Goal: Task Accomplishment & Management: Use online tool/utility

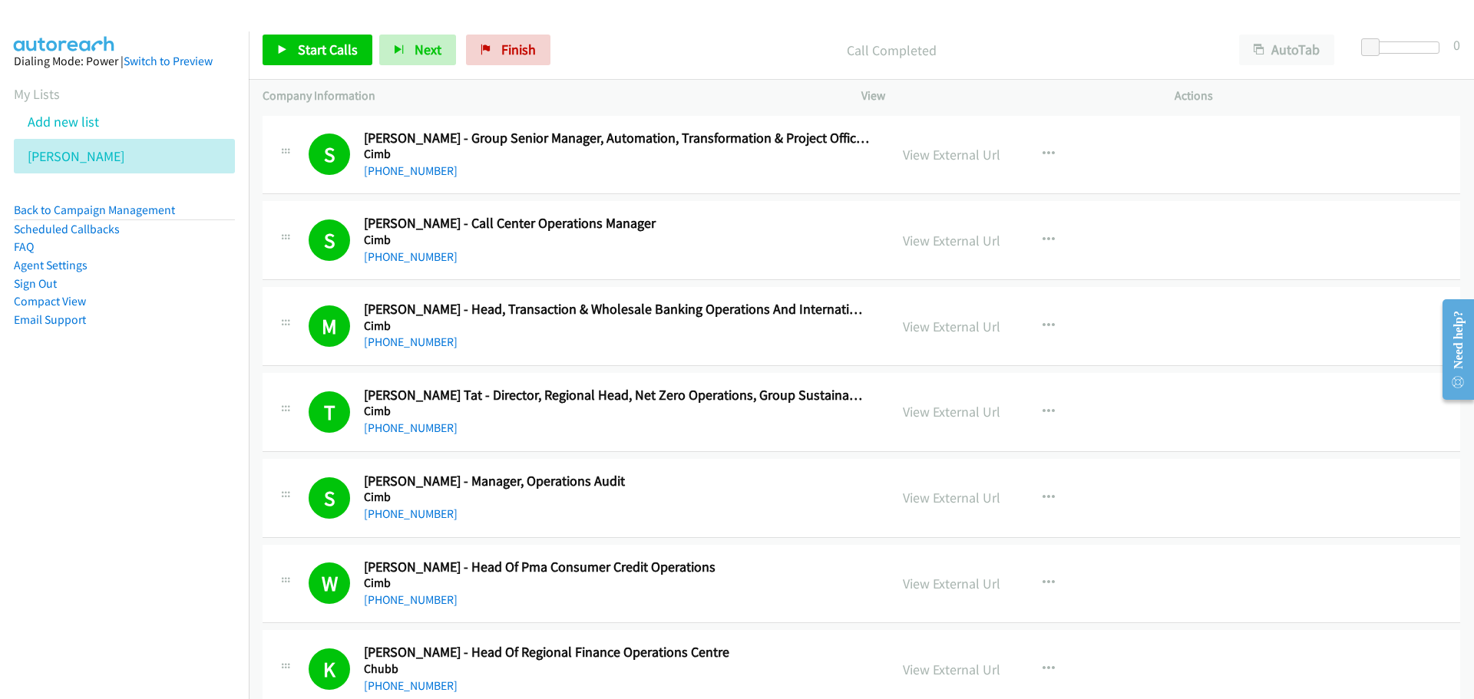
scroll to position [5756, 0]
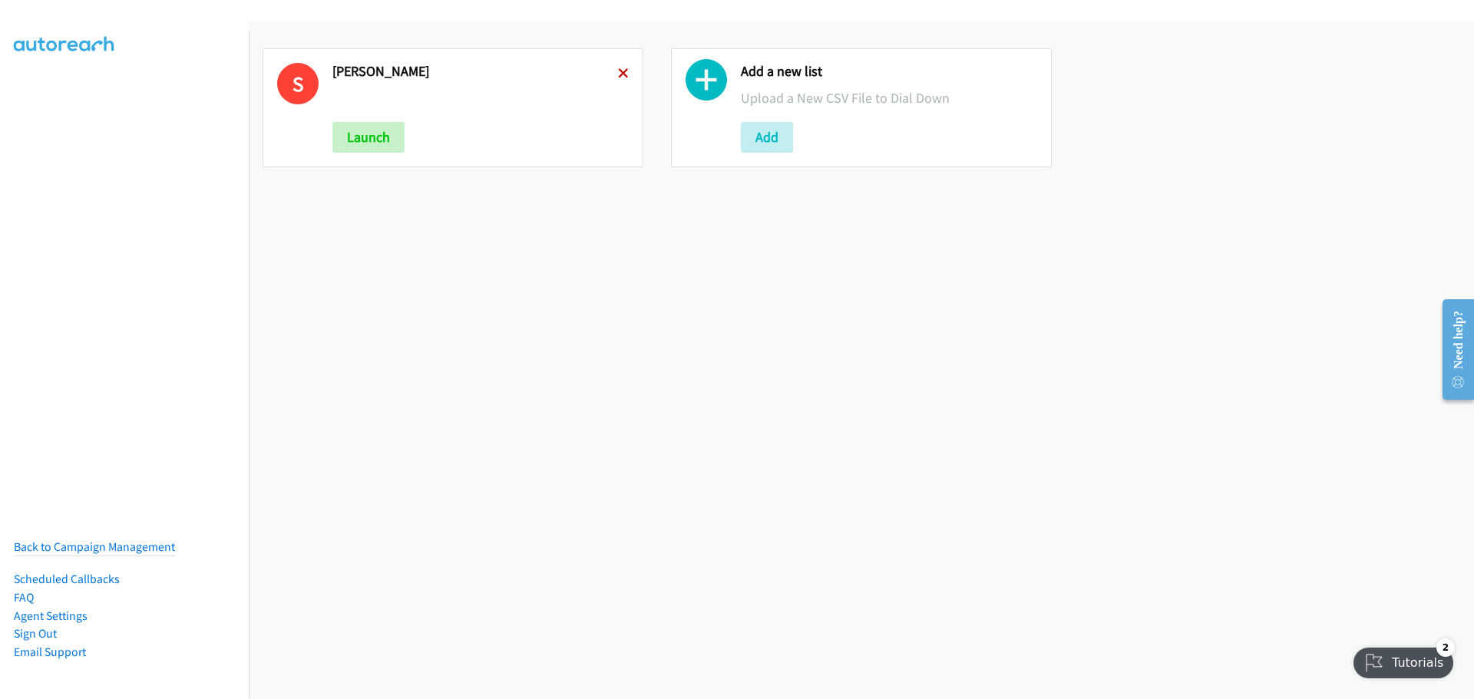
click at [618, 72] on icon at bounding box center [623, 74] width 11 height 11
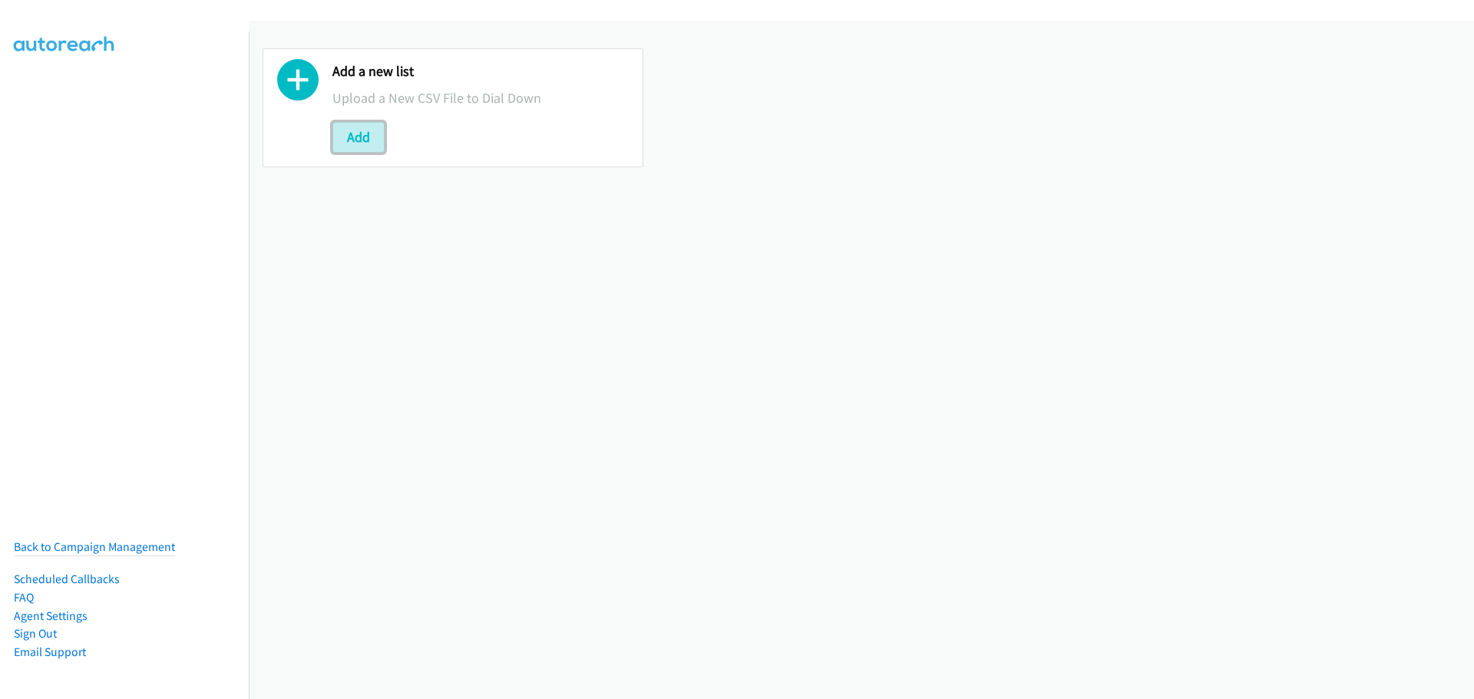
click at [376, 140] on button "Add" at bounding box center [358, 137] width 52 height 31
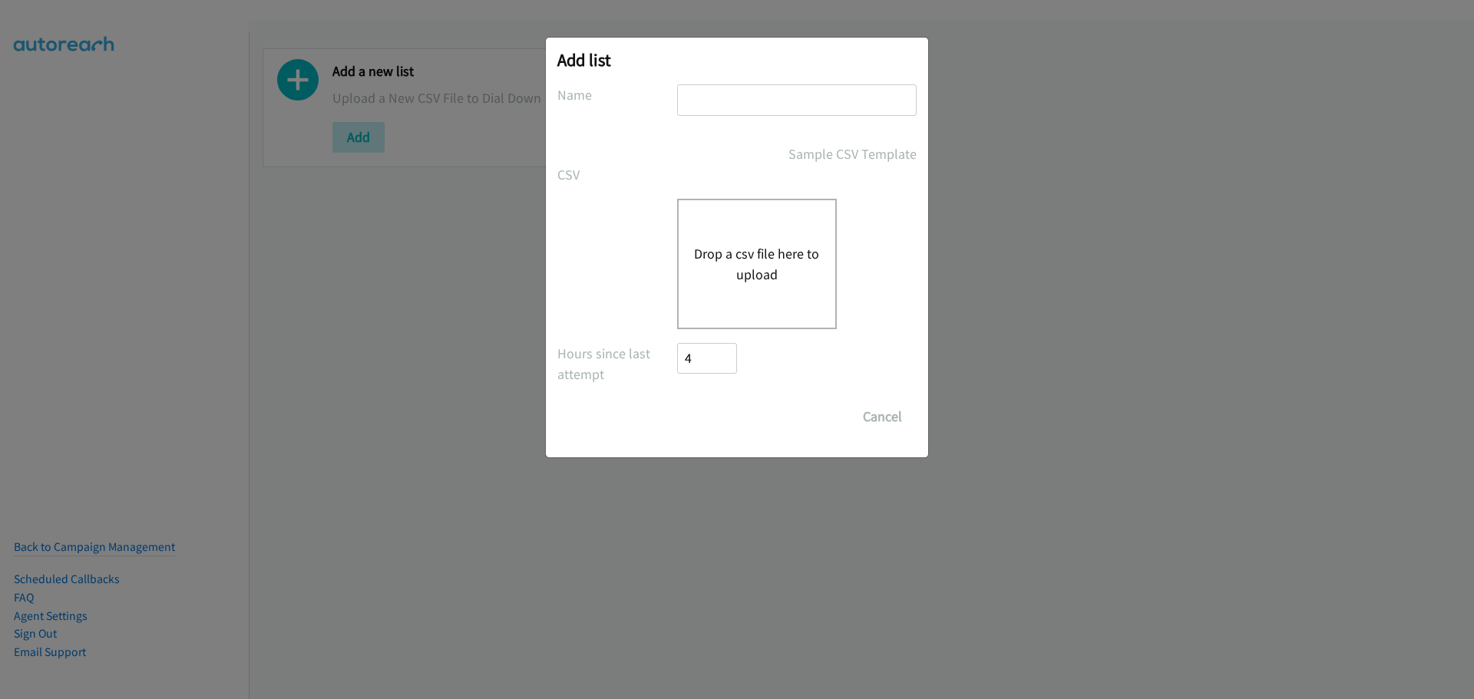
click at [722, 249] on button "Drop a csv file here to upload" at bounding box center [757, 263] width 126 height 41
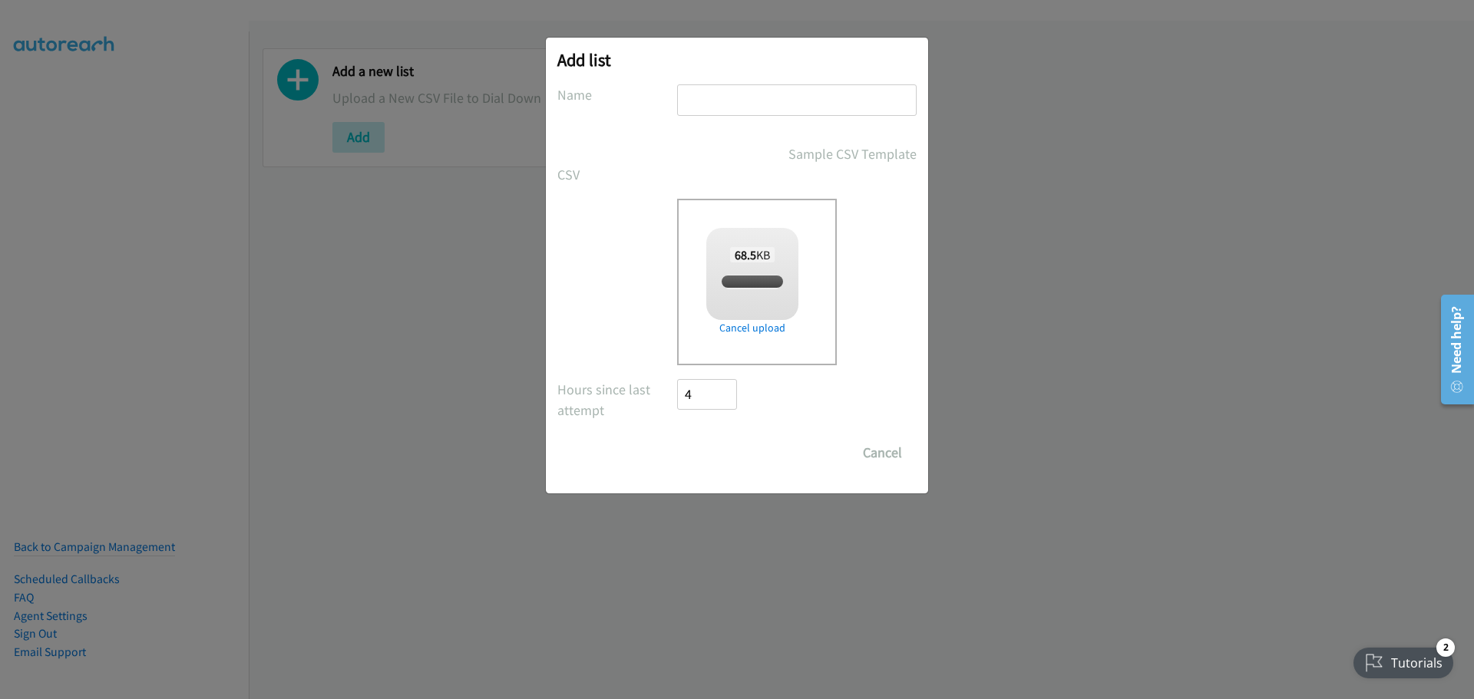
click at [701, 116] on div at bounding box center [796, 106] width 239 height 45
checkbox input "true"
click at [702, 111] on input "text" at bounding box center [796, 99] width 239 height 31
type input "[PERSON_NAME]"
click at [718, 446] on input "Save List" at bounding box center [717, 452] width 81 height 31
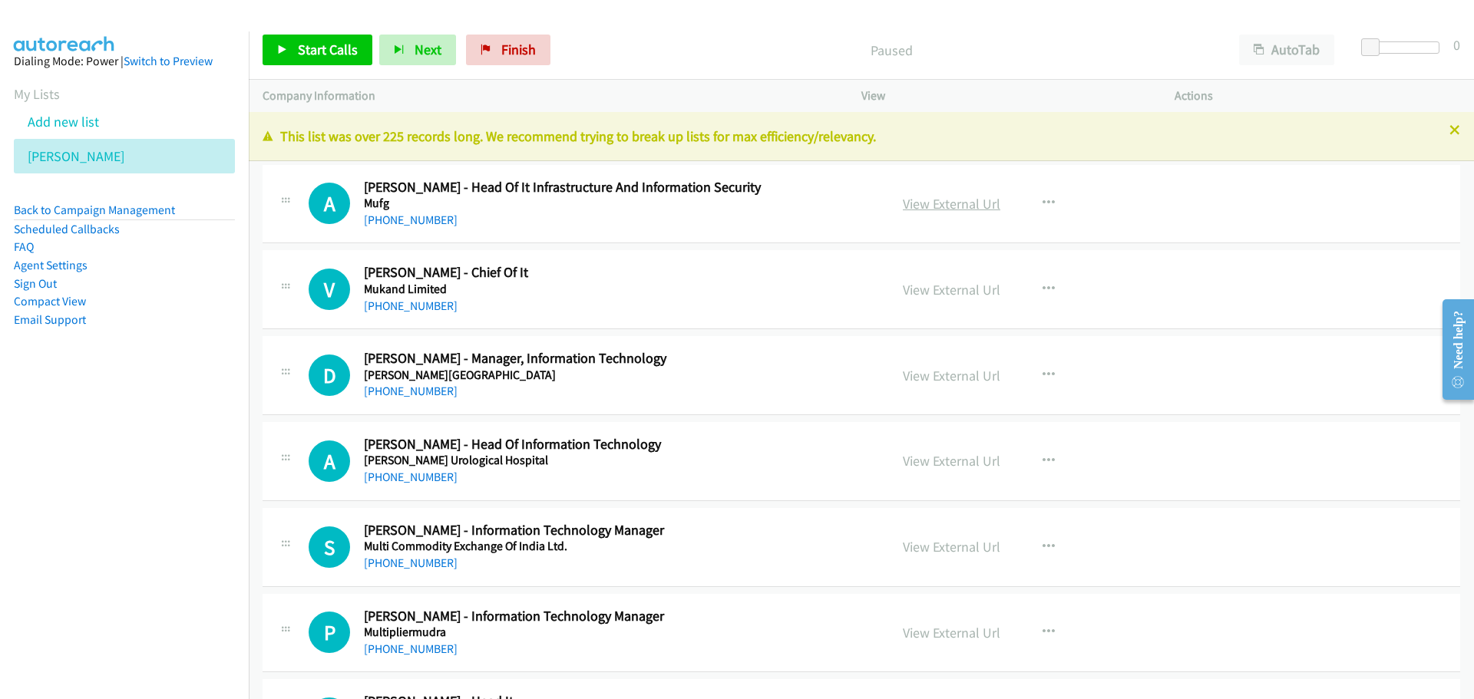
click at [931, 201] on link "View External Url" at bounding box center [951, 204] width 97 height 18
click at [919, 200] on link "View External Url" at bounding box center [951, 204] width 97 height 18
click at [358, 45] on link "Start Calls" at bounding box center [317, 50] width 110 height 31
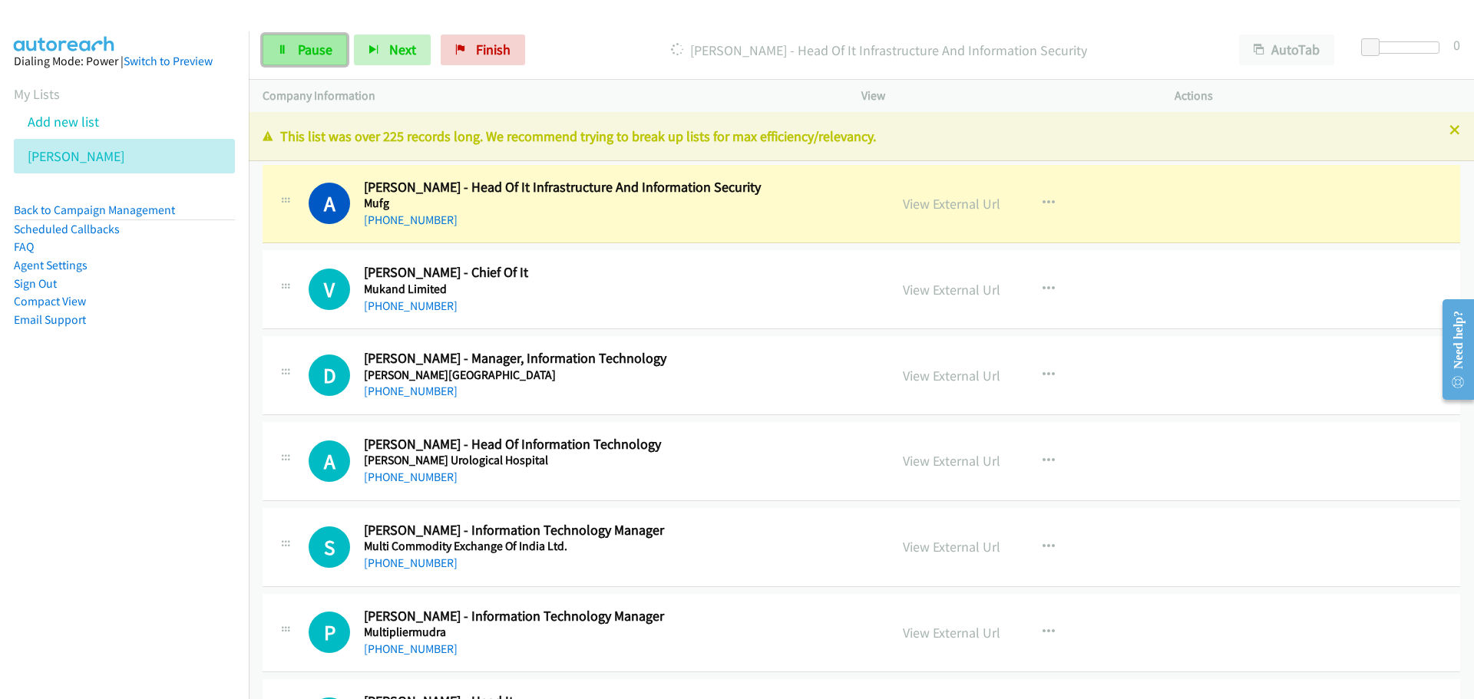
click at [322, 56] on span "Pause" at bounding box center [315, 50] width 35 height 18
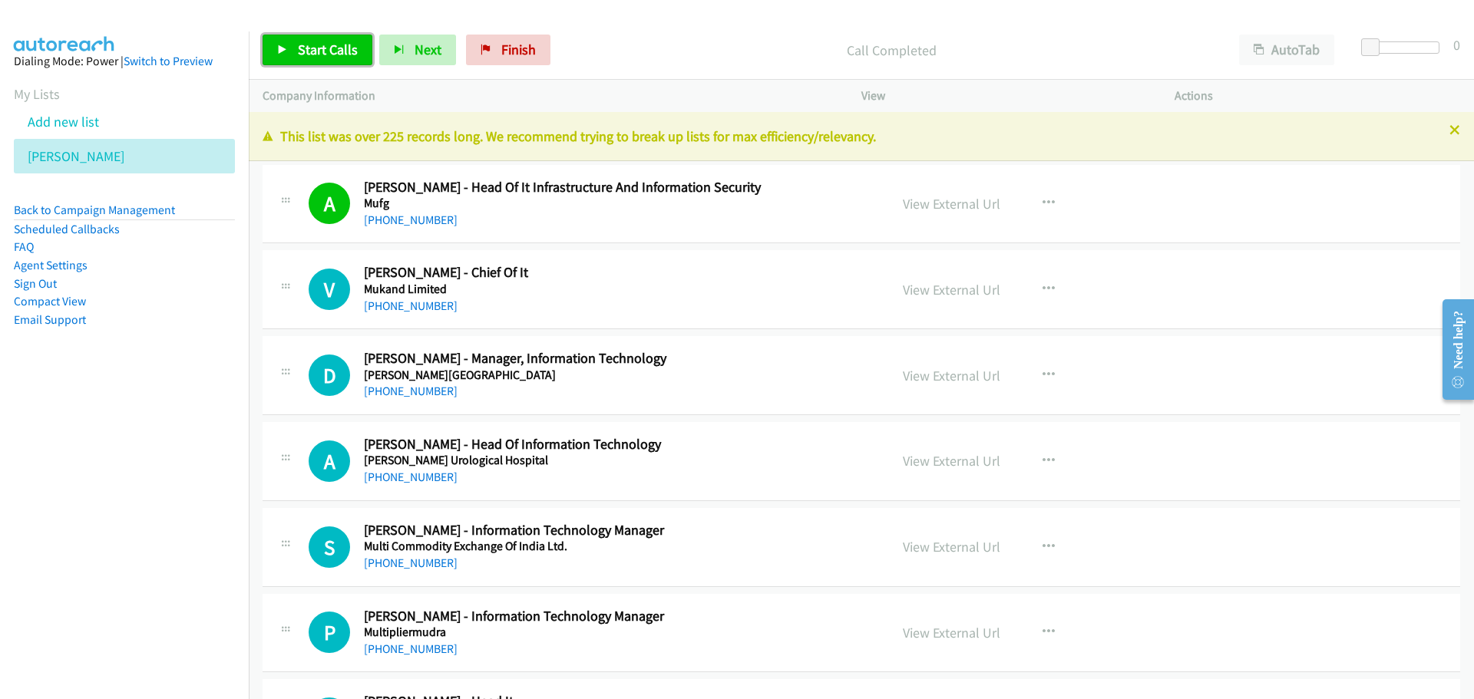
click at [302, 54] on span "Start Calls" at bounding box center [328, 50] width 60 height 18
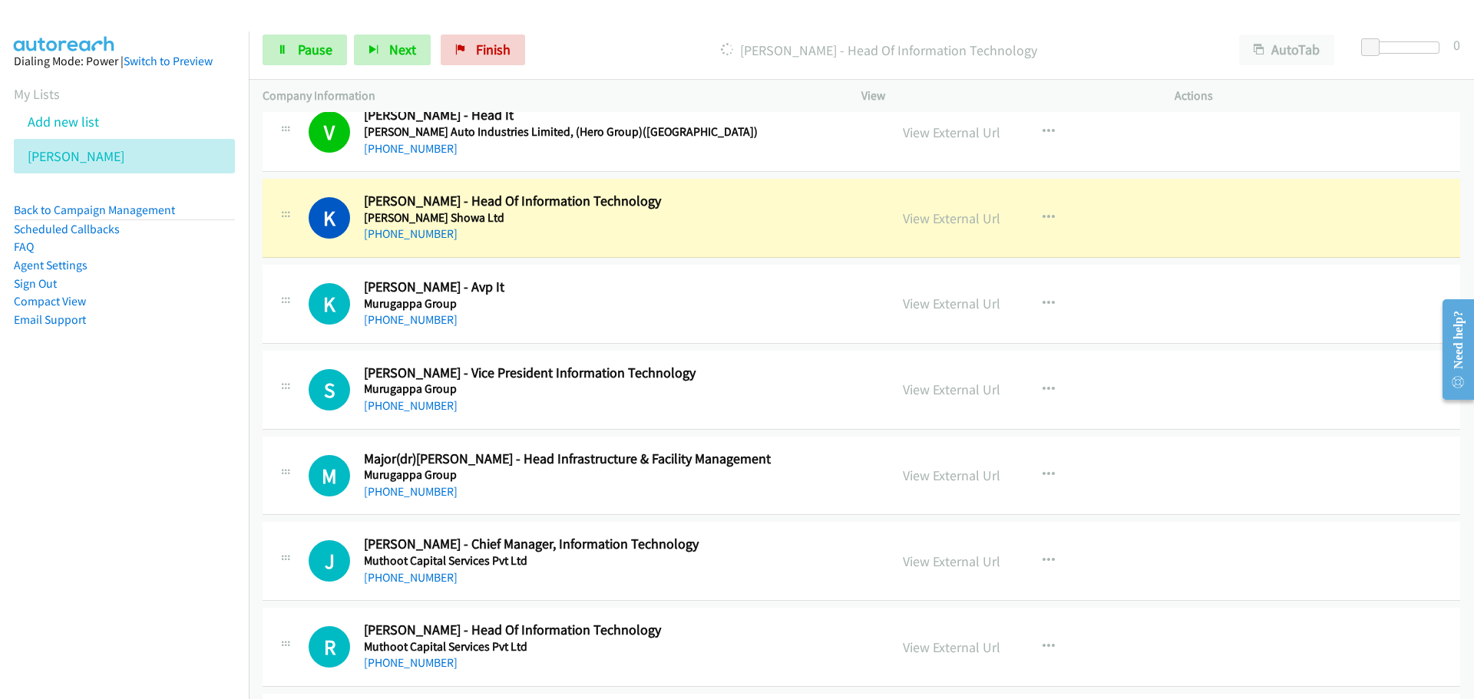
scroll to position [614, 0]
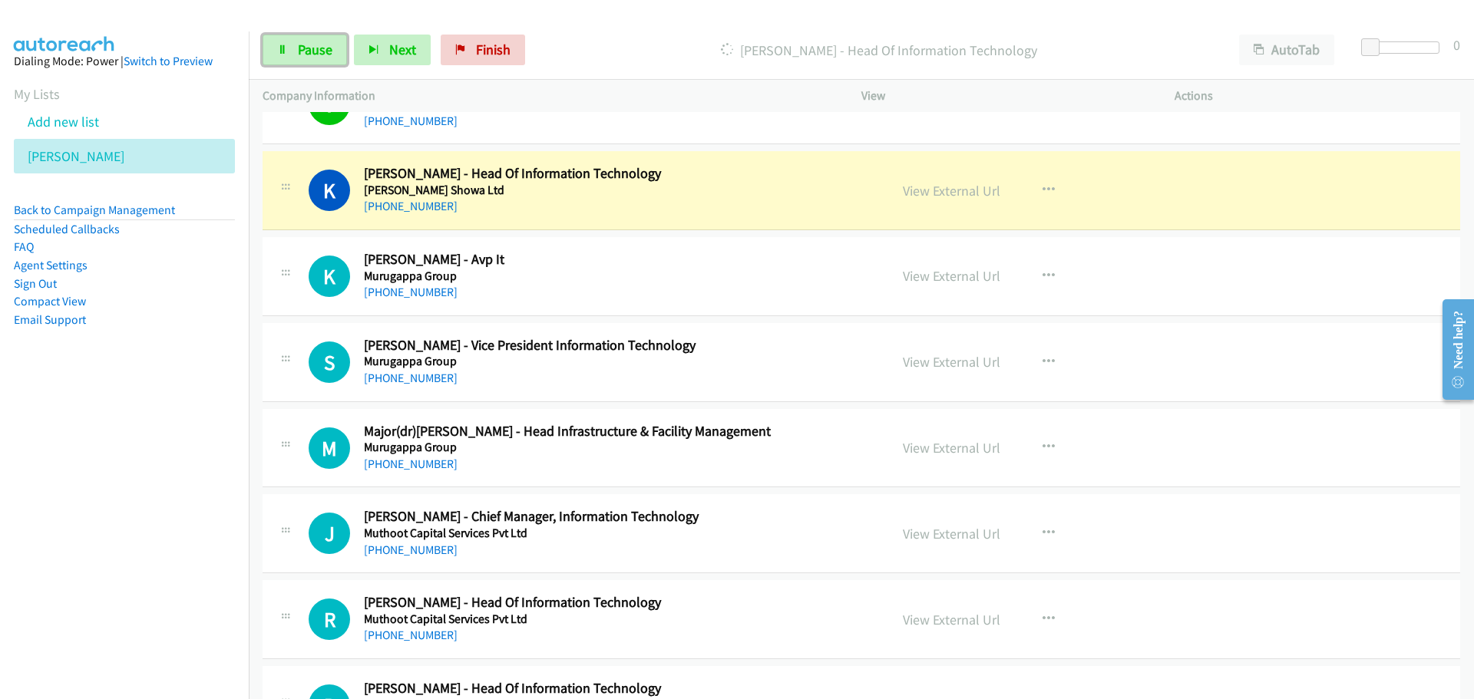
drag, startPoint x: 310, startPoint y: 61, endPoint x: 303, endPoint y: 22, distance: 39.7
click at [310, 61] on link "Pause" at bounding box center [304, 50] width 84 height 31
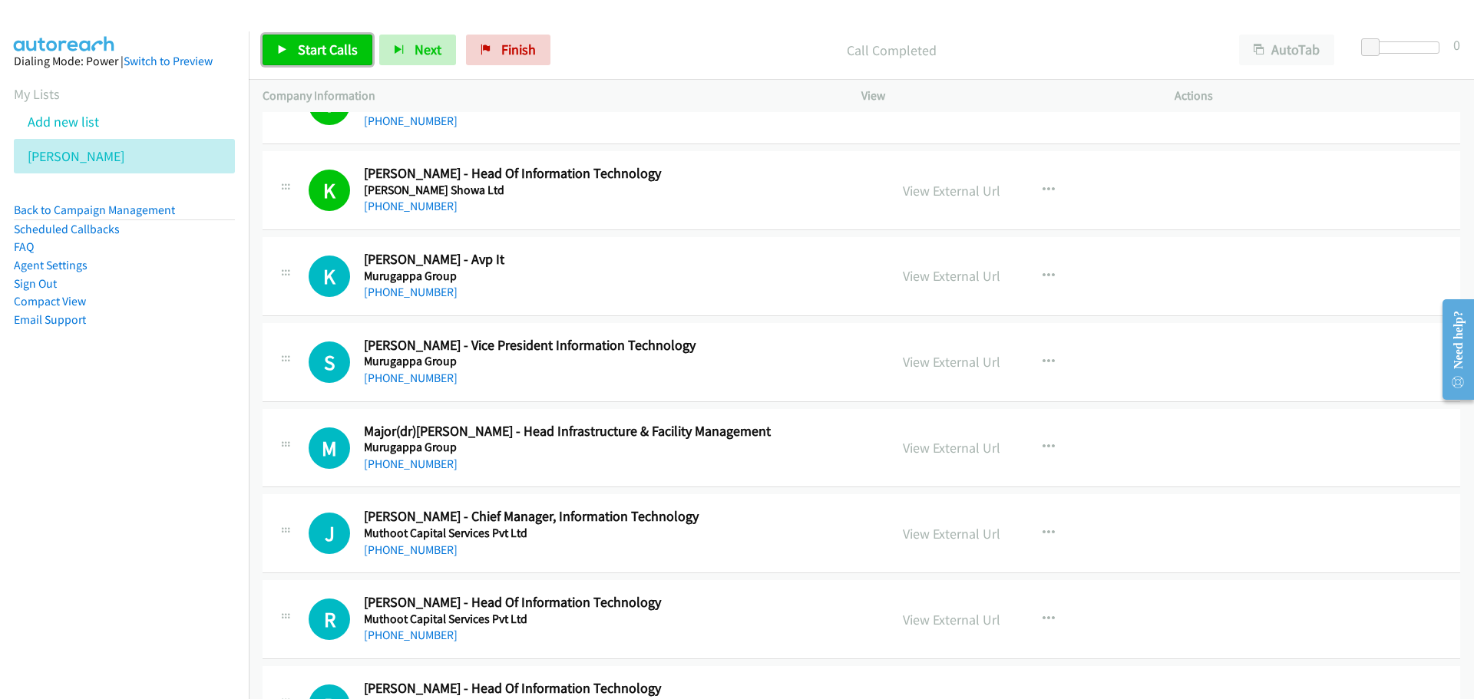
click at [313, 44] on span "Start Calls" at bounding box center [328, 50] width 60 height 18
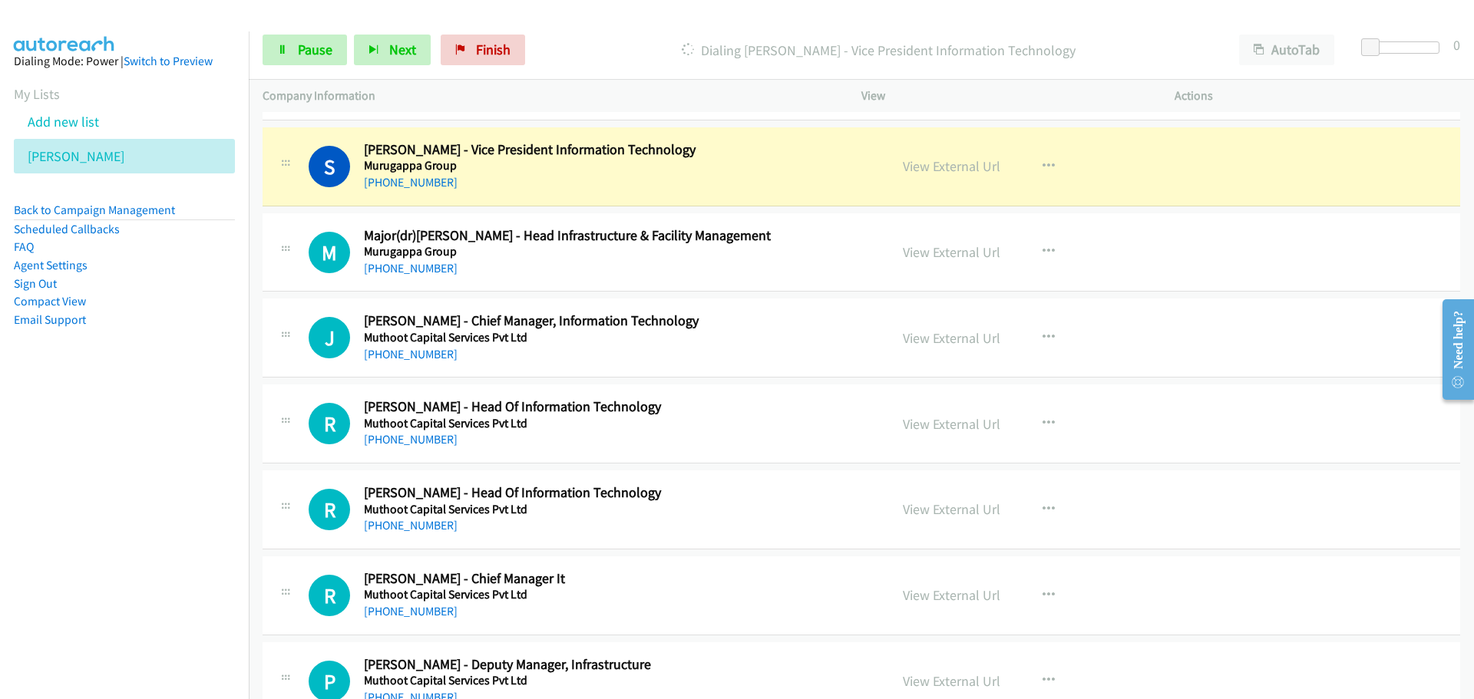
scroll to position [844, 0]
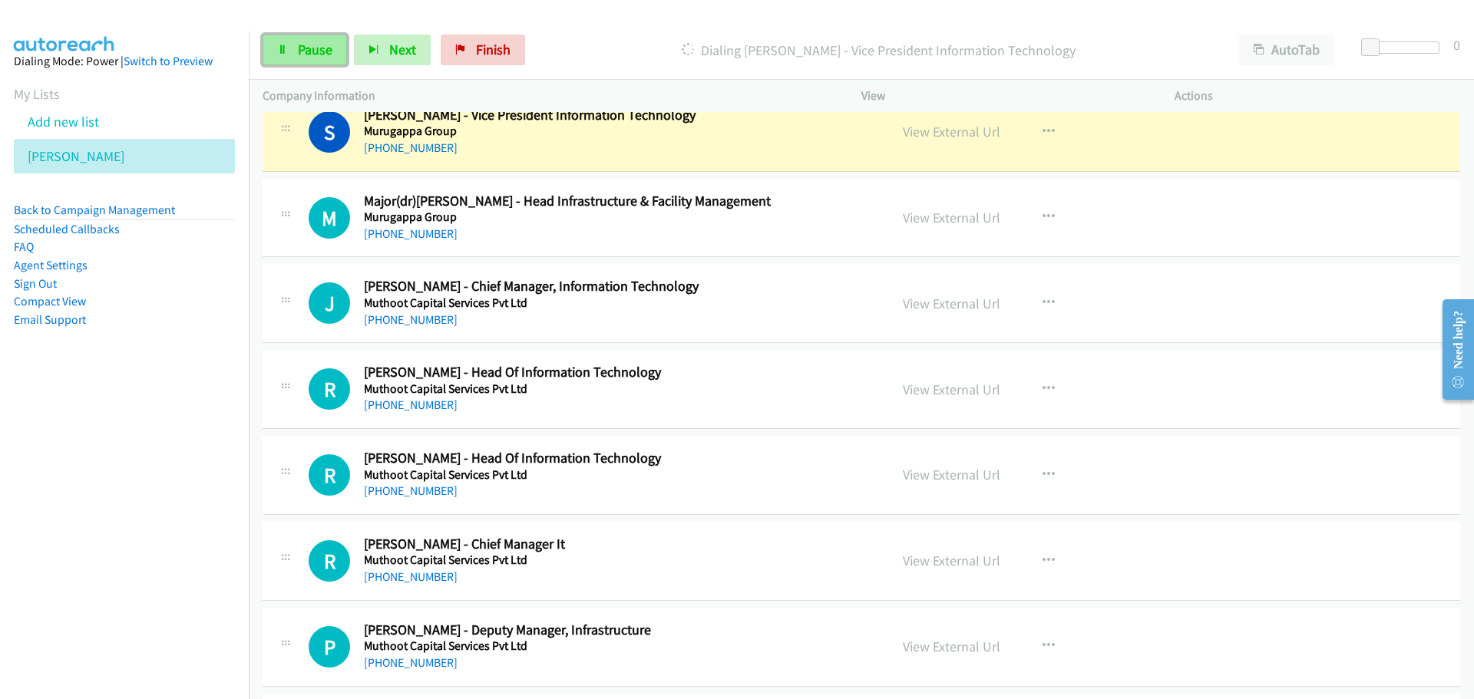
drag, startPoint x: 301, startPoint y: 61, endPoint x: 236, endPoint y: 72, distance: 66.2
click at [301, 61] on link "Pause" at bounding box center [304, 50] width 84 height 31
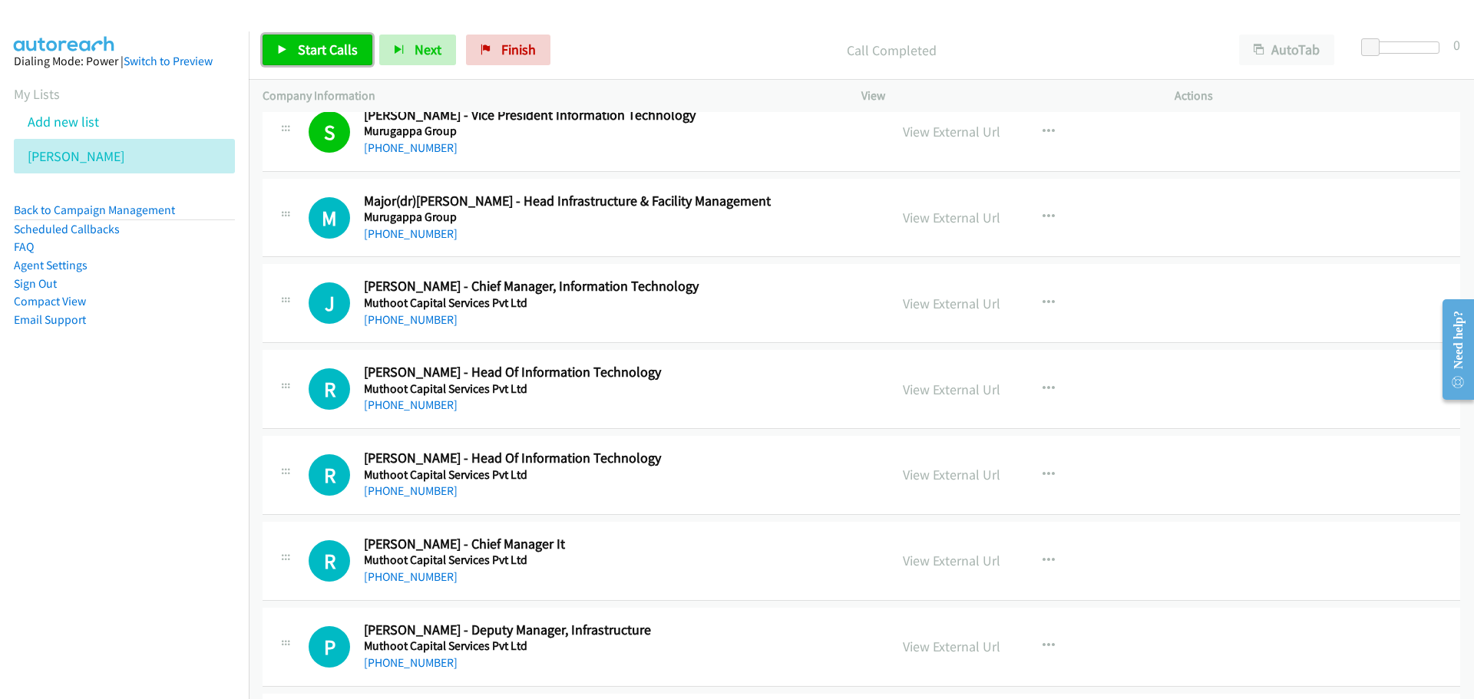
click at [328, 36] on link "Start Calls" at bounding box center [317, 50] width 110 height 31
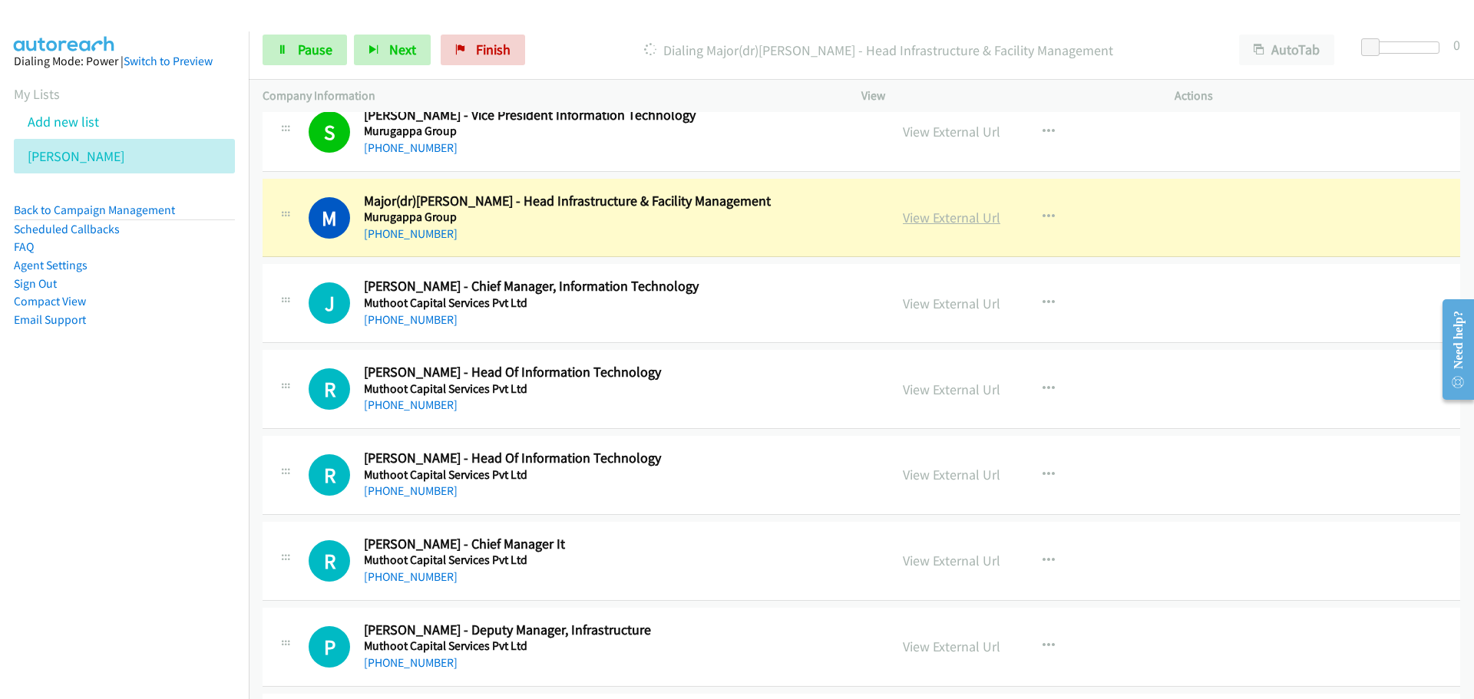
click at [927, 210] on link "View External Url" at bounding box center [951, 218] width 97 height 18
click at [298, 48] on span "Pause" at bounding box center [315, 50] width 35 height 18
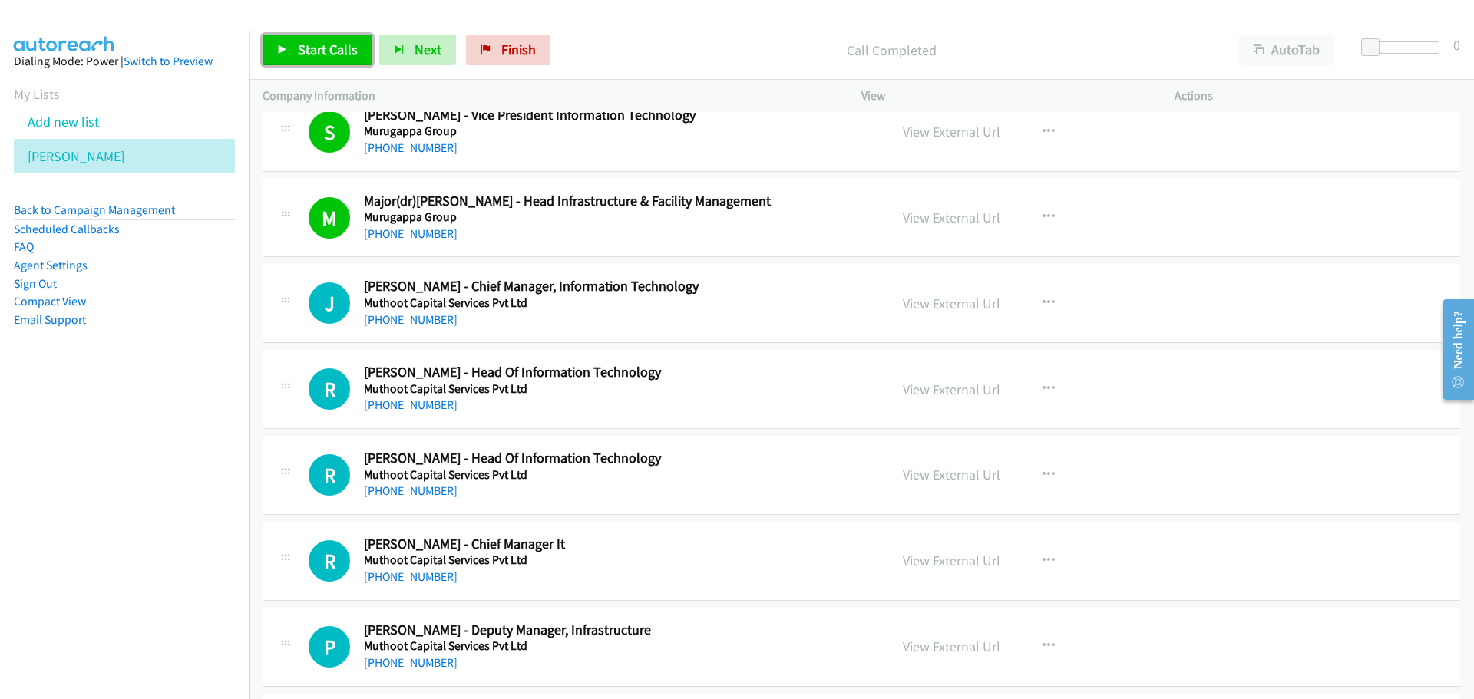
click at [332, 59] on link "Start Calls" at bounding box center [317, 50] width 110 height 31
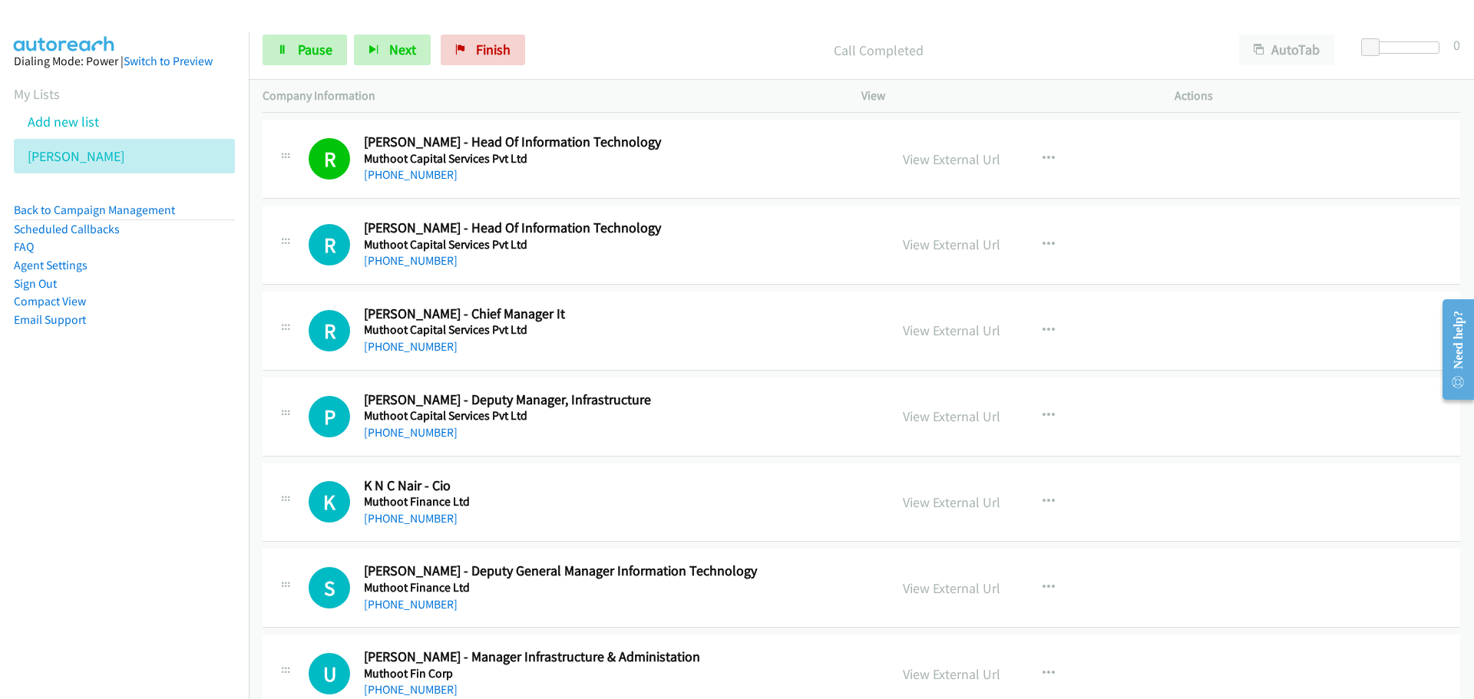
scroll to position [1151, 0]
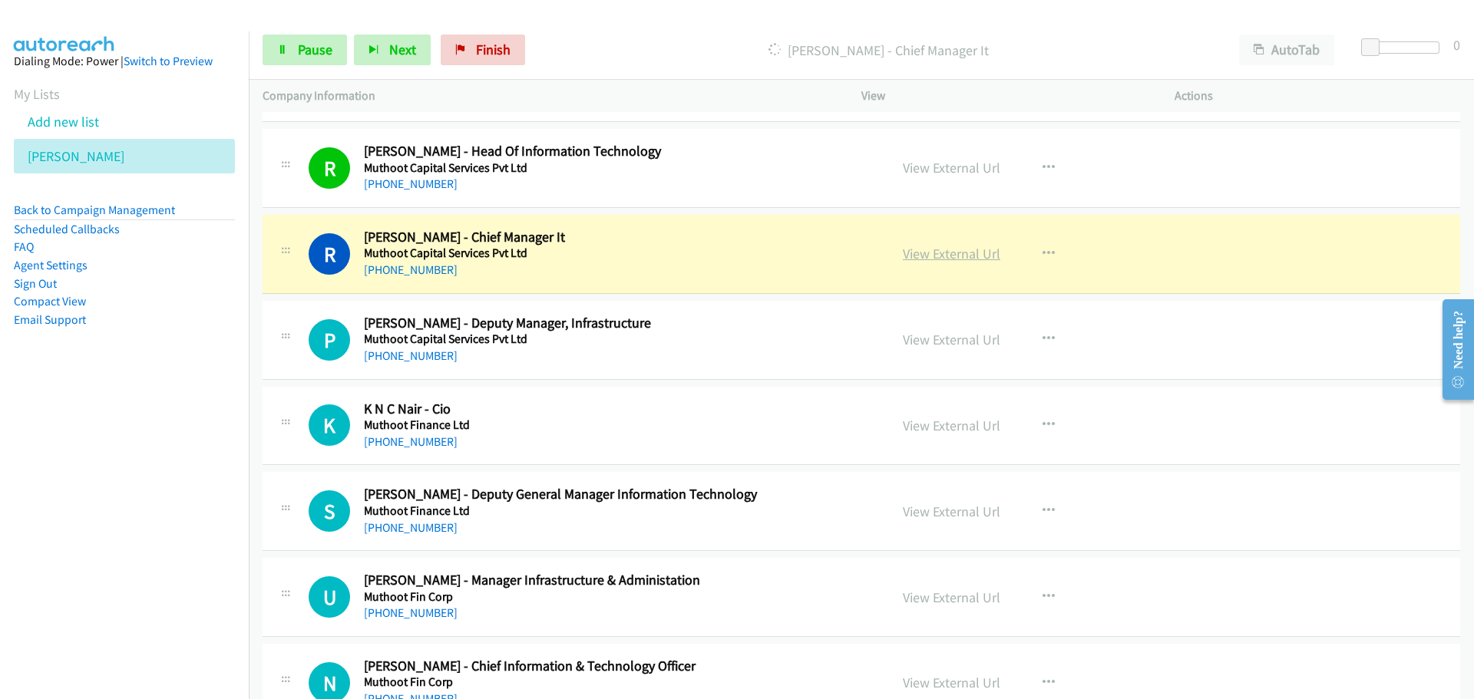
click at [957, 254] on link "View External Url" at bounding box center [951, 254] width 97 height 18
click at [302, 53] on span "Pause" at bounding box center [315, 50] width 35 height 18
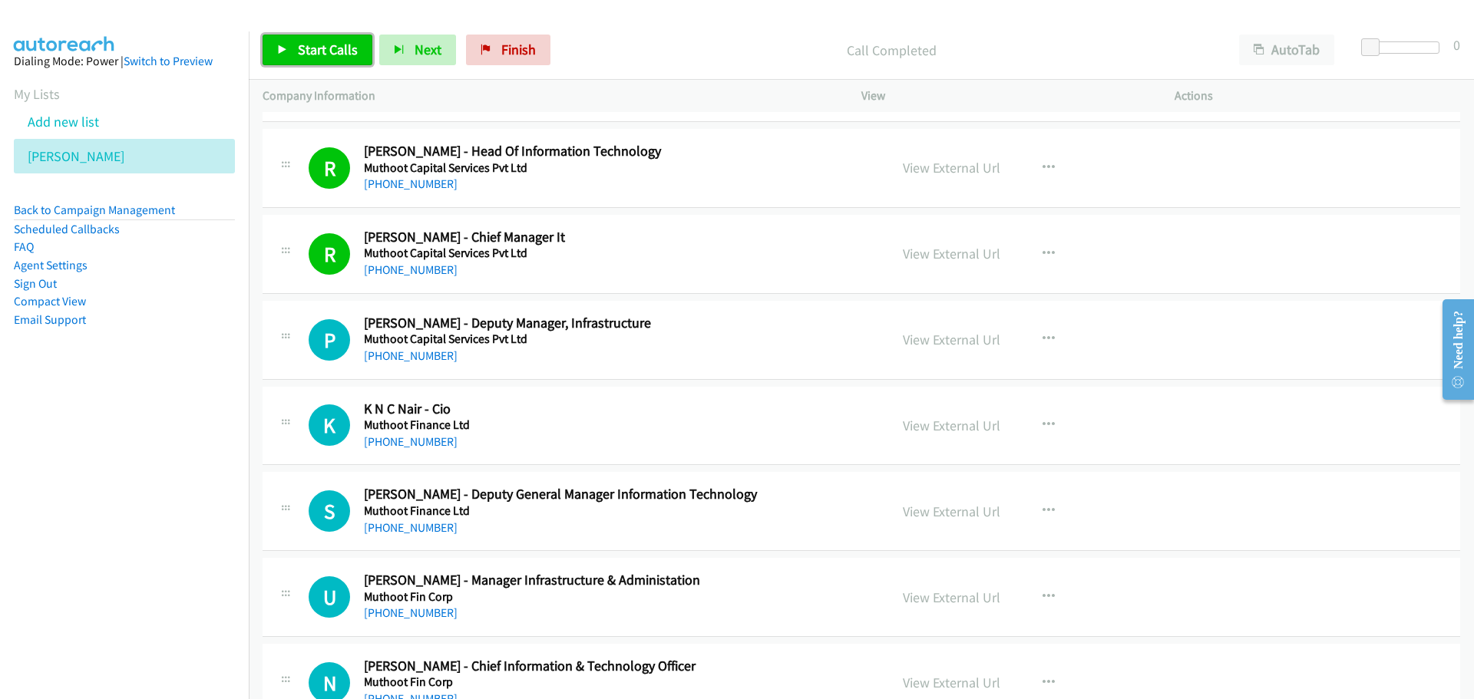
click at [306, 46] on span "Start Calls" at bounding box center [328, 50] width 60 height 18
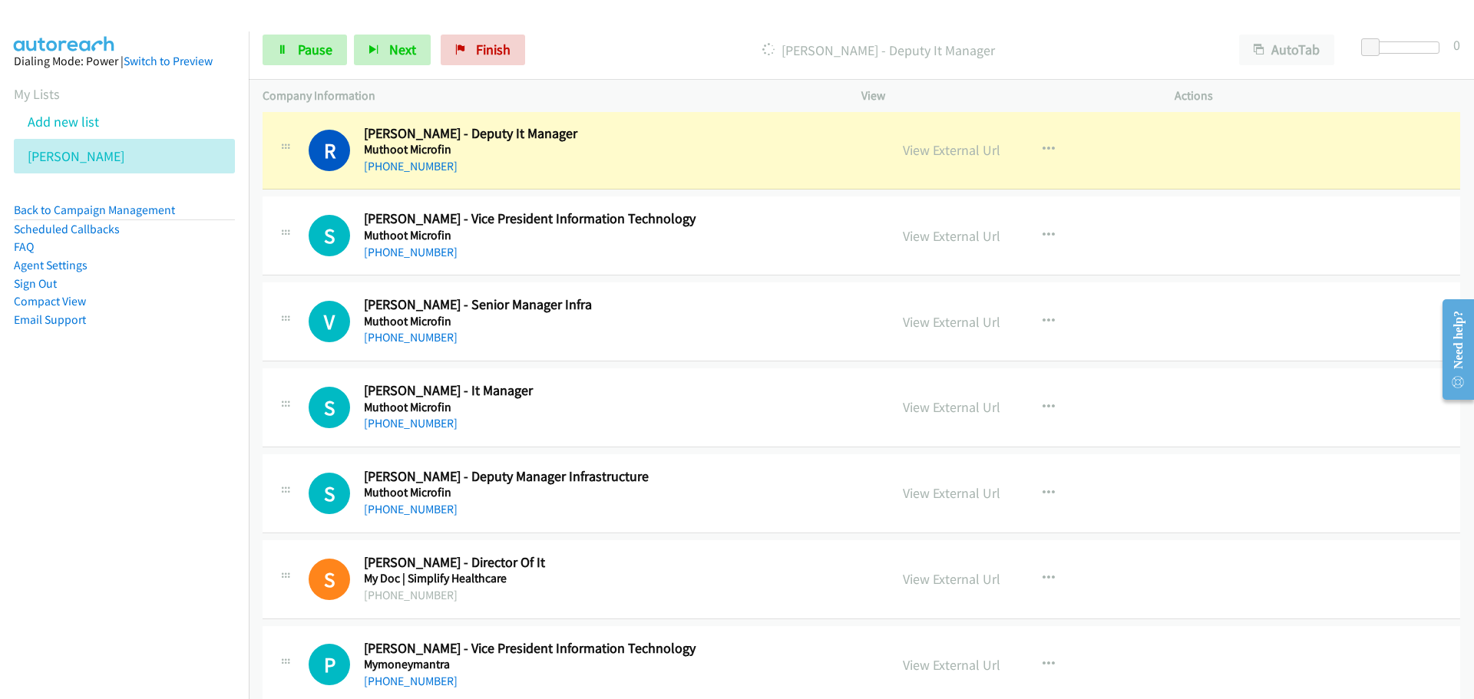
scroll to position [2302, 0]
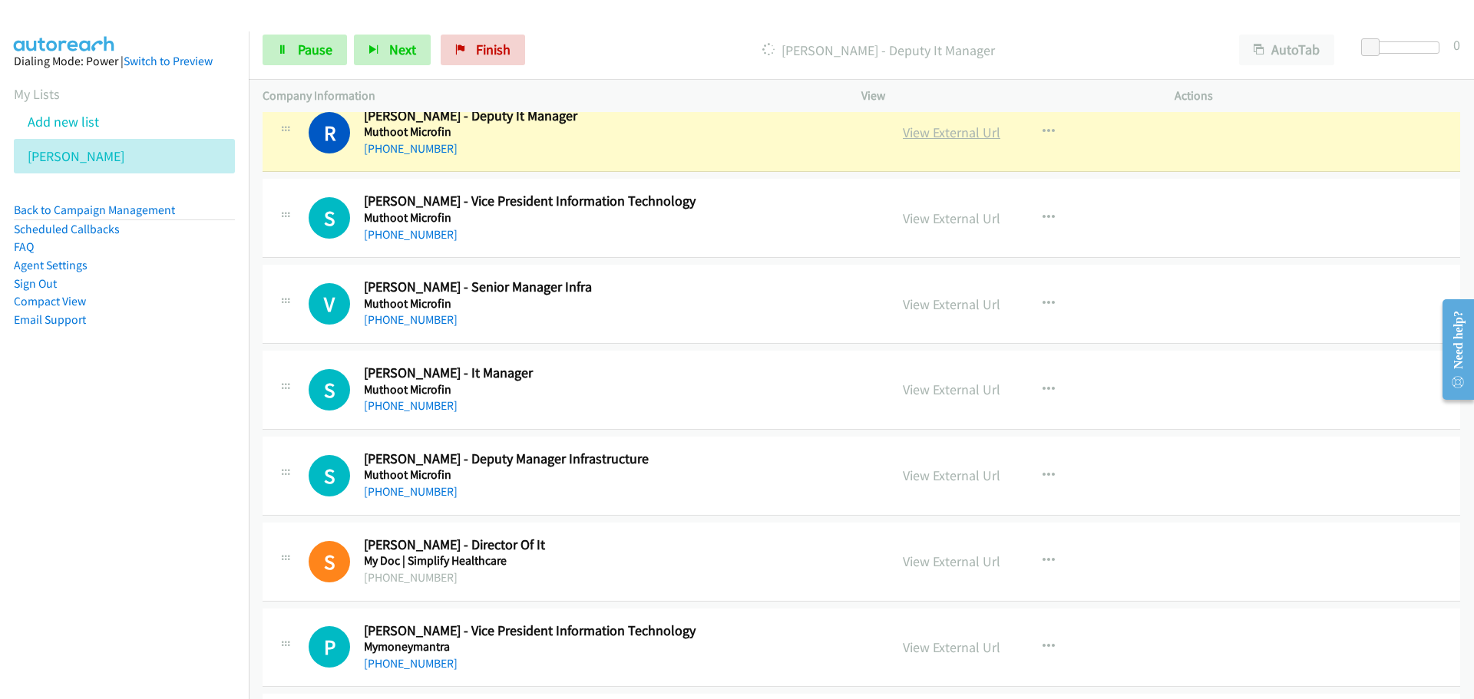
click at [954, 136] on link "View External Url" at bounding box center [951, 133] width 97 height 18
click at [321, 45] on span "Pause" at bounding box center [315, 50] width 35 height 18
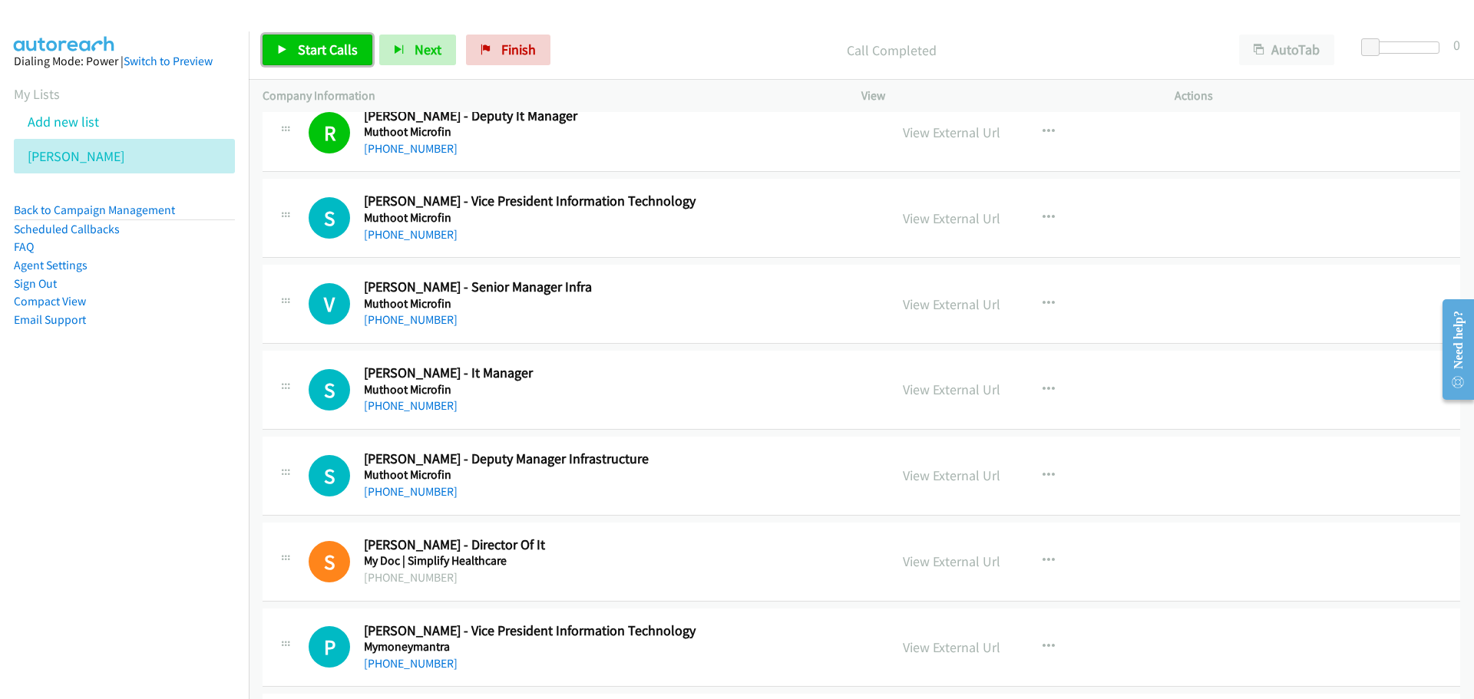
click at [308, 37] on link "Start Calls" at bounding box center [317, 50] width 110 height 31
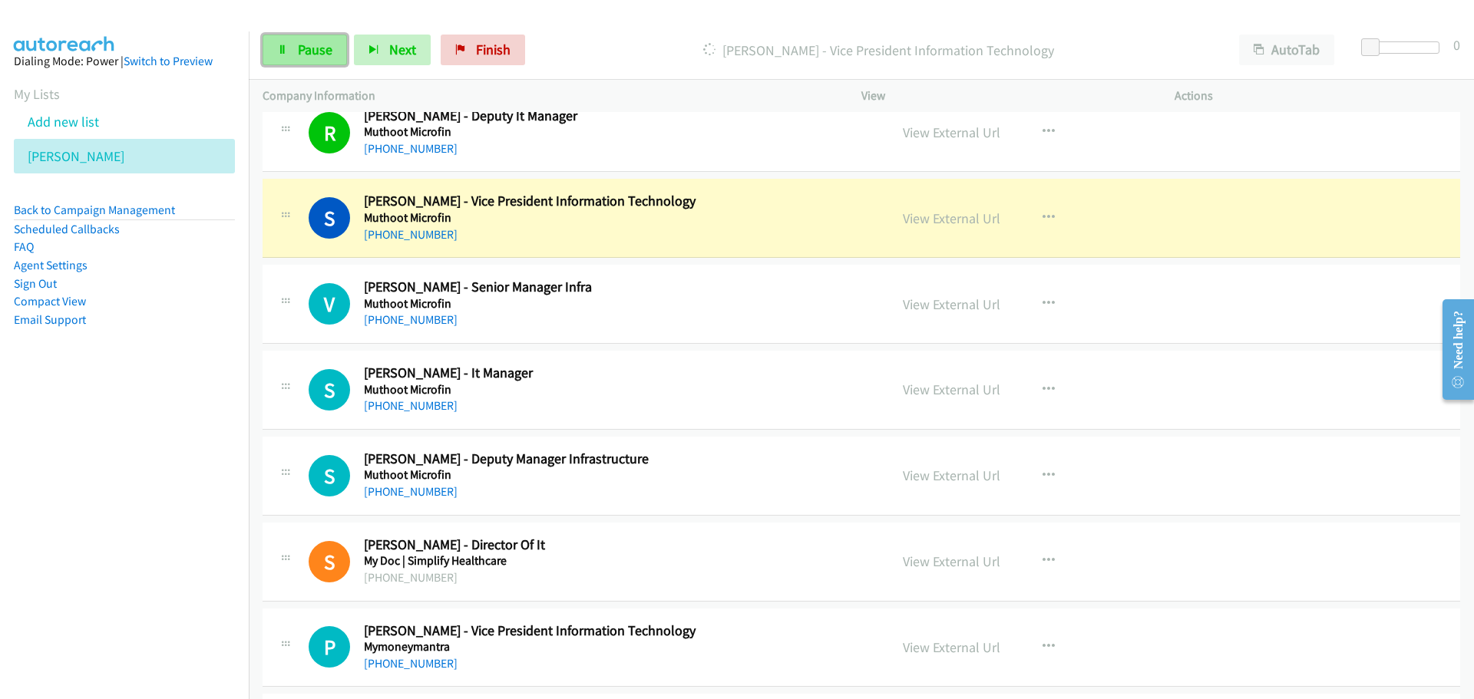
click at [328, 52] on span "Pause" at bounding box center [315, 50] width 35 height 18
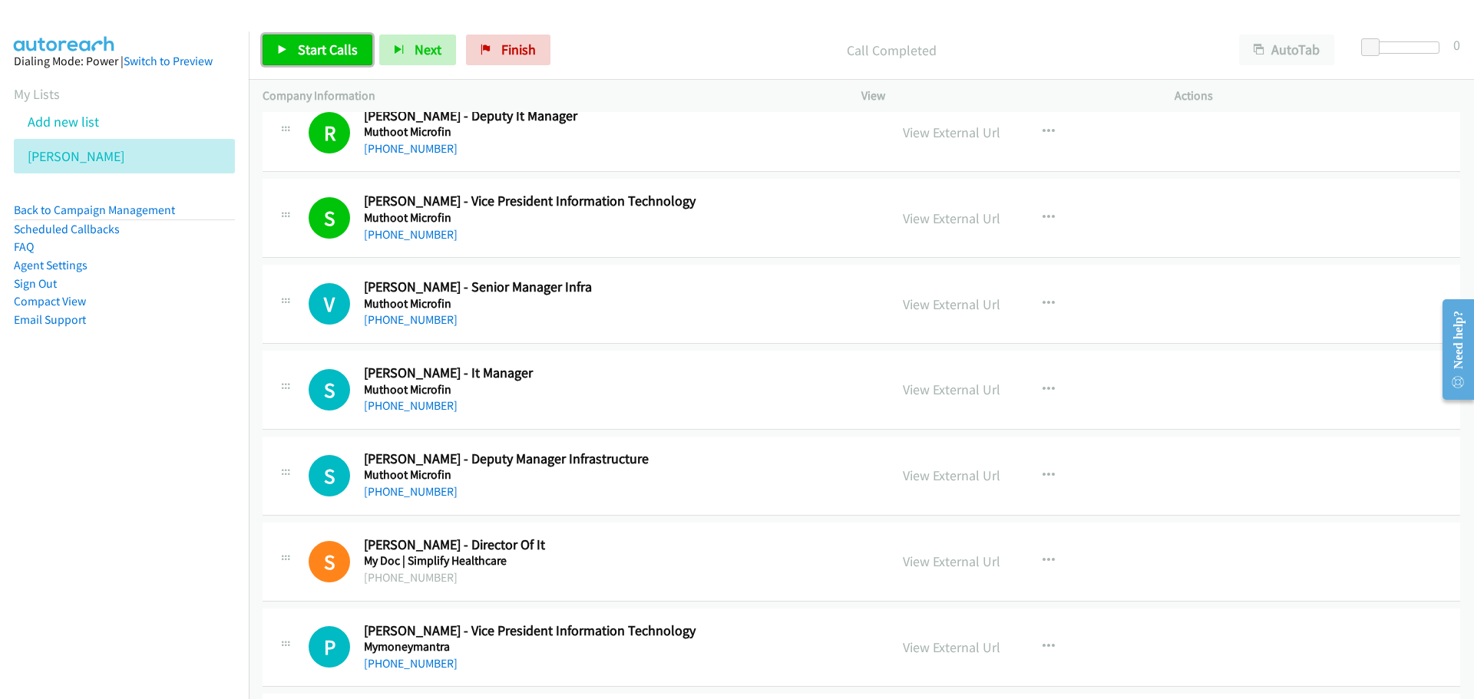
click at [325, 61] on link "Start Calls" at bounding box center [317, 50] width 110 height 31
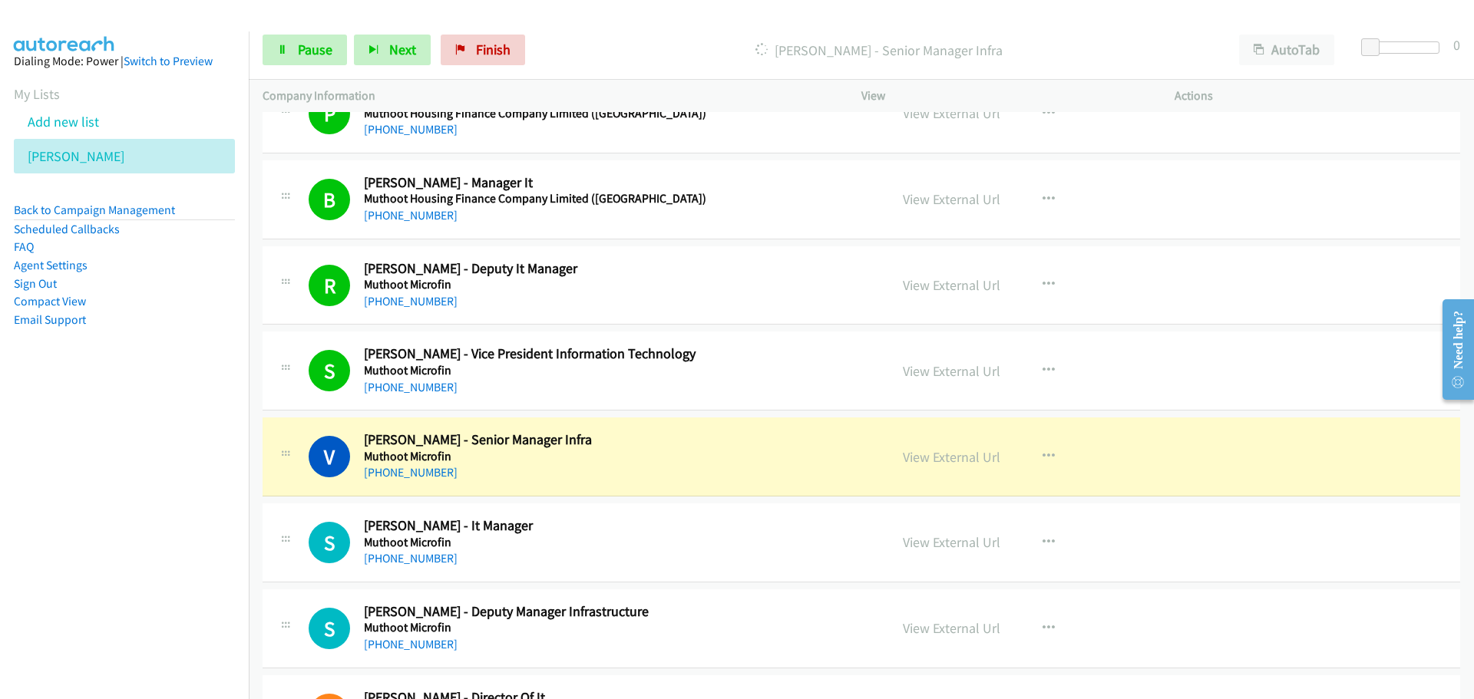
scroll to position [2149, 0]
click at [928, 284] on link "View External Url" at bounding box center [951, 286] width 97 height 18
drag, startPoint x: 306, startPoint y: 49, endPoint x: 226, endPoint y: 74, distance: 84.5
click at [305, 50] on span "Pause" at bounding box center [315, 50] width 35 height 18
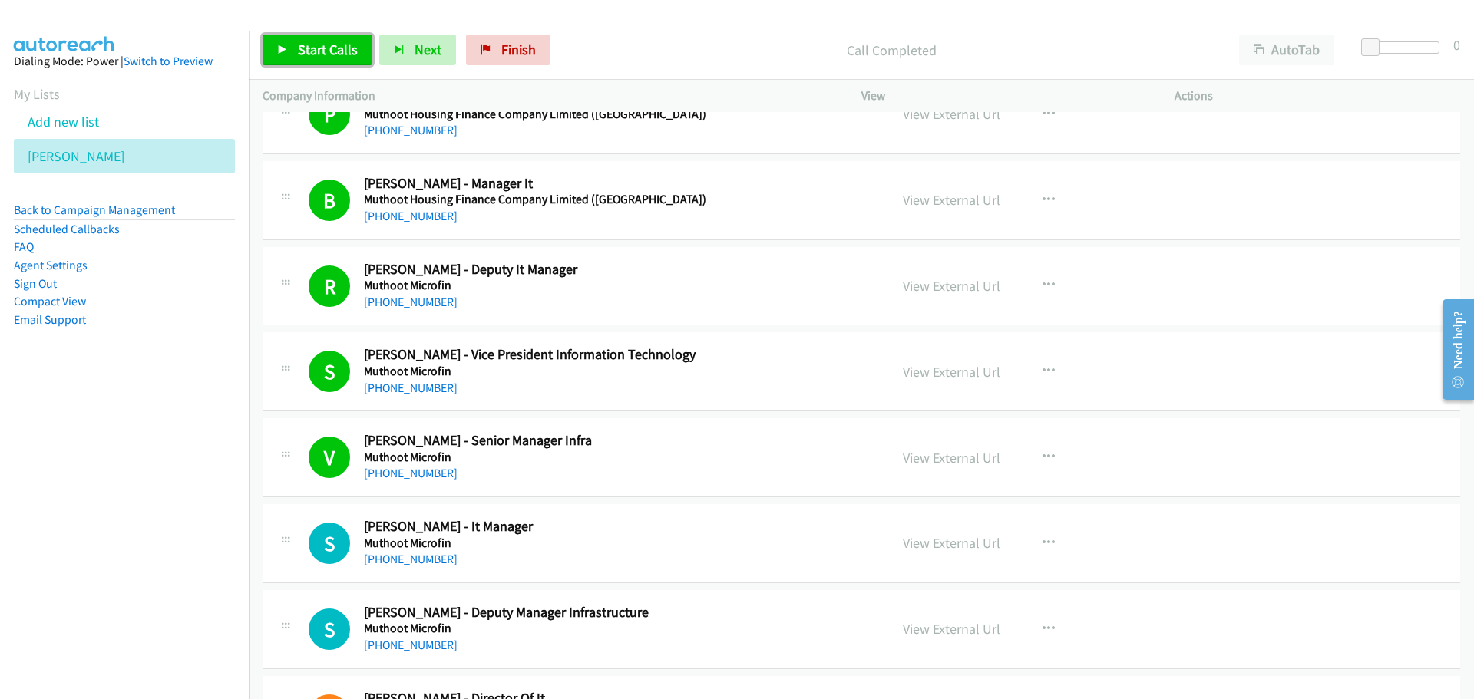
click at [345, 45] on span "Start Calls" at bounding box center [328, 50] width 60 height 18
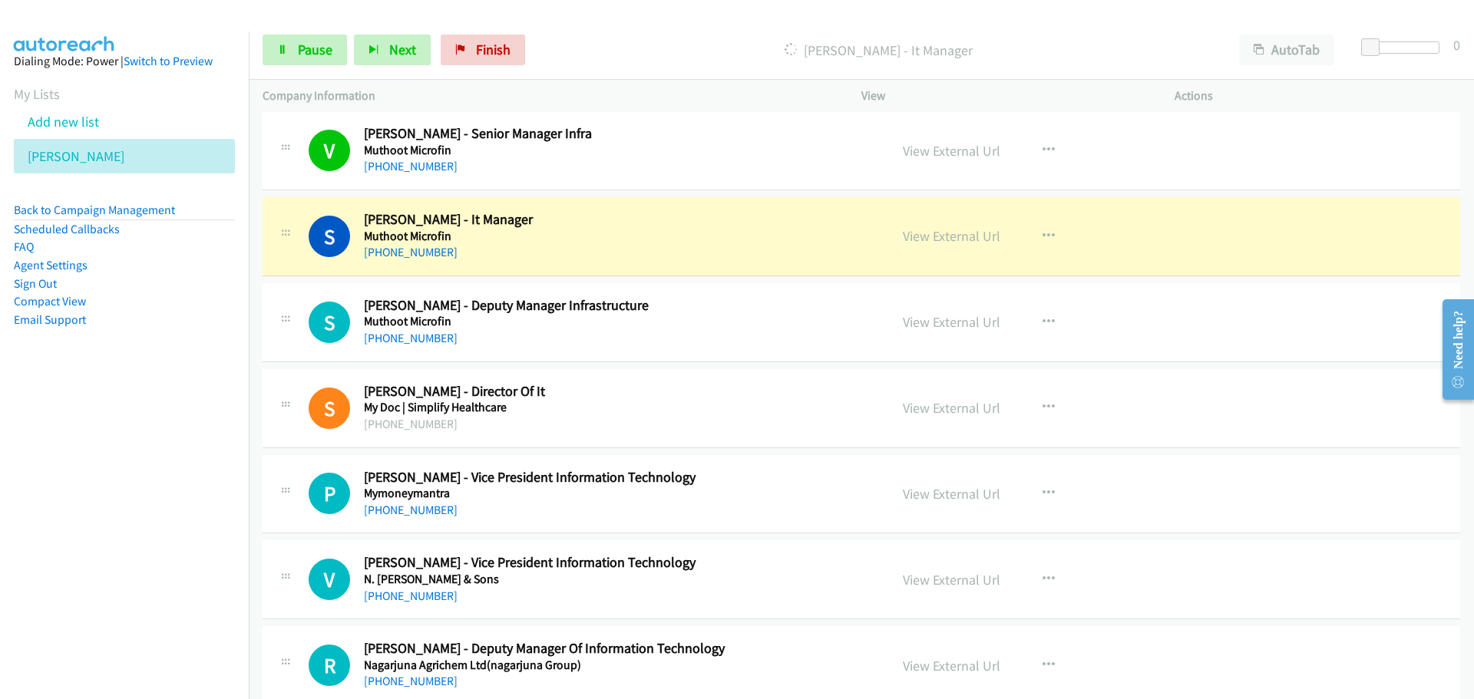
scroll to position [2533, 0]
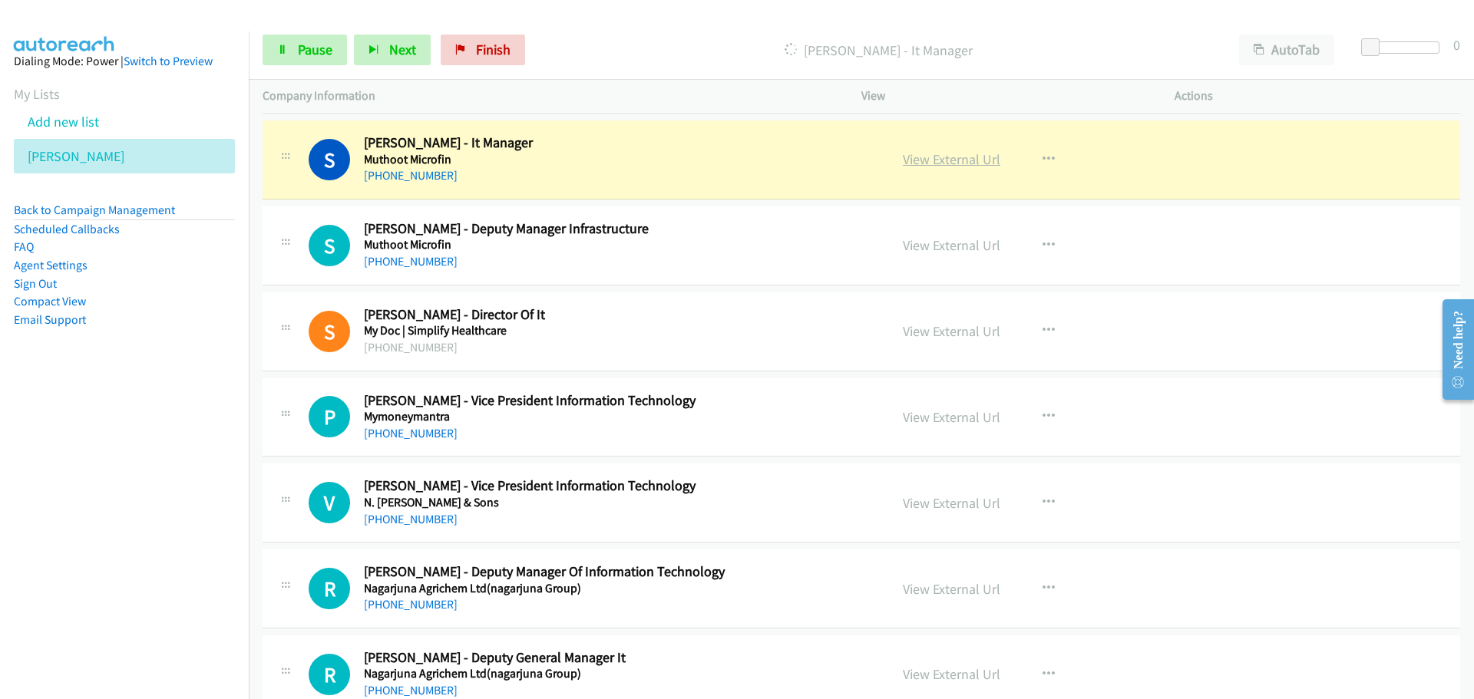
click at [924, 163] on link "View External Url" at bounding box center [951, 159] width 97 height 18
click at [299, 54] on span "Pause" at bounding box center [315, 50] width 35 height 18
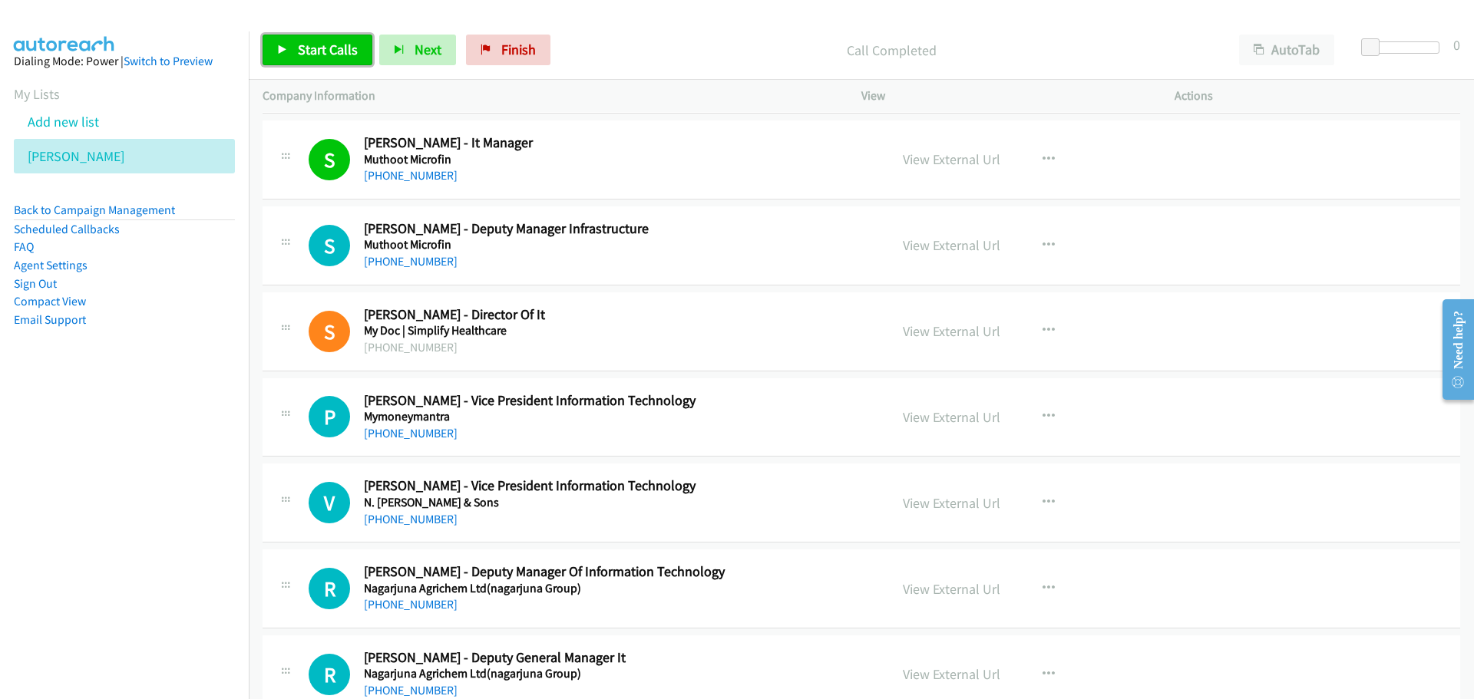
click at [319, 43] on span "Start Calls" at bounding box center [328, 50] width 60 height 18
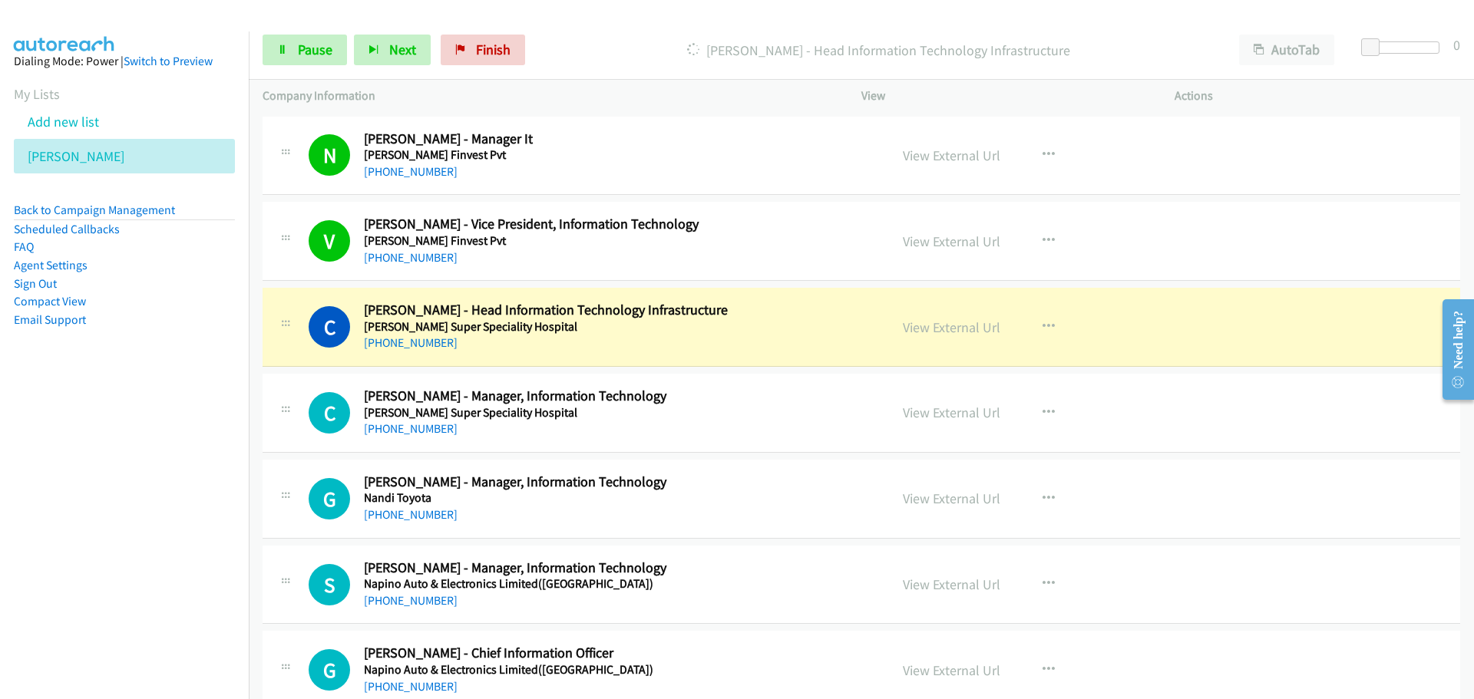
scroll to position [3300, 0]
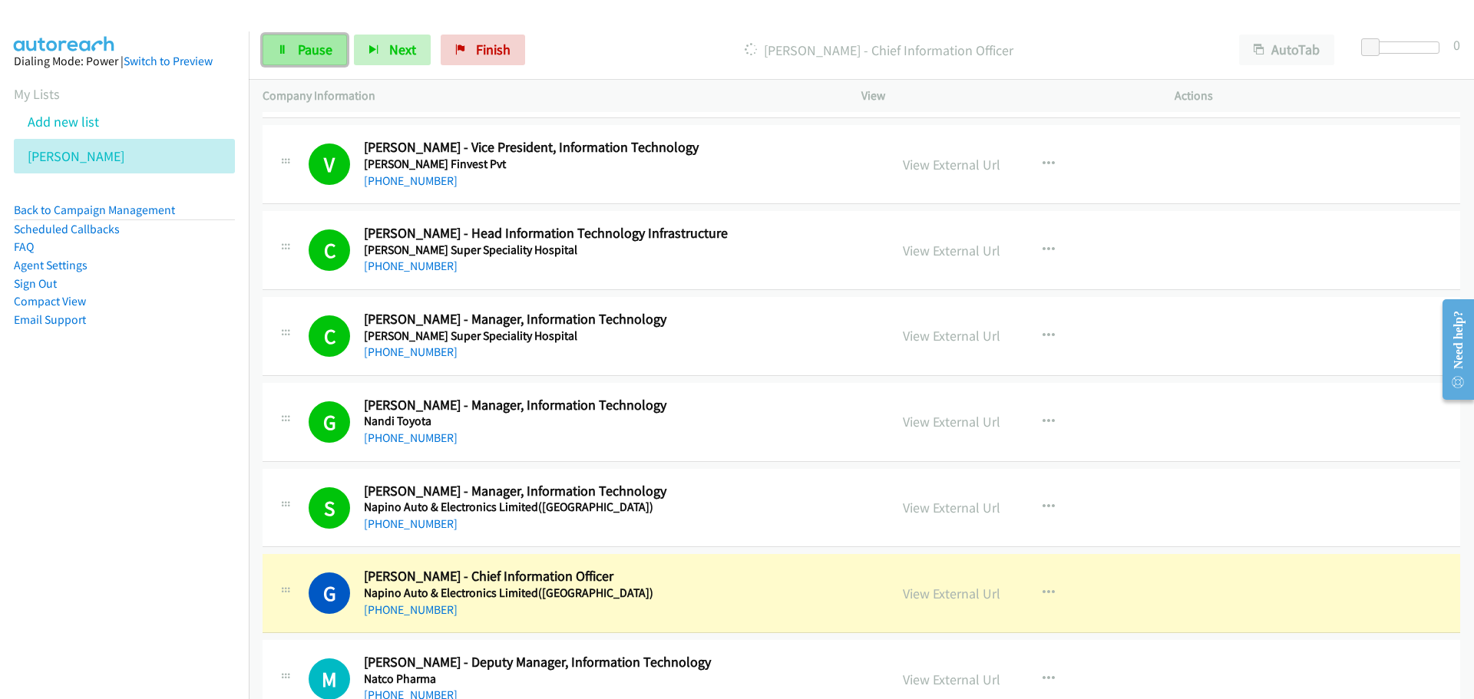
click at [302, 50] on span "Pause" at bounding box center [315, 50] width 35 height 18
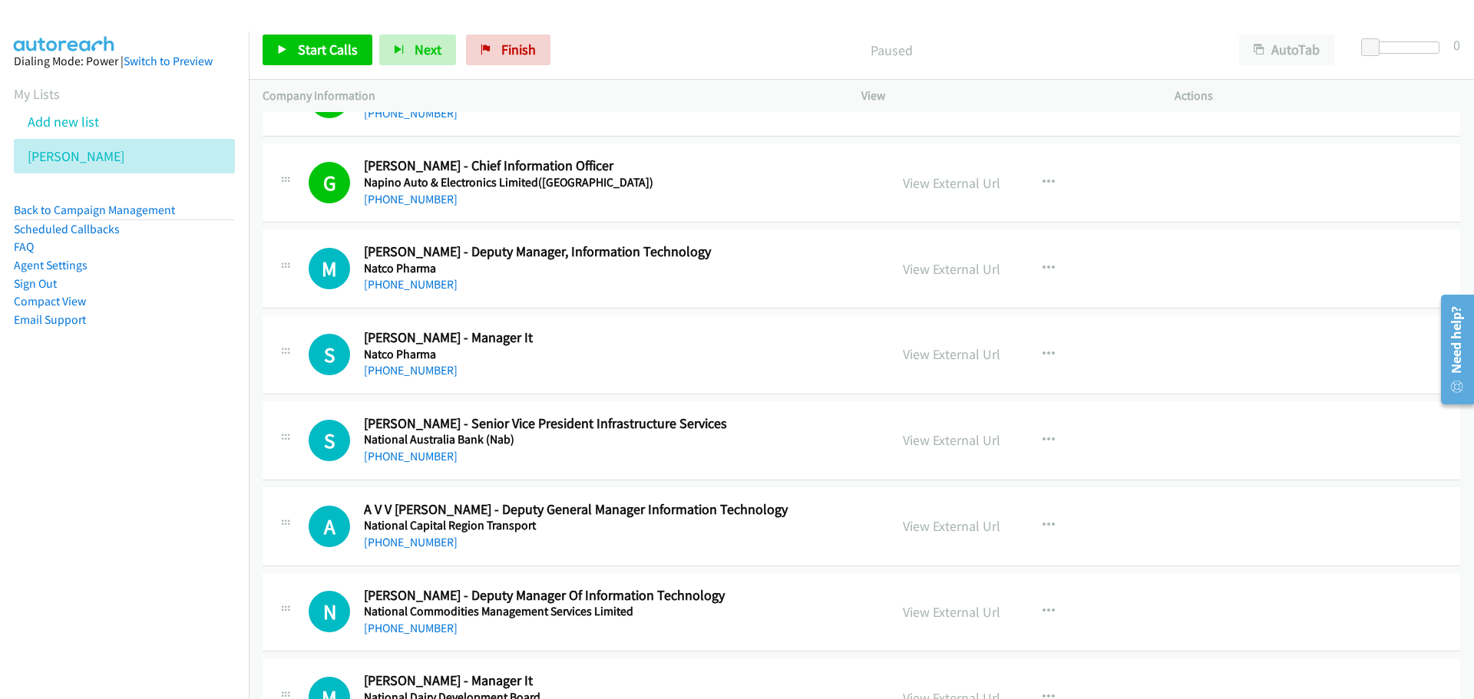
scroll to position [3684, 0]
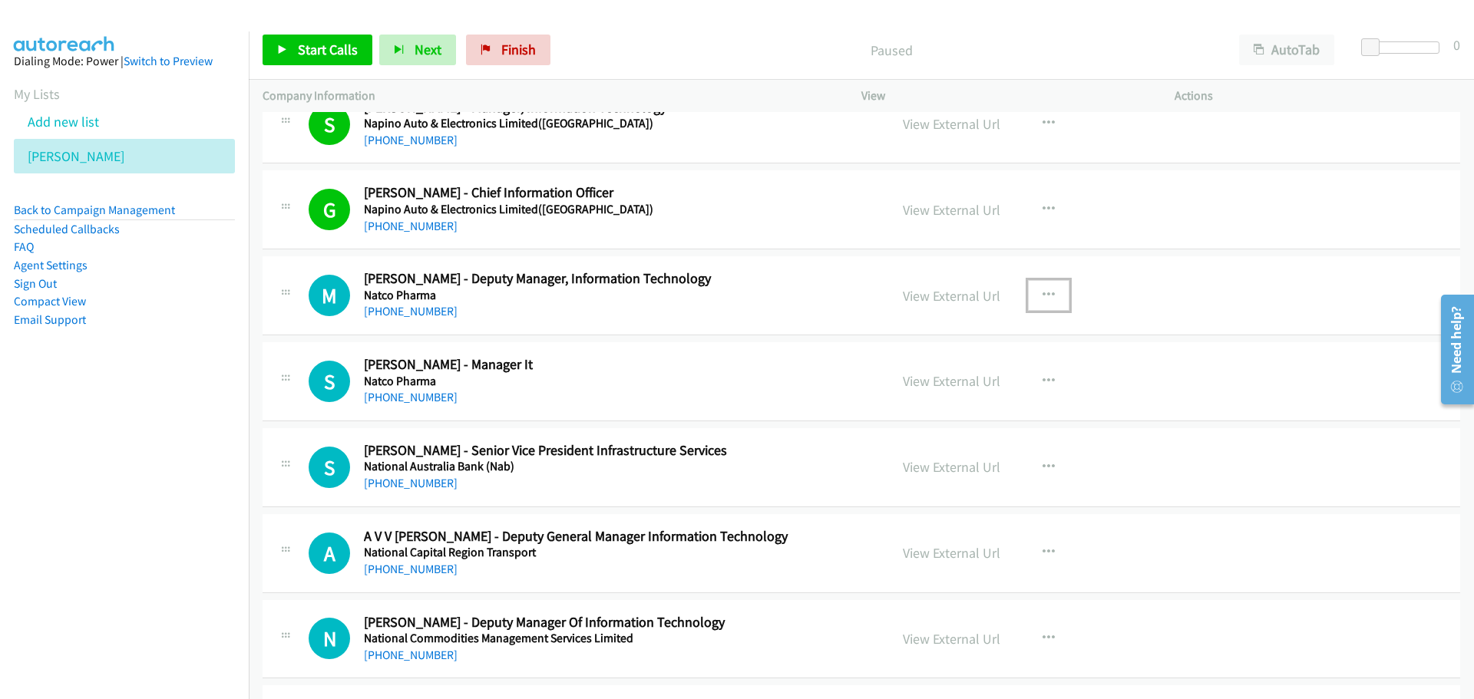
click at [1042, 292] on icon "button" at bounding box center [1048, 295] width 12 height 12
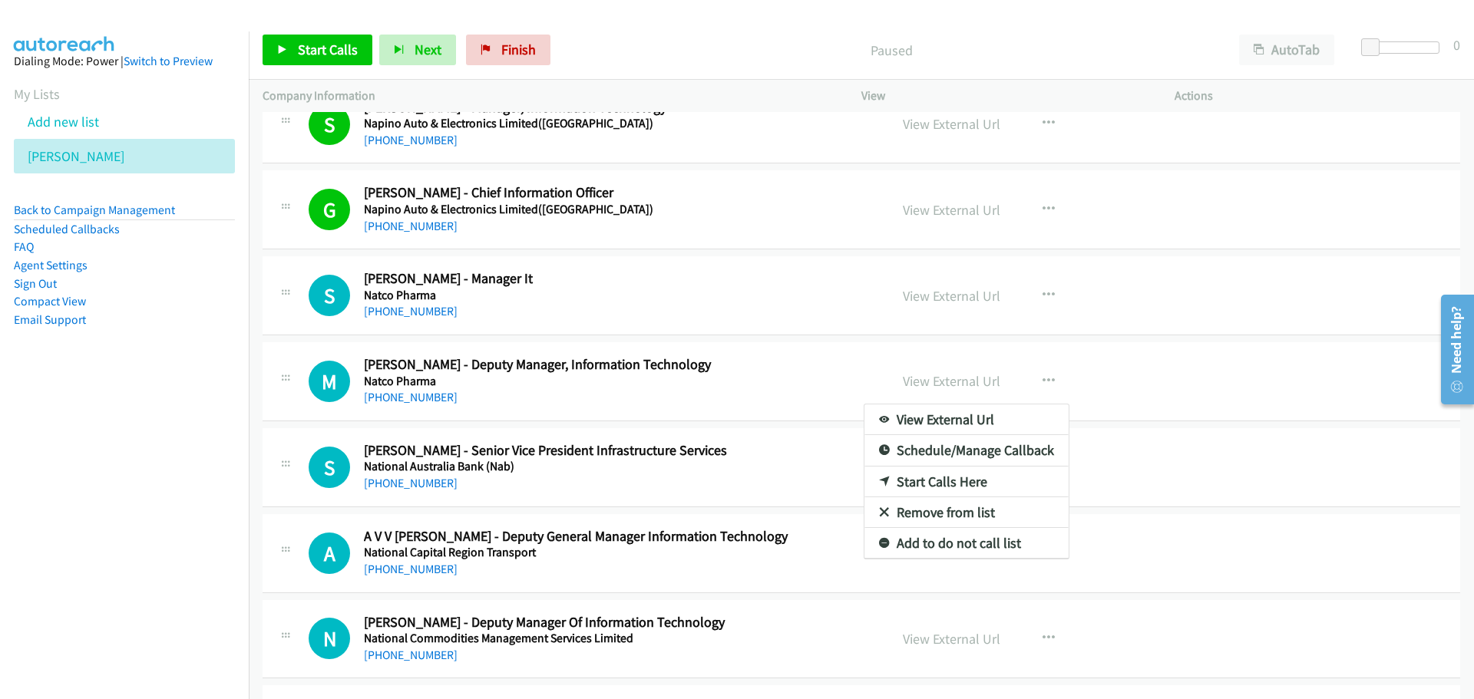
click at [701, 275] on div at bounding box center [737, 349] width 1474 height 699
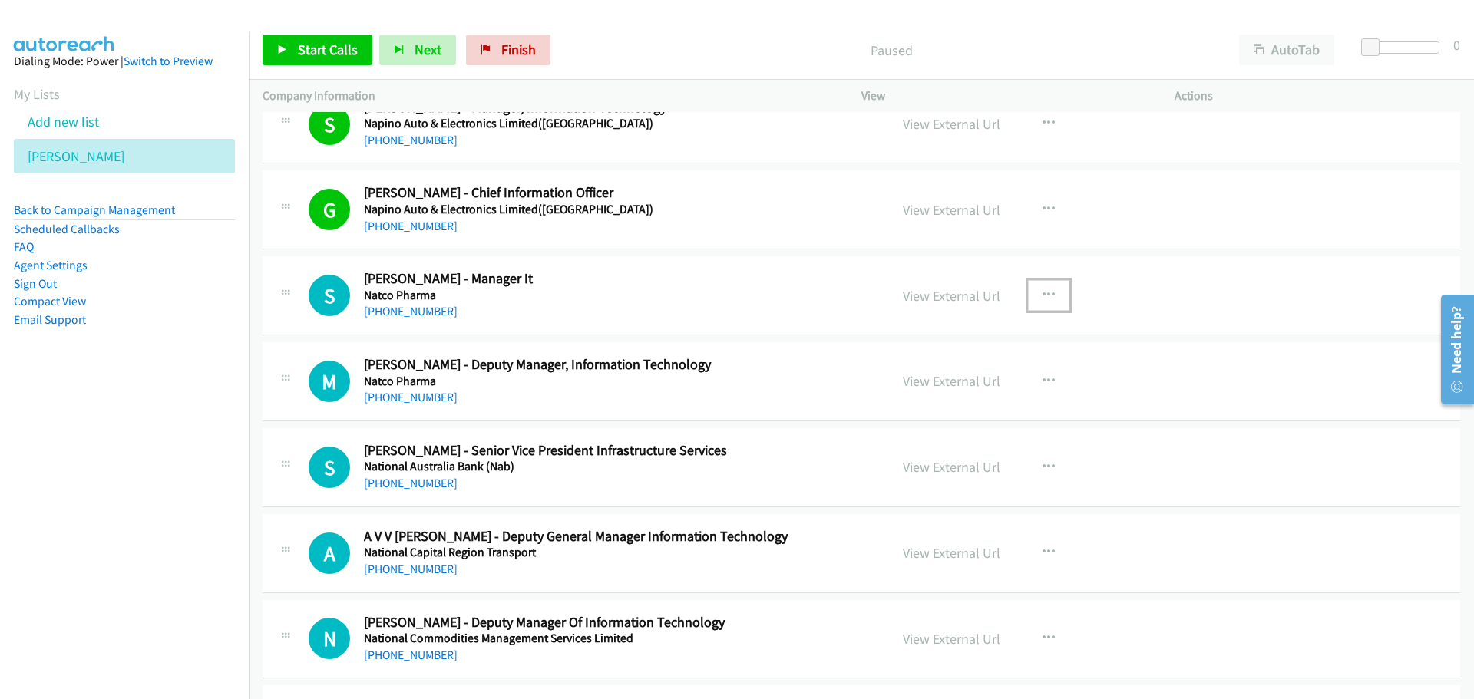
click at [1042, 290] on icon "button" at bounding box center [1048, 295] width 12 height 12
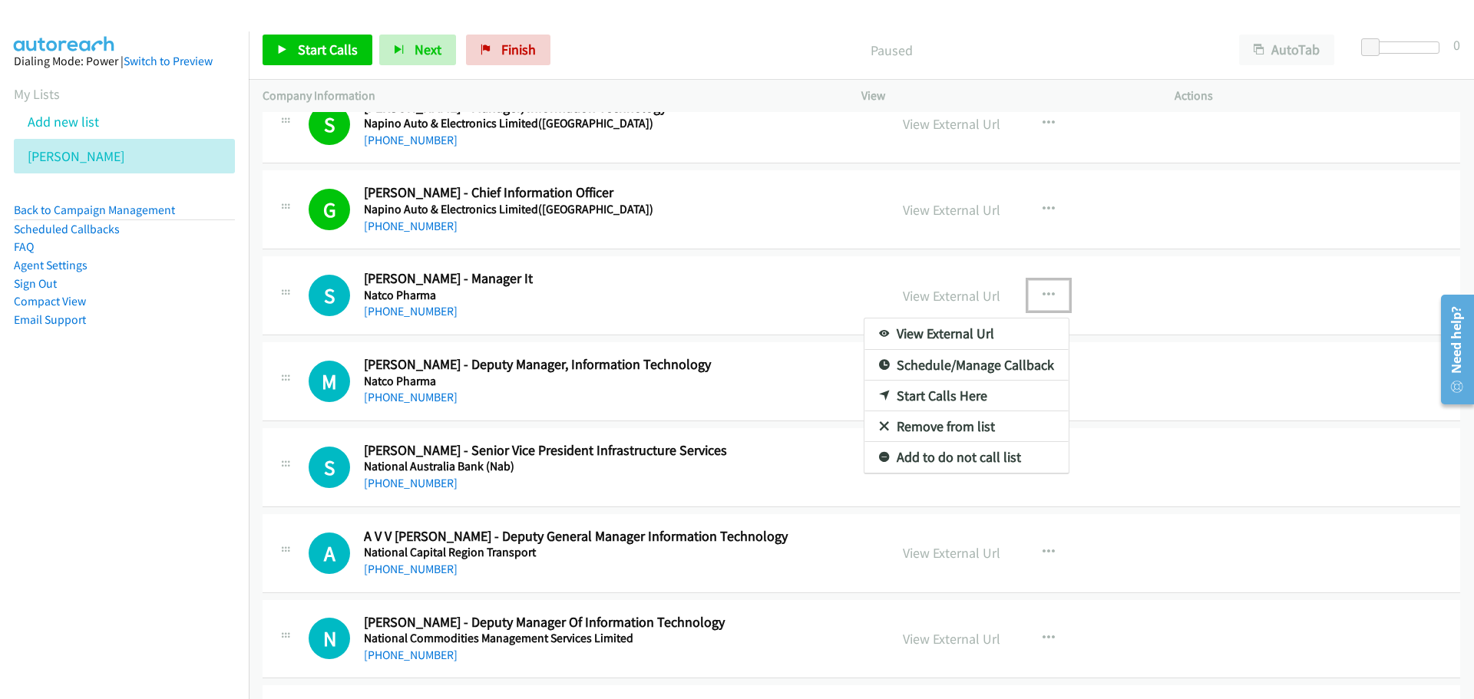
click at [904, 398] on link "Start Calls Here" at bounding box center [966, 396] width 204 height 31
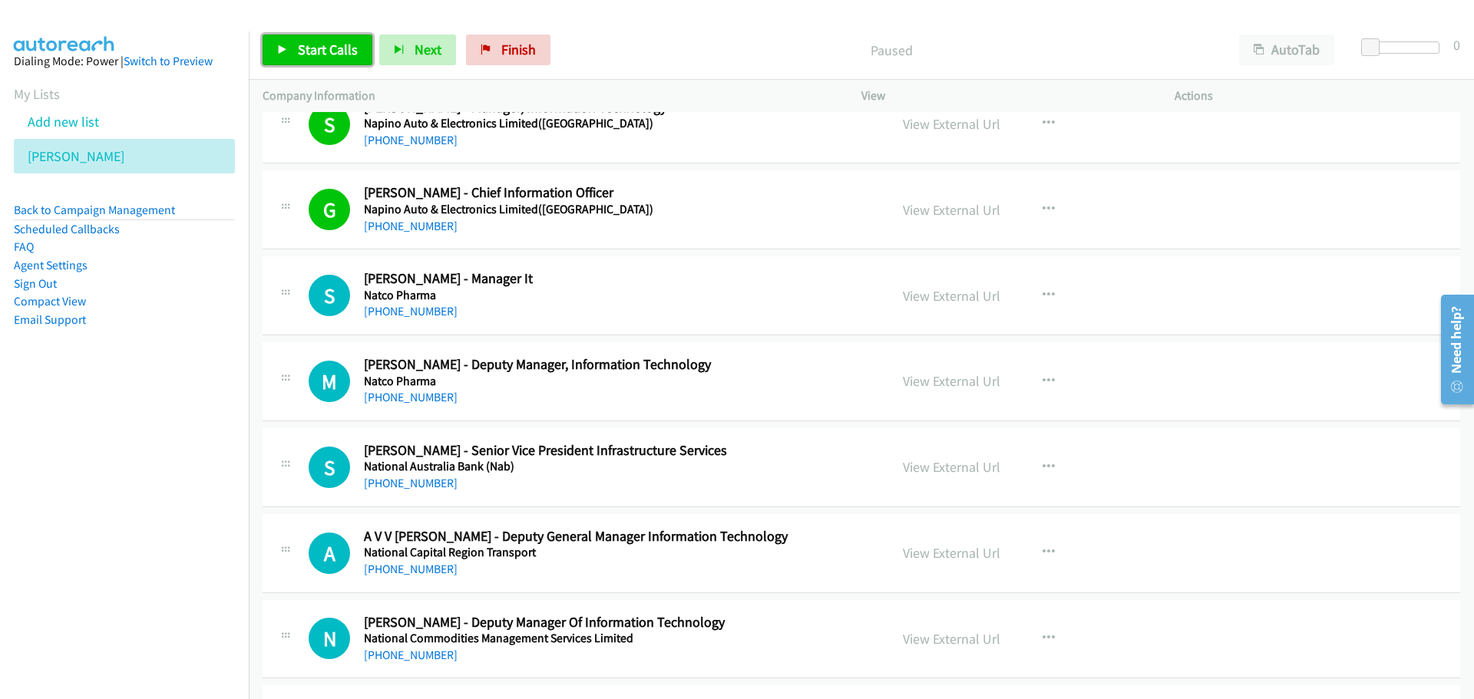
click at [305, 46] on span "Start Calls" at bounding box center [328, 50] width 60 height 18
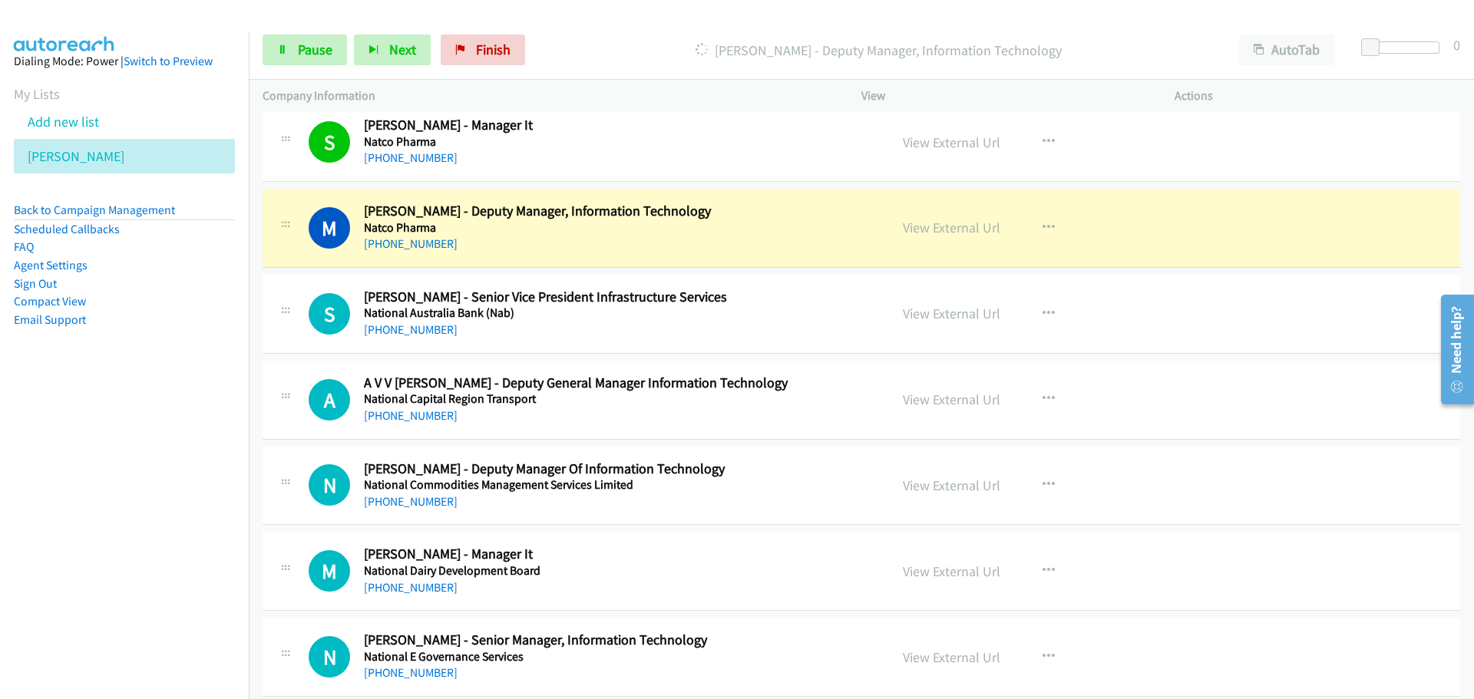
scroll to position [3914, 0]
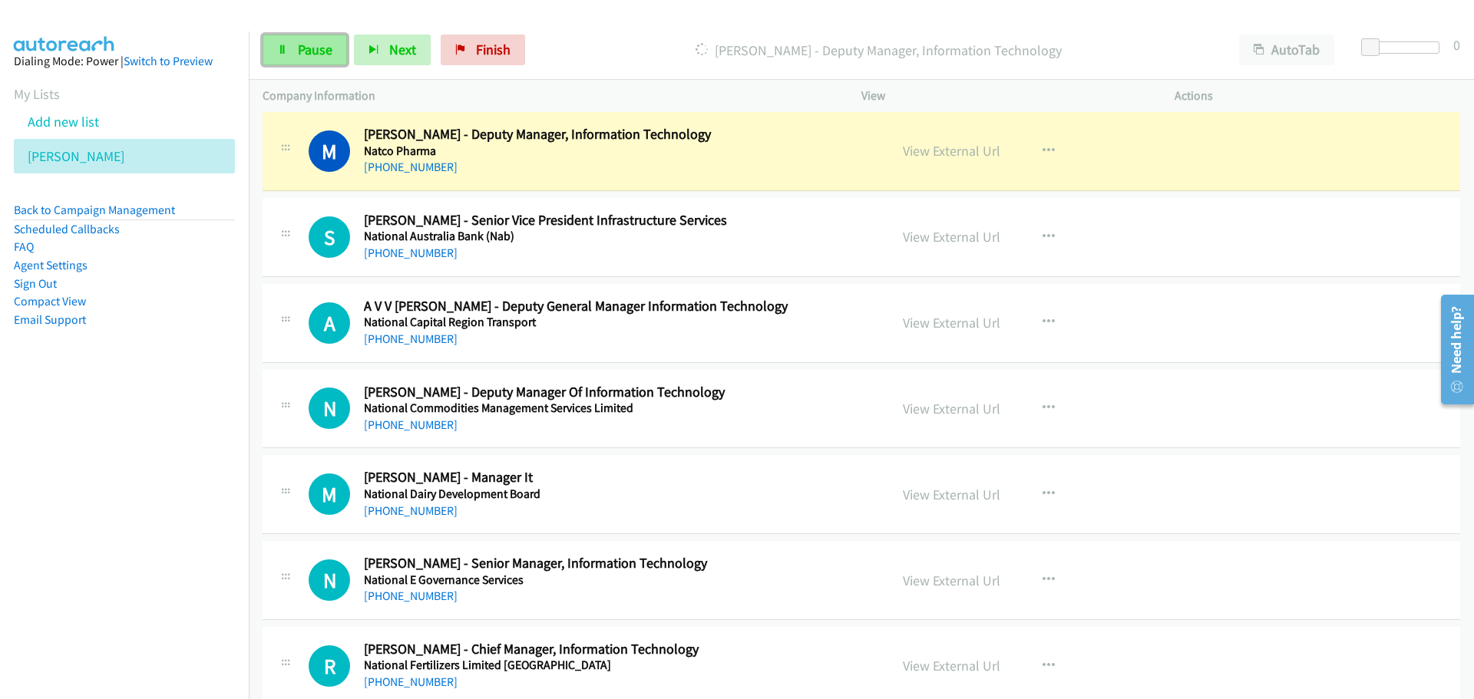
click at [299, 49] on span "Pause" at bounding box center [315, 50] width 35 height 18
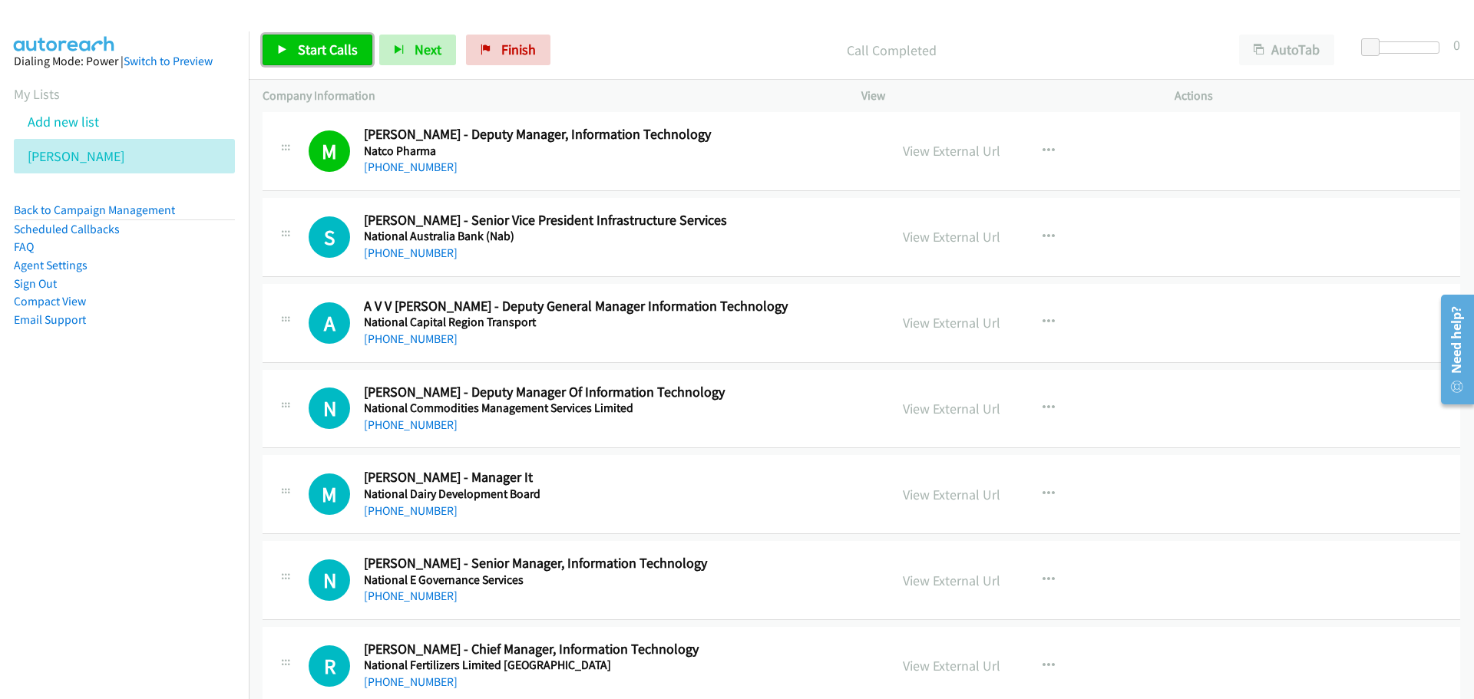
click at [300, 60] on link "Start Calls" at bounding box center [317, 50] width 110 height 31
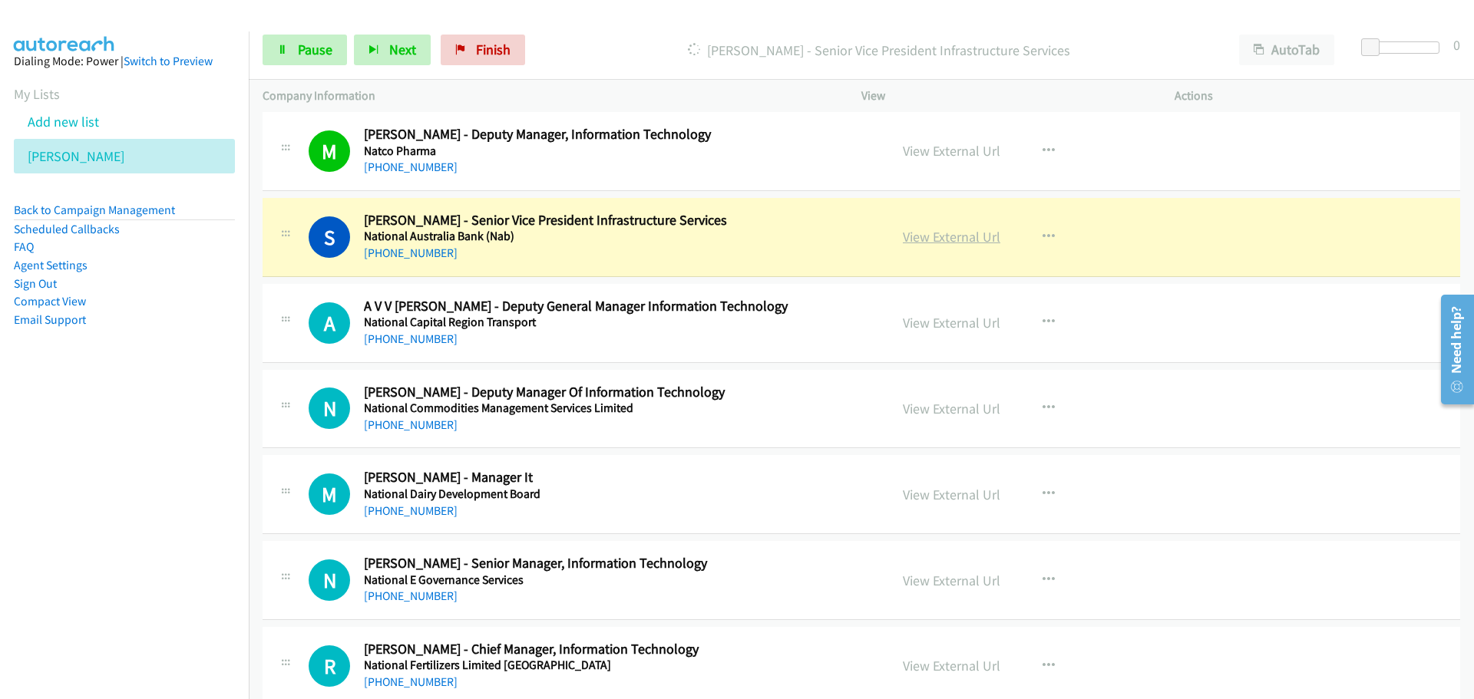
click at [944, 238] on link "View External Url" at bounding box center [951, 237] width 97 height 18
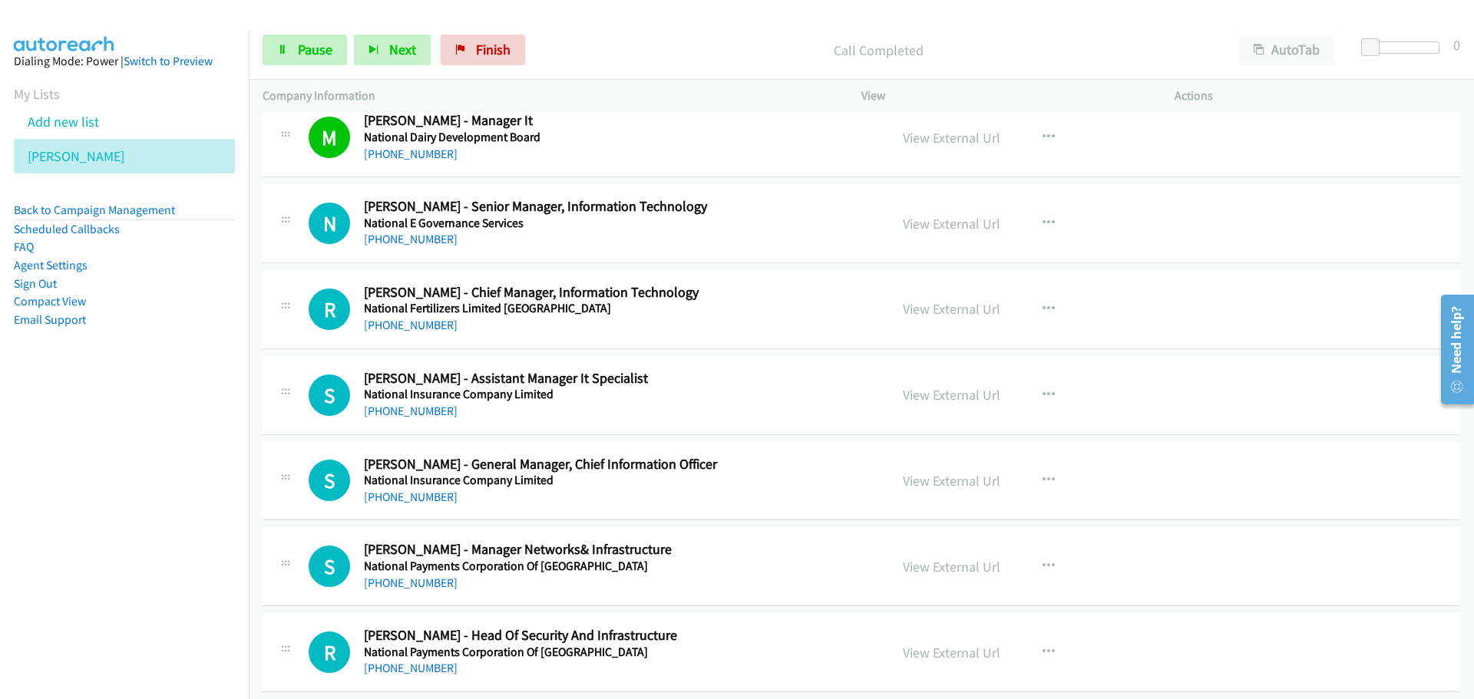
scroll to position [4298, 0]
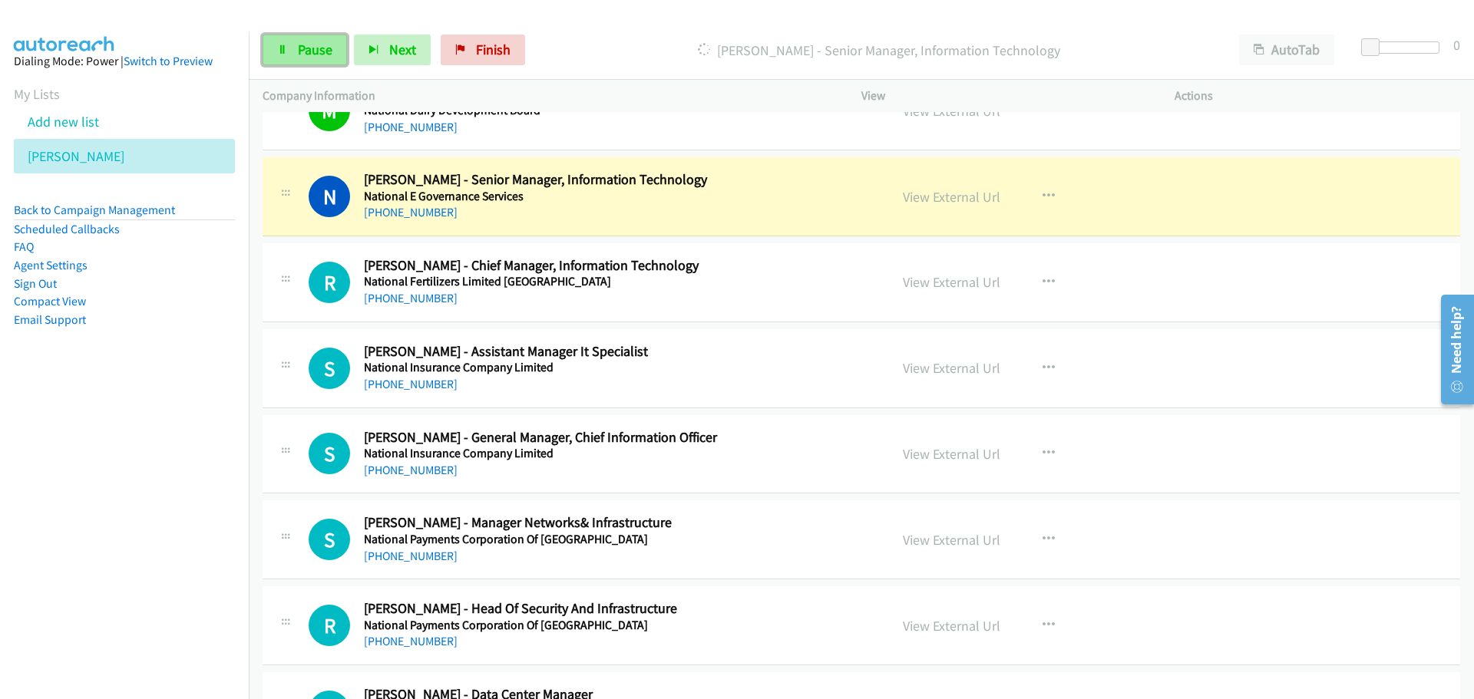
click at [313, 55] on span "Pause" at bounding box center [315, 50] width 35 height 18
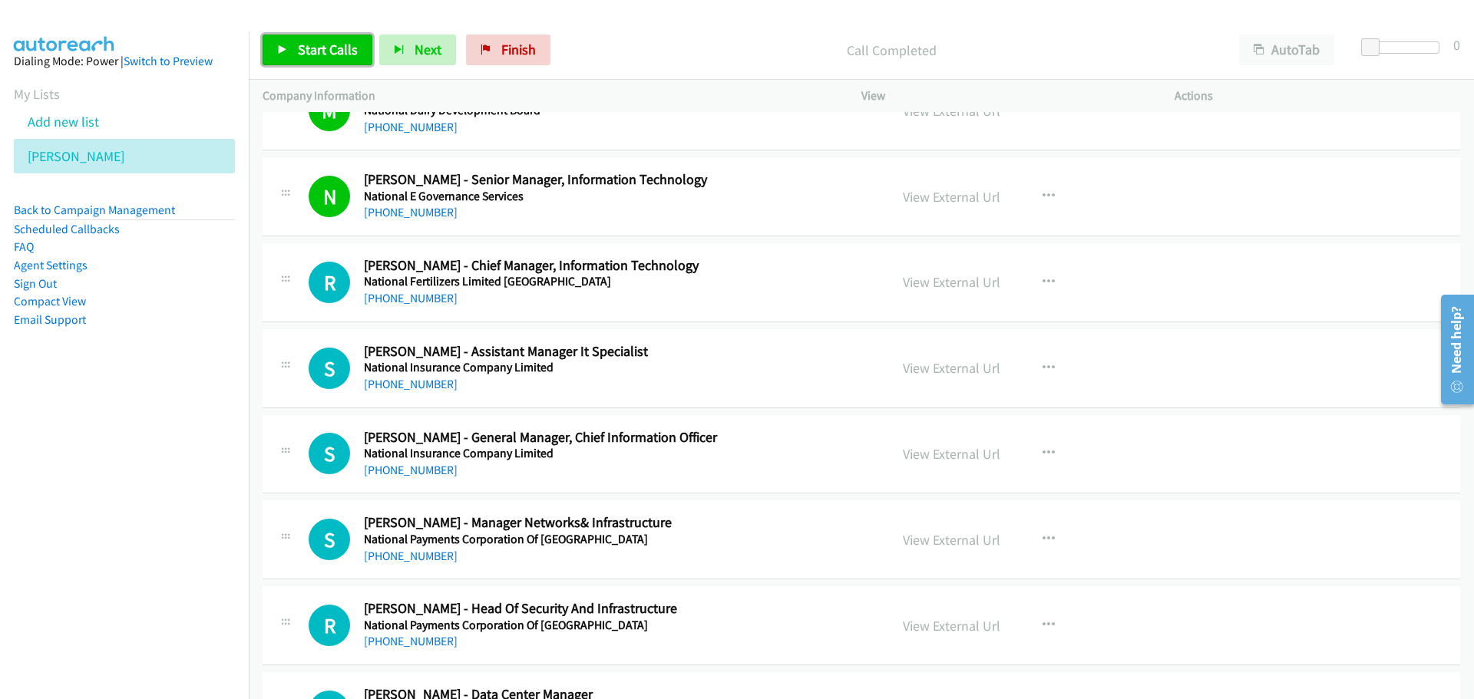
click at [289, 56] on link "Start Calls" at bounding box center [317, 50] width 110 height 31
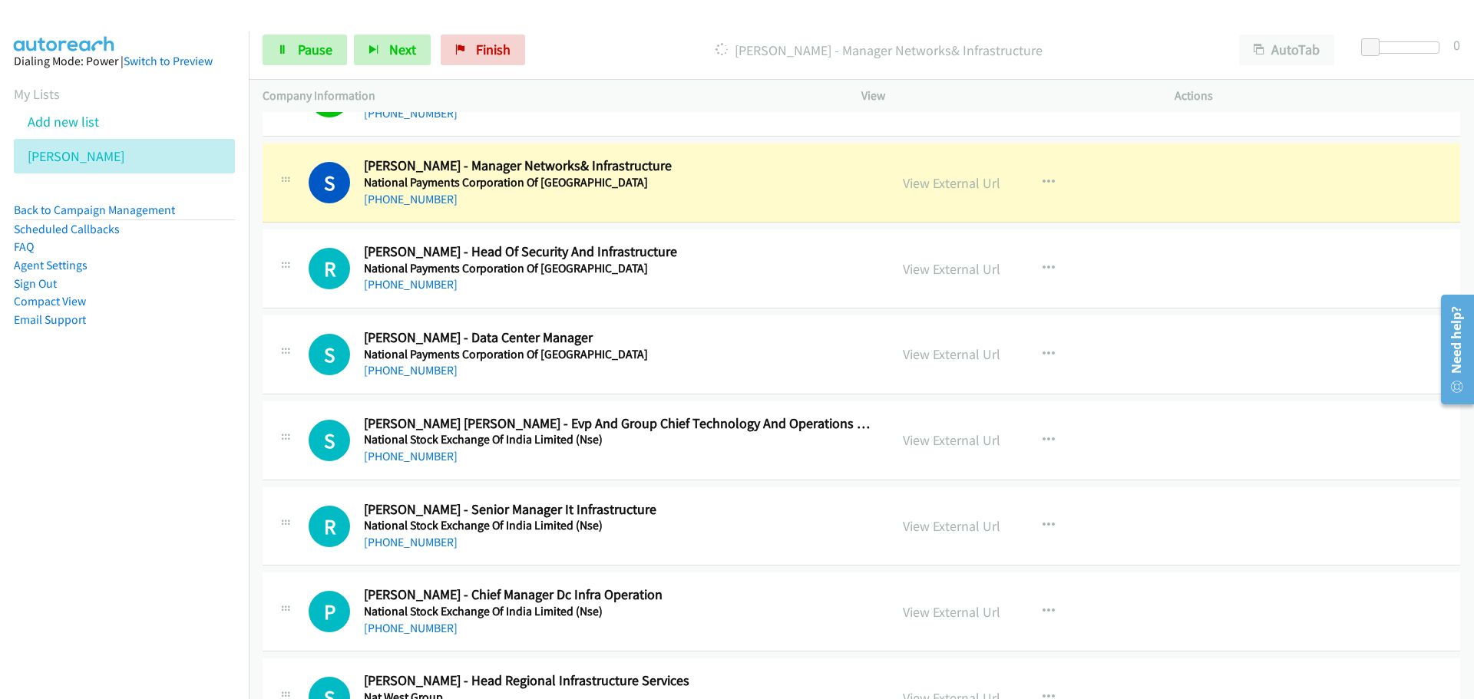
scroll to position [4682, 0]
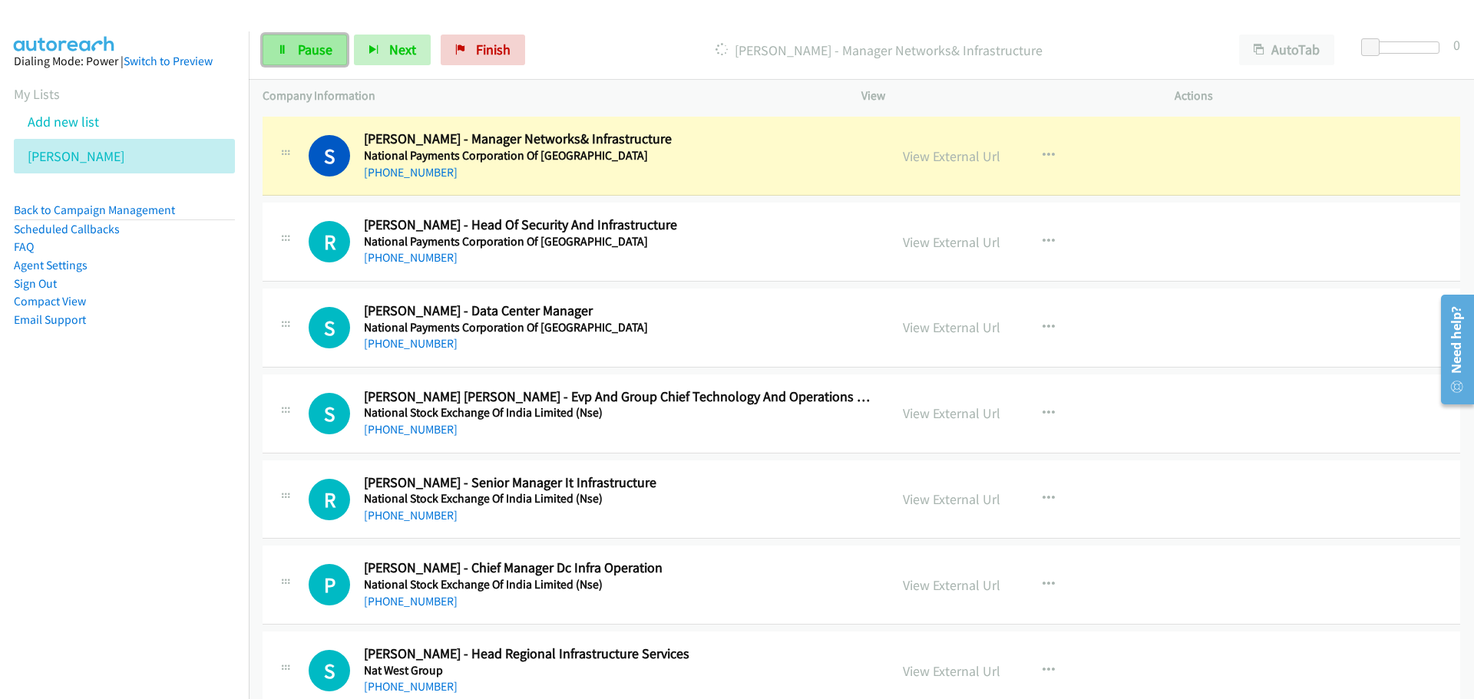
click at [295, 52] on link "Pause" at bounding box center [304, 50] width 84 height 31
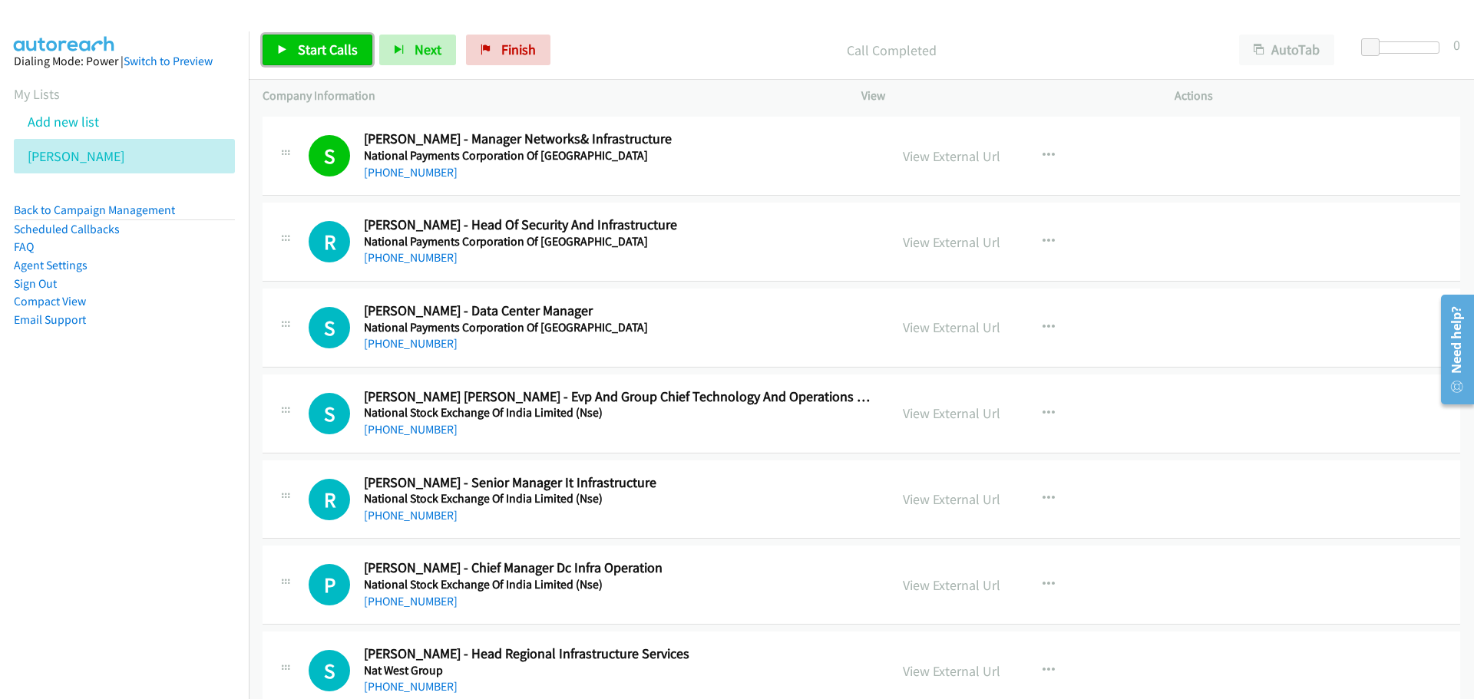
click at [314, 56] on span "Start Calls" at bounding box center [328, 50] width 60 height 18
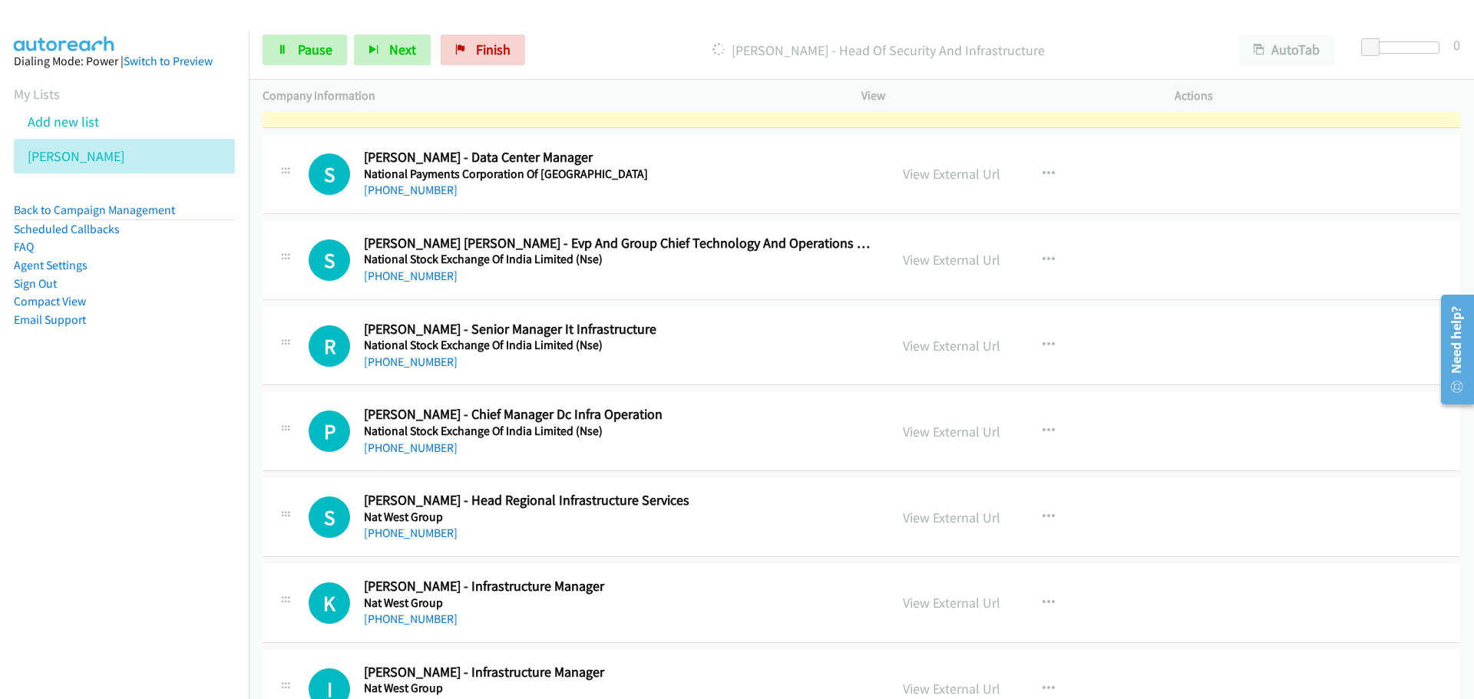
scroll to position [4758, 0]
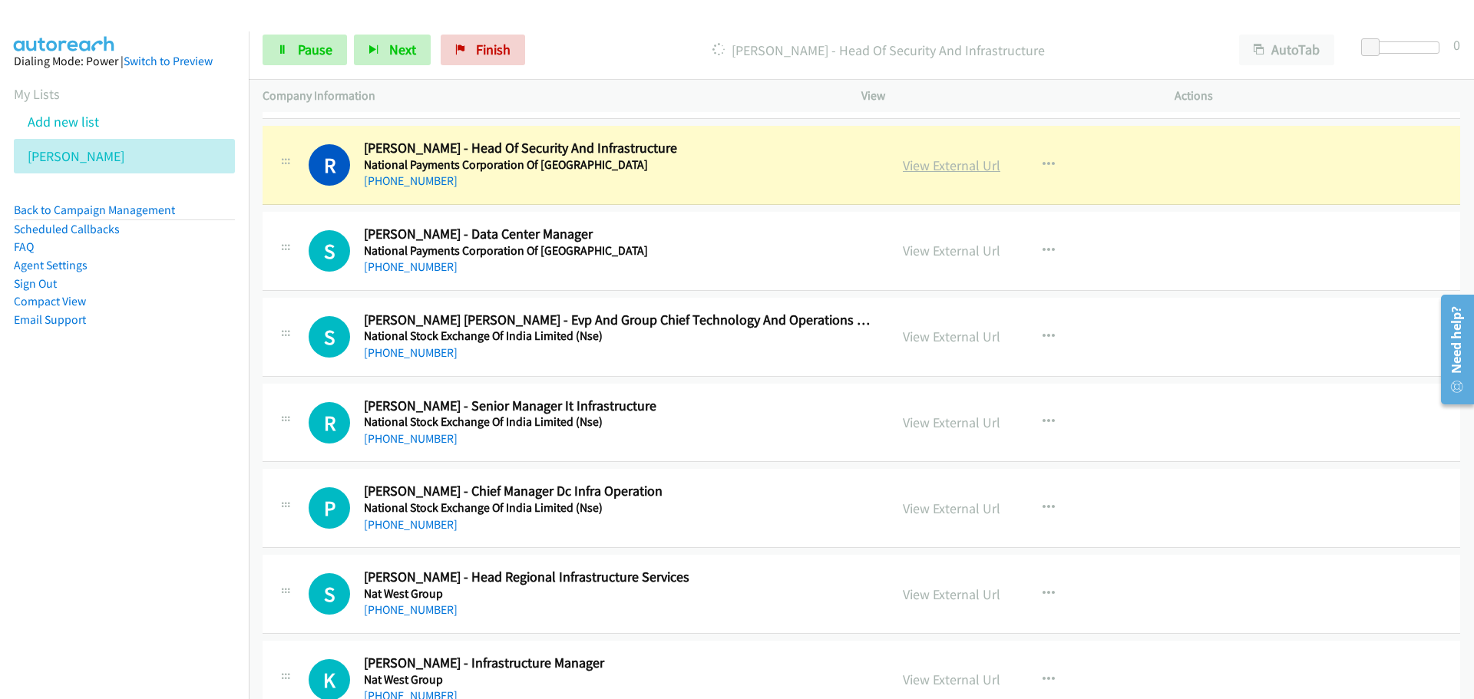
click at [922, 170] on link "View External Url" at bounding box center [951, 166] width 97 height 18
click at [295, 47] on link "Pause" at bounding box center [304, 50] width 84 height 31
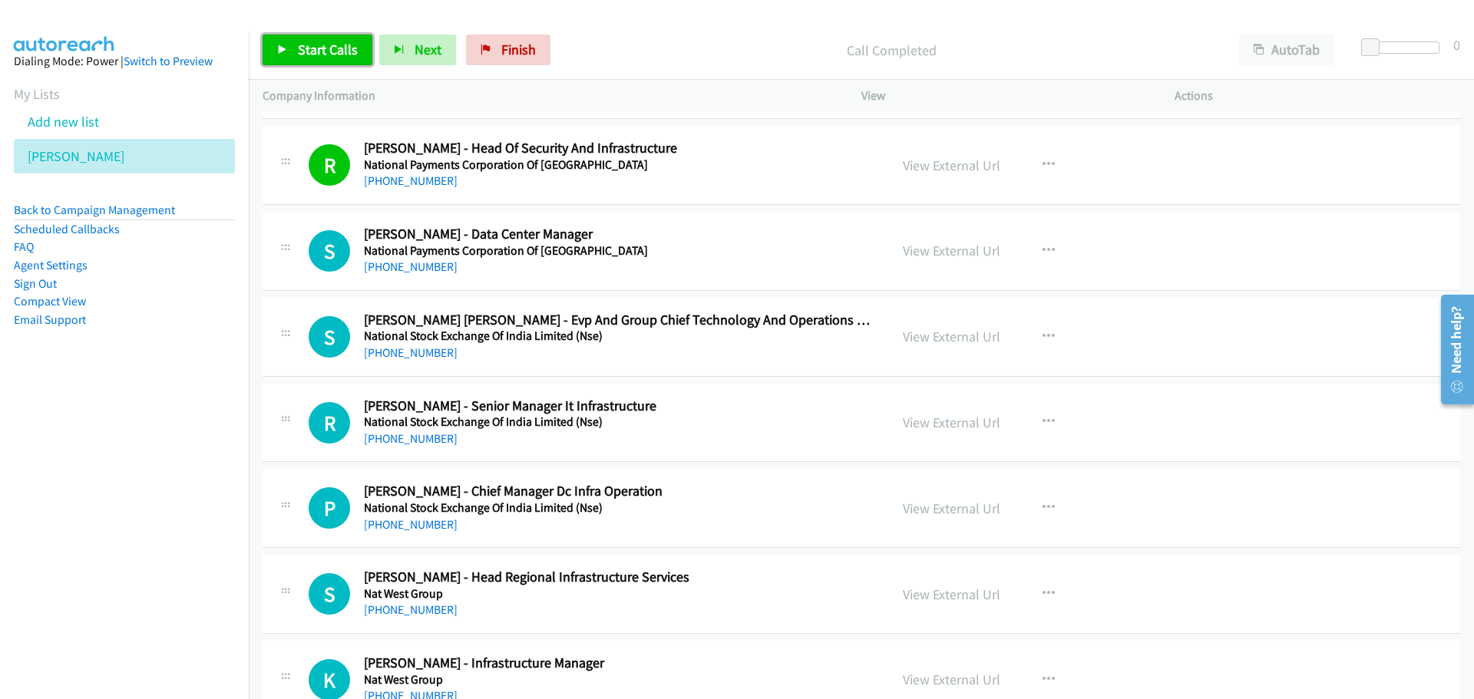
click at [335, 59] on link "Start Calls" at bounding box center [317, 50] width 110 height 31
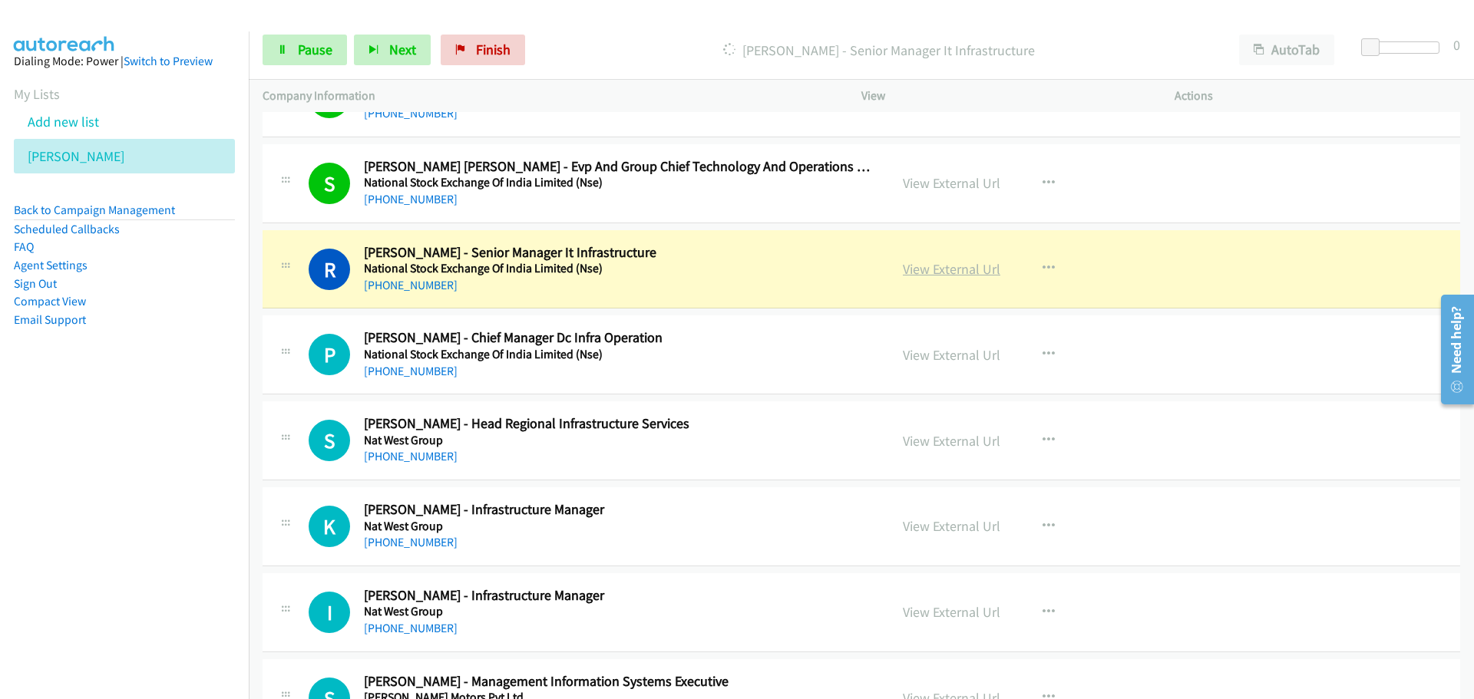
click at [933, 269] on link "View External Url" at bounding box center [951, 269] width 97 height 18
click at [305, 45] on span "Pause" at bounding box center [315, 50] width 35 height 18
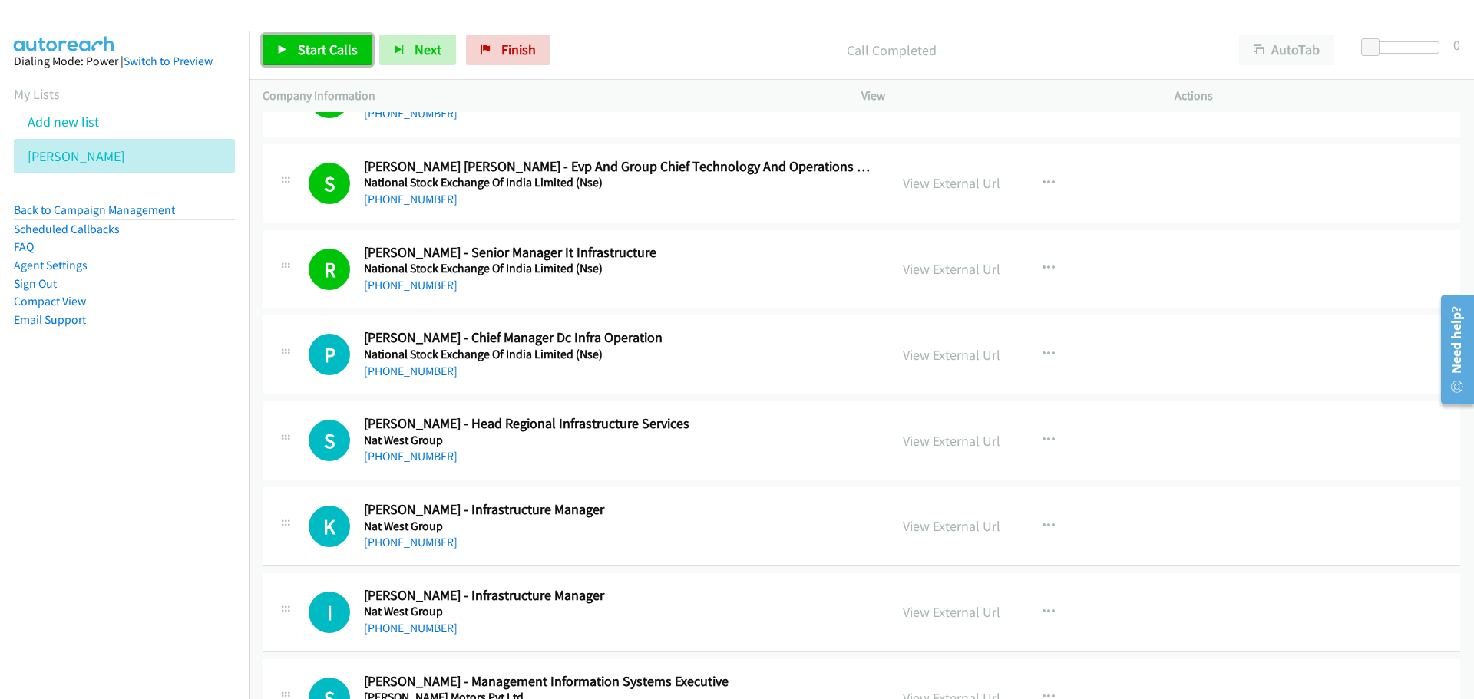
click at [306, 46] on span "Start Calls" at bounding box center [328, 50] width 60 height 18
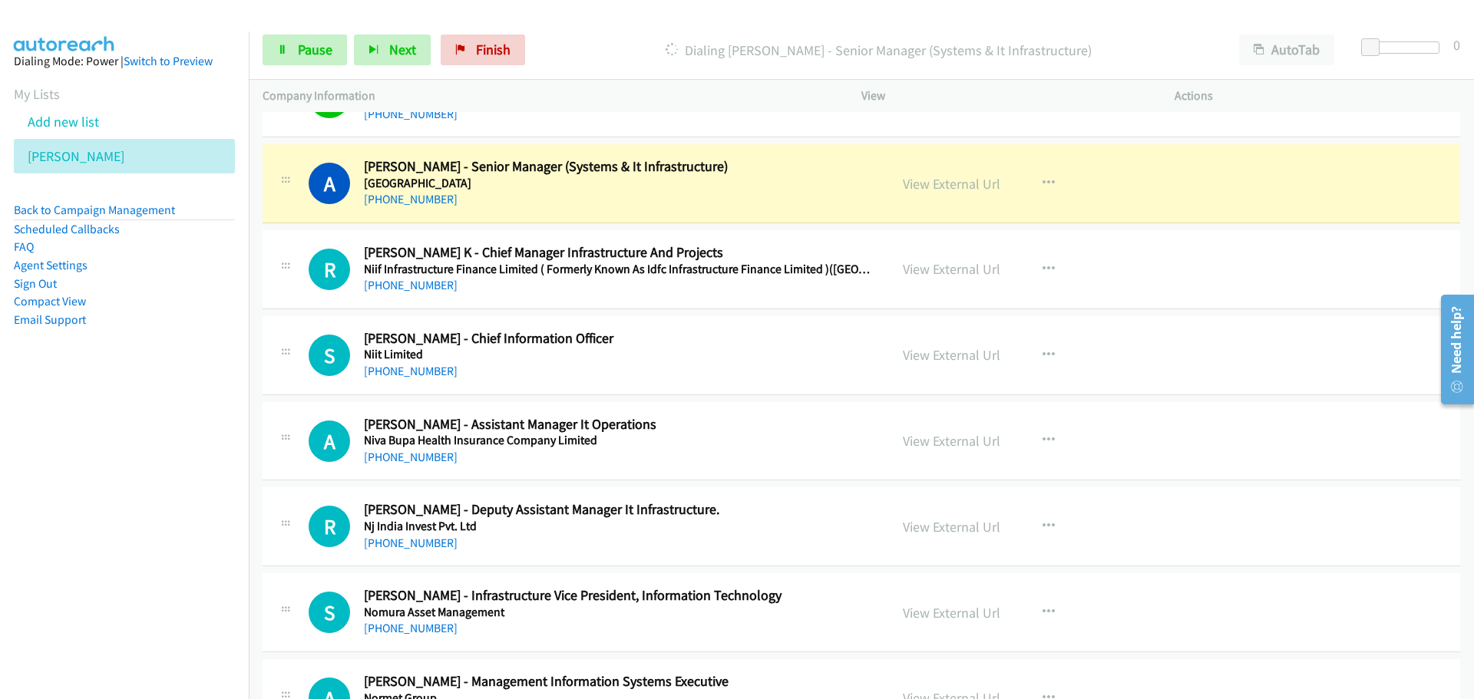
scroll to position [6140, 0]
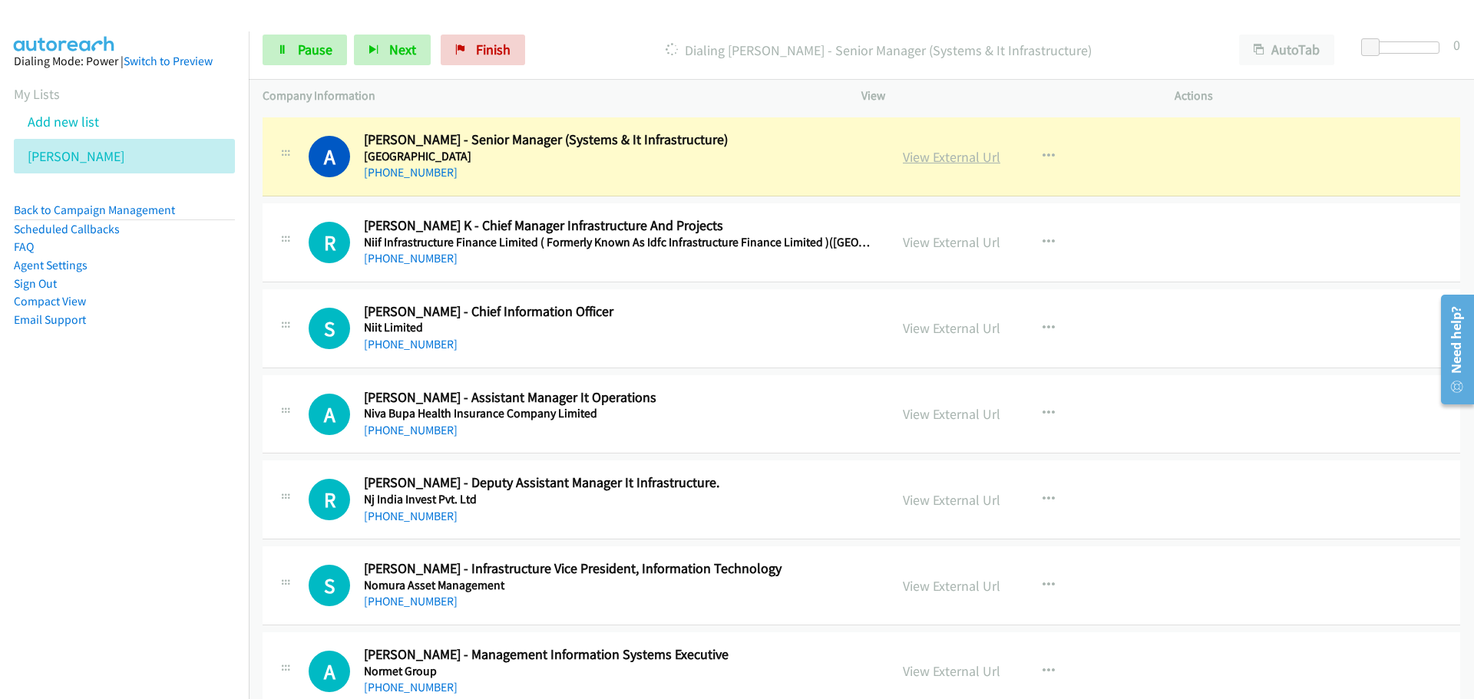
click at [942, 153] on link "View External Url" at bounding box center [951, 157] width 97 height 18
click at [298, 58] on span "Pause" at bounding box center [315, 50] width 35 height 18
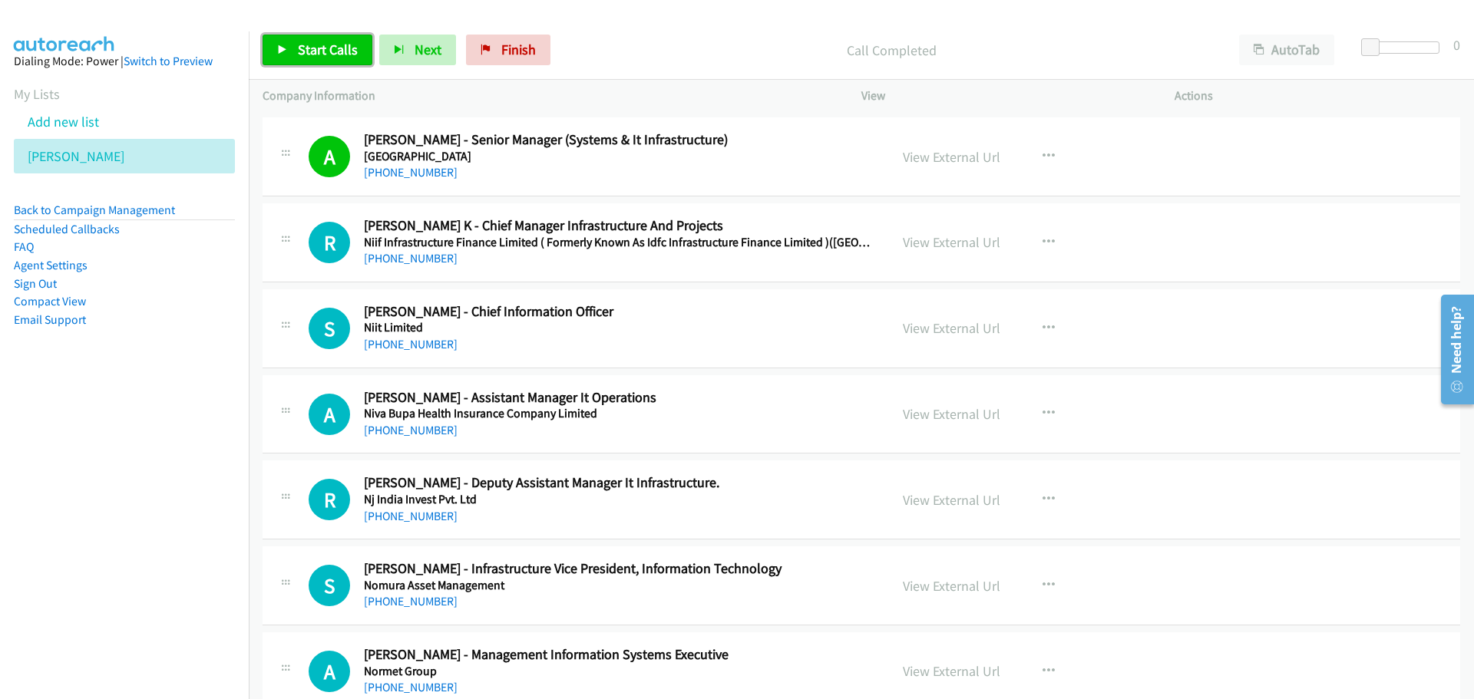
click at [295, 44] on link "Start Calls" at bounding box center [317, 50] width 110 height 31
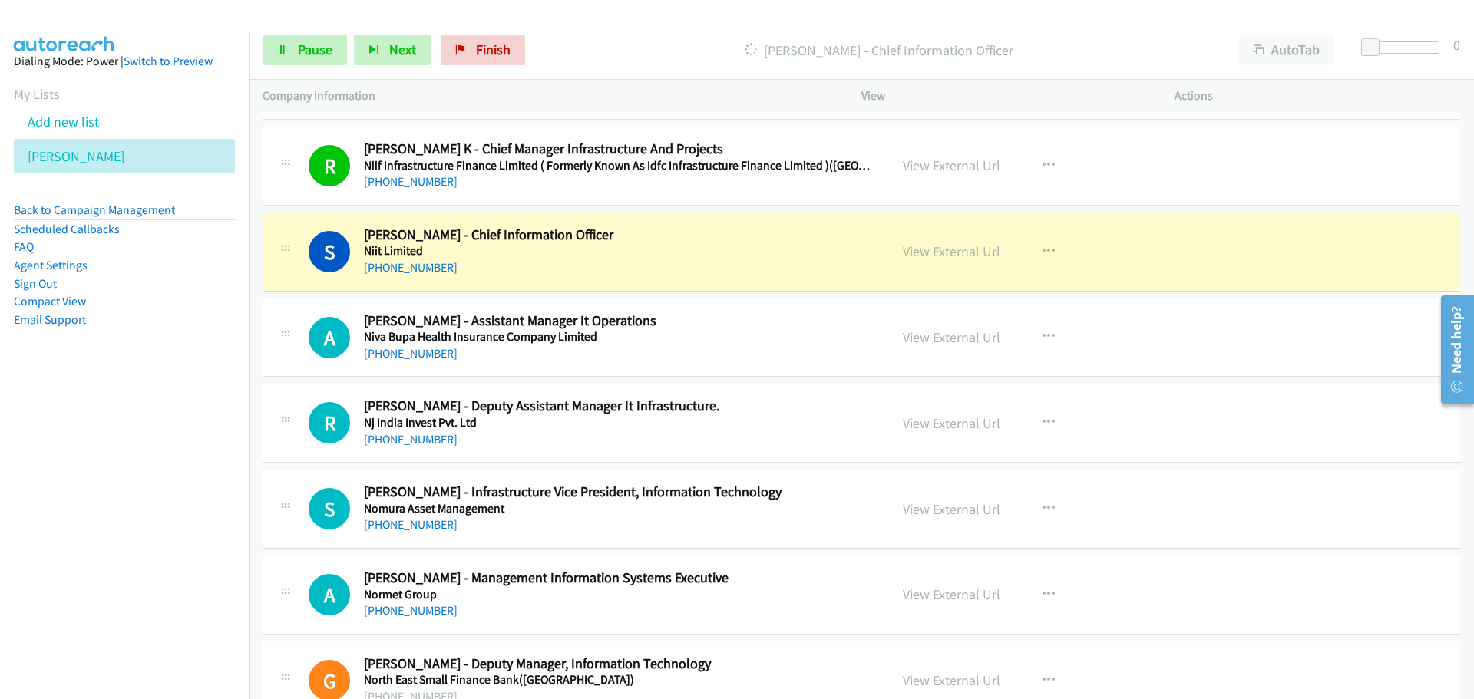
scroll to position [6293, 0]
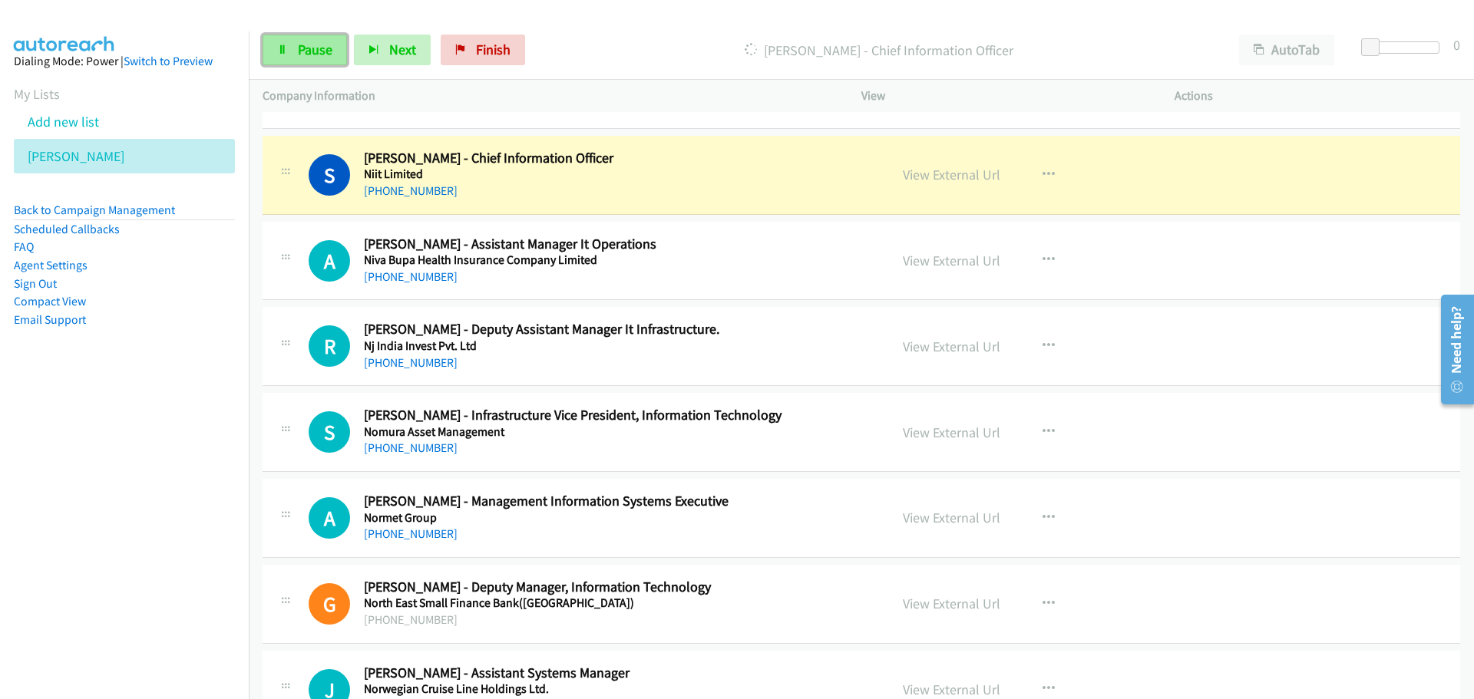
click at [310, 54] on span "Pause" at bounding box center [315, 50] width 35 height 18
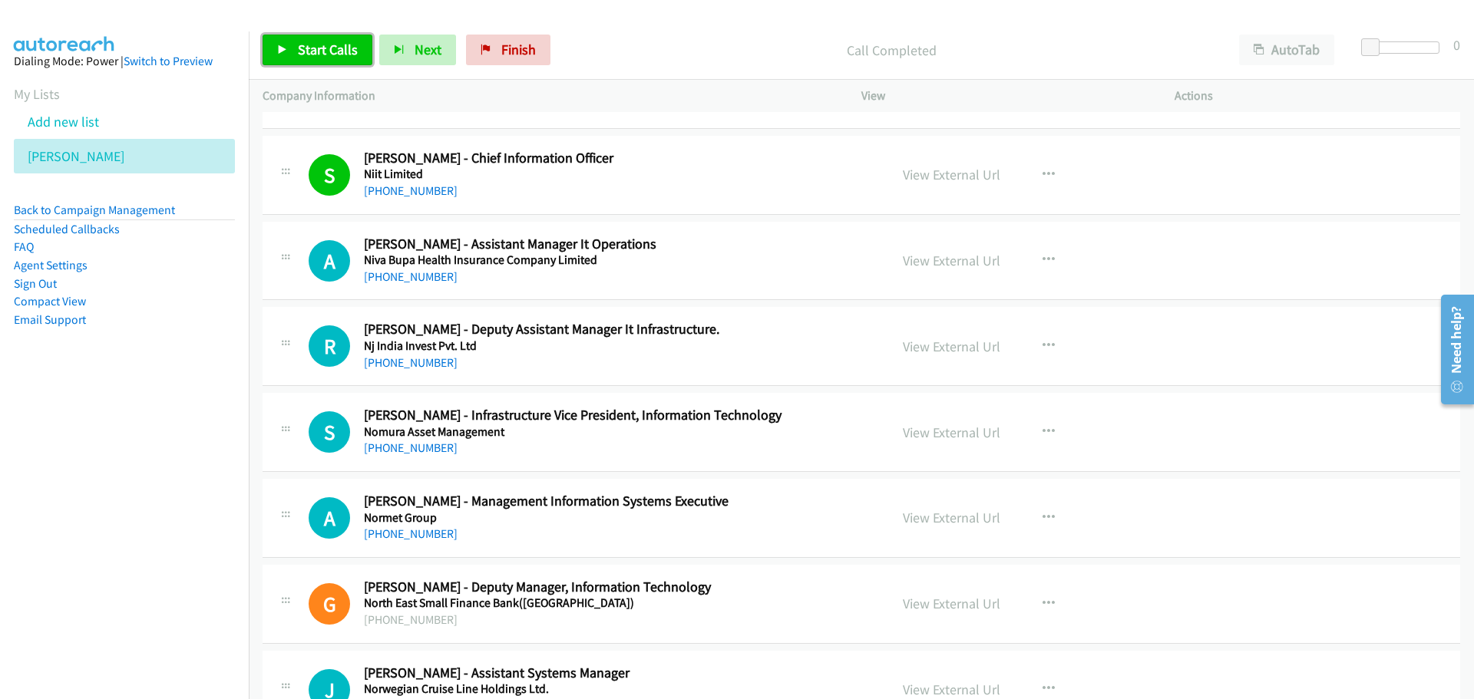
drag, startPoint x: 322, startPoint y: 55, endPoint x: 286, endPoint y: 25, distance: 46.8
click at [322, 55] on span "Start Calls" at bounding box center [328, 50] width 60 height 18
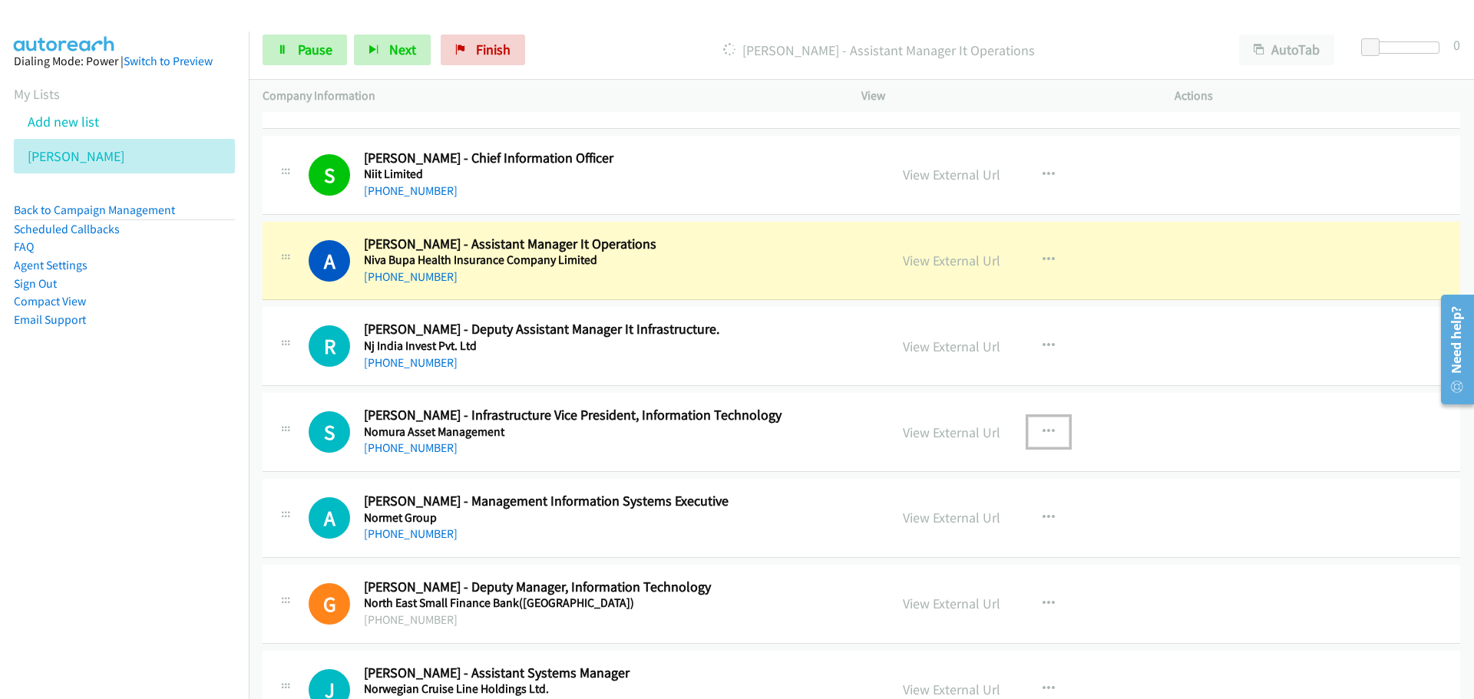
click at [1042, 434] on icon "button" at bounding box center [1048, 432] width 12 height 12
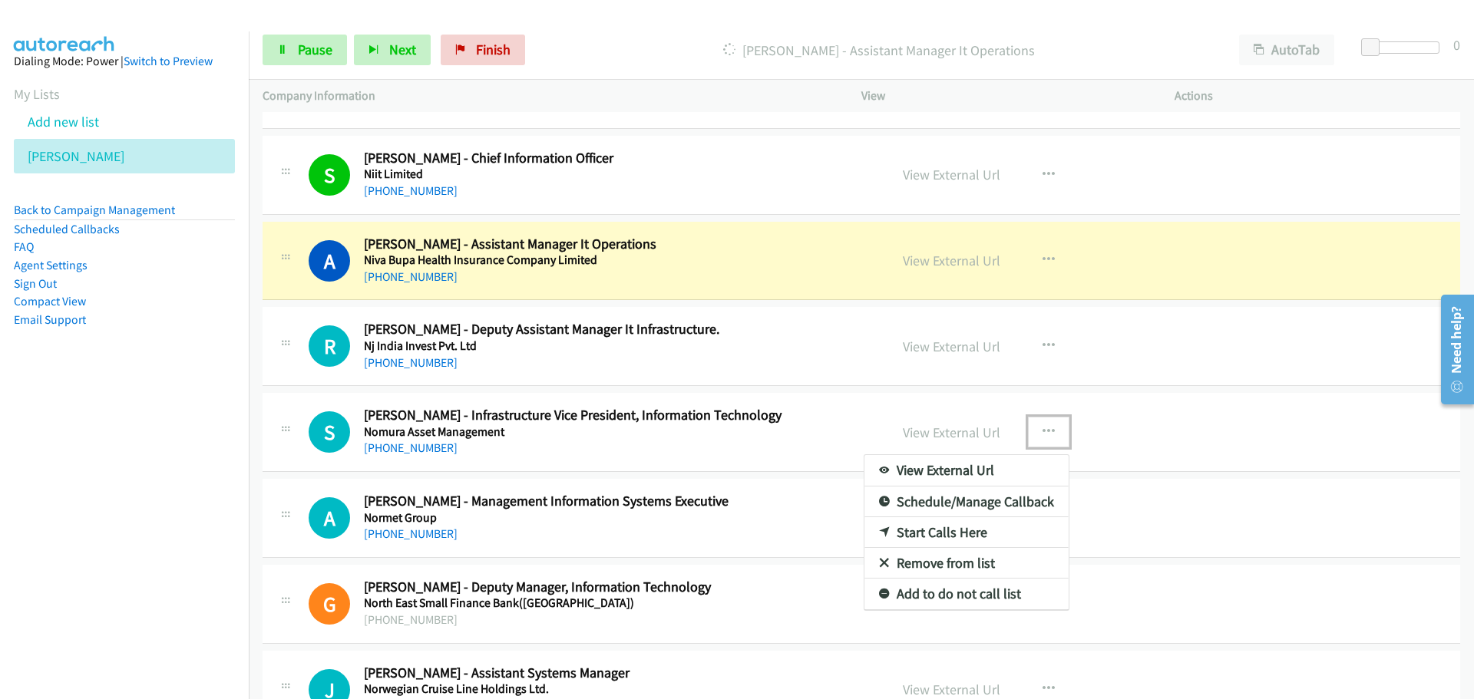
click at [931, 529] on link "Start Calls Here" at bounding box center [966, 532] width 204 height 31
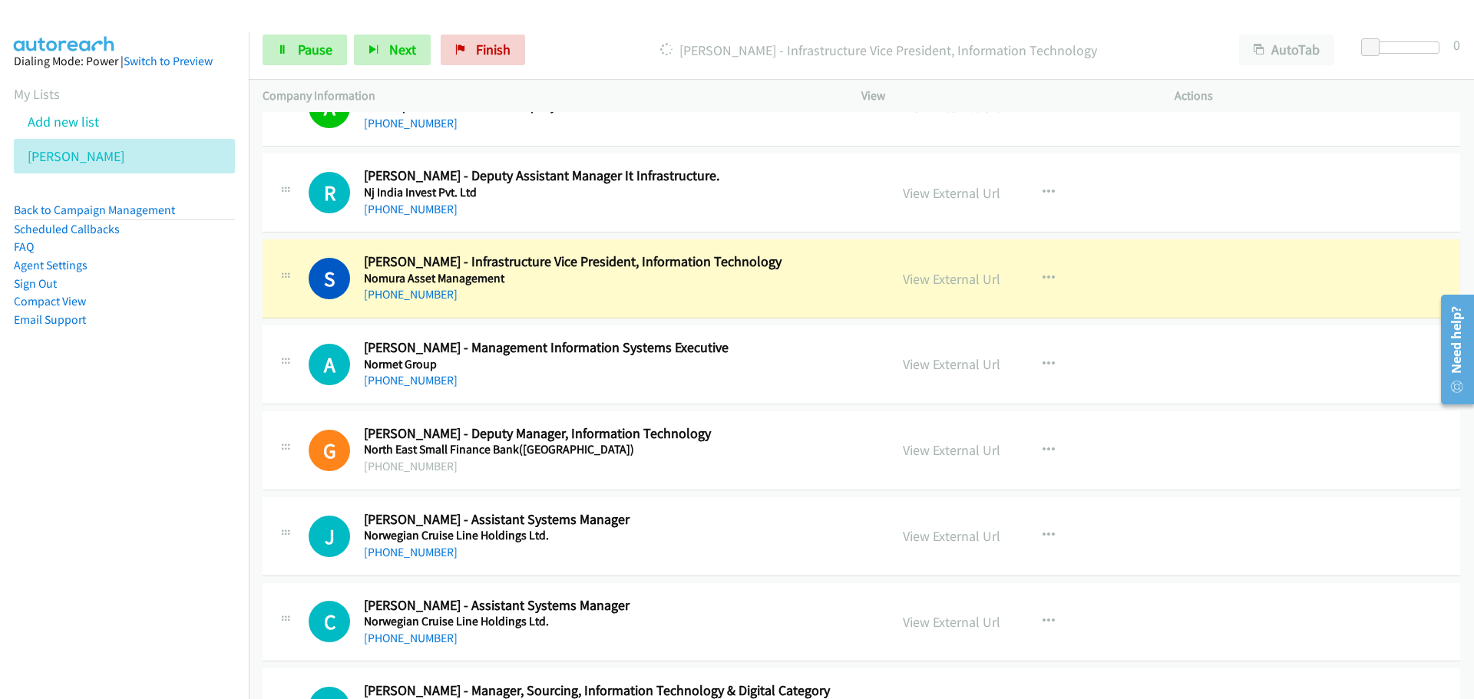
scroll to position [6523, 0]
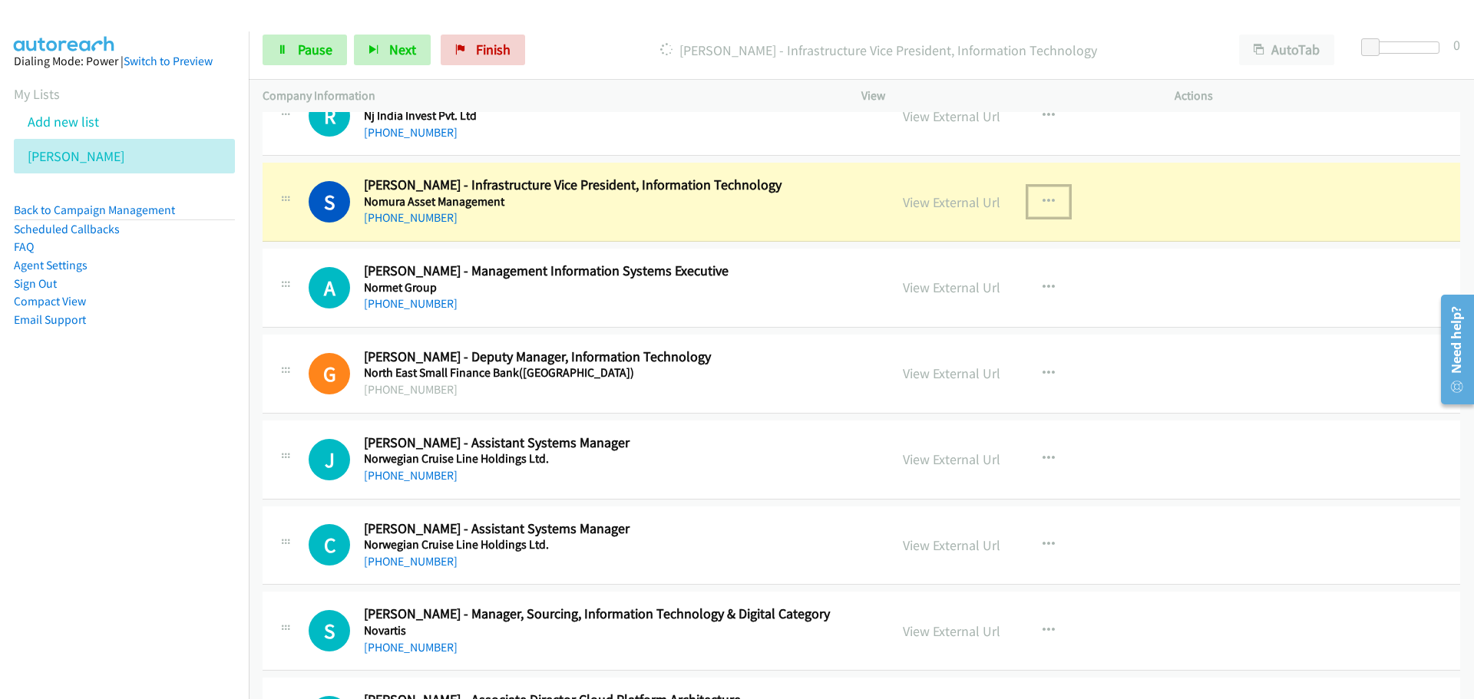
click at [1044, 198] on icon "button" at bounding box center [1048, 202] width 12 height 12
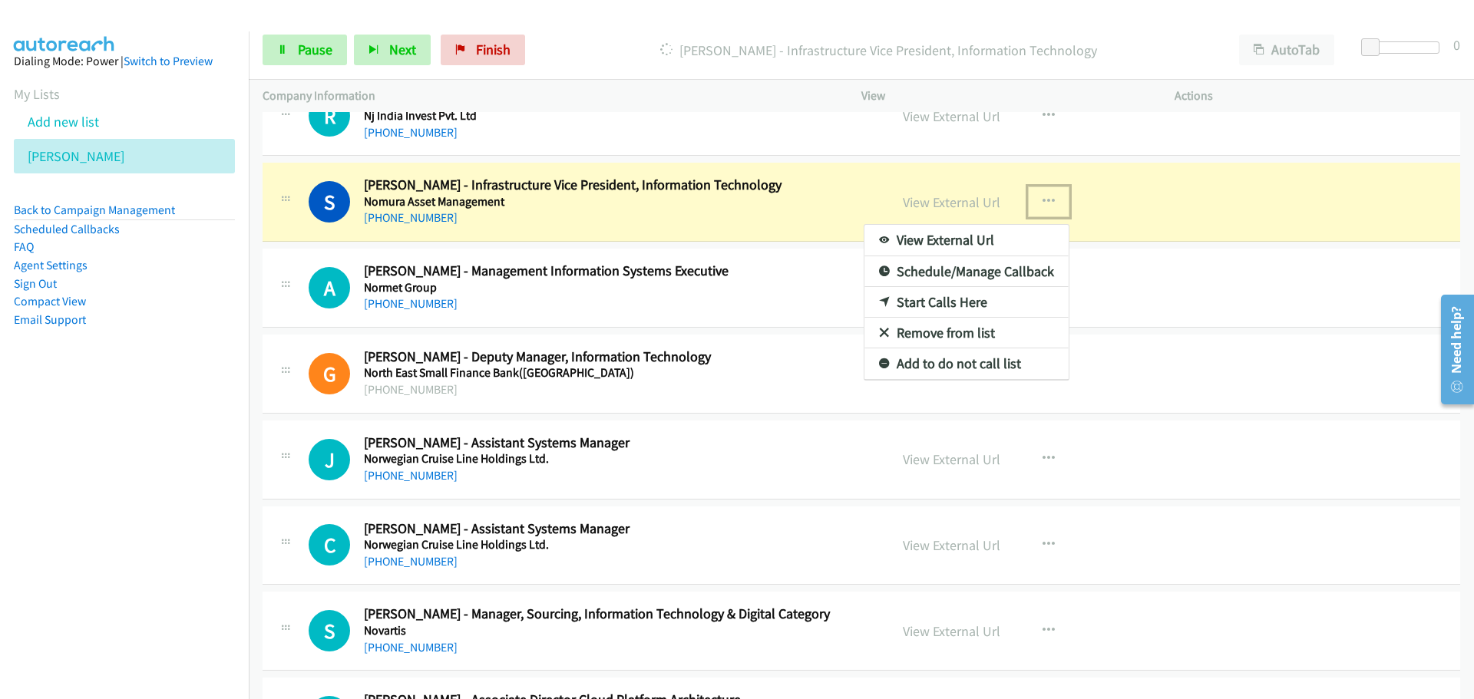
click at [947, 209] on div at bounding box center [737, 349] width 1474 height 699
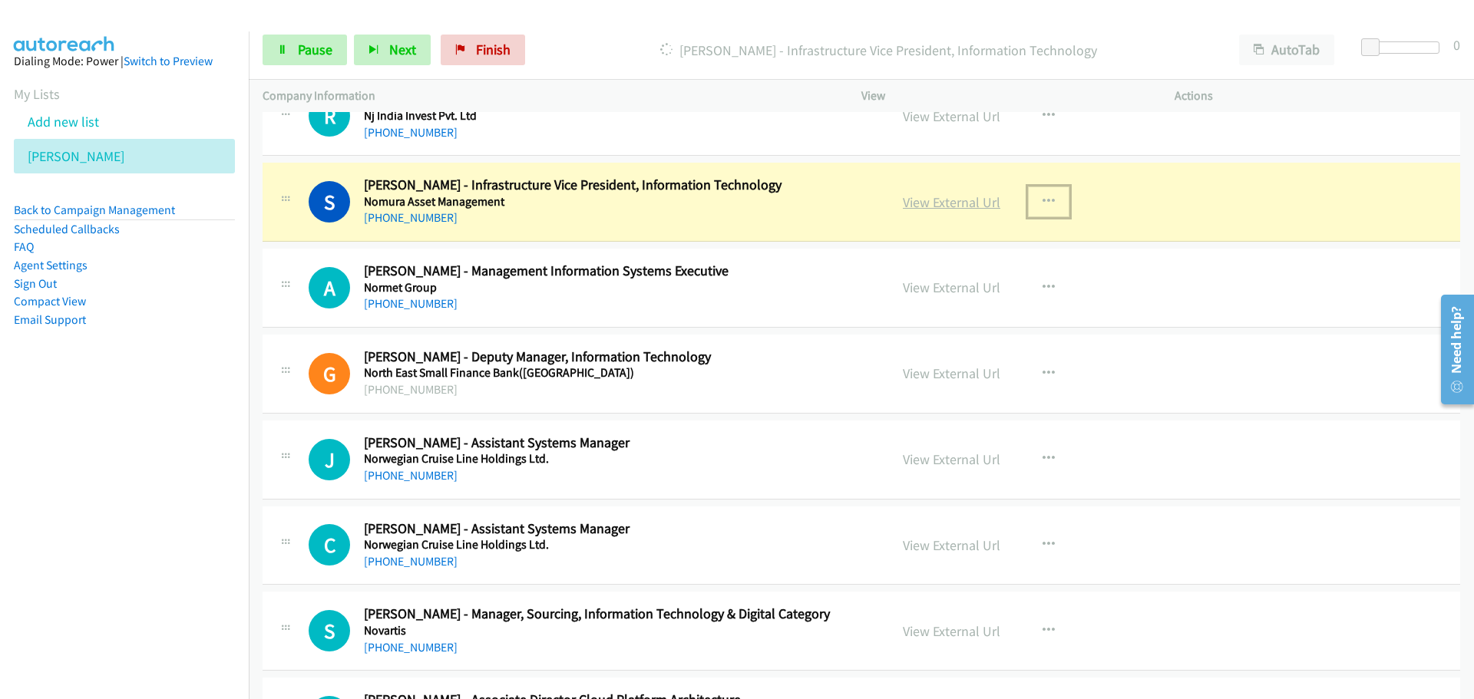
click at [949, 202] on link "View External Url" at bounding box center [951, 202] width 97 height 18
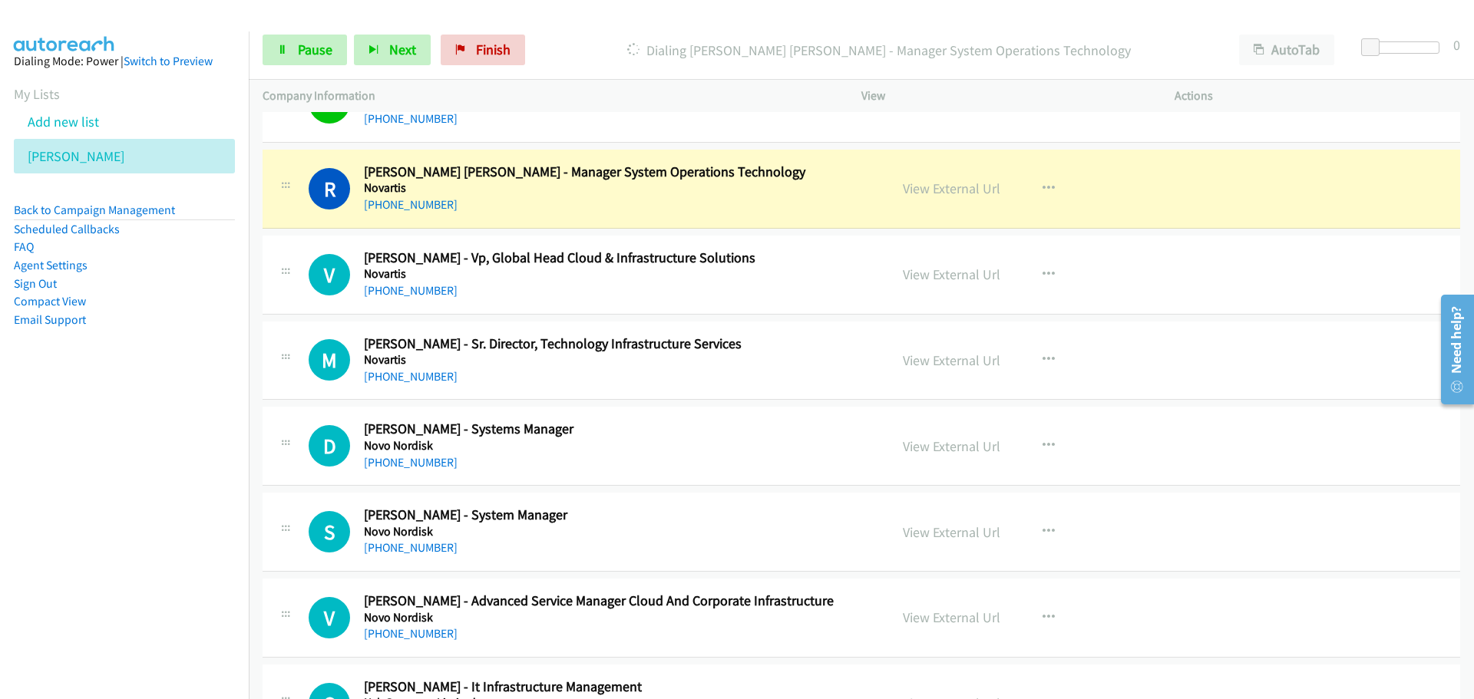
scroll to position [7214, 0]
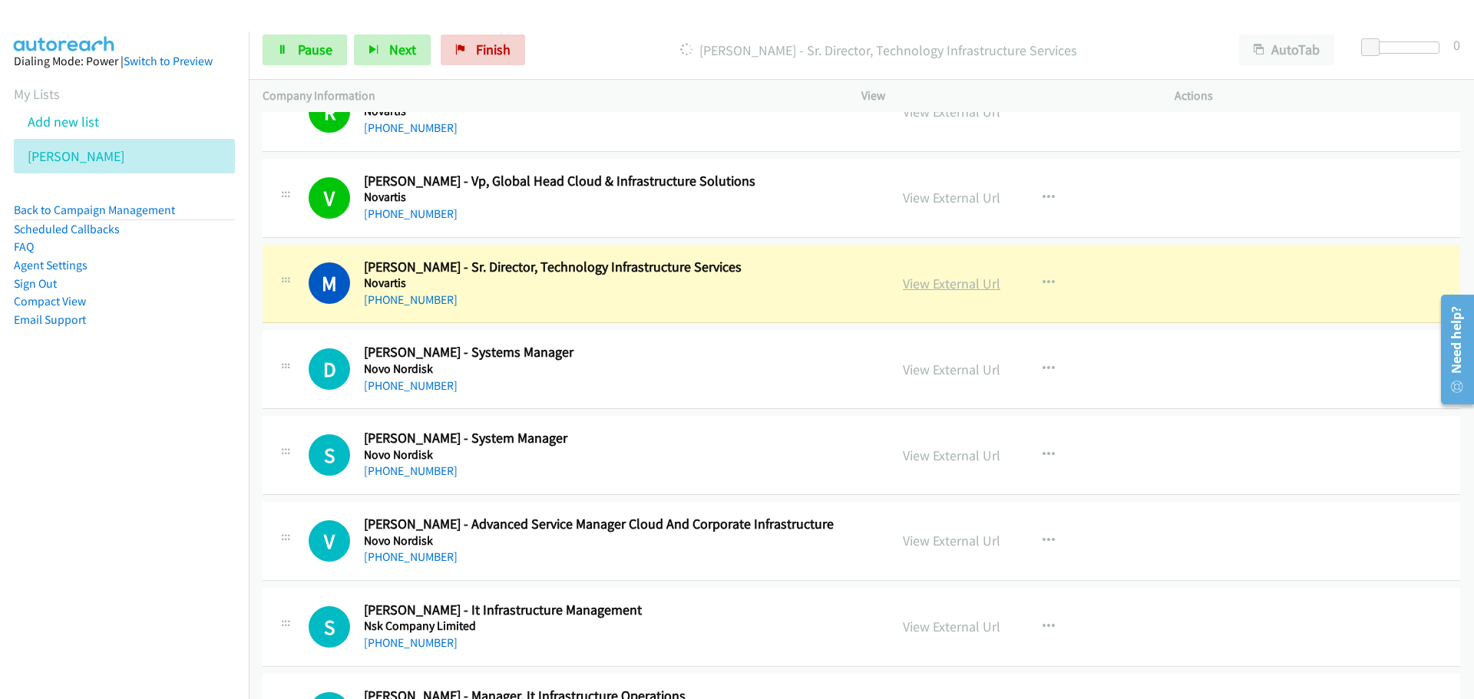
click at [942, 282] on link "View External Url" at bounding box center [951, 284] width 97 height 18
click at [293, 51] on link "Pause" at bounding box center [304, 50] width 84 height 31
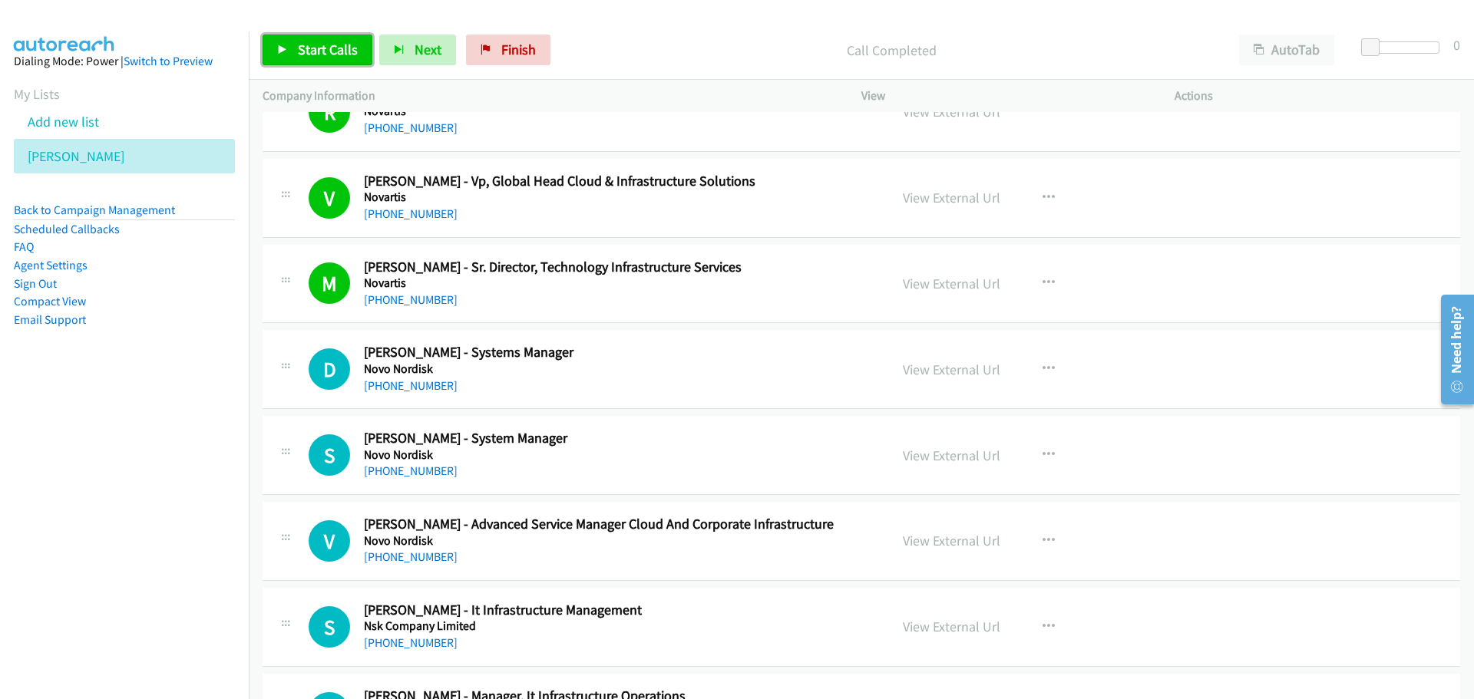
click at [300, 48] on span "Start Calls" at bounding box center [328, 50] width 60 height 18
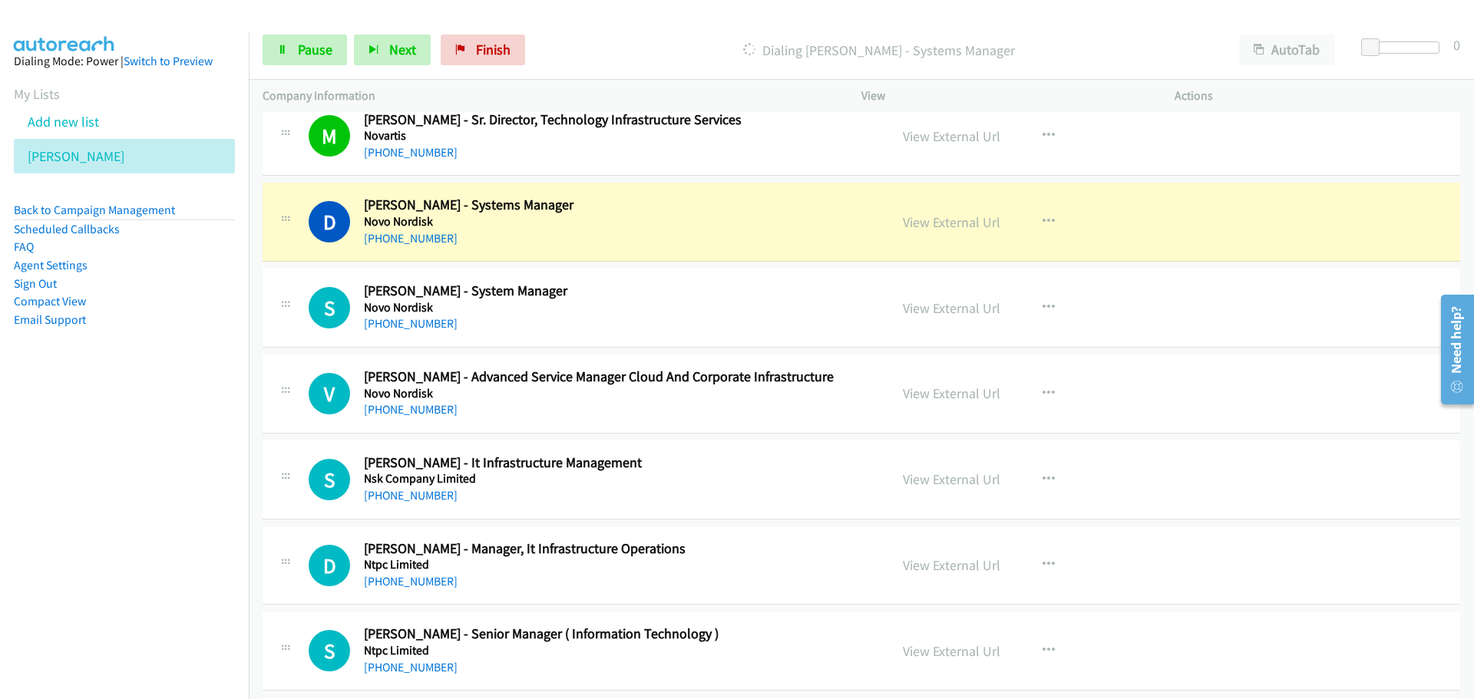
scroll to position [7444, 0]
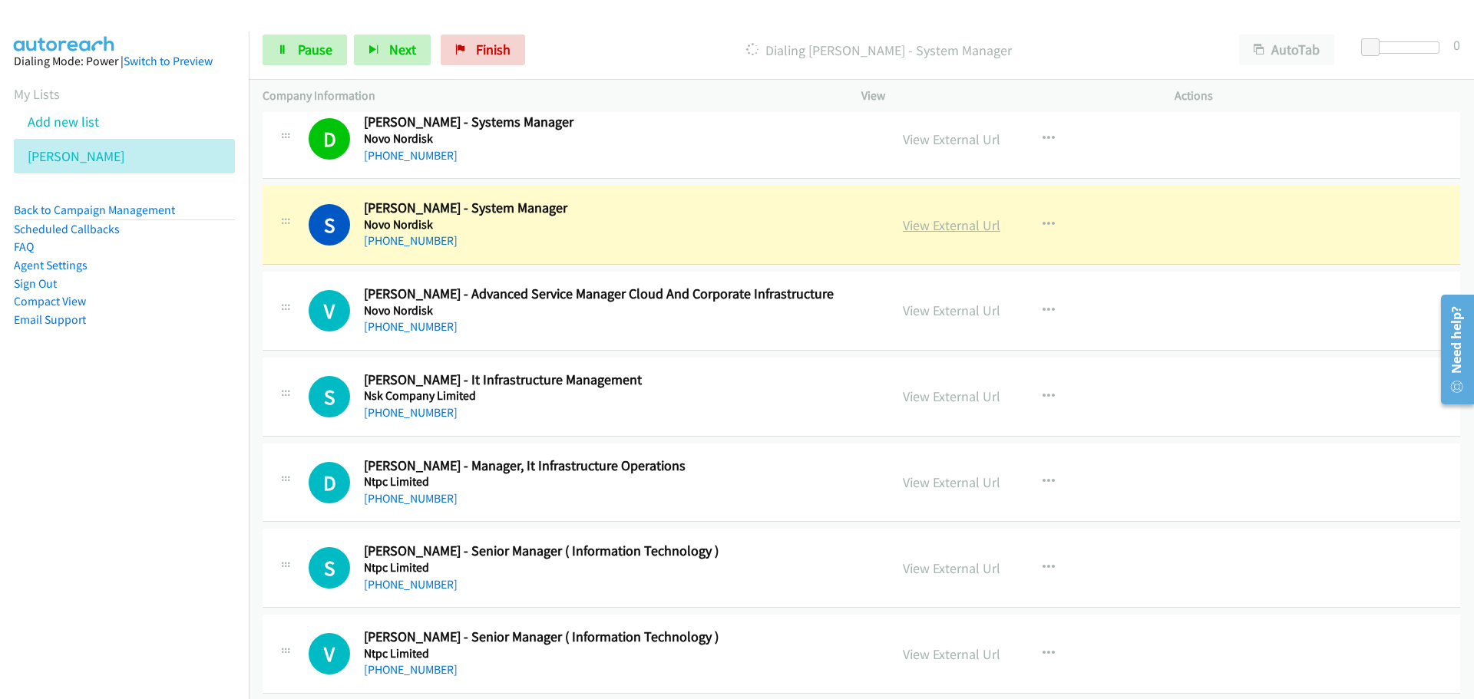
click at [930, 221] on link "View External Url" at bounding box center [951, 225] width 97 height 18
click at [312, 47] on span "Pause" at bounding box center [315, 50] width 35 height 18
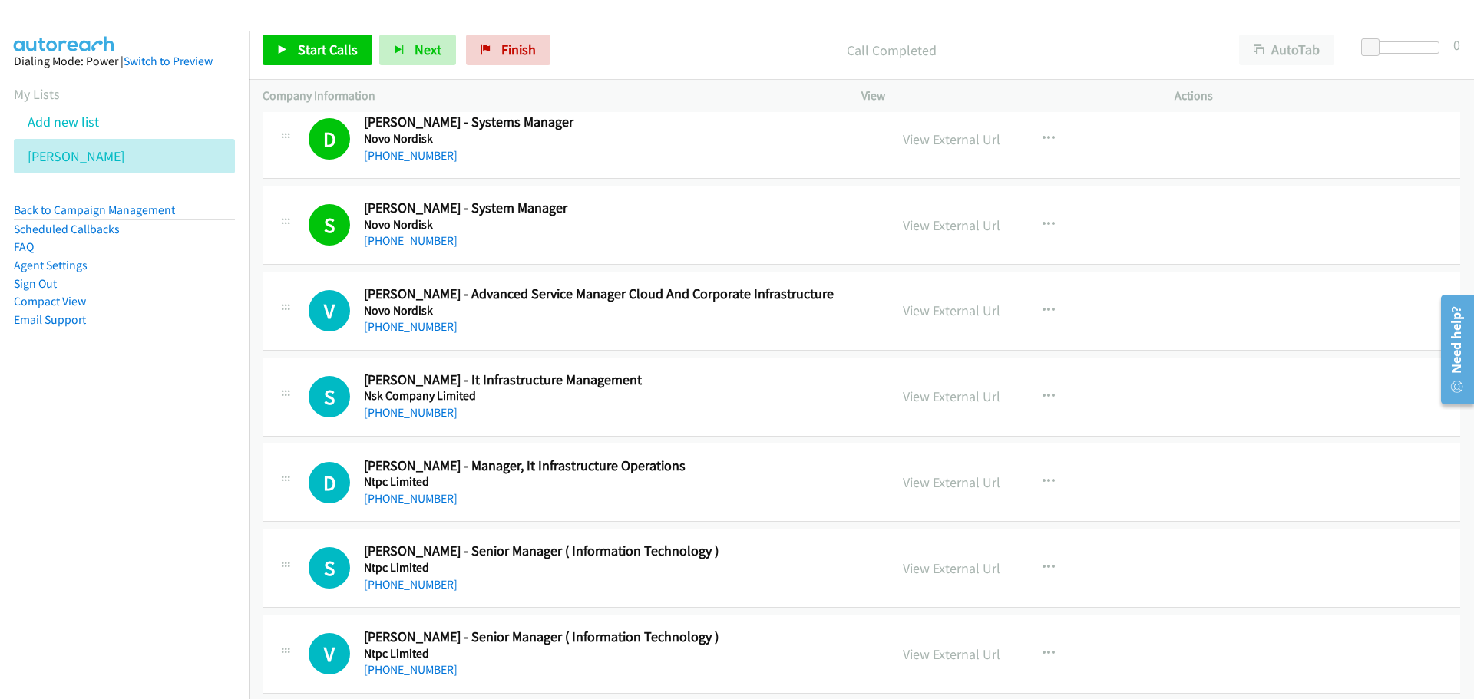
click at [121, 451] on nav "Dialing Mode: Power | Switch to Preview My Lists Add new list Schneider Back to…" at bounding box center [124, 380] width 249 height 699
click at [1033, 391] on button "button" at bounding box center [1048, 396] width 41 height 31
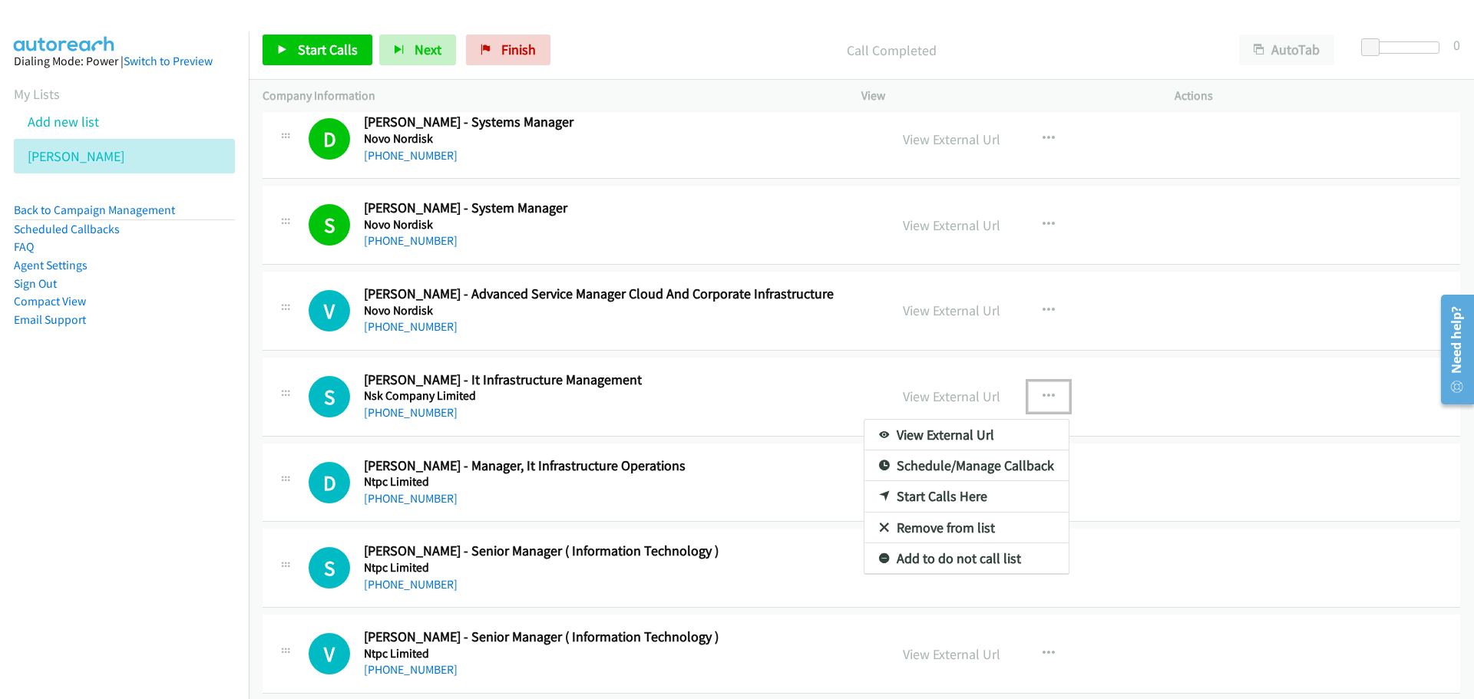
click at [906, 493] on link "Start Calls Here" at bounding box center [966, 496] width 204 height 31
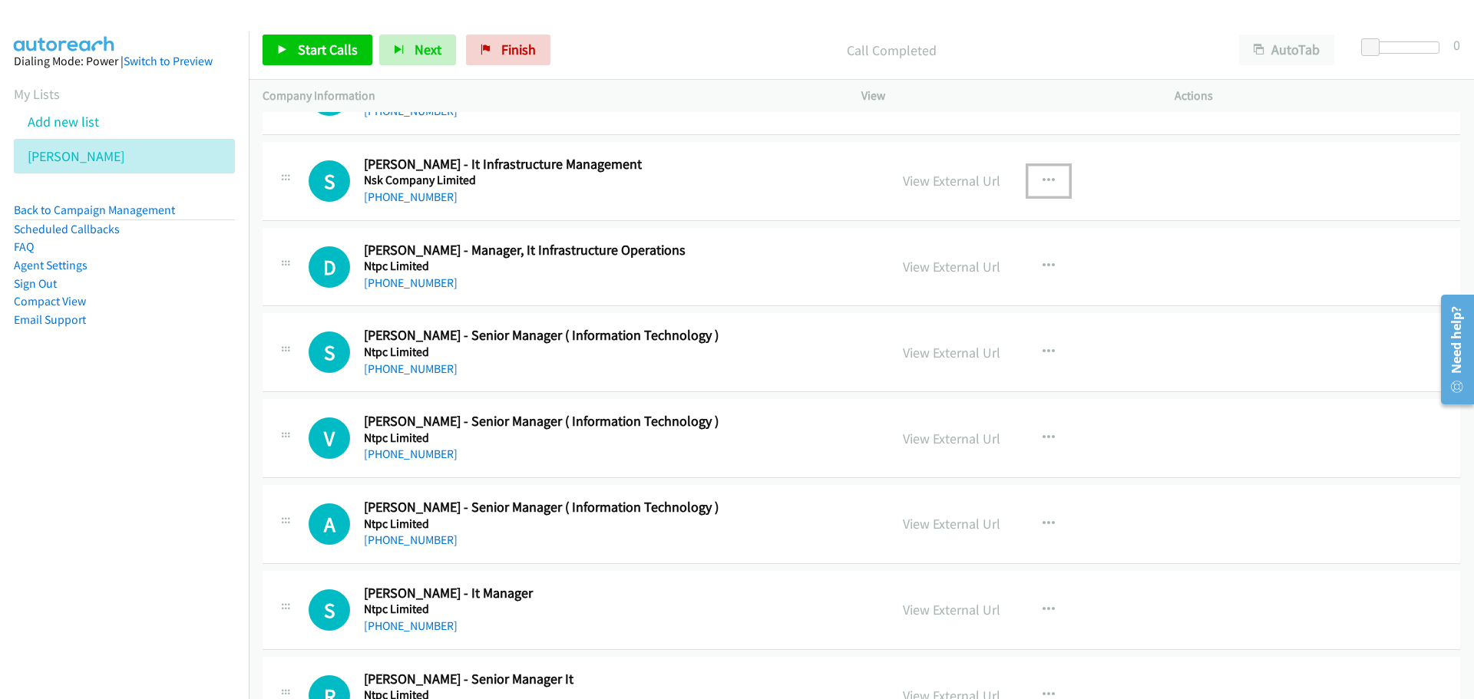
scroll to position [7675, 0]
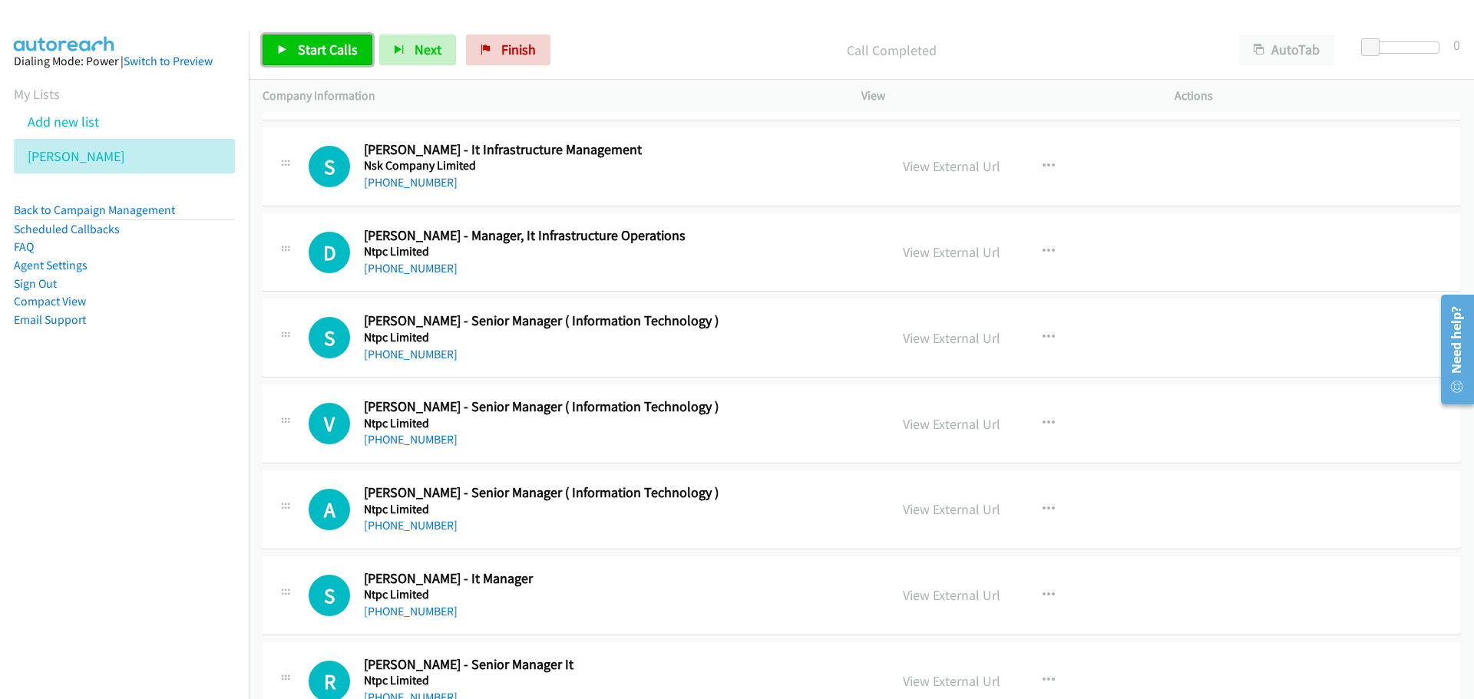
click at [280, 57] on link "Start Calls" at bounding box center [317, 50] width 110 height 31
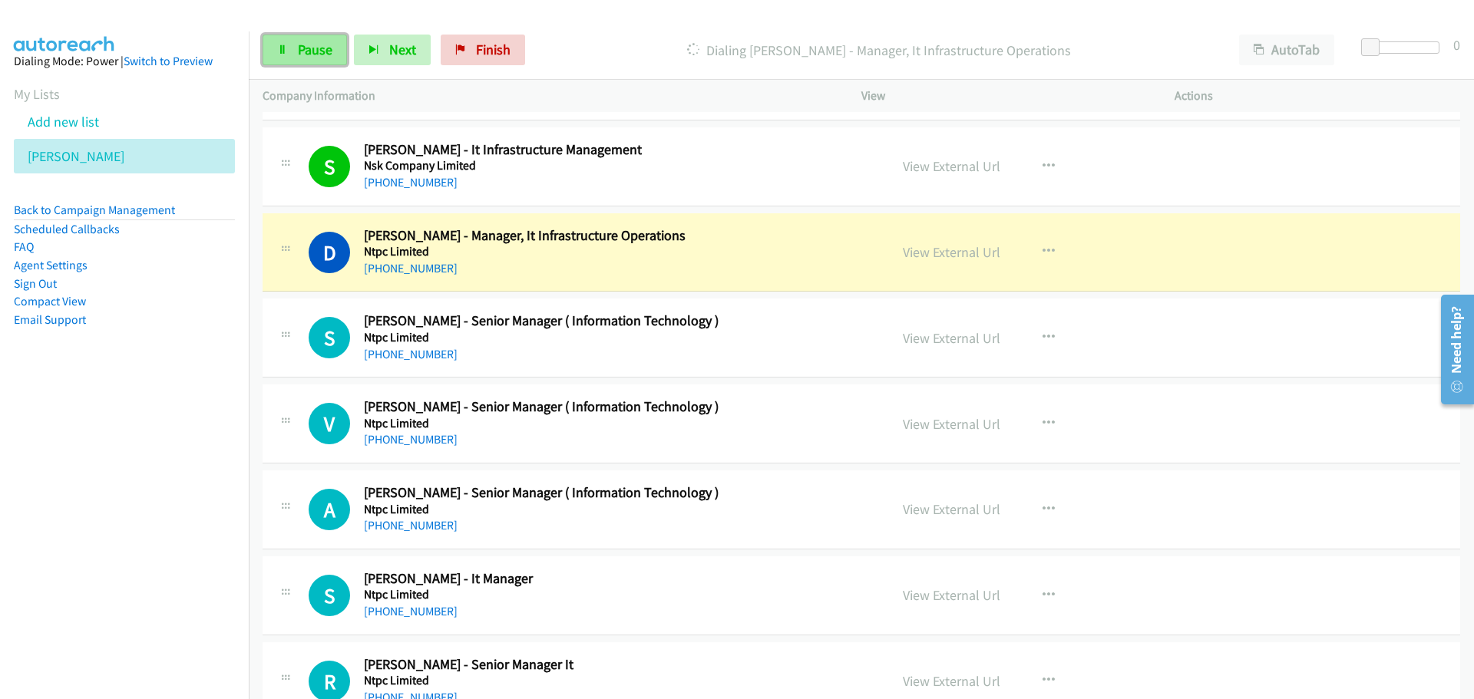
click at [327, 38] on link "Pause" at bounding box center [304, 50] width 84 height 31
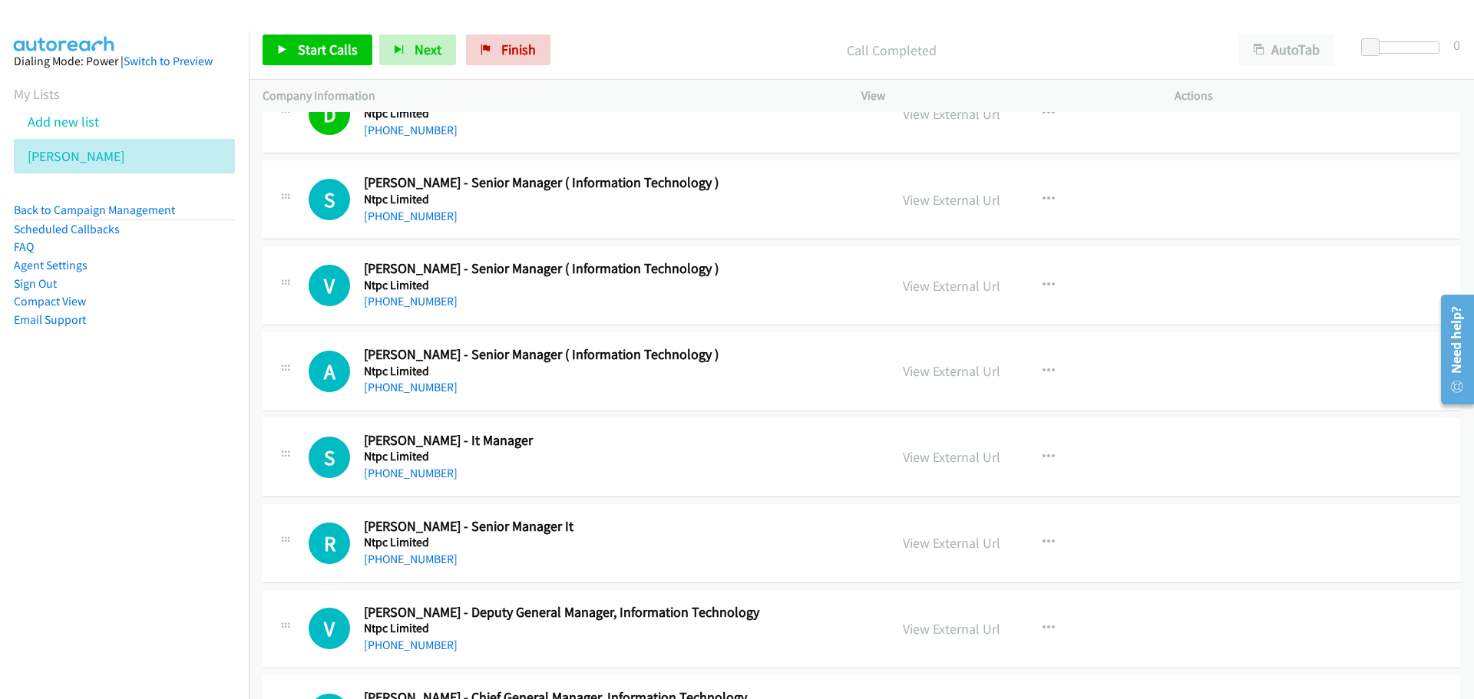
scroll to position [7828, 0]
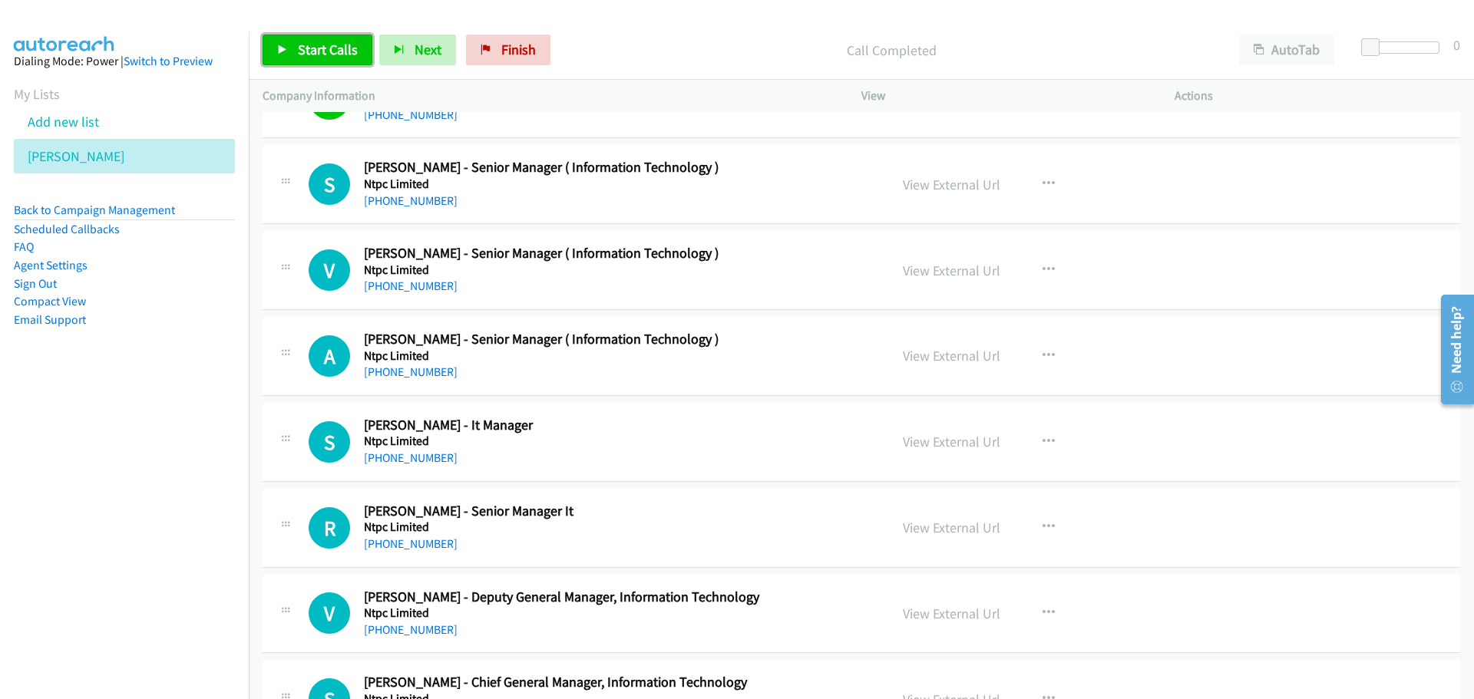
click at [318, 54] on span "Start Calls" at bounding box center [328, 50] width 60 height 18
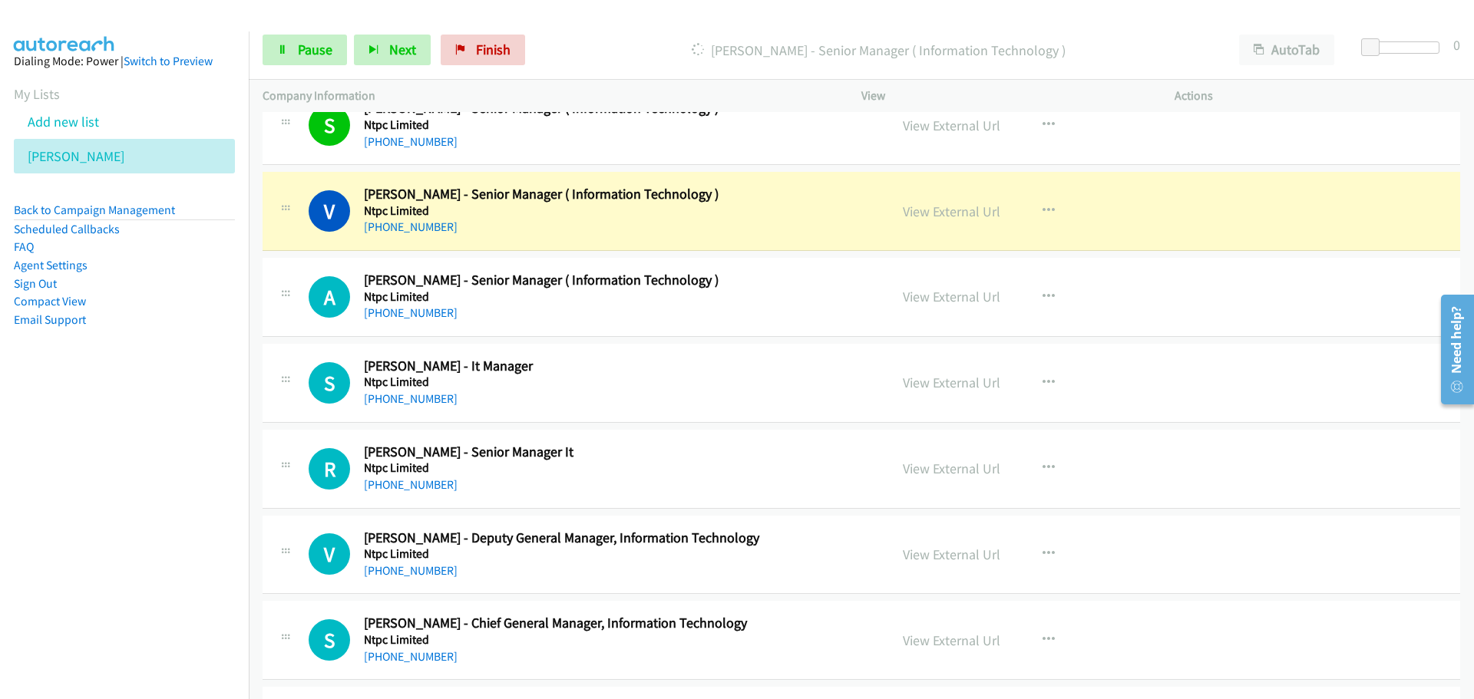
scroll to position [7905, 0]
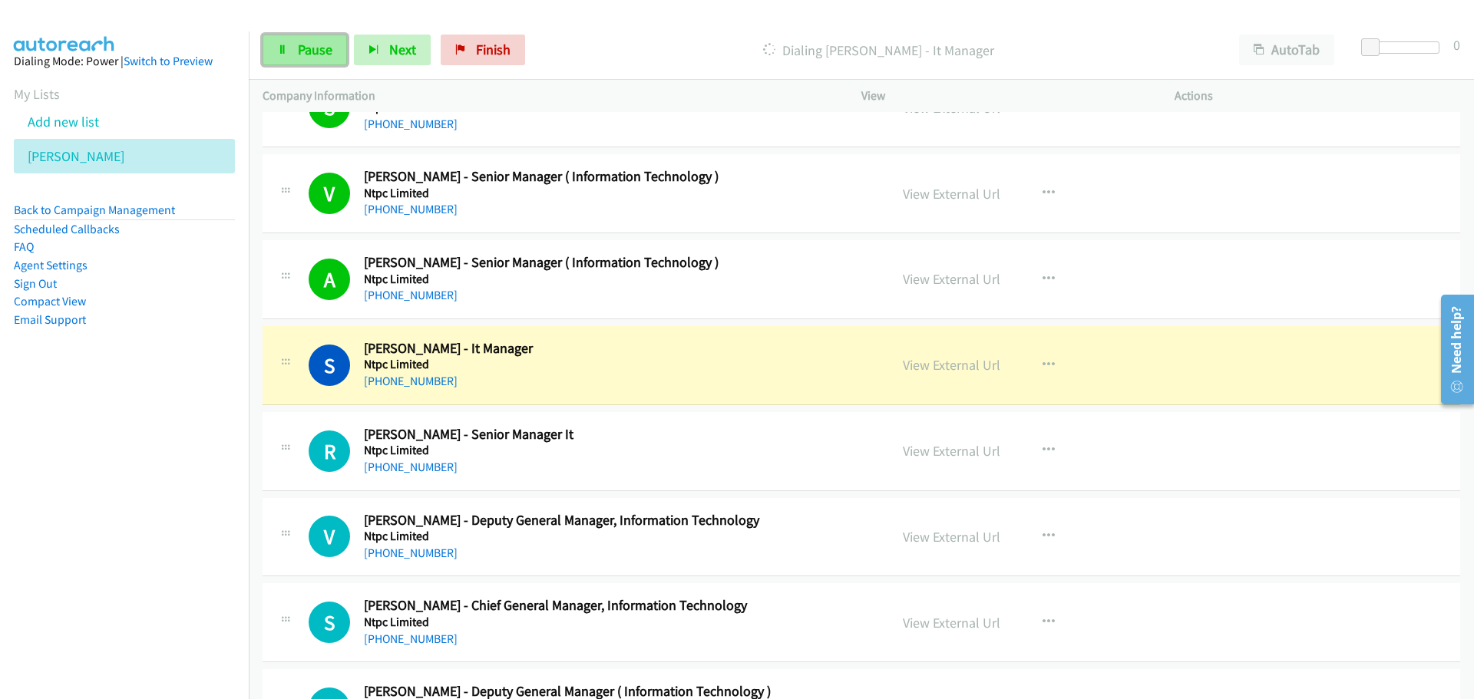
click at [319, 41] on span "Pause" at bounding box center [315, 50] width 35 height 18
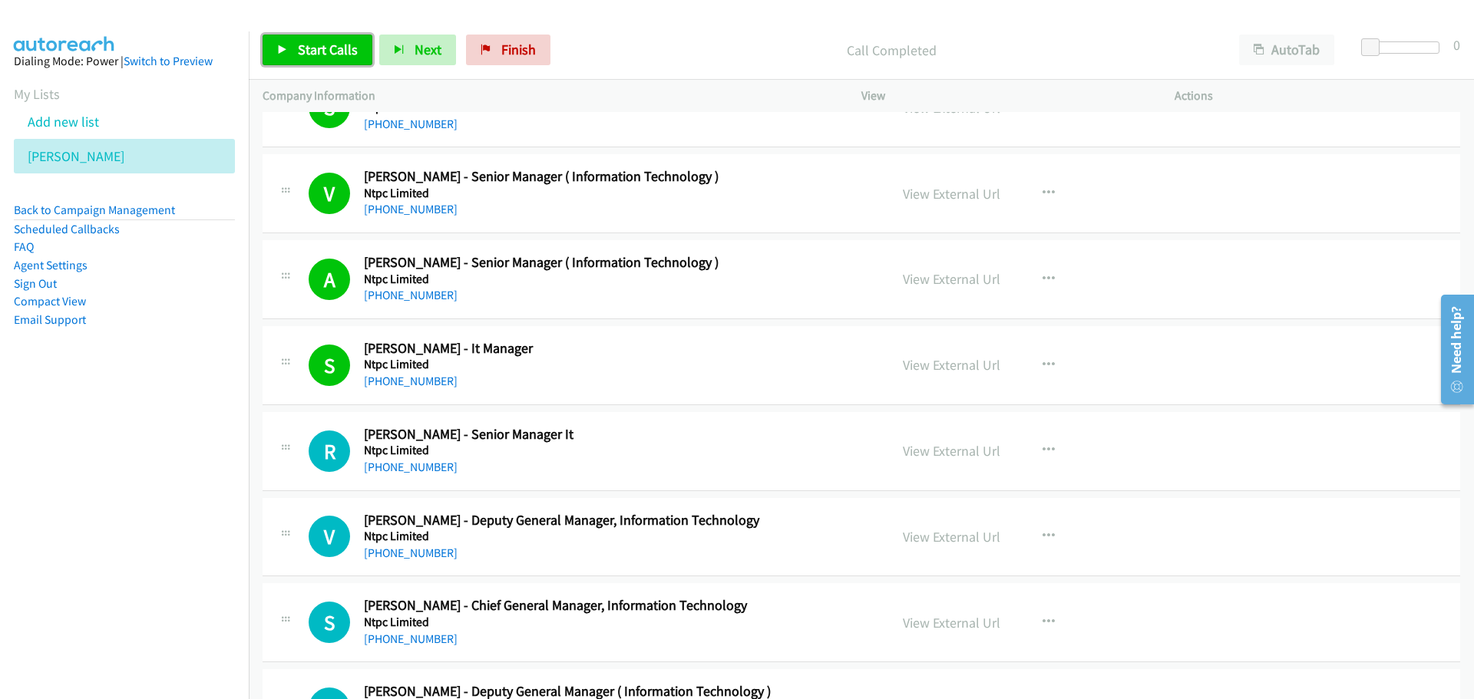
click at [338, 43] on span "Start Calls" at bounding box center [328, 50] width 60 height 18
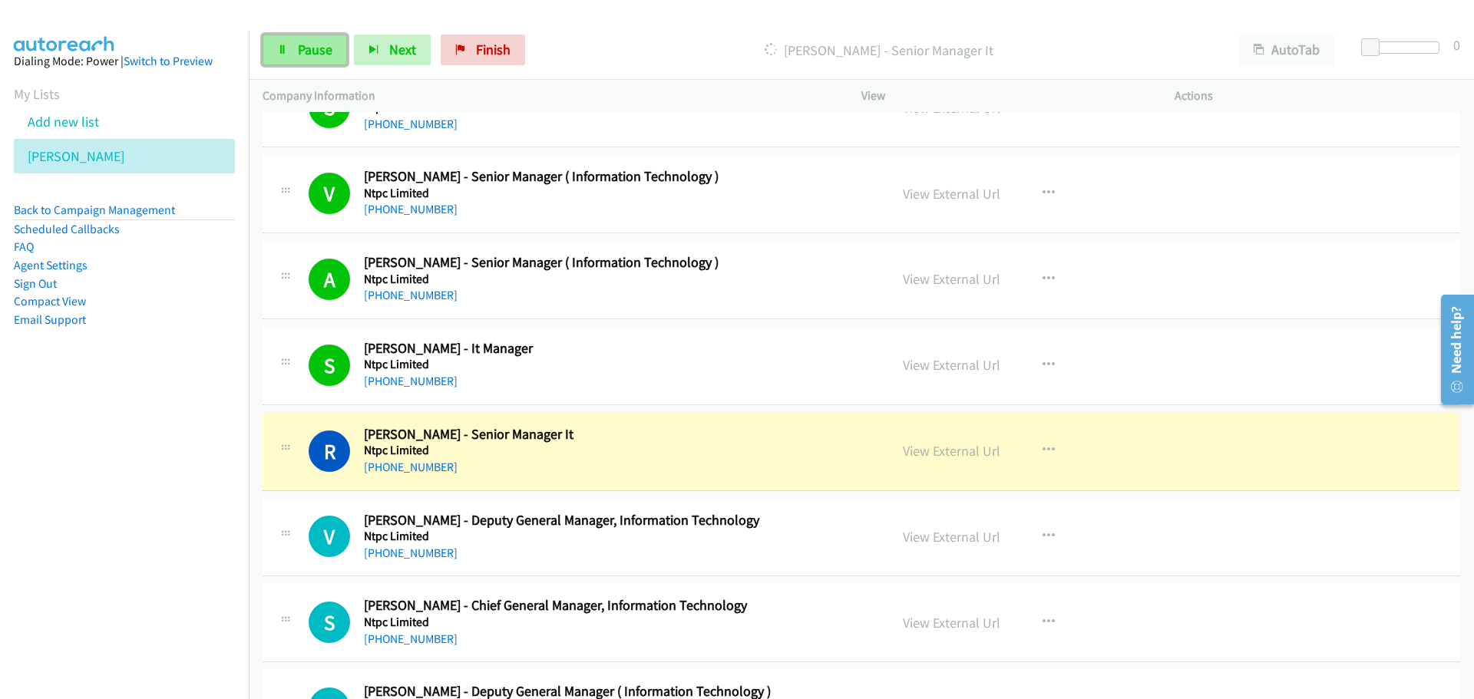
click at [295, 52] on link "Pause" at bounding box center [304, 50] width 84 height 31
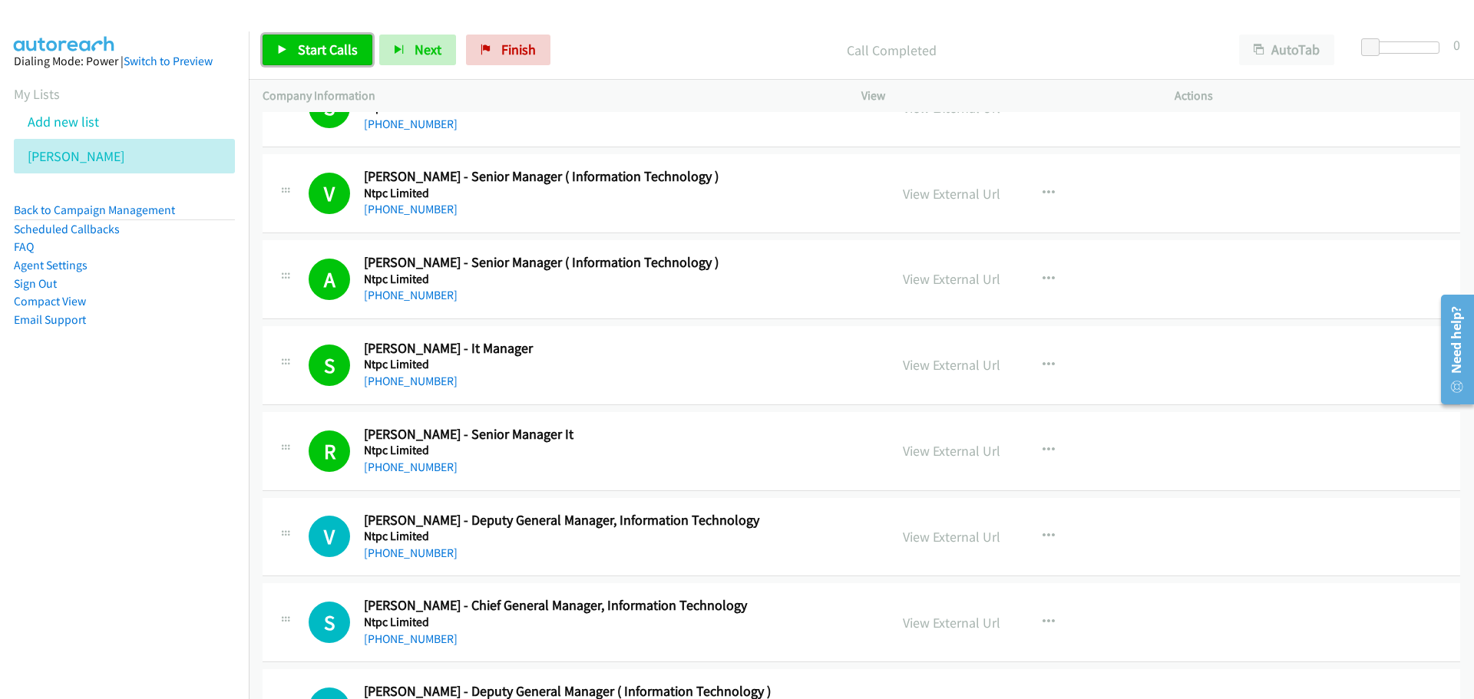
click at [266, 43] on link "Start Calls" at bounding box center [317, 50] width 110 height 31
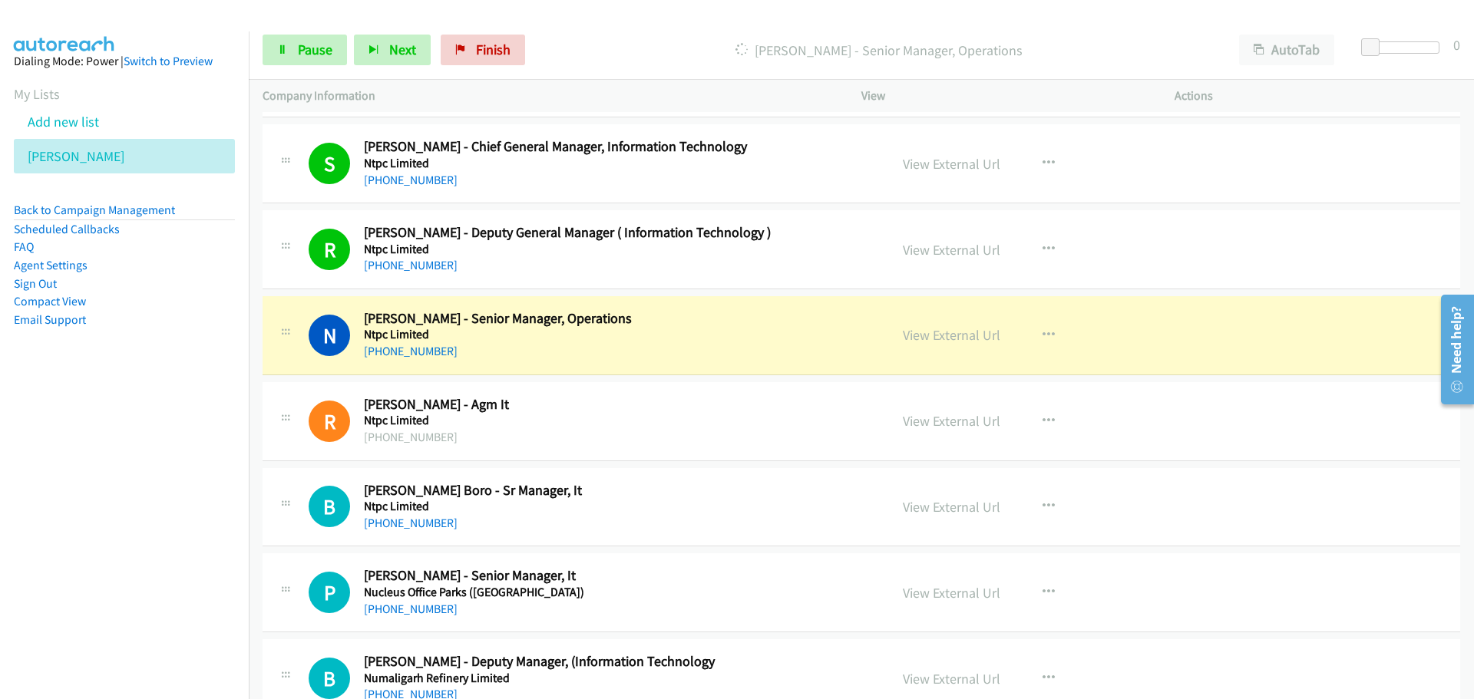
scroll to position [8365, 0]
click at [959, 342] on link "View External Url" at bounding box center [951, 334] width 97 height 18
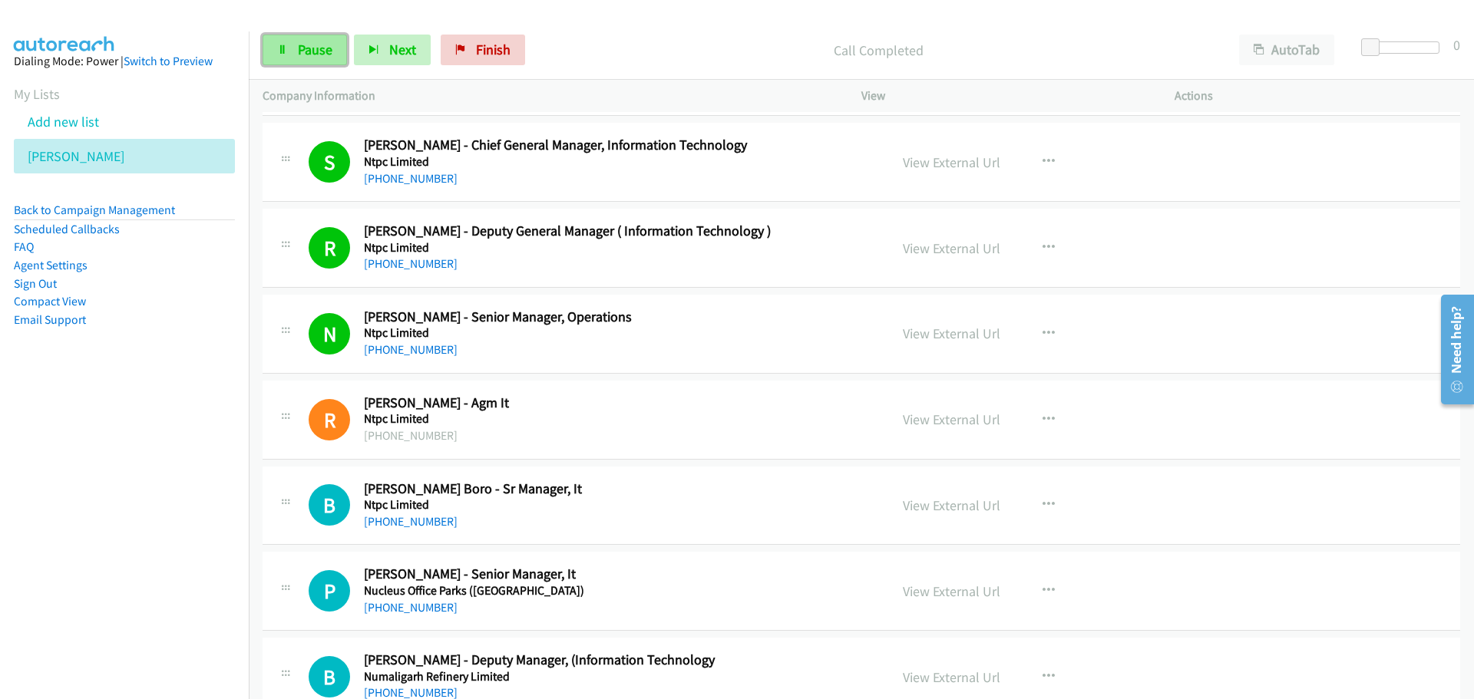
click at [315, 48] on span "Pause" at bounding box center [315, 50] width 35 height 18
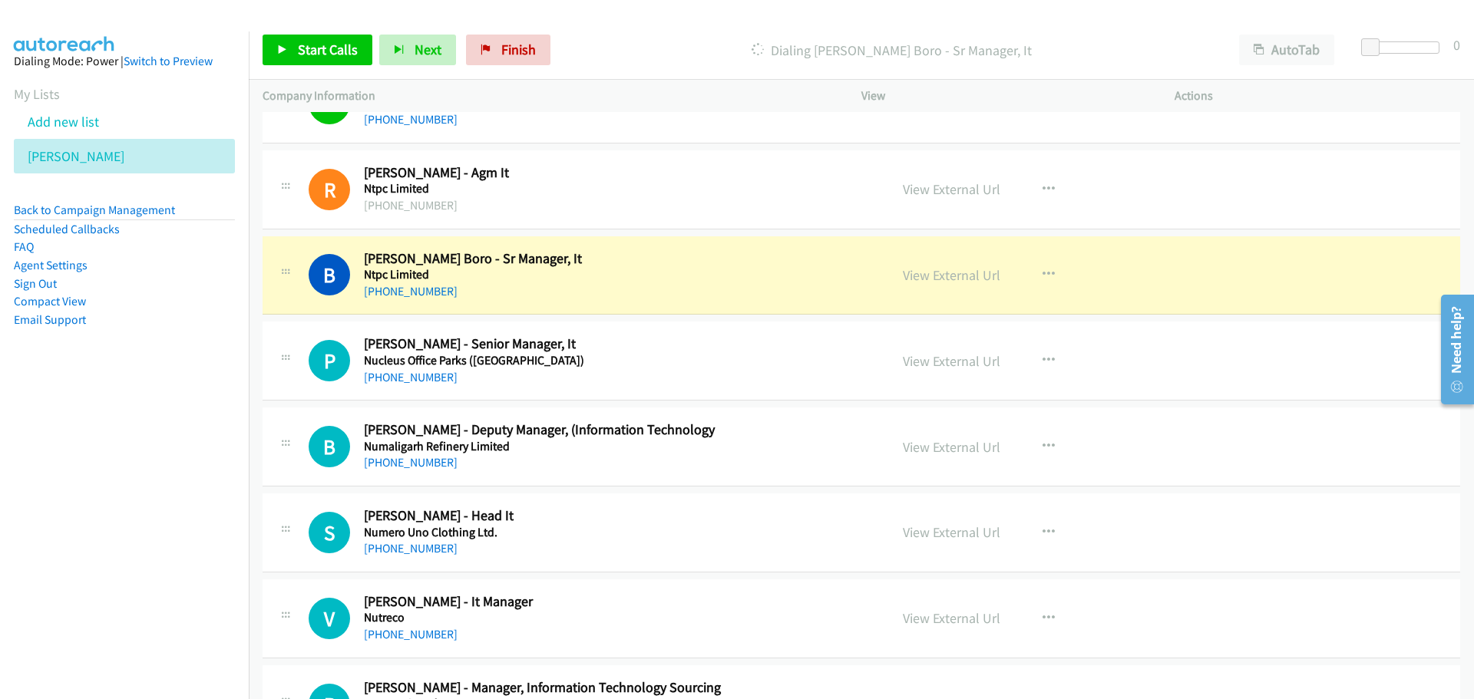
scroll to position [8672, 0]
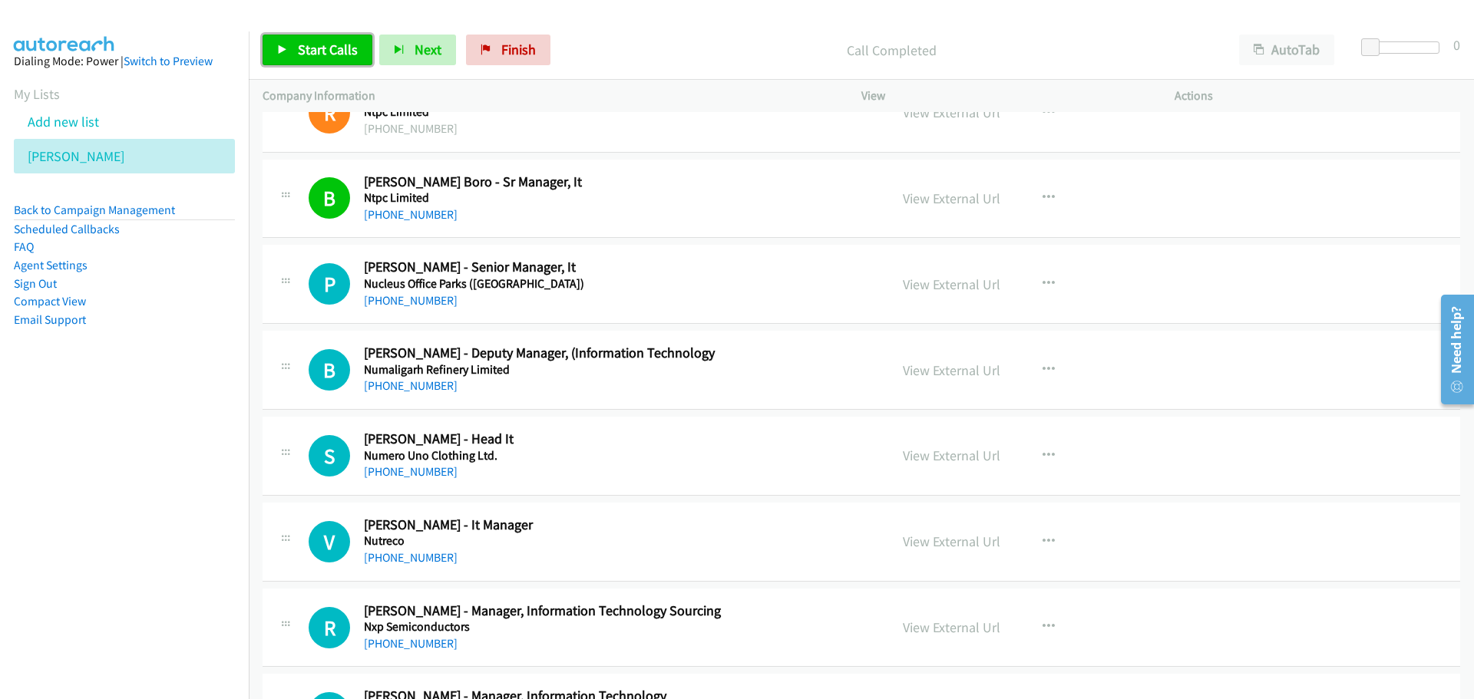
click at [342, 58] on link "Start Calls" at bounding box center [317, 50] width 110 height 31
click at [342, 58] on span "Start Calls" at bounding box center [328, 50] width 60 height 18
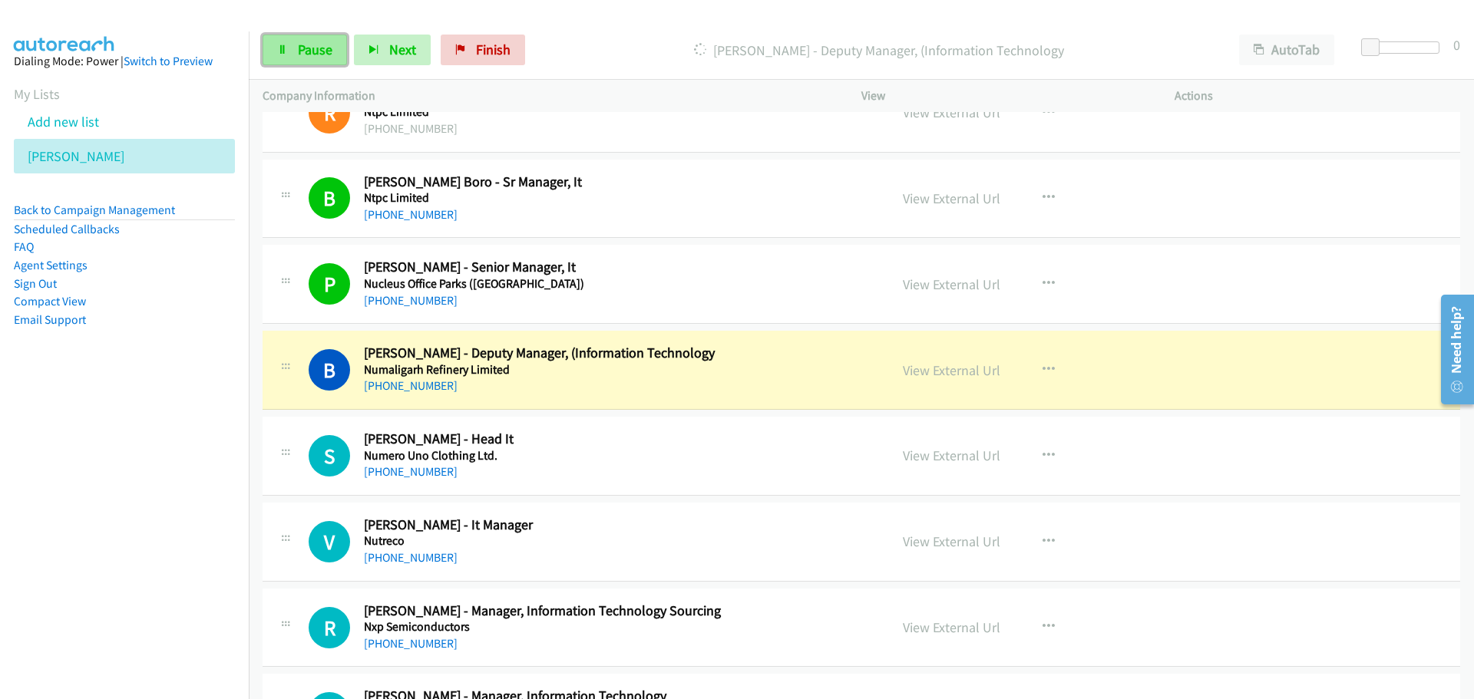
click at [298, 43] on span "Pause" at bounding box center [315, 50] width 35 height 18
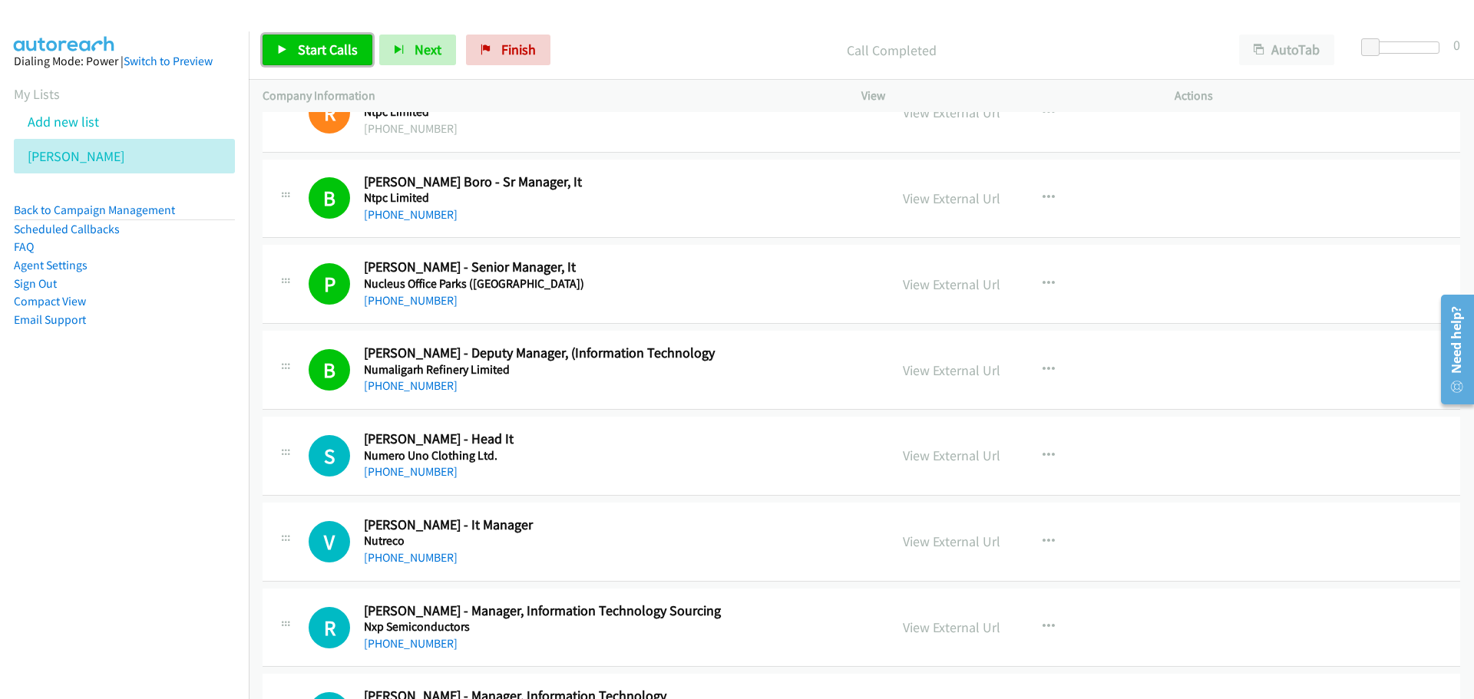
click at [327, 37] on link "Start Calls" at bounding box center [317, 50] width 110 height 31
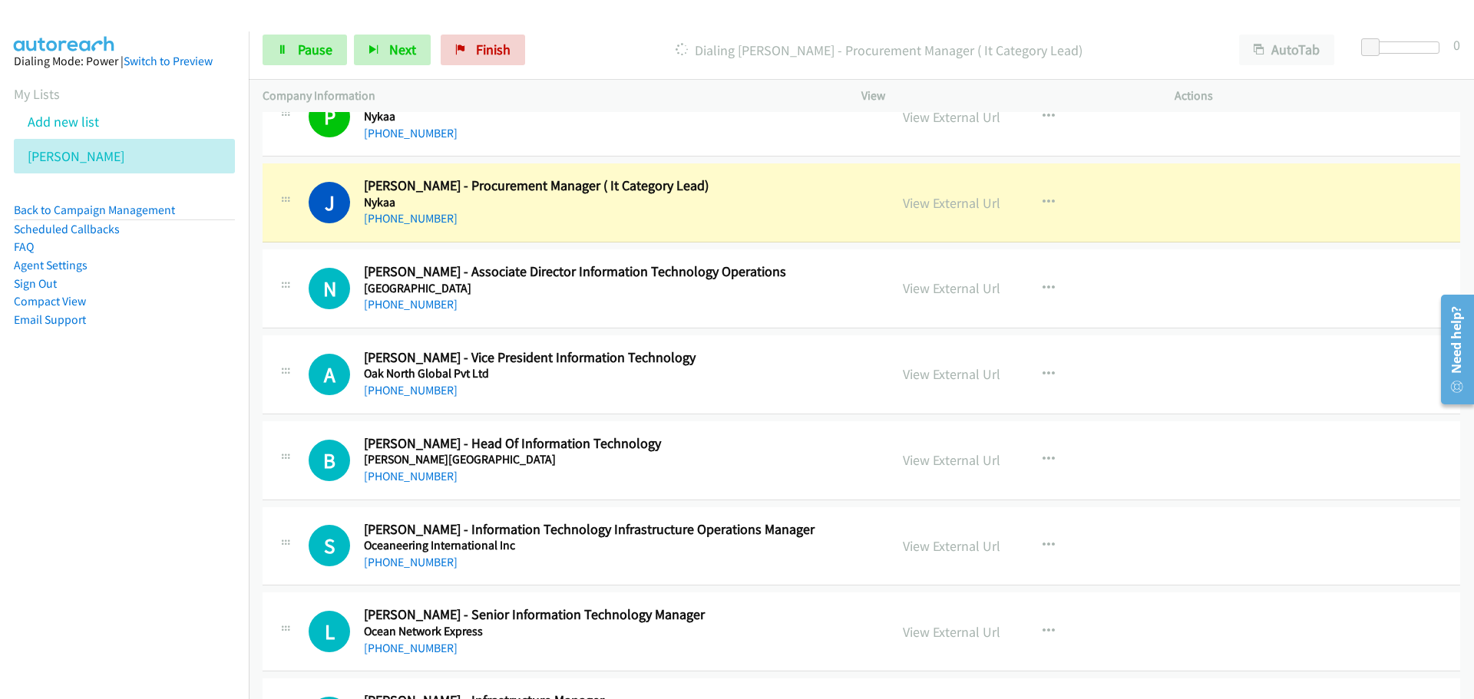
scroll to position [9286, 0]
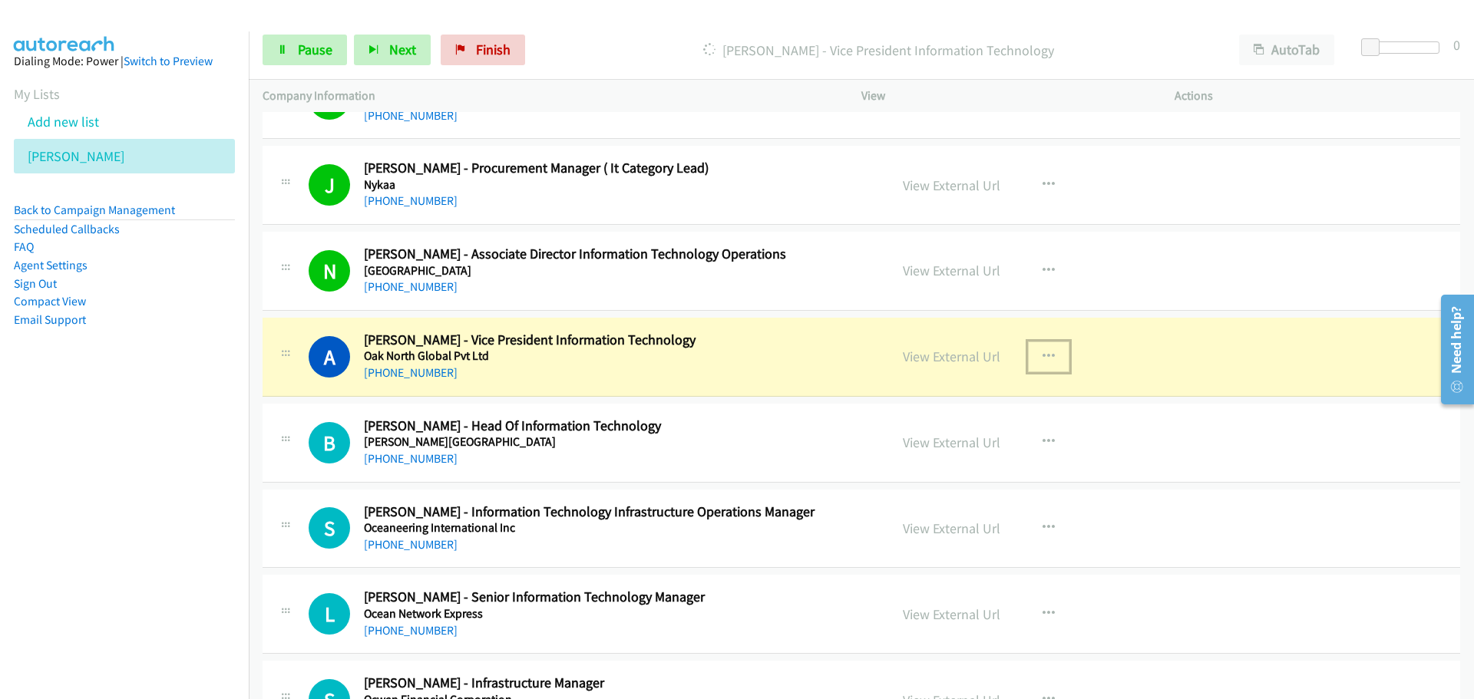
click at [1042, 357] on icon "button" at bounding box center [1048, 357] width 12 height 12
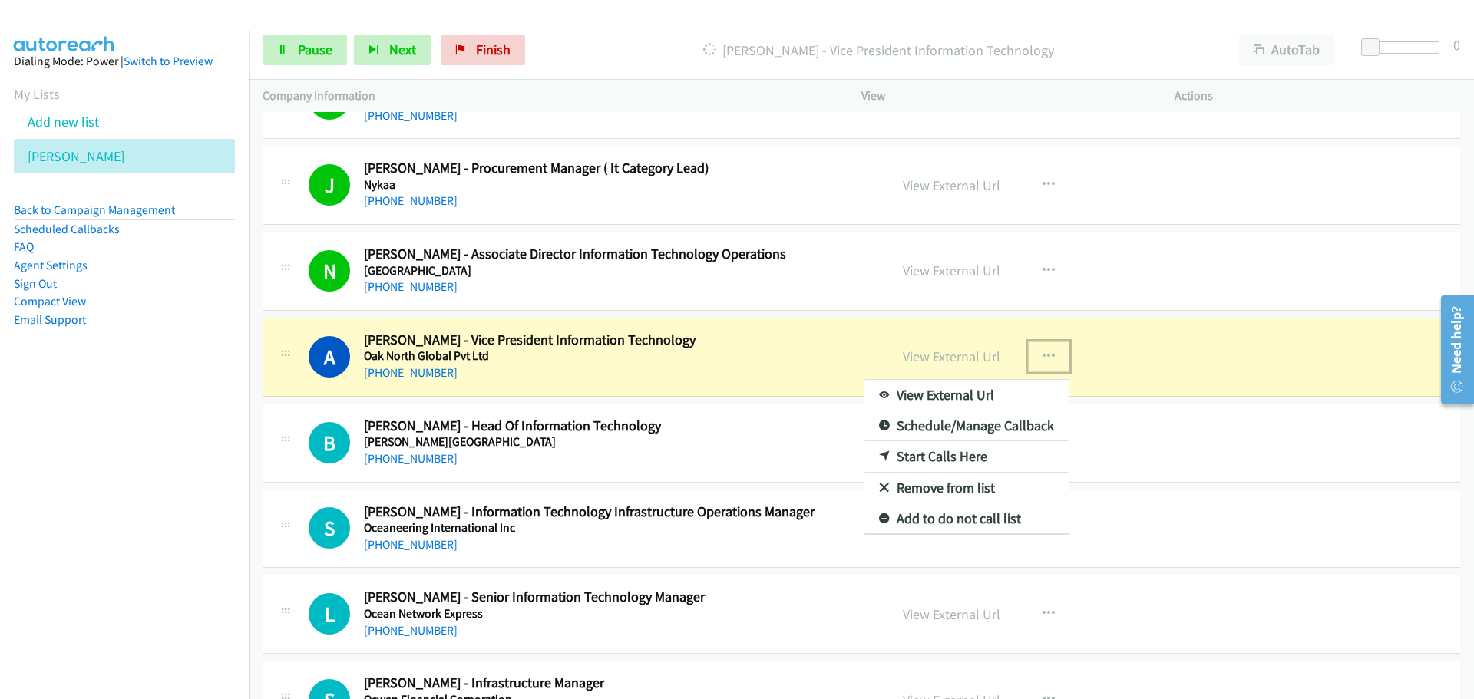
click at [929, 348] on div at bounding box center [737, 349] width 1474 height 699
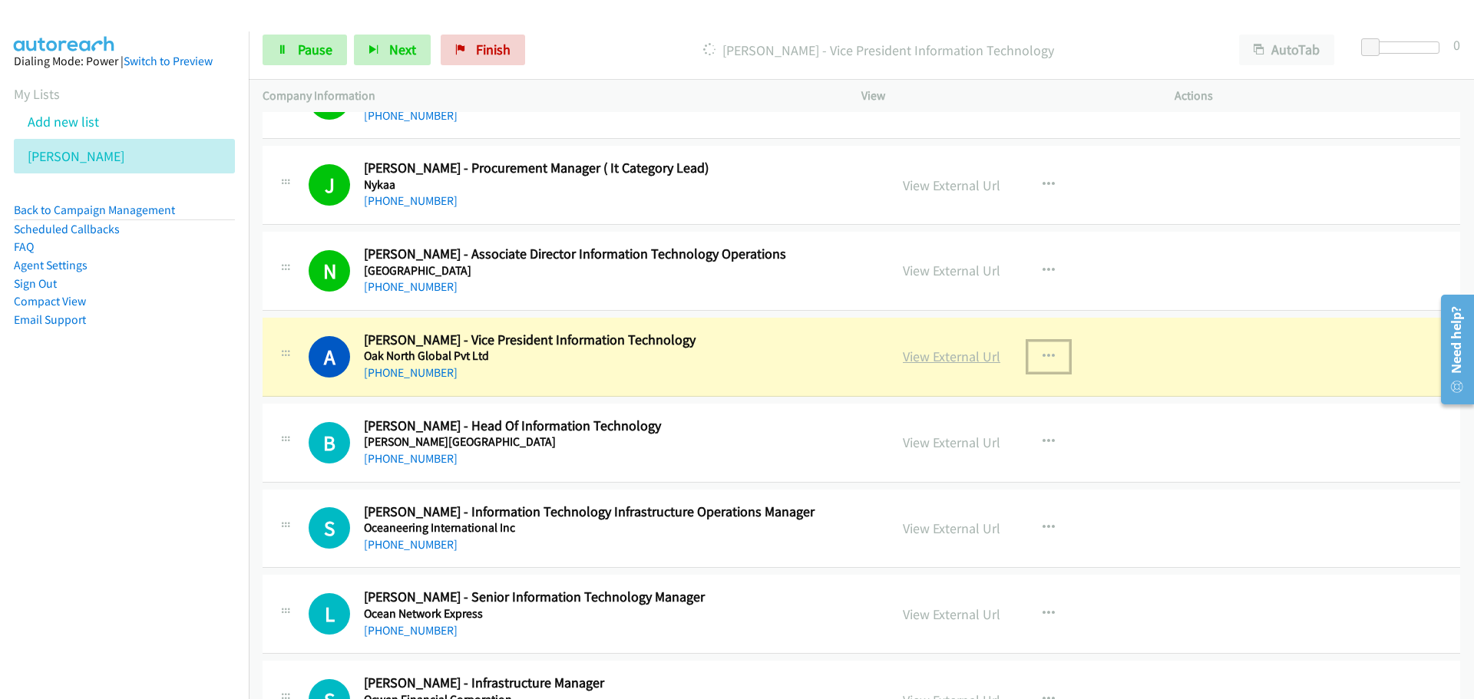
click at [936, 350] on link "View External Url" at bounding box center [951, 357] width 97 height 18
click at [325, 46] on span "Pause" at bounding box center [315, 50] width 35 height 18
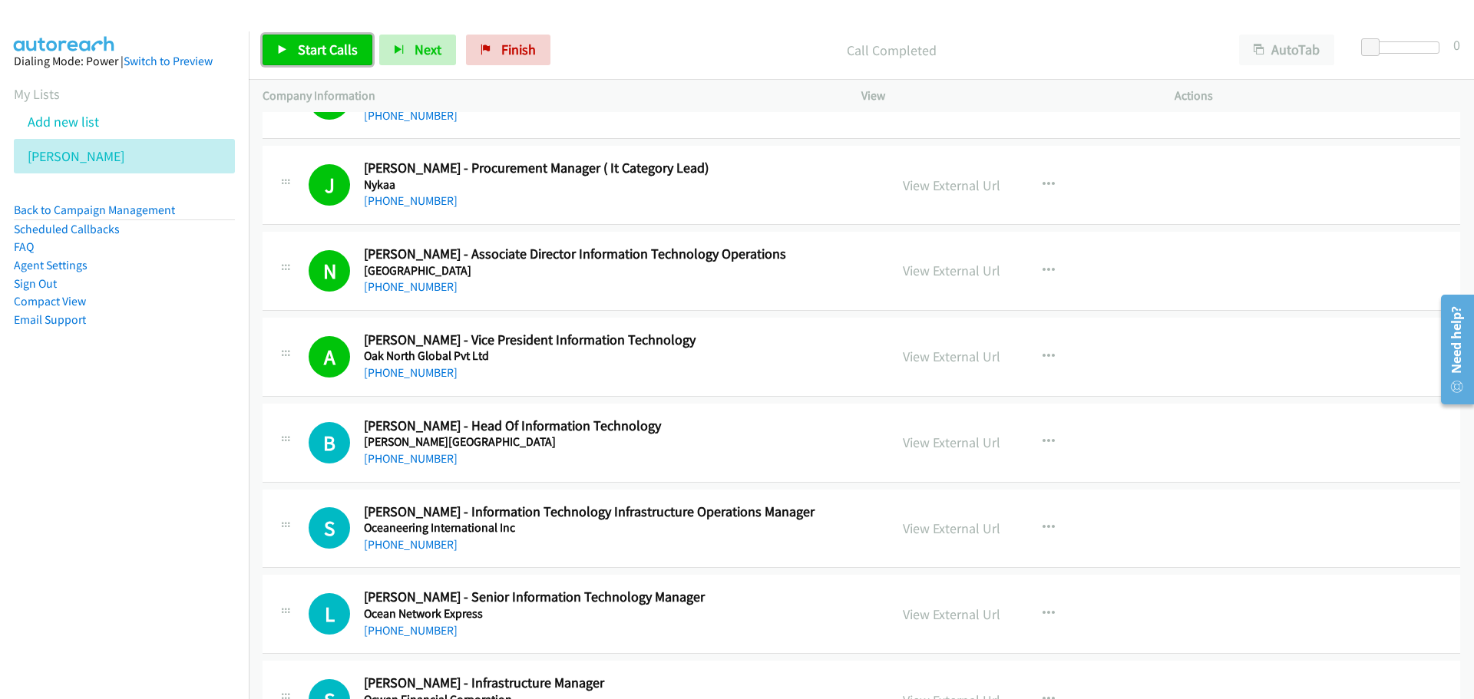
click at [309, 39] on link "Start Calls" at bounding box center [317, 50] width 110 height 31
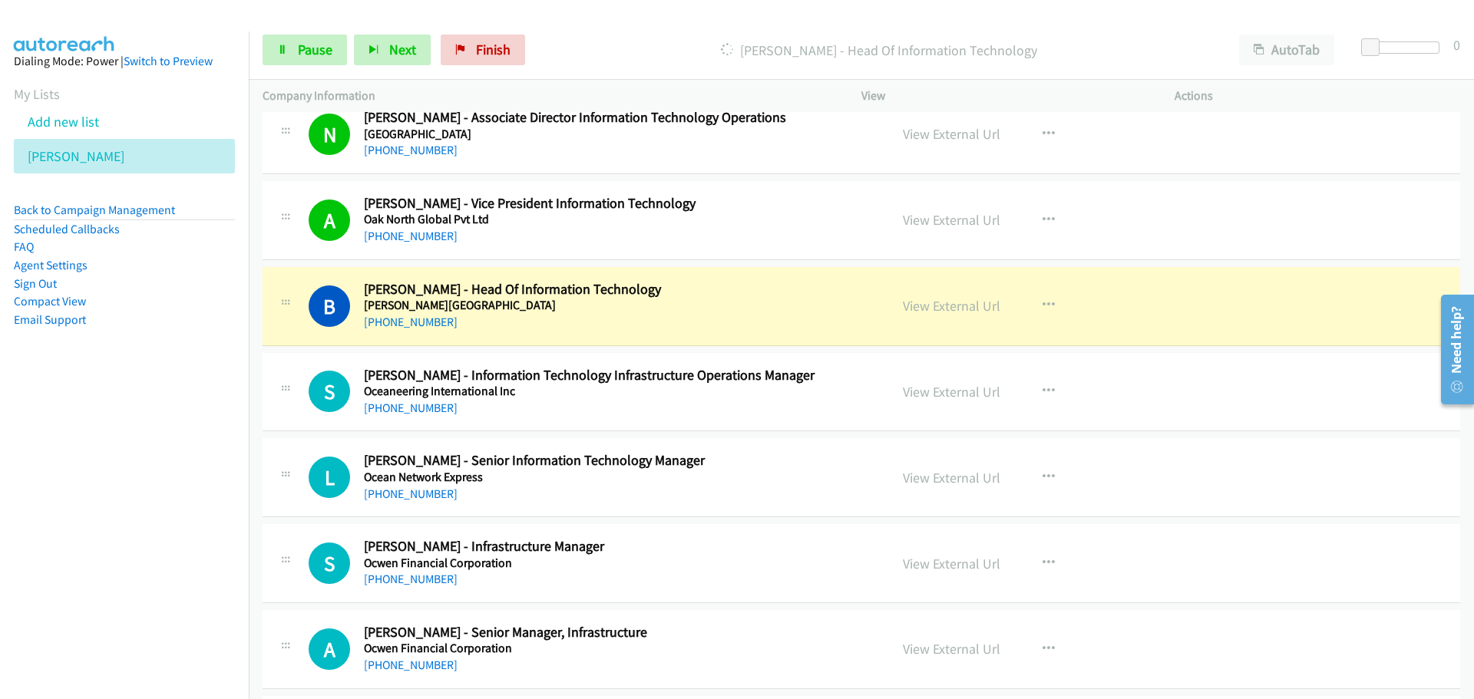
scroll to position [9440, 0]
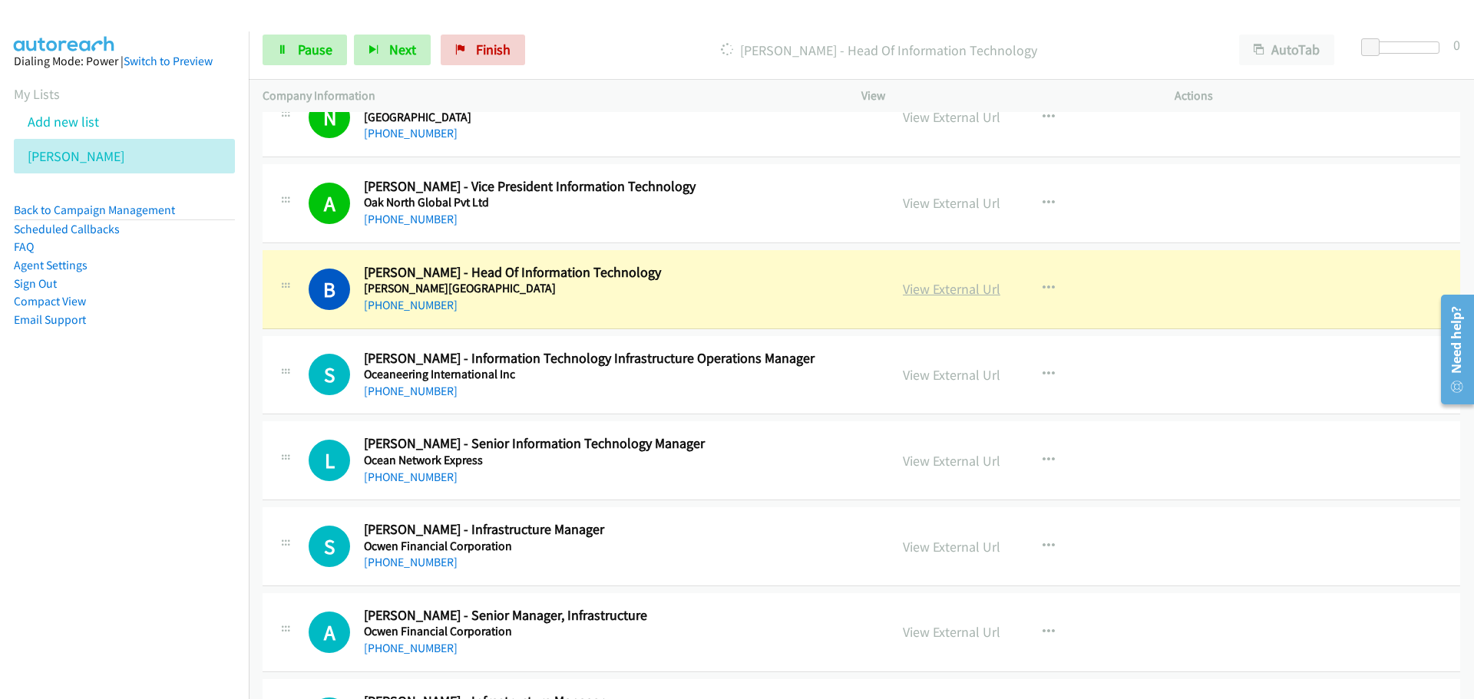
click at [975, 288] on link "View External Url" at bounding box center [951, 289] width 97 height 18
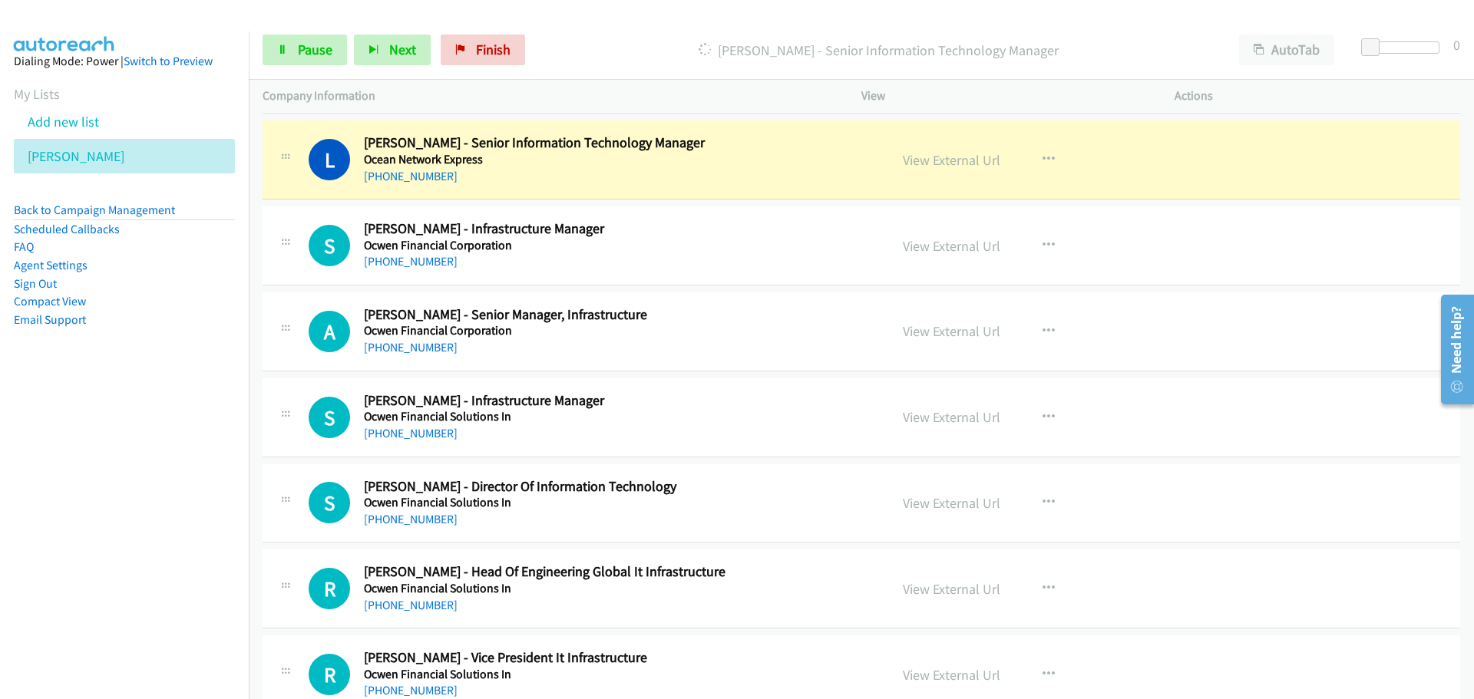
scroll to position [9747, 0]
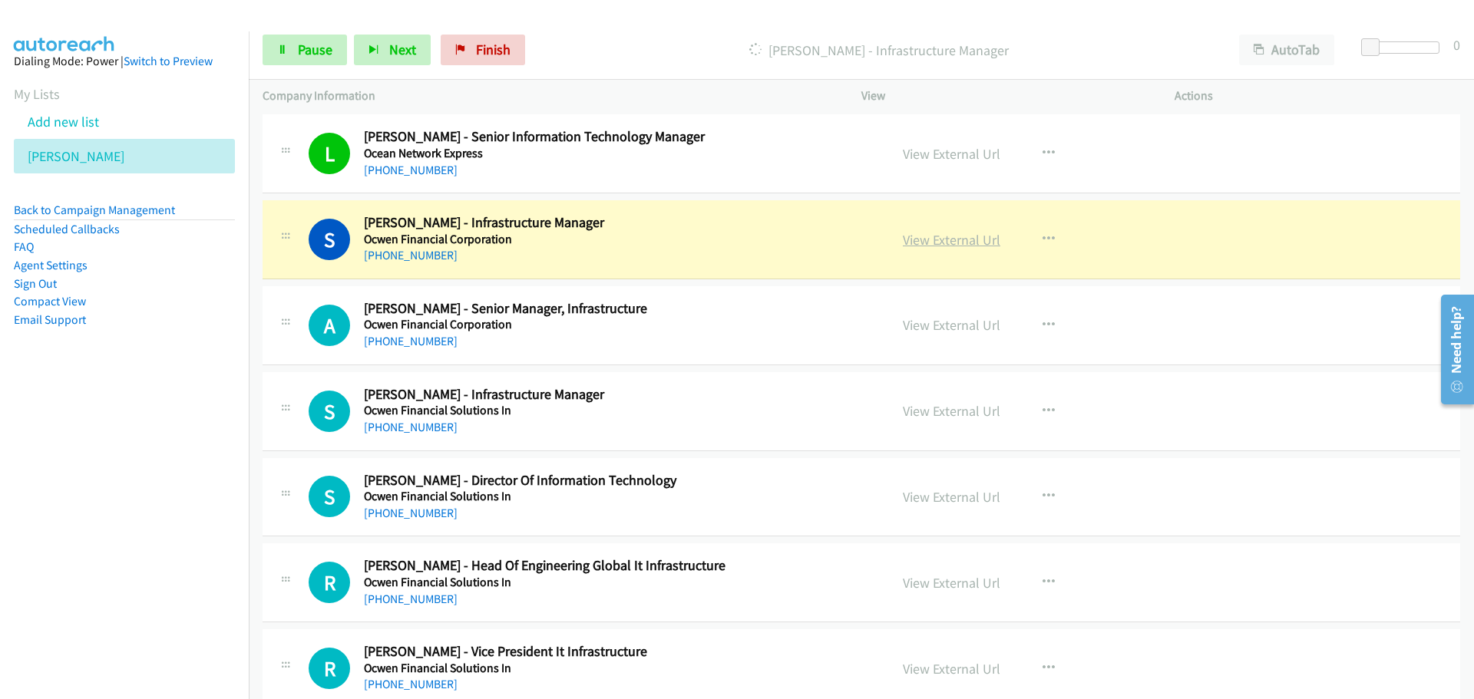
click at [938, 236] on link "View External Url" at bounding box center [951, 240] width 97 height 18
click at [309, 51] on span "Pause" at bounding box center [315, 50] width 35 height 18
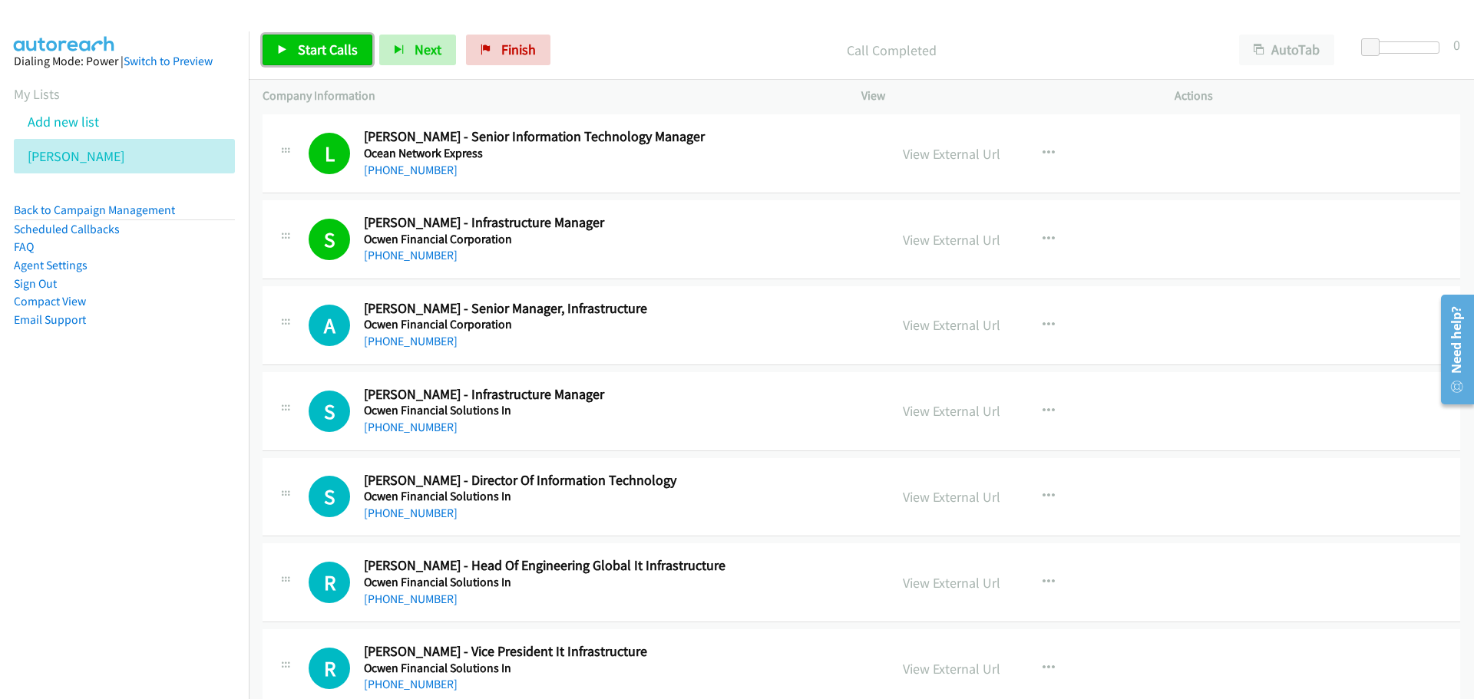
click at [323, 45] on span "Start Calls" at bounding box center [328, 50] width 60 height 18
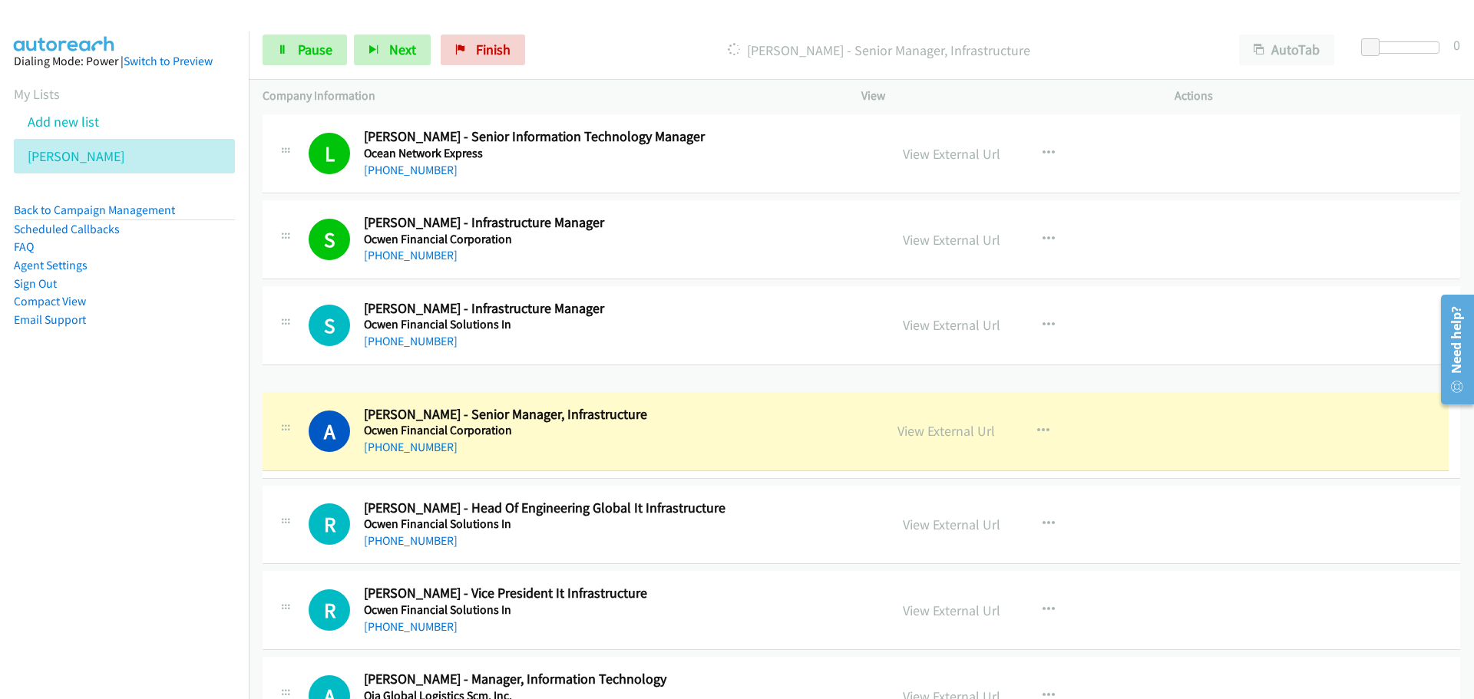
drag, startPoint x: 483, startPoint y: 325, endPoint x: 488, endPoint y: 431, distance: 106.0
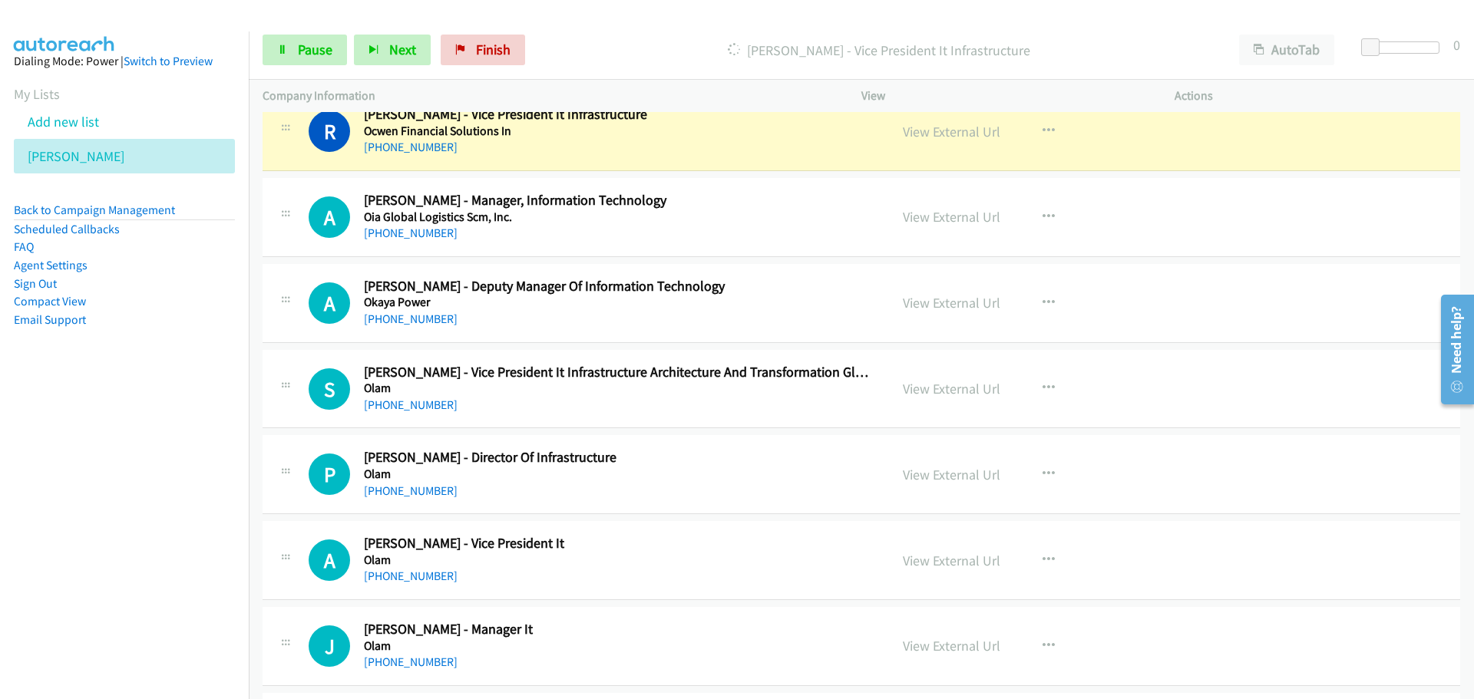
scroll to position [10207, 0]
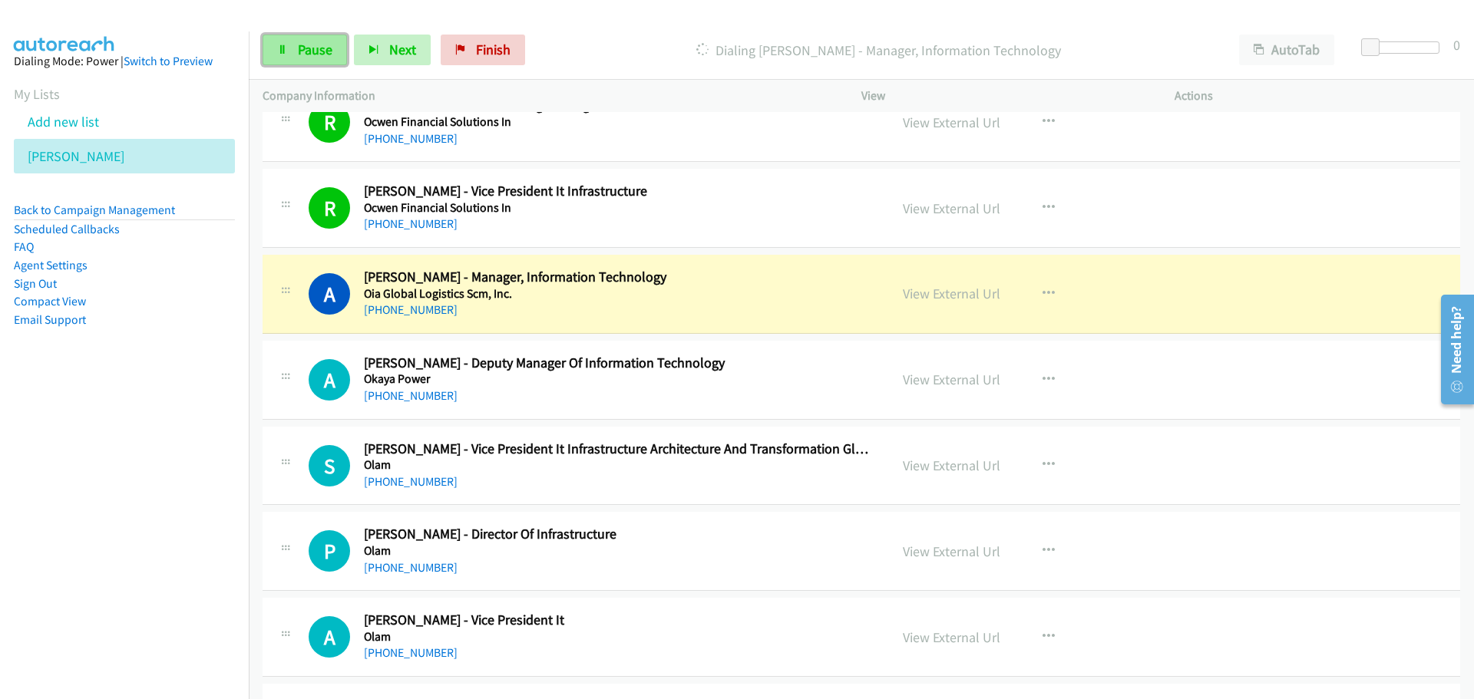
drag, startPoint x: 265, startPoint y: 45, endPoint x: 243, endPoint y: 70, distance: 33.2
click at [265, 45] on link "Pause" at bounding box center [304, 50] width 84 height 31
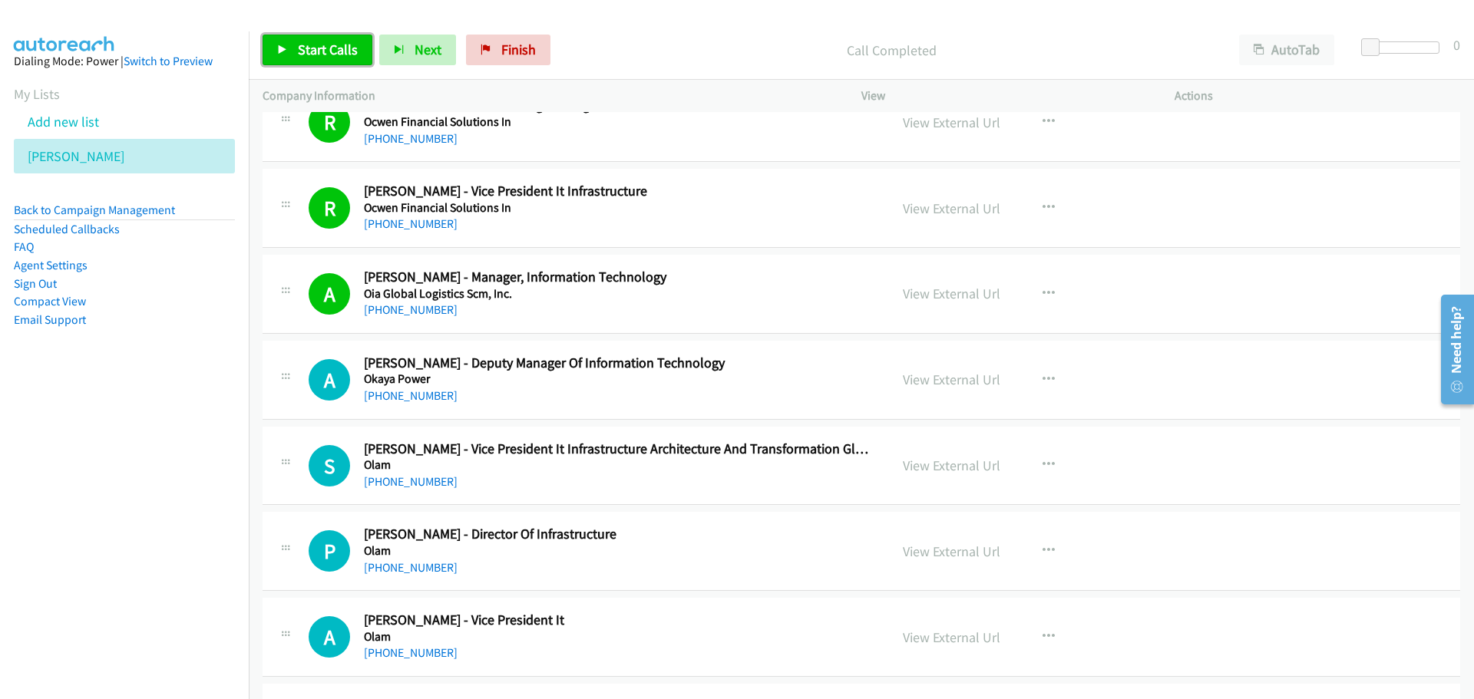
click at [302, 47] on span "Start Calls" at bounding box center [328, 50] width 60 height 18
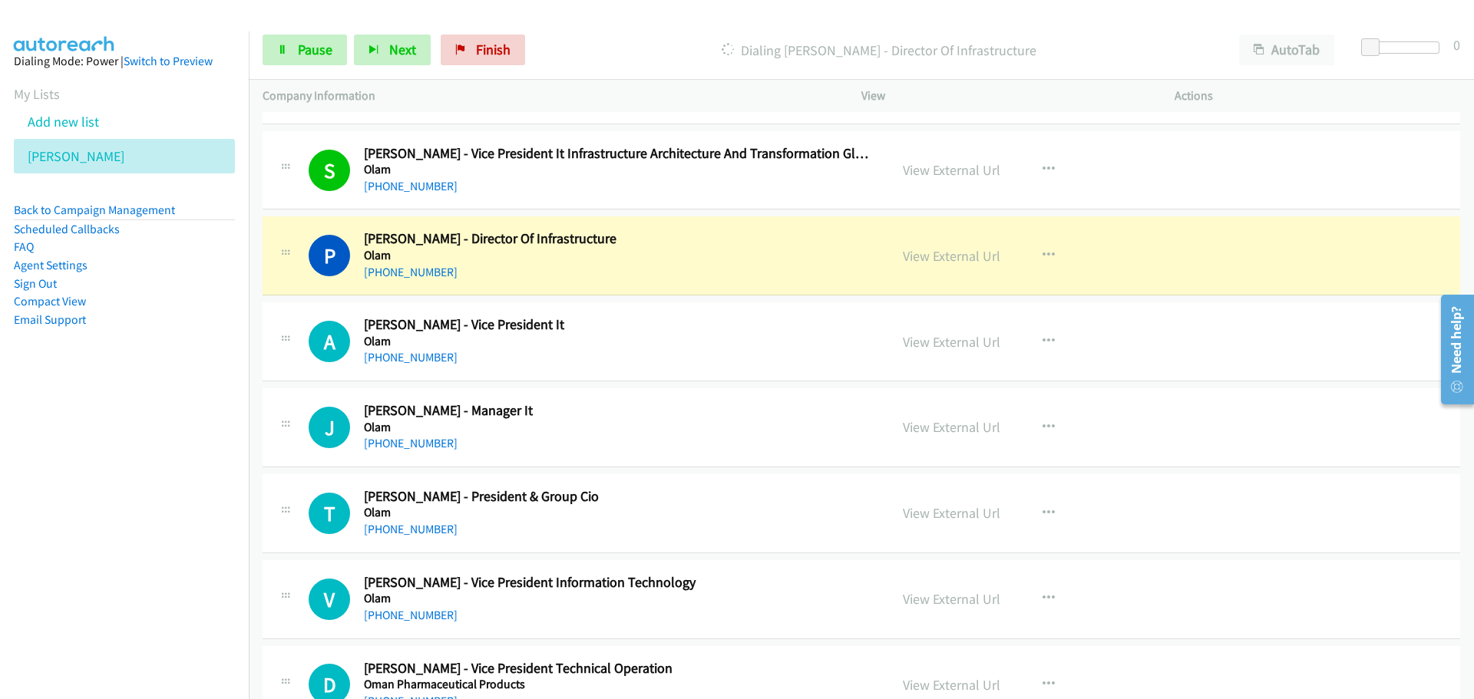
scroll to position [10591, 0]
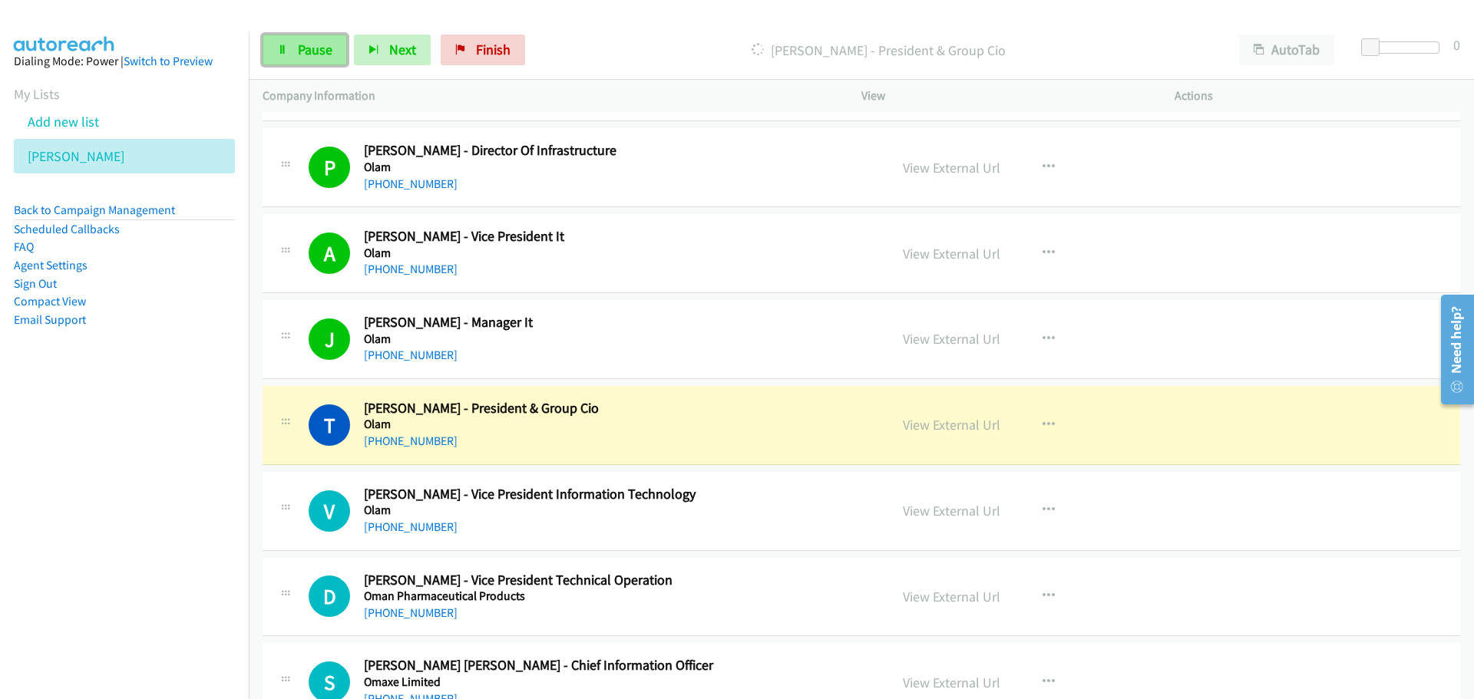
click at [275, 56] on link "Pause" at bounding box center [304, 50] width 84 height 31
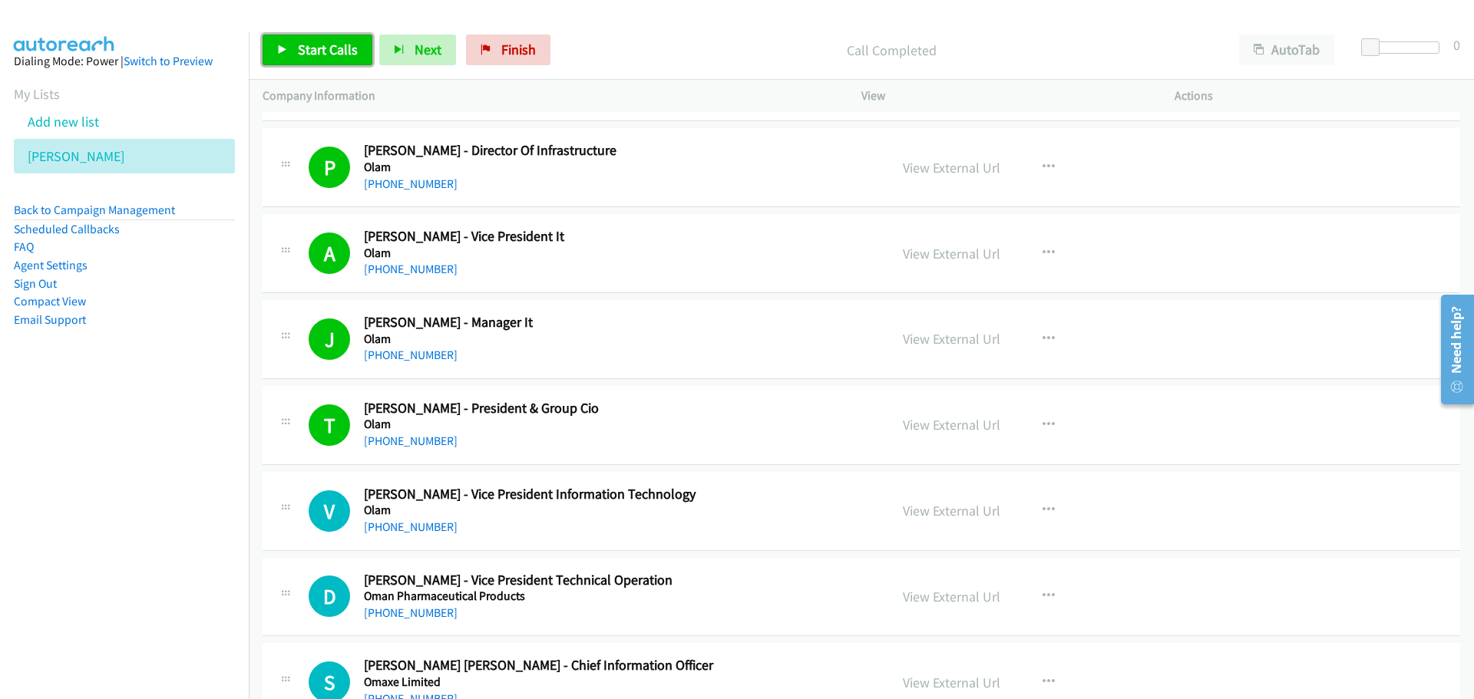
click at [282, 61] on link "Start Calls" at bounding box center [317, 50] width 110 height 31
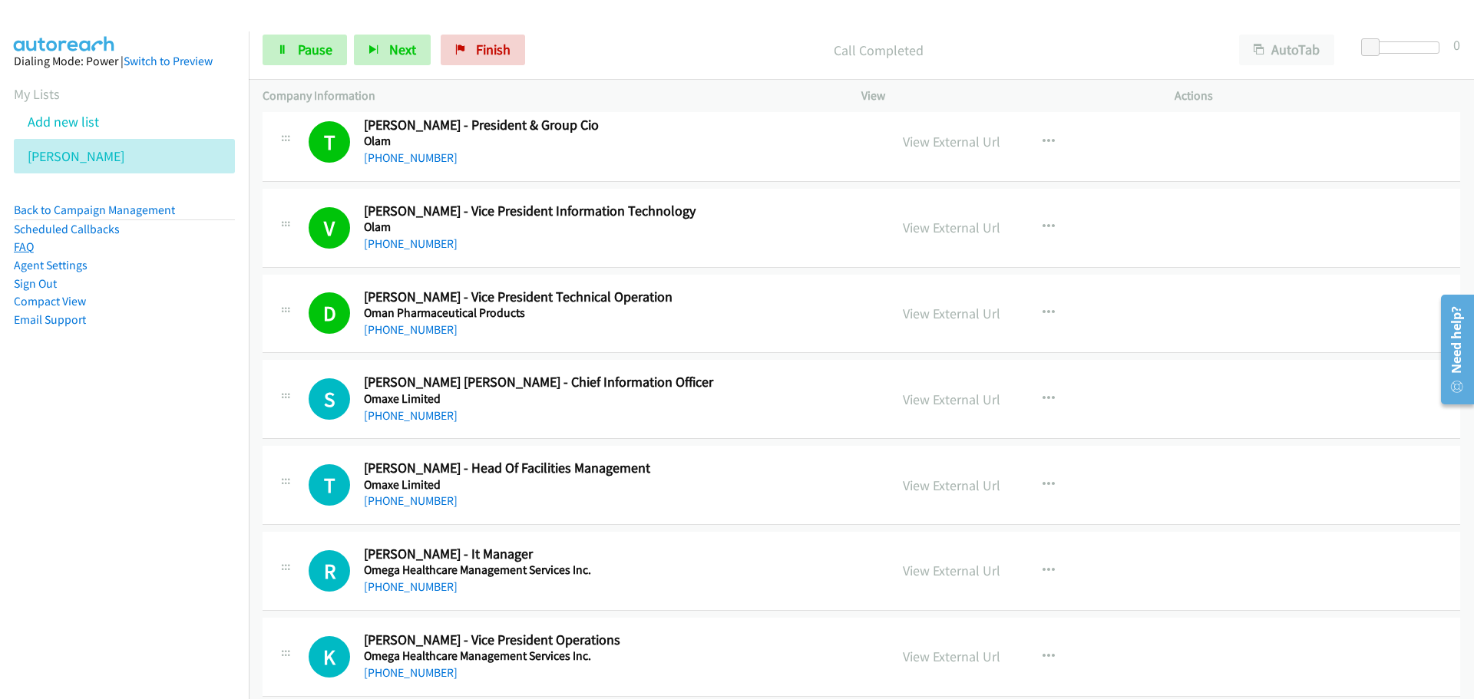
scroll to position [10898, 0]
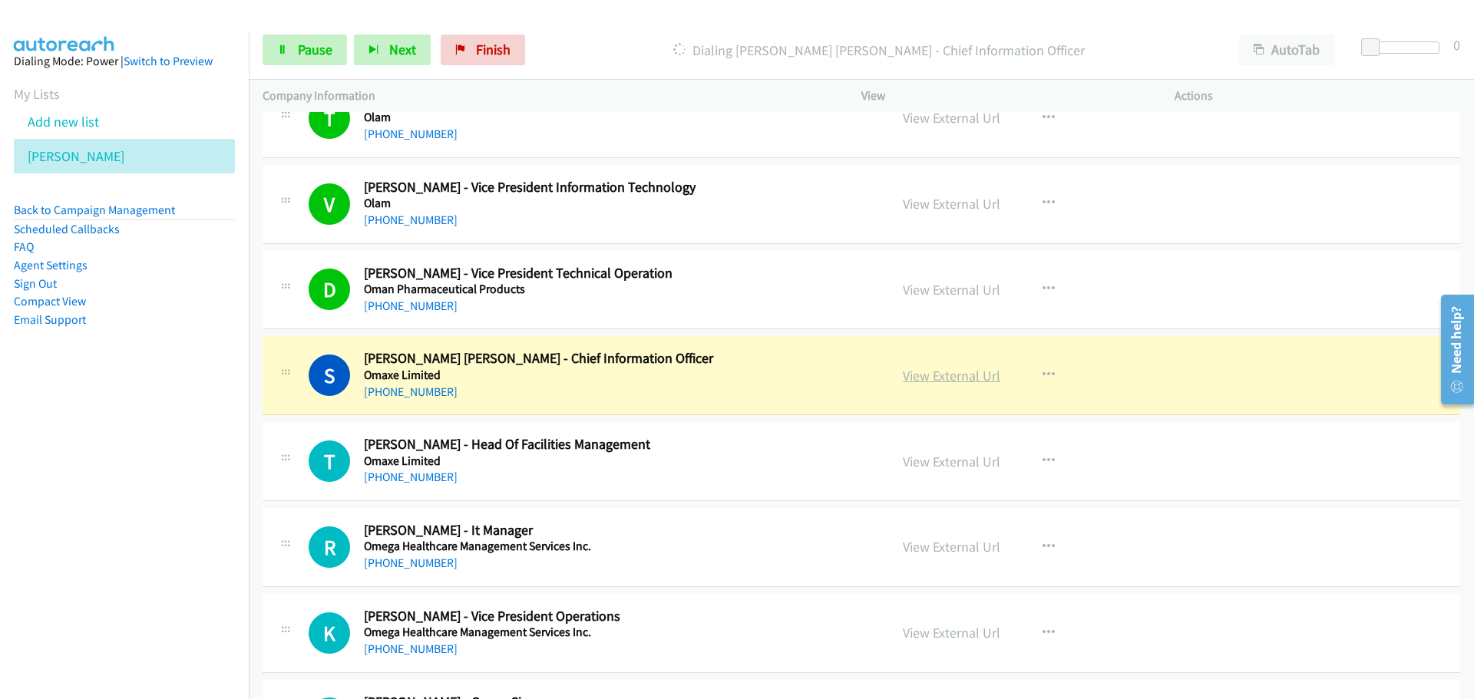
click at [922, 373] on link "View External Url" at bounding box center [951, 376] width 97 height 18
click at [322, 56] on span "Pause" at bounding box center [315, 50] width 35 height 18
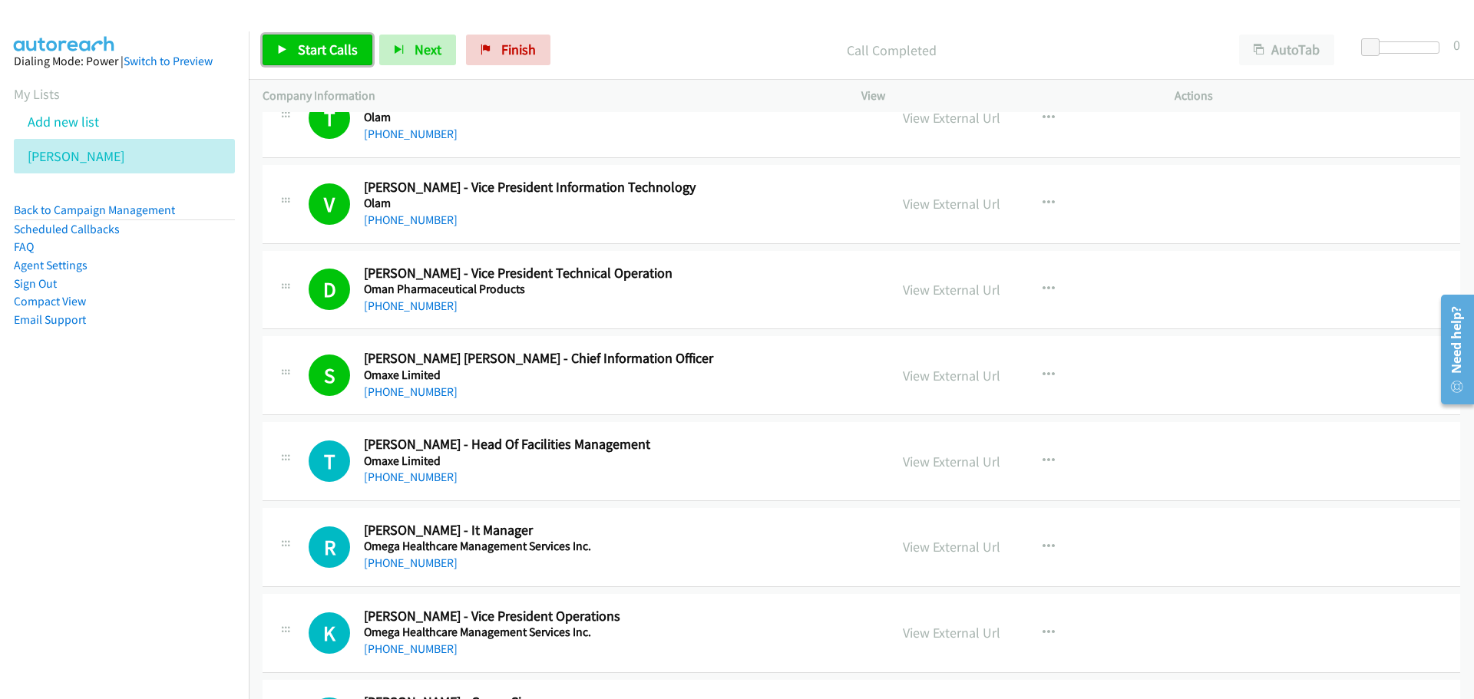
click at [309, 52] on span "Start Calls" at bounding box center [328, 50] width 60 height 18
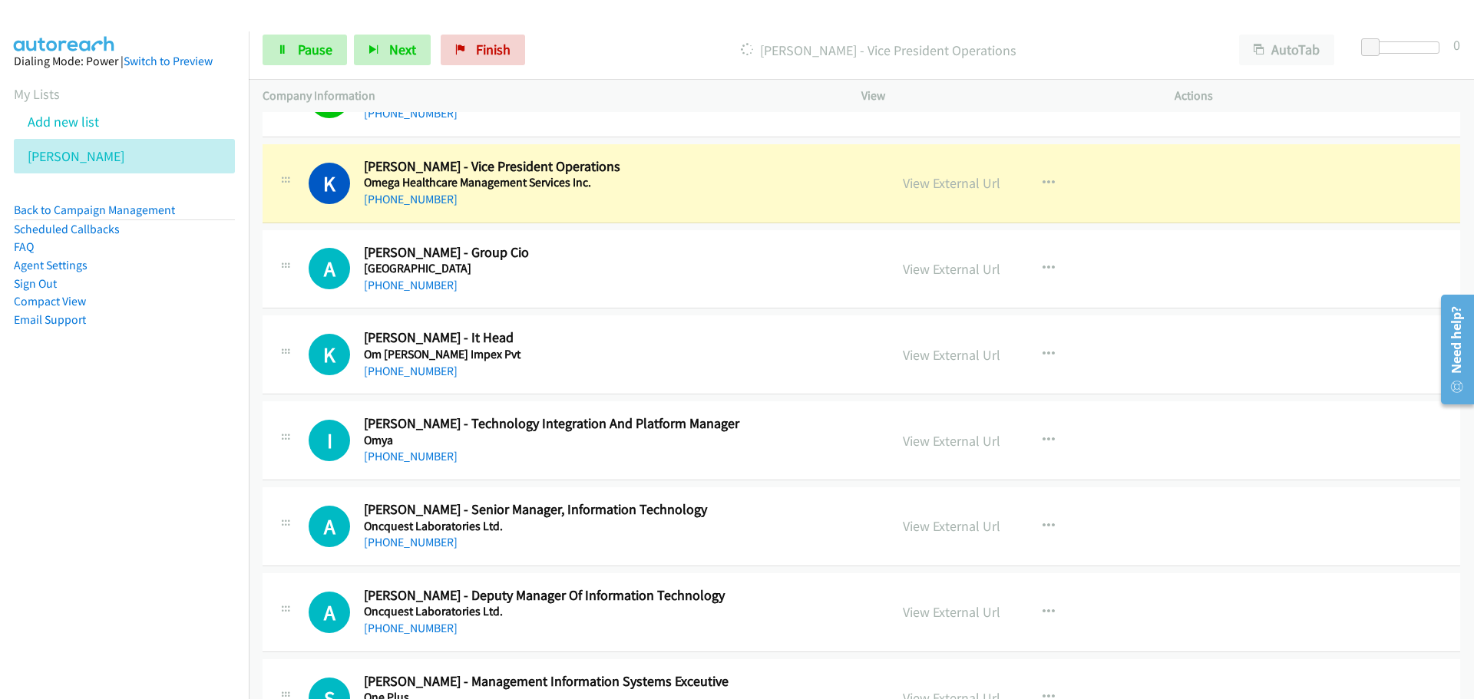
scroll to position [11358, 0]
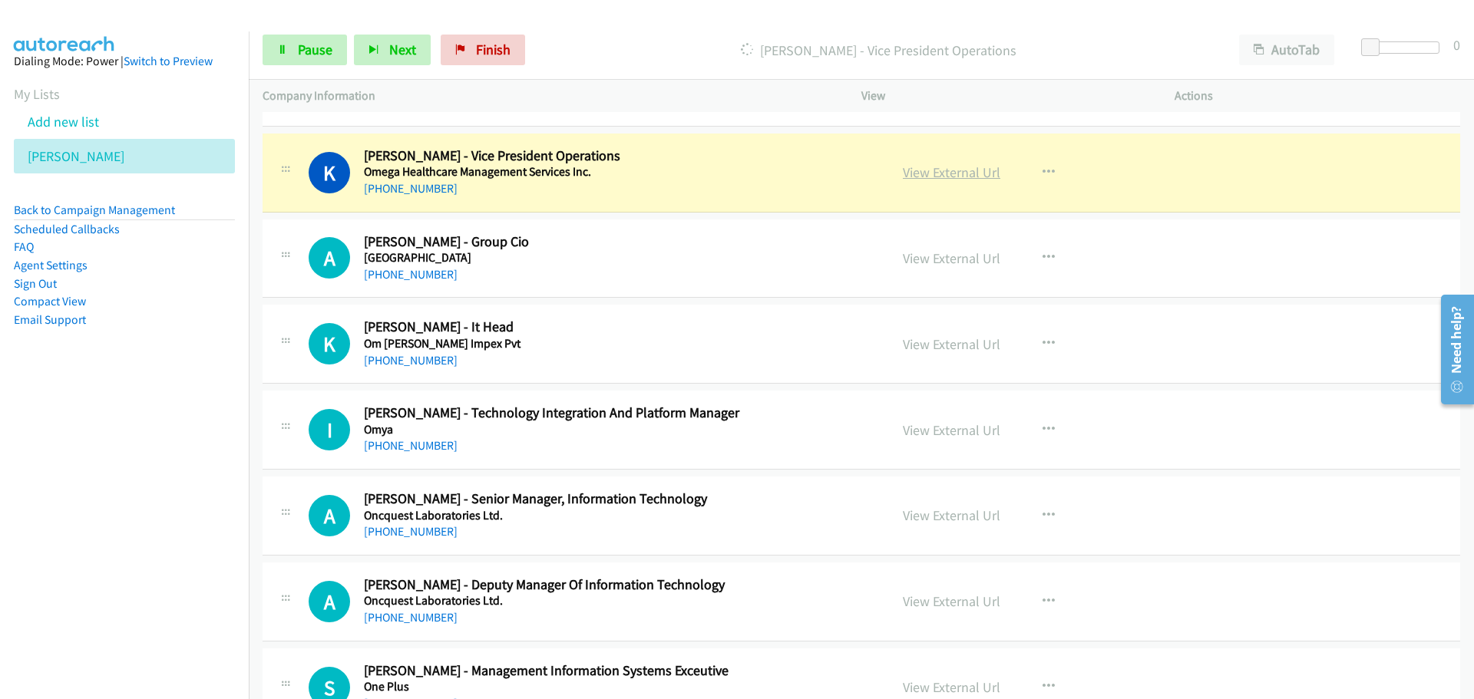
click at [939, 176] on link "View External Url" at bounding box center [951, 172] width 97 height 18
click at [335, 56] on link "Pause" at bounding box center [304, 50] width 84 height 31
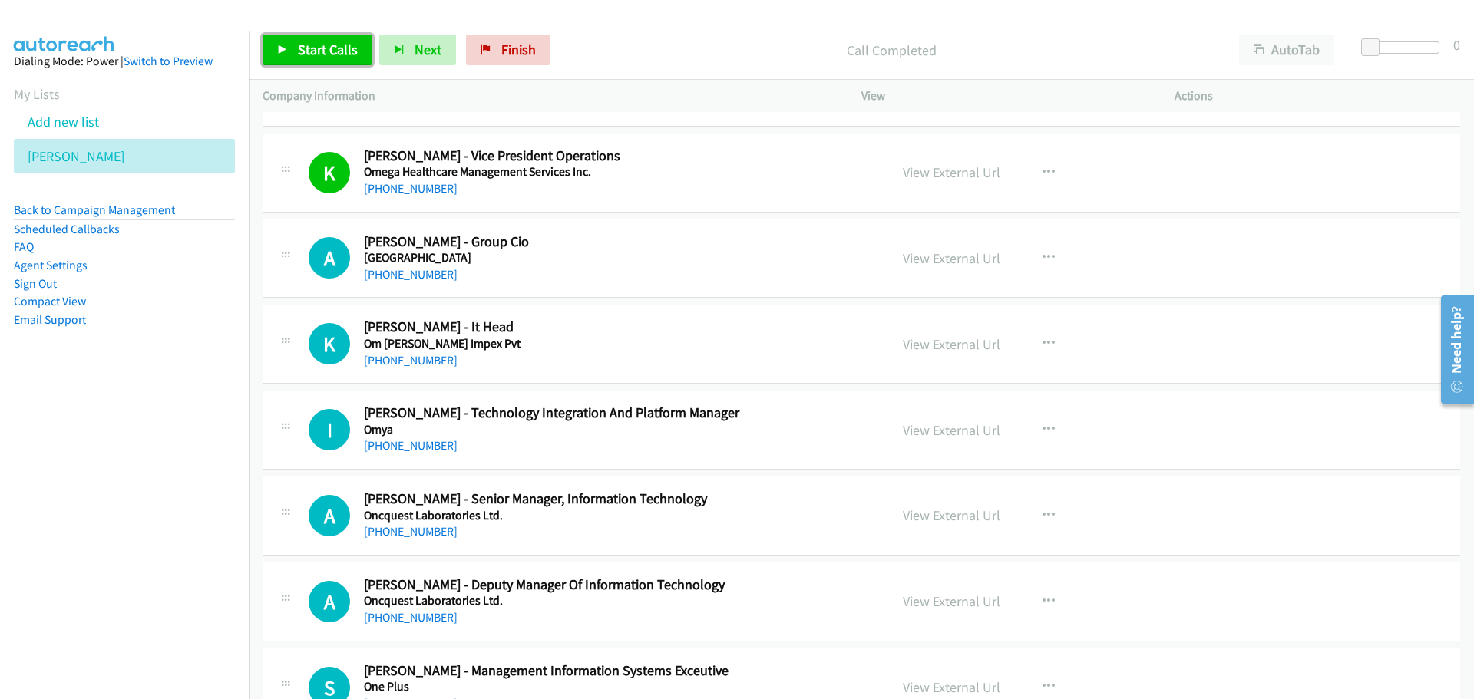
click at [305, 49] on span "Start Calls" at bounding box center [328, 50] width 60 height 18
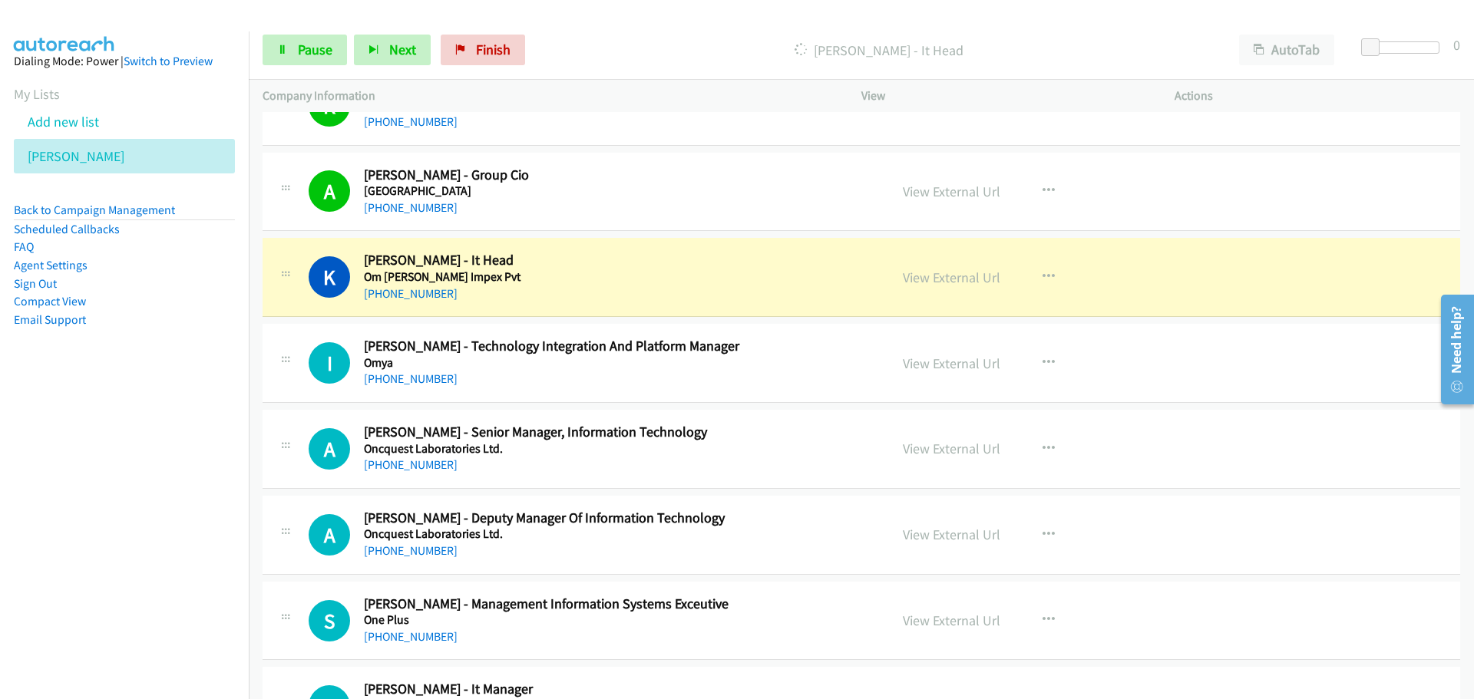
scroll to position [11512, 0]
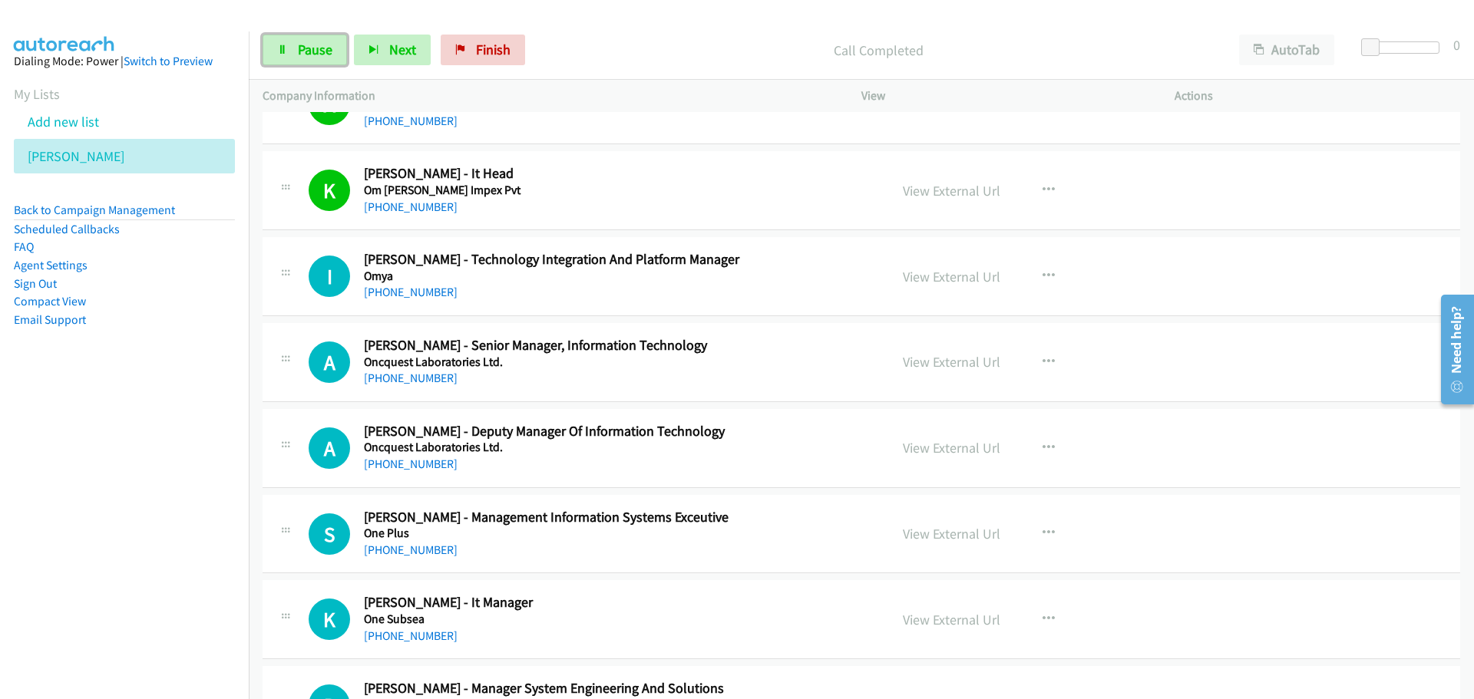
click at [285, 50] on icon at bounding box center [282, 50] width 11 height 11
click at [307, 49] on span "Start Calls" at bounding box center [328, 50] width 60 height 18
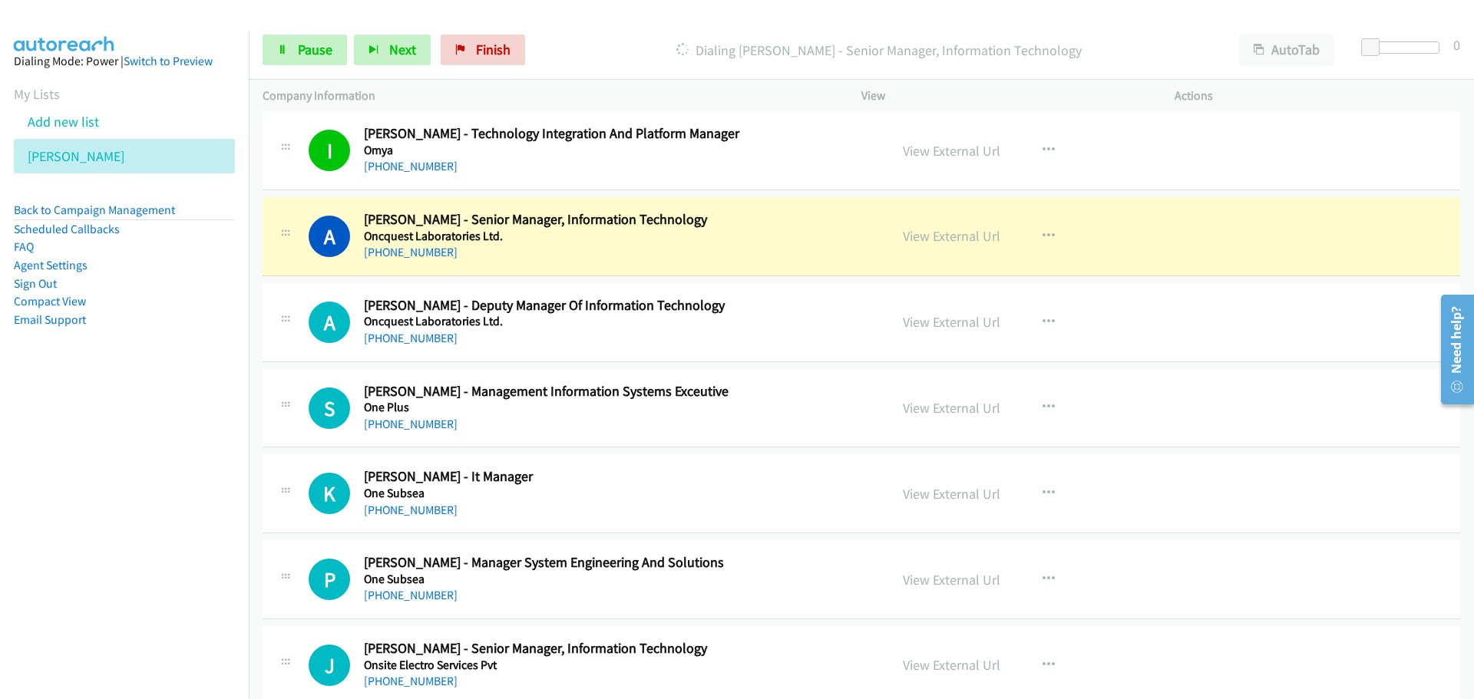
scroll to position [11665, 0]
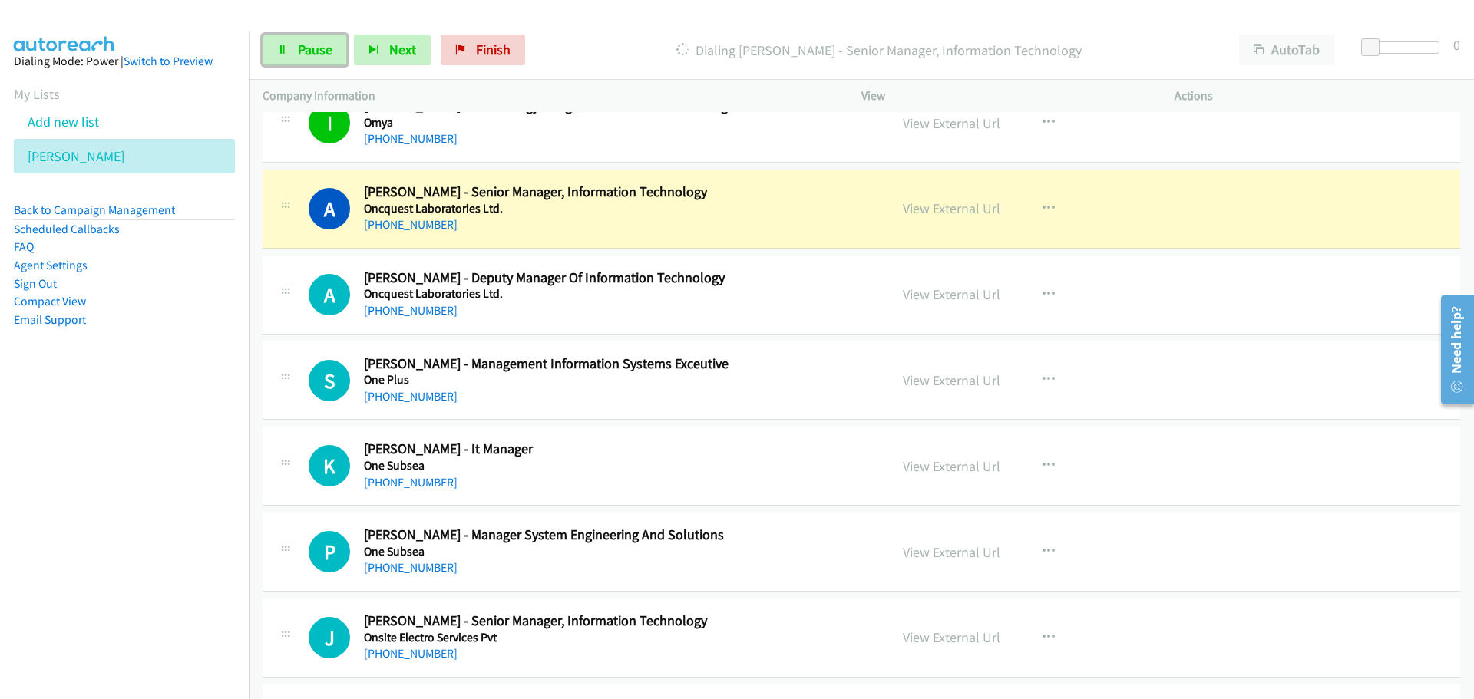
click at [315, 51] on span "Pause" at bounding box center [315, 50] width 35 height 18
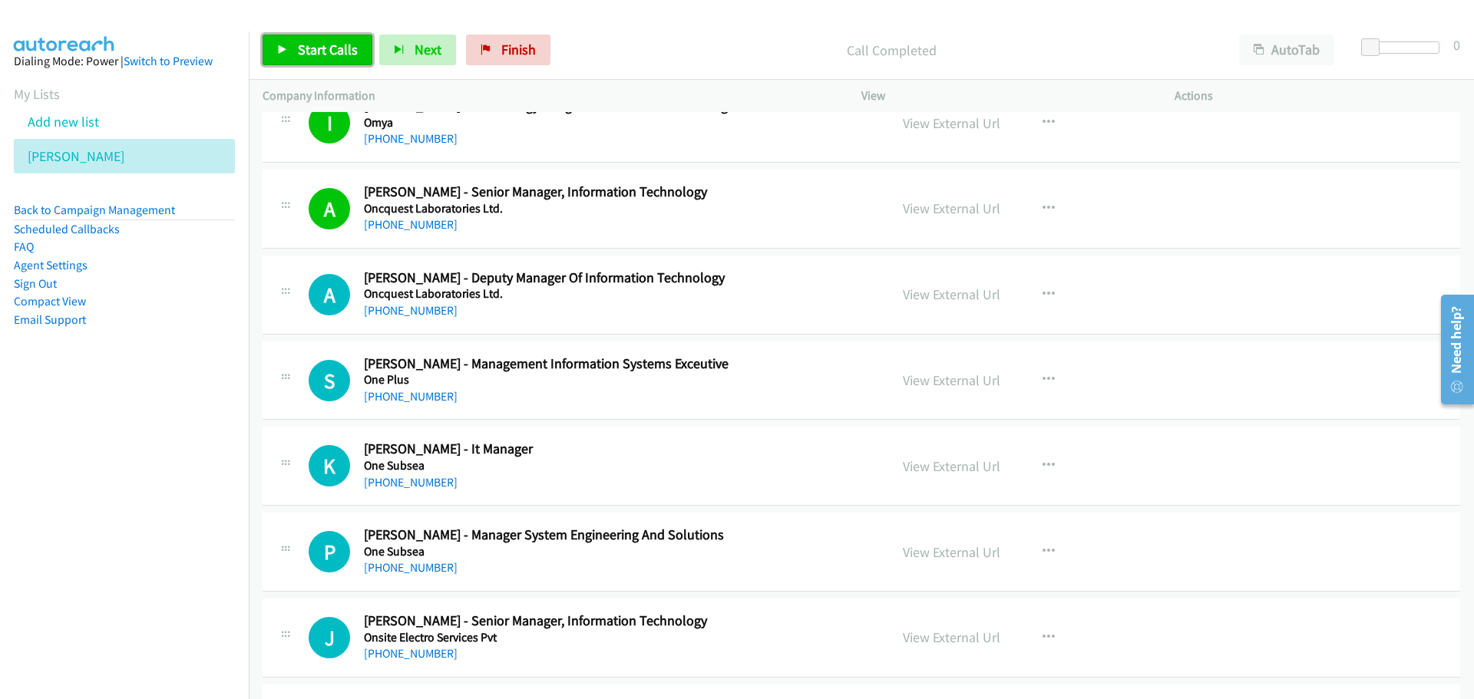
click at [334, 50] on span "Start Calls" at bounding box center [328, 50] width 60 height 18
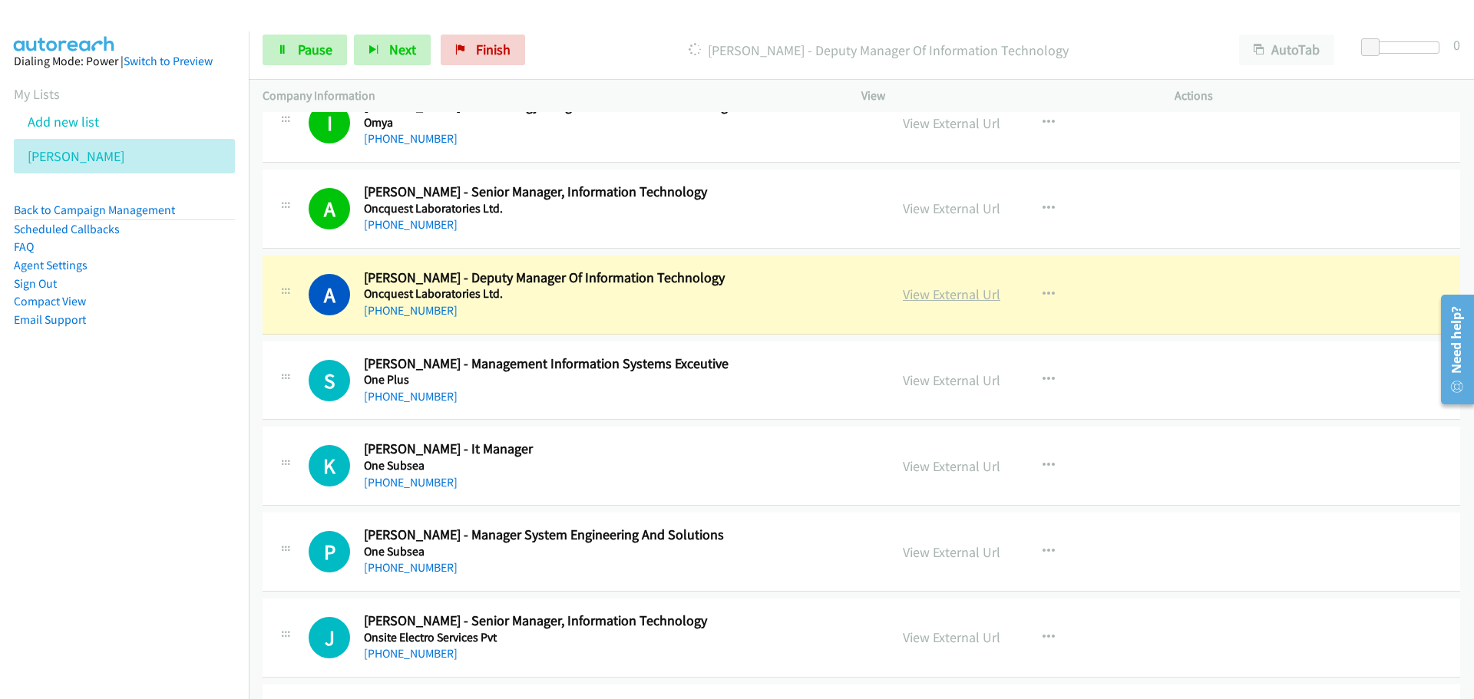
click at [942, 298] on link "View External Url" at bounding box center [951, 294] width 97 height 18
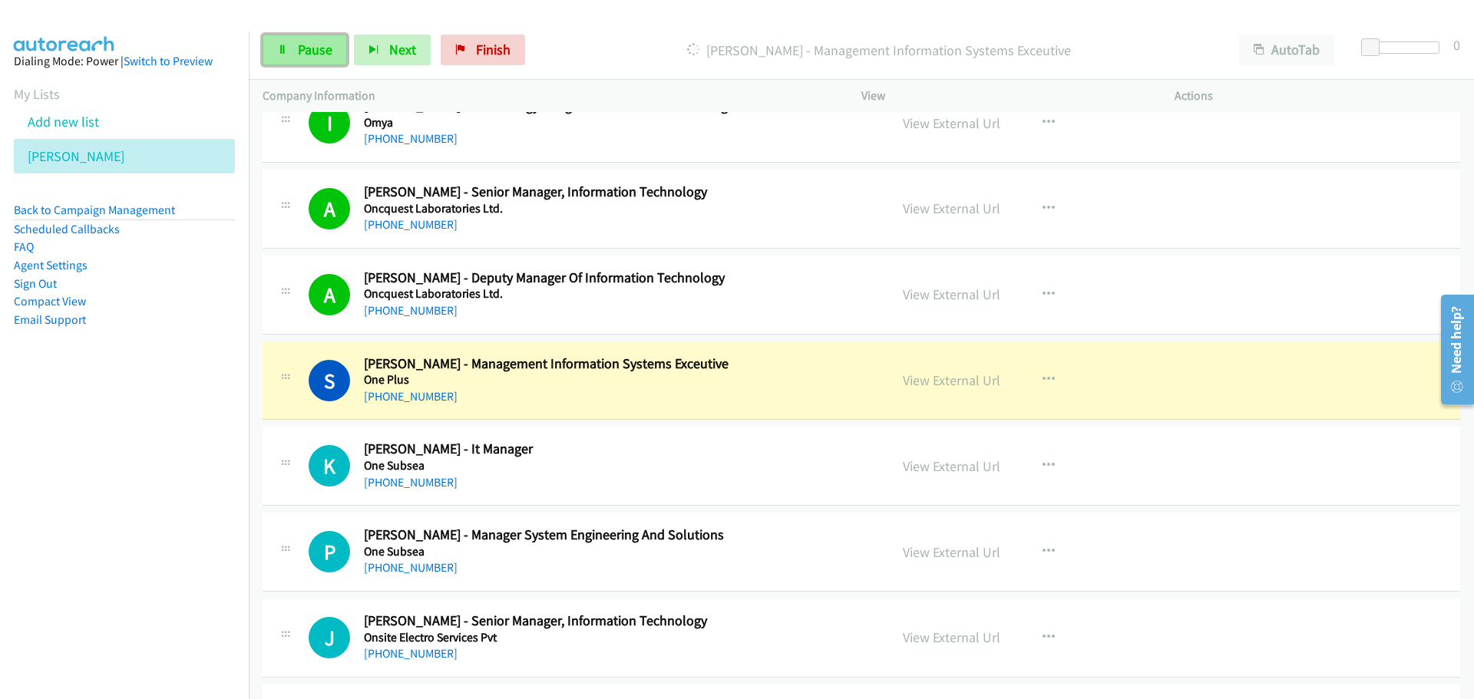
click at [307, 38] on link "Pause" at bounding box center [304, 50] width 84 height 31
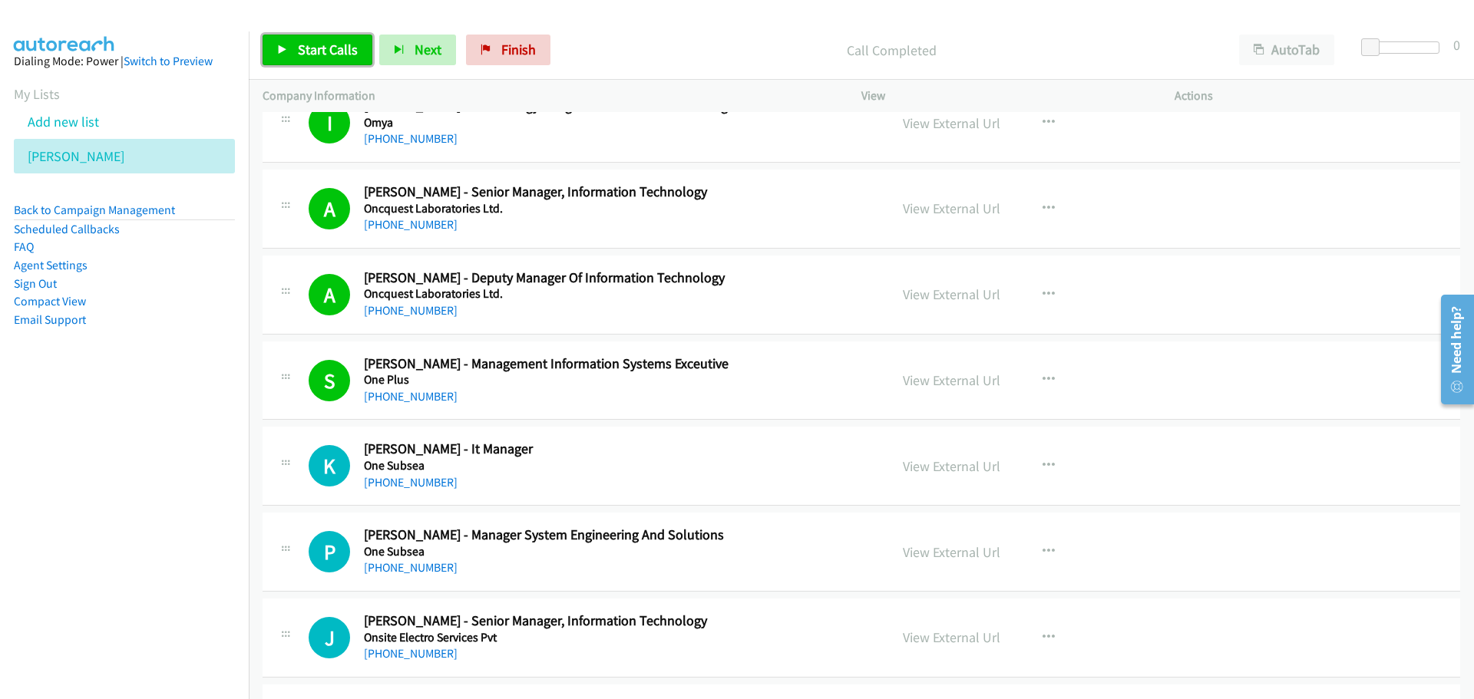
click at [306, 48] on span "Start Calls" at bounding box center [328, 50] width 60 height 18
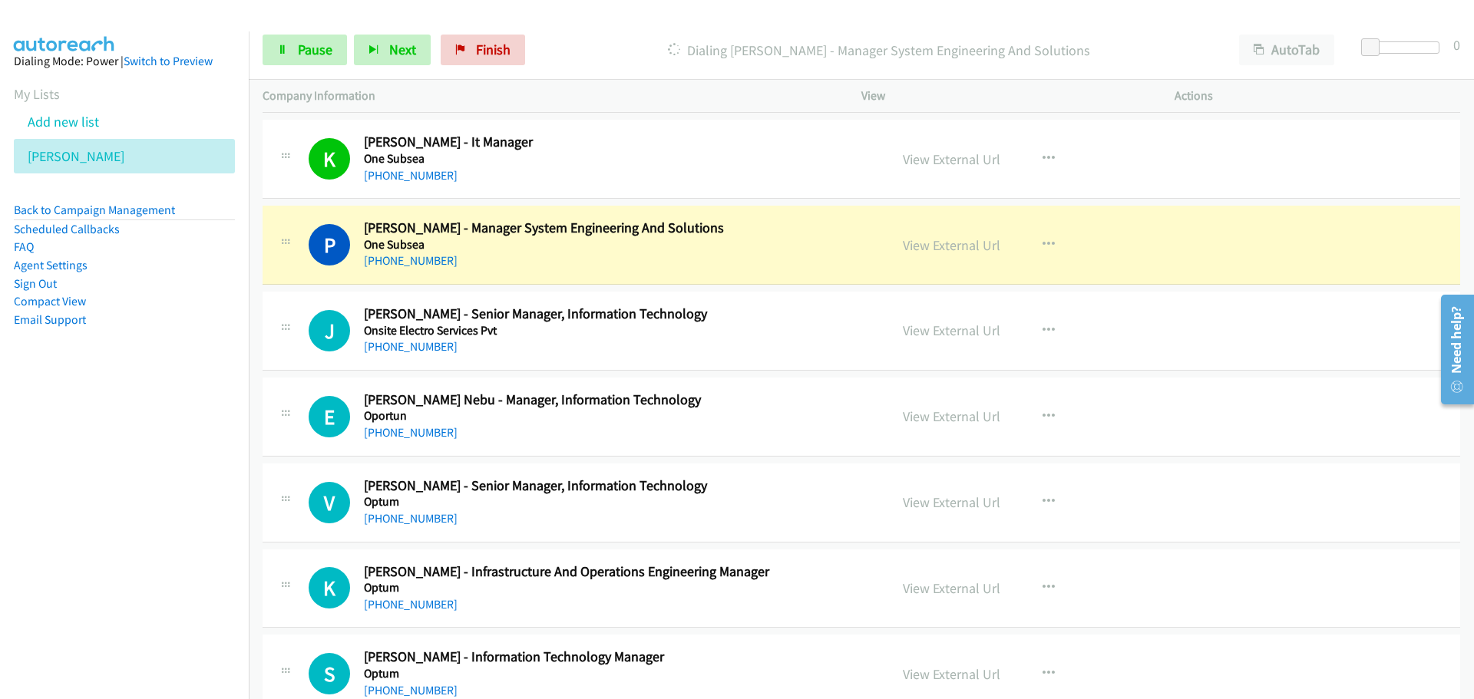
scroll to position [12049, 0]
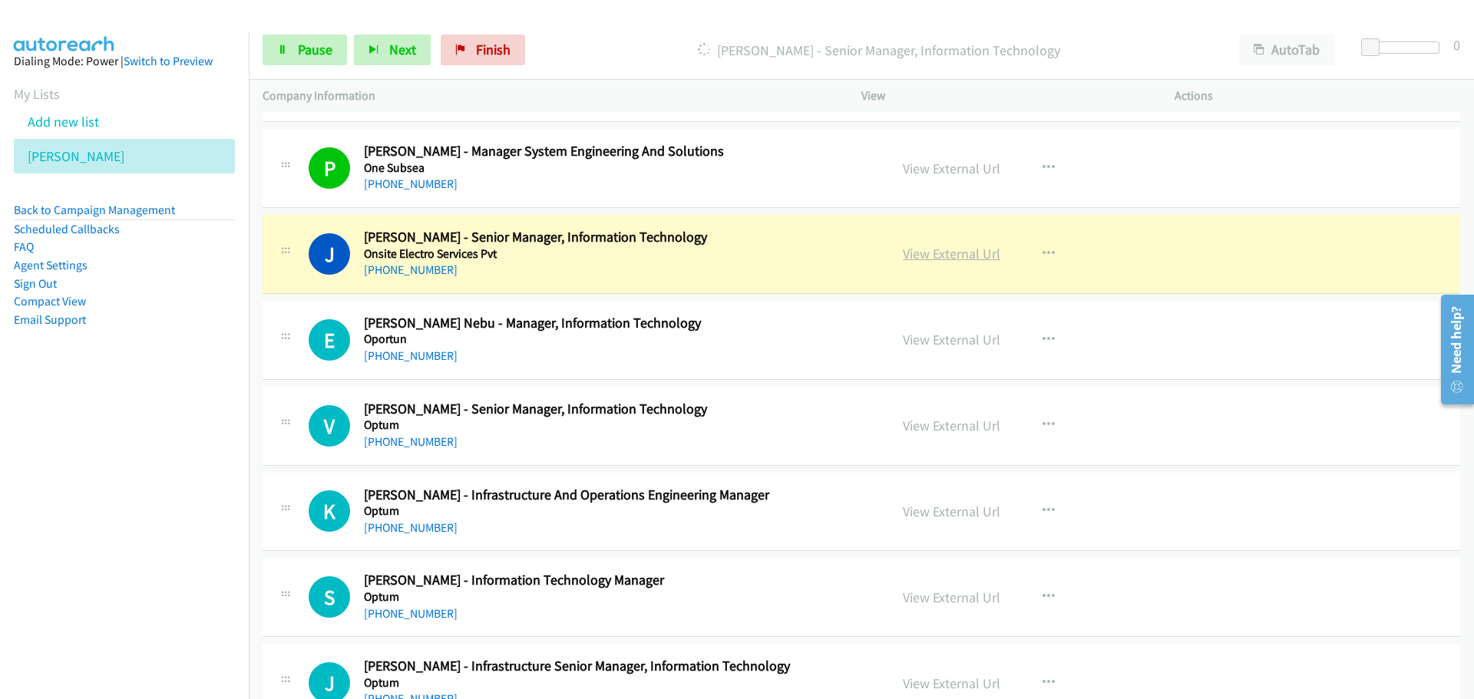
click at [932, 253] on link "View External Url" at bounding box center [951, 254] width 97 height 18
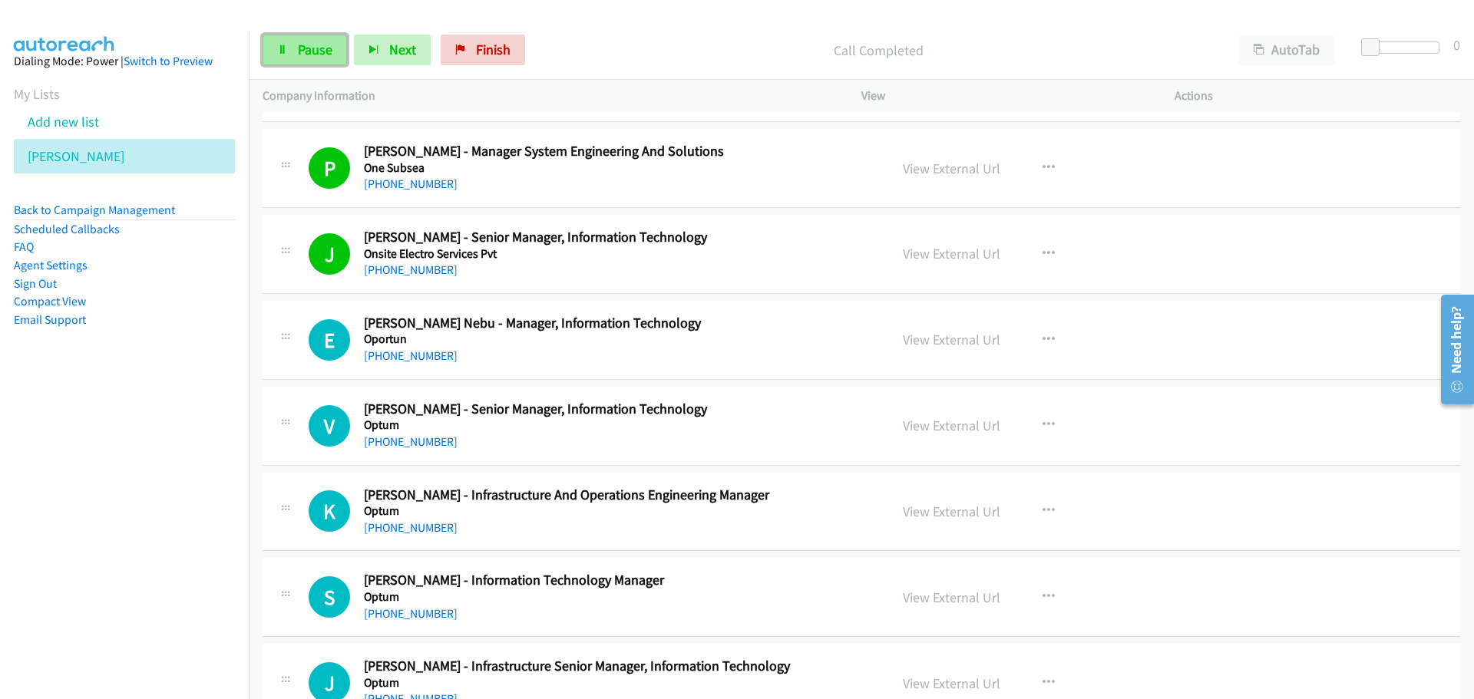
click at [303, 51] on span "Pause" at bounding box center [315, 50] width 35 height 18
click at [355, 68] on div "Start Calls Pause Next Finish Paused AutoTab AutoTab 0" at bounding box center [861, 50] width 1225 height 59
click at [348, 52] on span "Start Calls" at bounding box center [328, 50] width 60 height 18
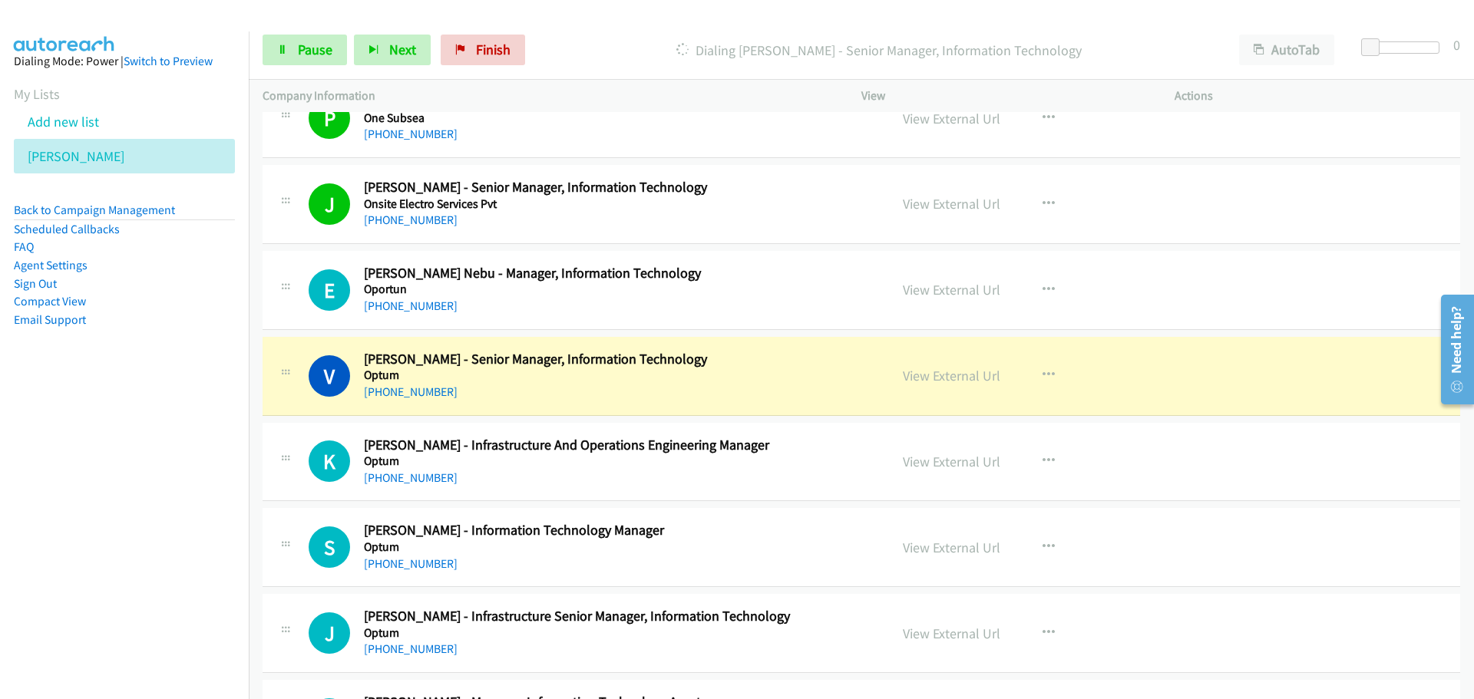
scroll to position [12126, 0]
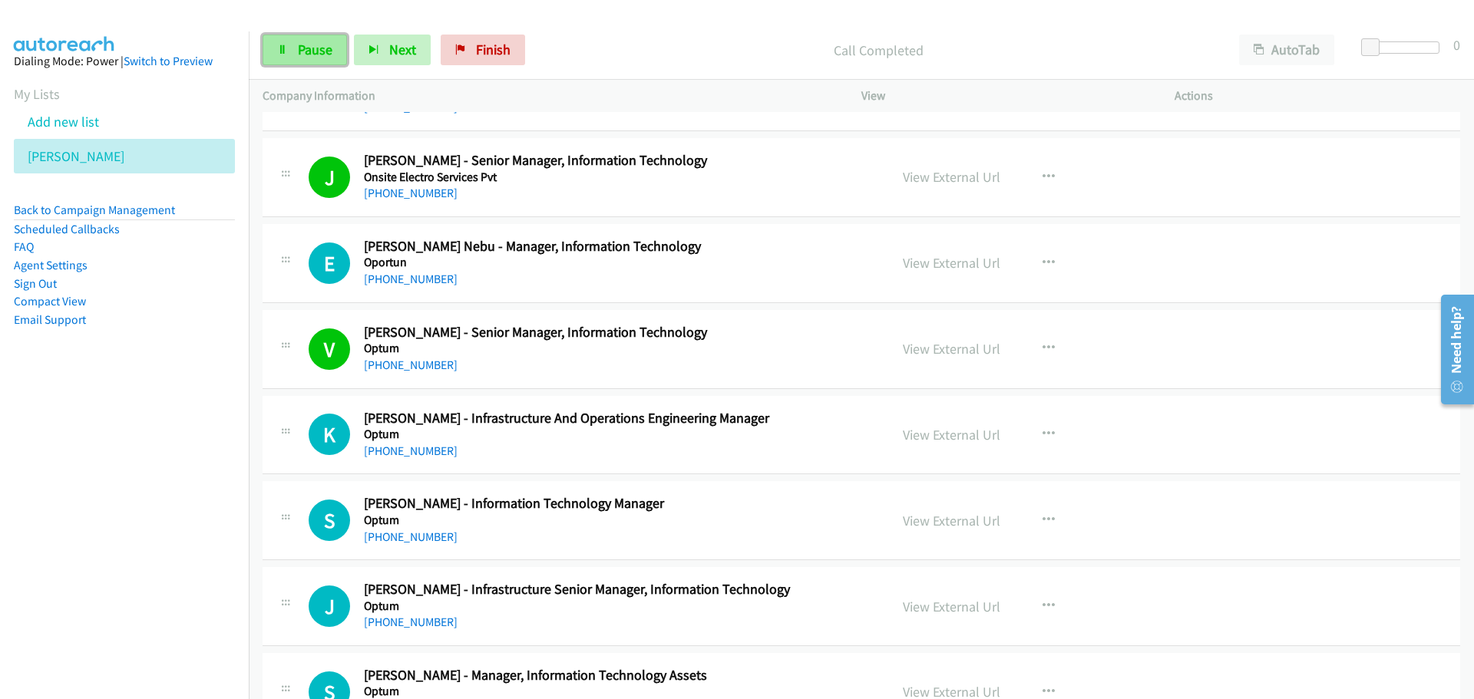
click at [319, 43] on span "Pause" at bounding box center [315, 50] width 35 height 18
click at [351, 52] on span "Start Calls" at bounding box center [328, 50] width 60 height 18
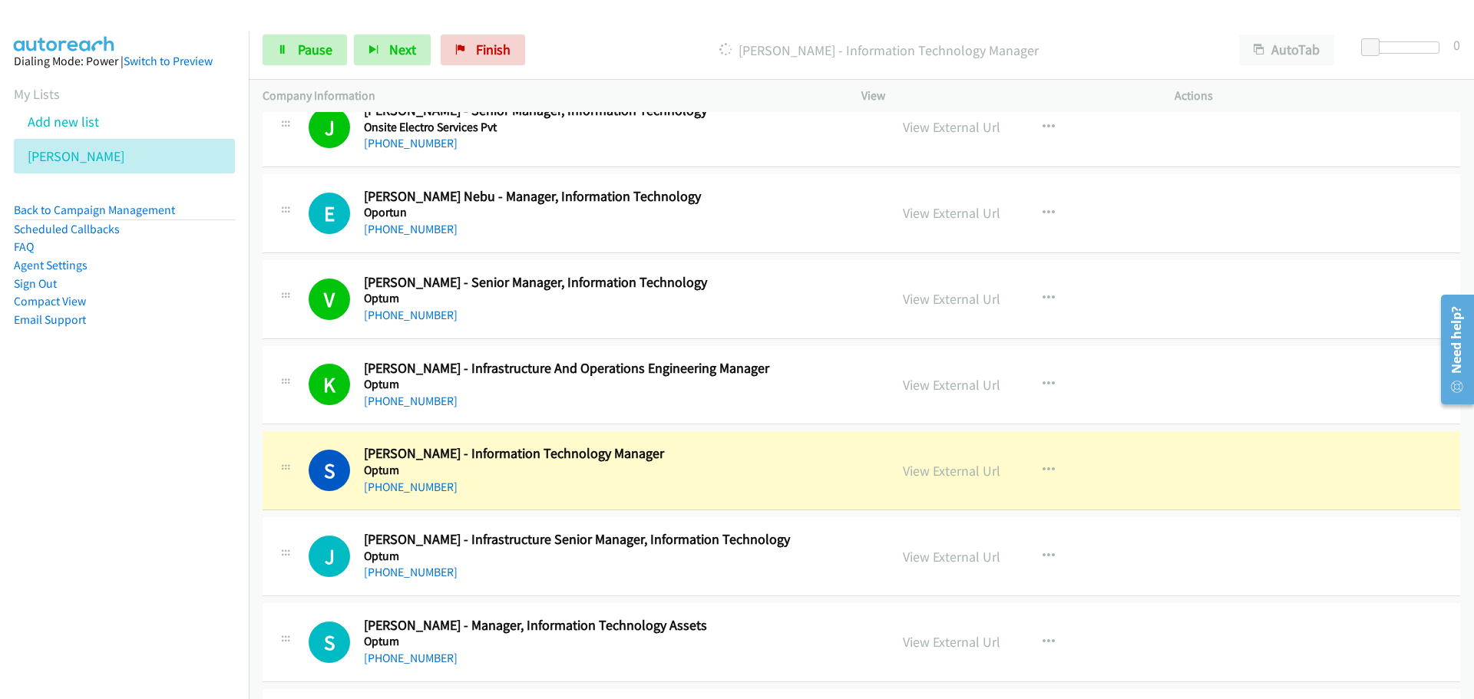
scroll to position [12203, 0]
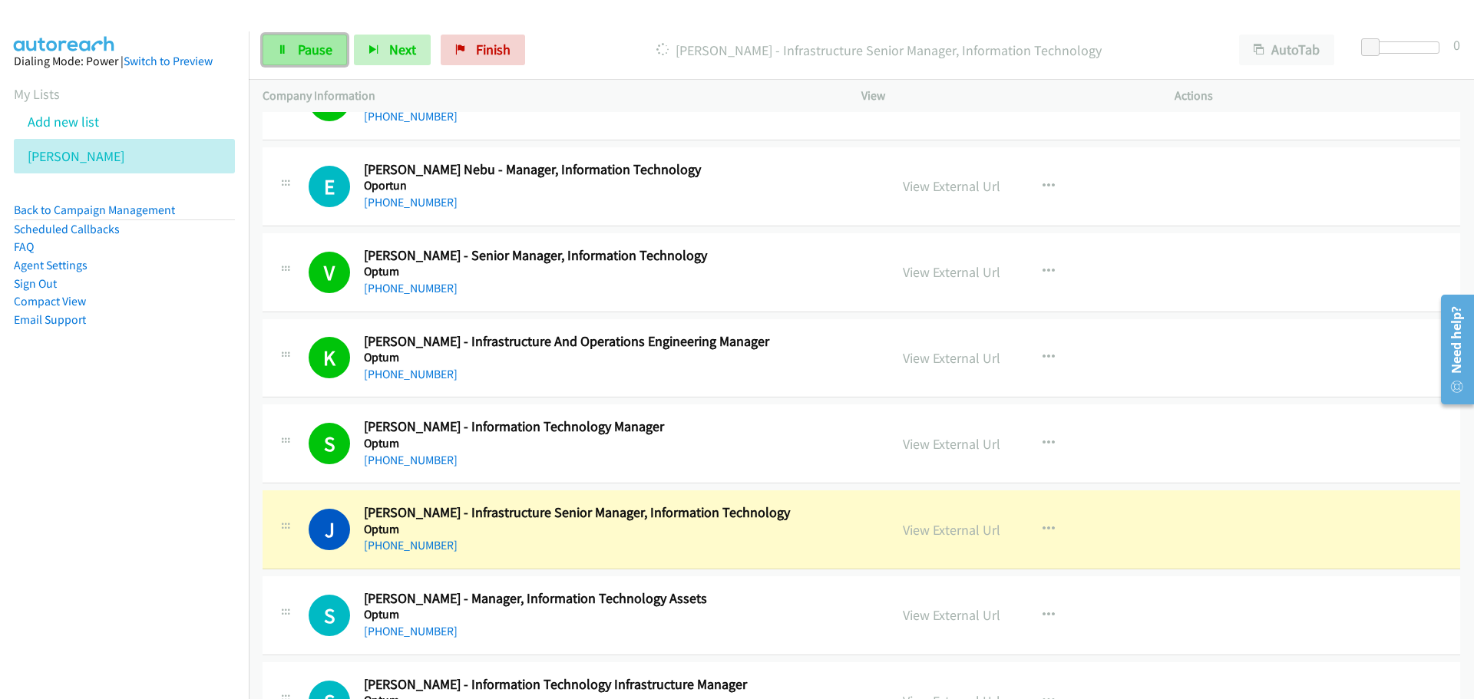
click at [293, 42] on link "Pause" at bounding box center [304, 50] width 84 height 31
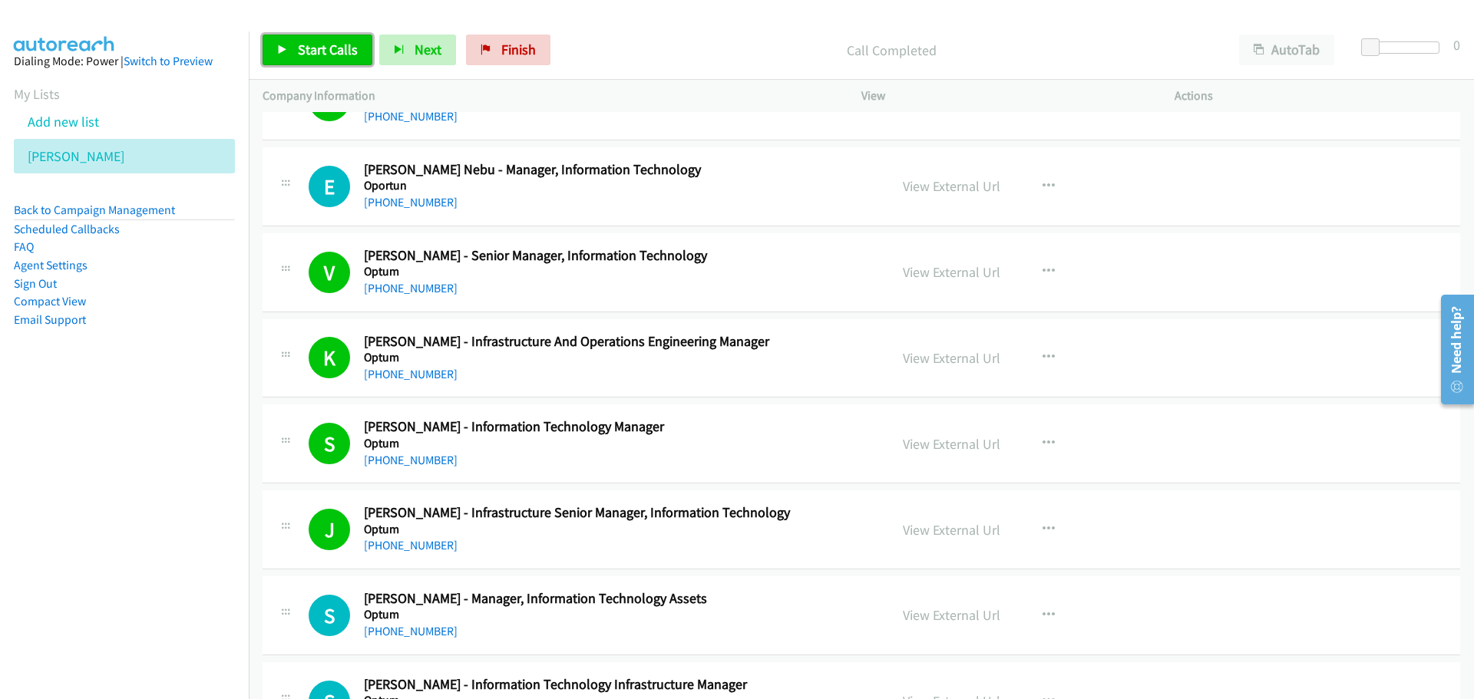
click at [309, 62] on link "Start Calls" at bounding box center [317, 50] width 110 height 31
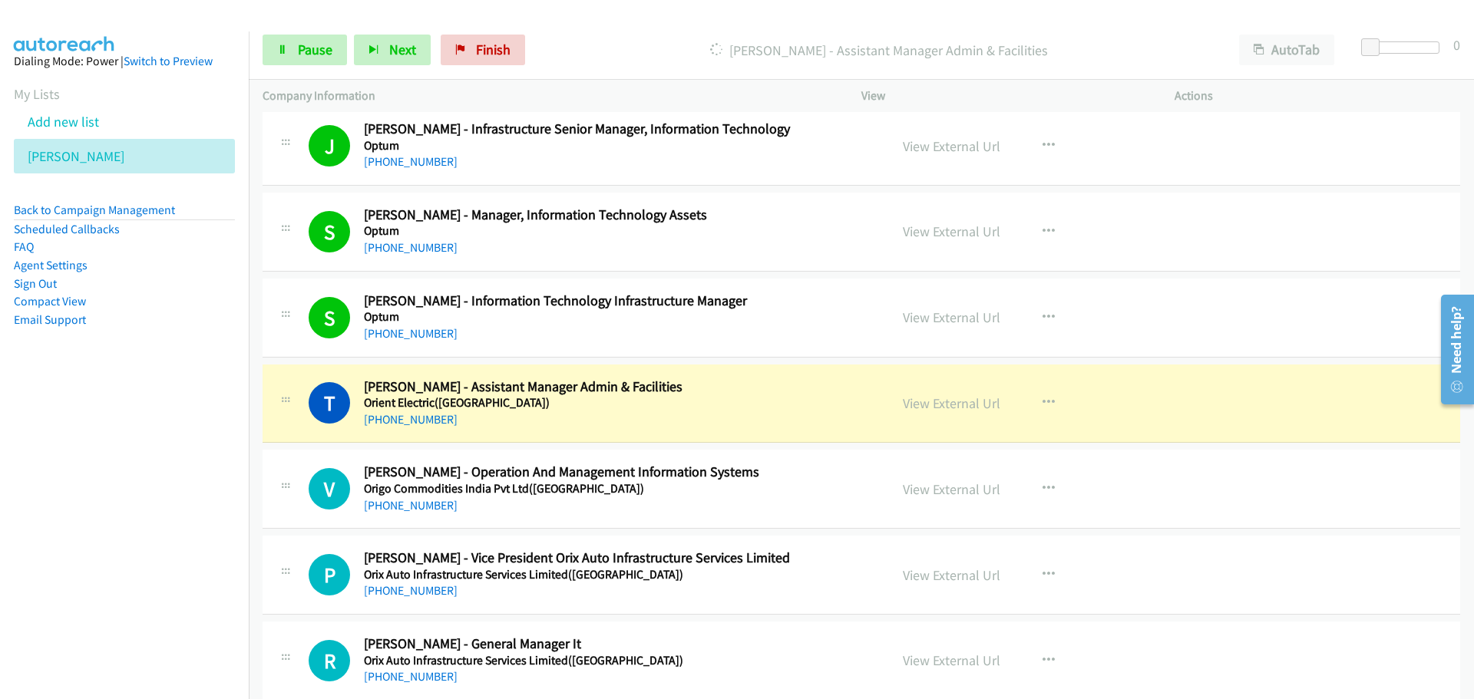
scroll to position [12740, 0]
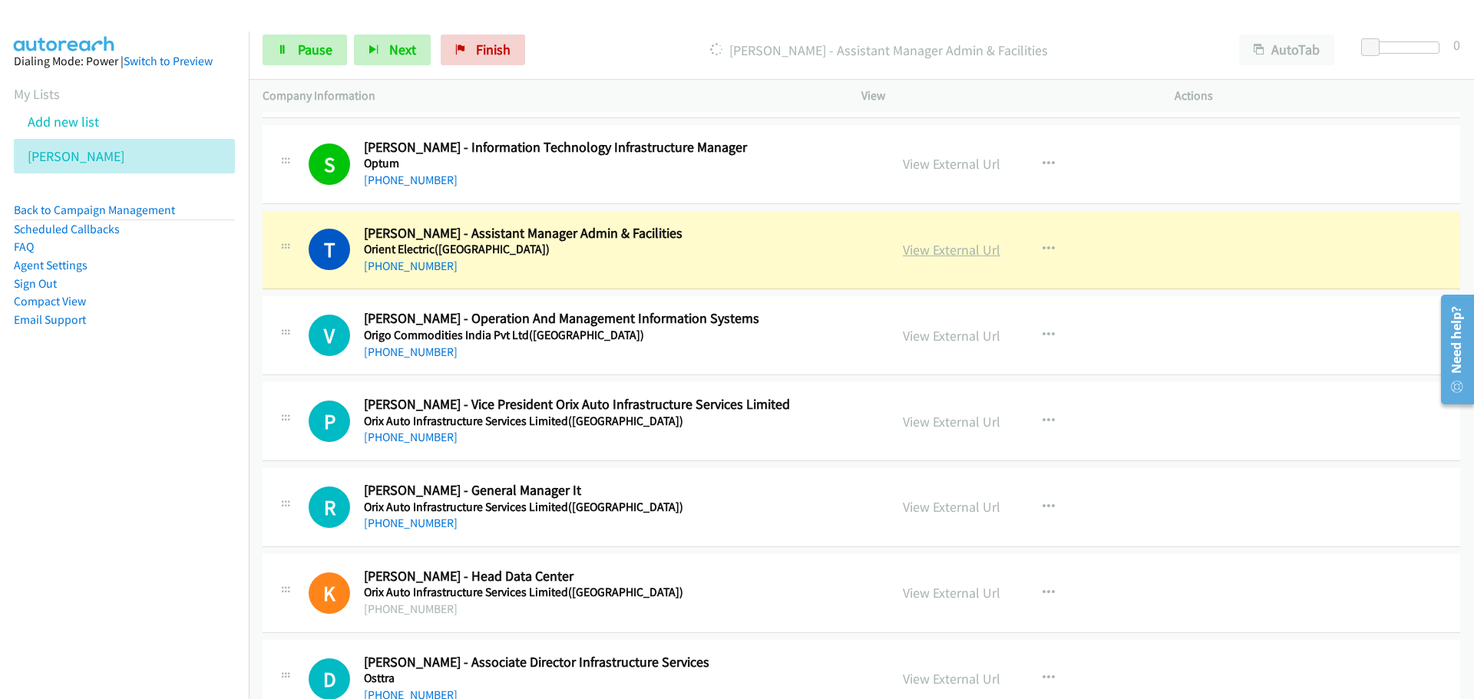
click at [965, 252] on link "View External Url" at bounding box center [951, 250] width 97 height 18
click at [311, 46] on span "Pause" at bounding box center [315, 50] width 35 height 18
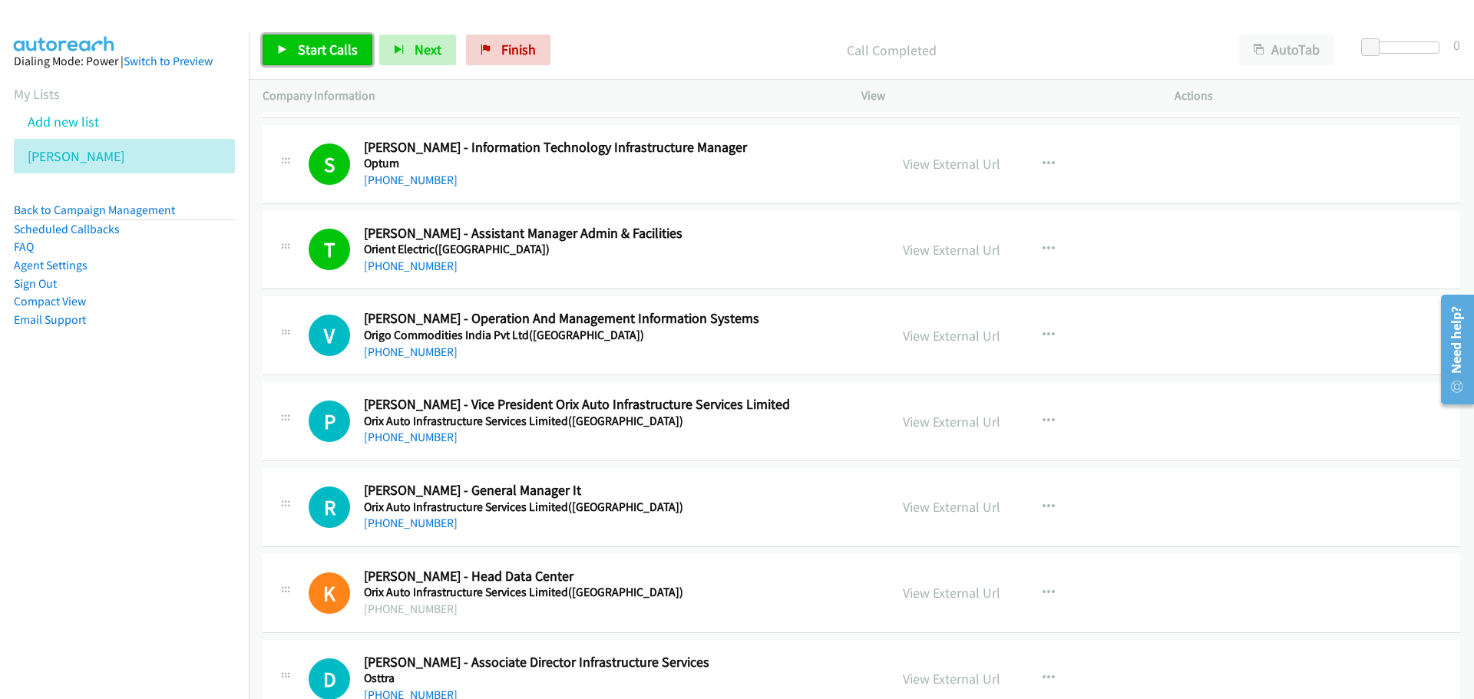
click at [322, 52] on span "Start Calls" at bounding box center [328, 50] width 60 height 18
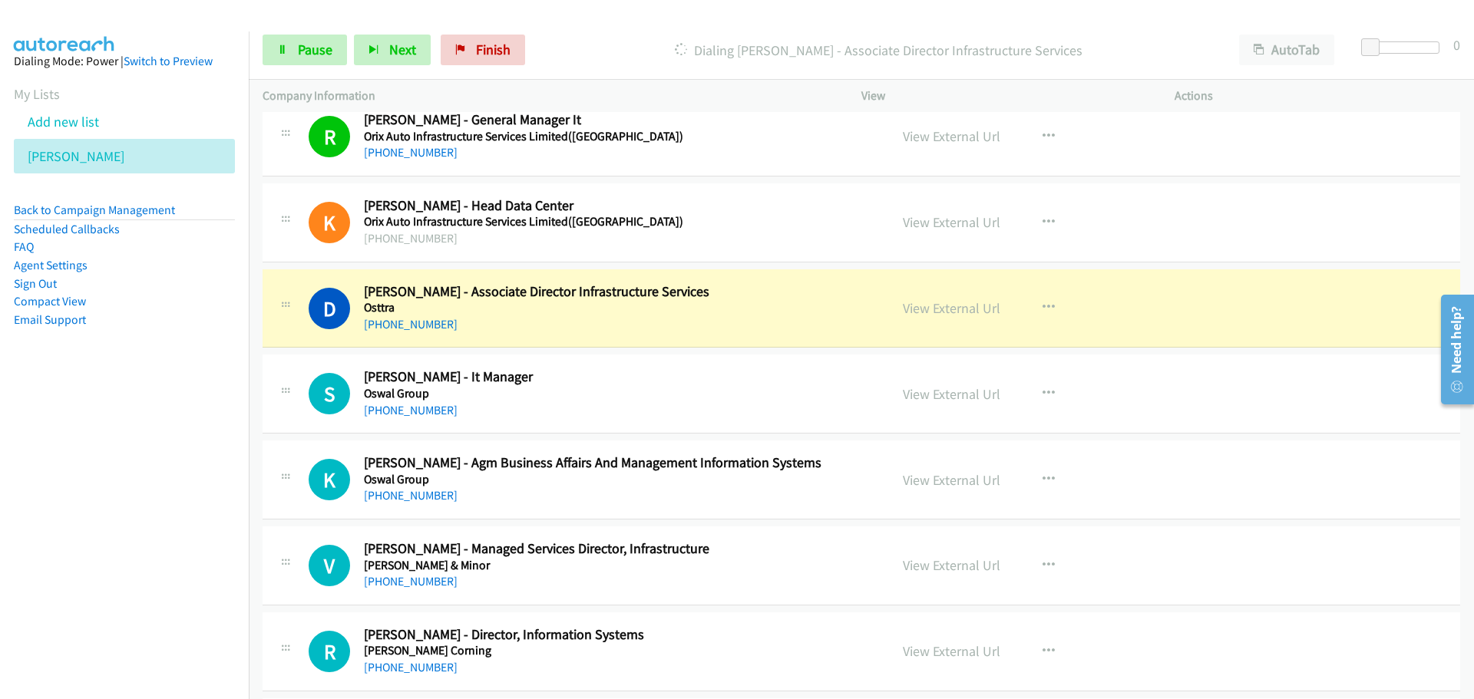
scroll to position [13124, 0]
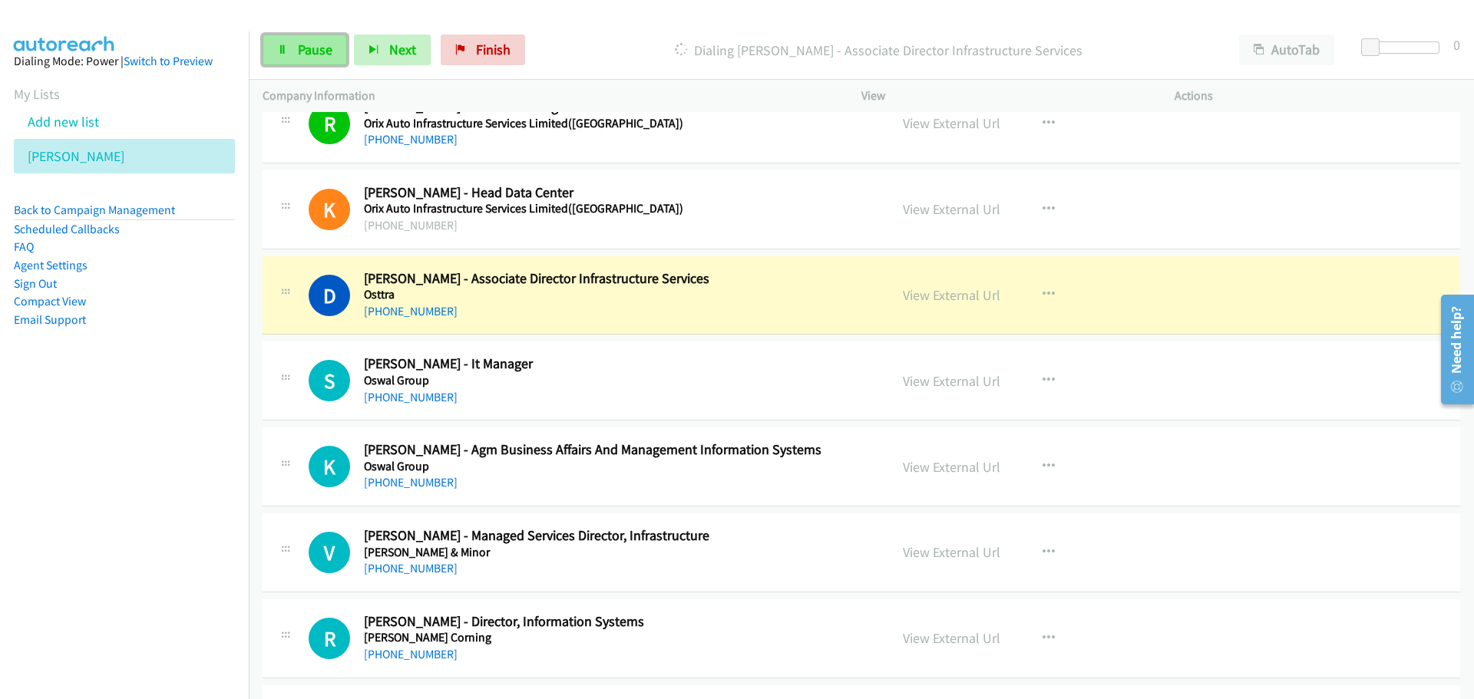
click at [332, 56] on link "Pause" at bounding box center [304, 50] width 84 height 31
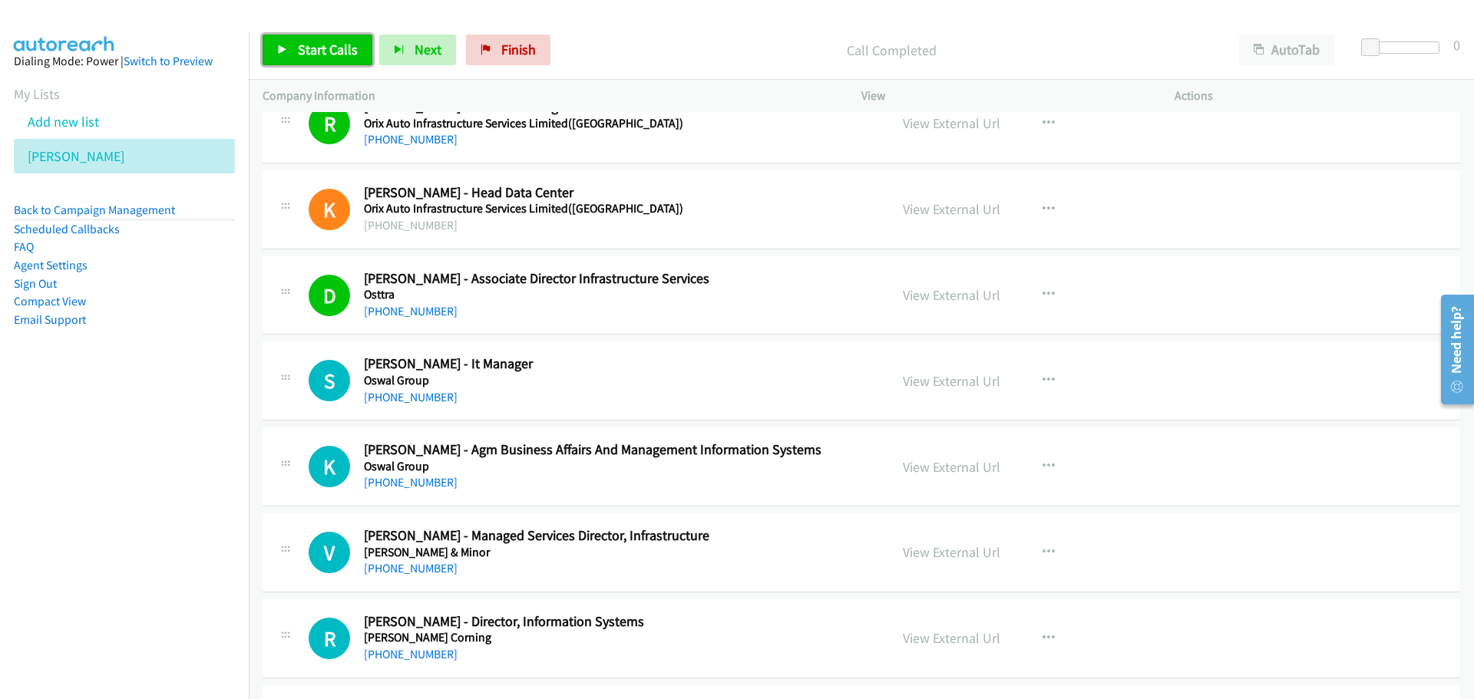
click at [324, 54] on span "Start Calls" at bounding box center [328, 50] width 60 height 18
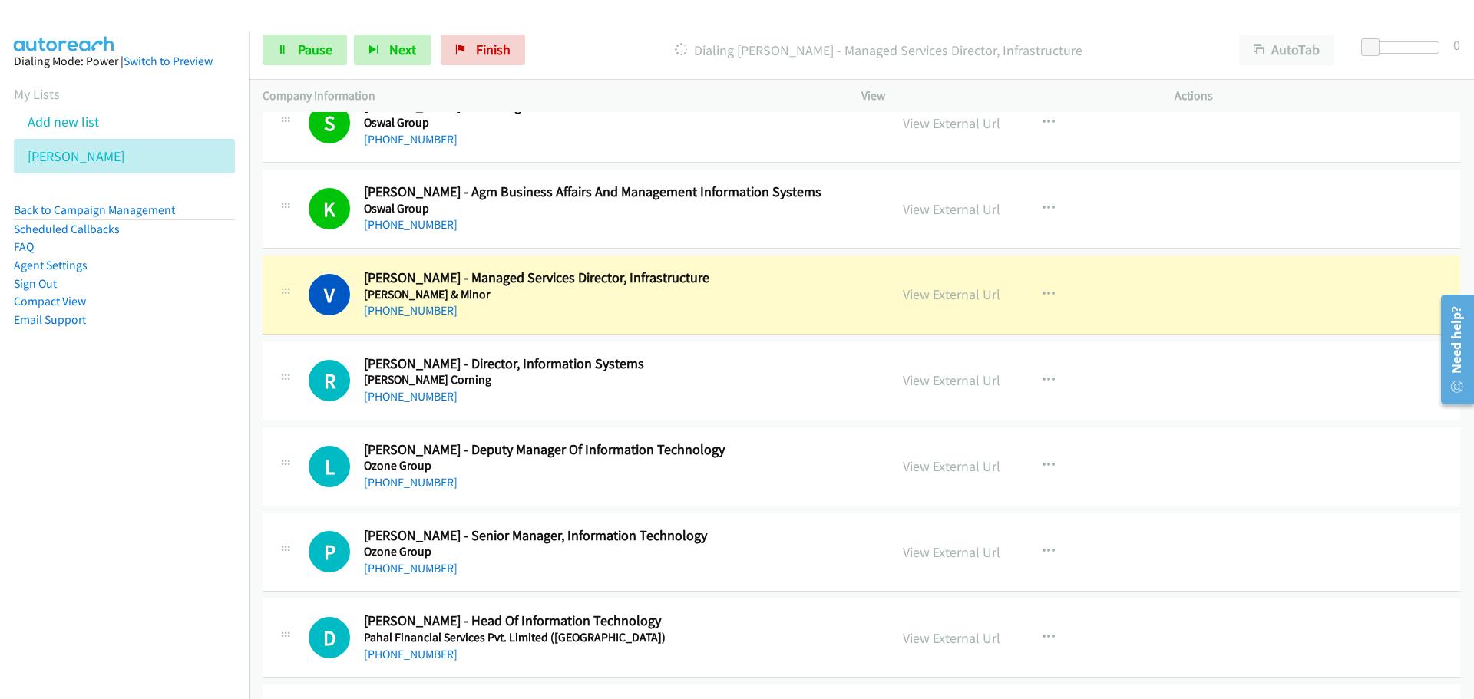
scroll to position [13431, 0]
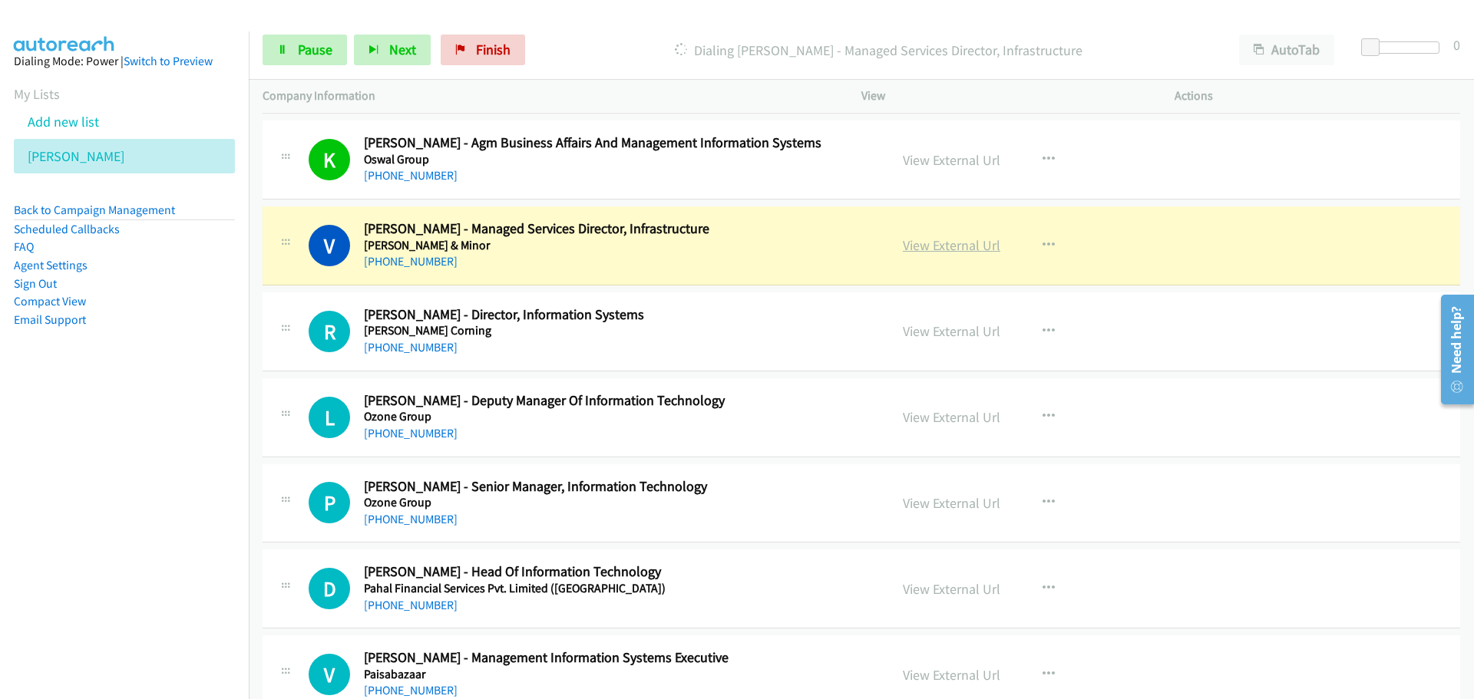
click at [926, 249] on link "View External Url" at bounding box center [951, 245] width 97 height 18
click at [318, 57] on span "Pause" at bounding box center [315, 50] width 35 height 18
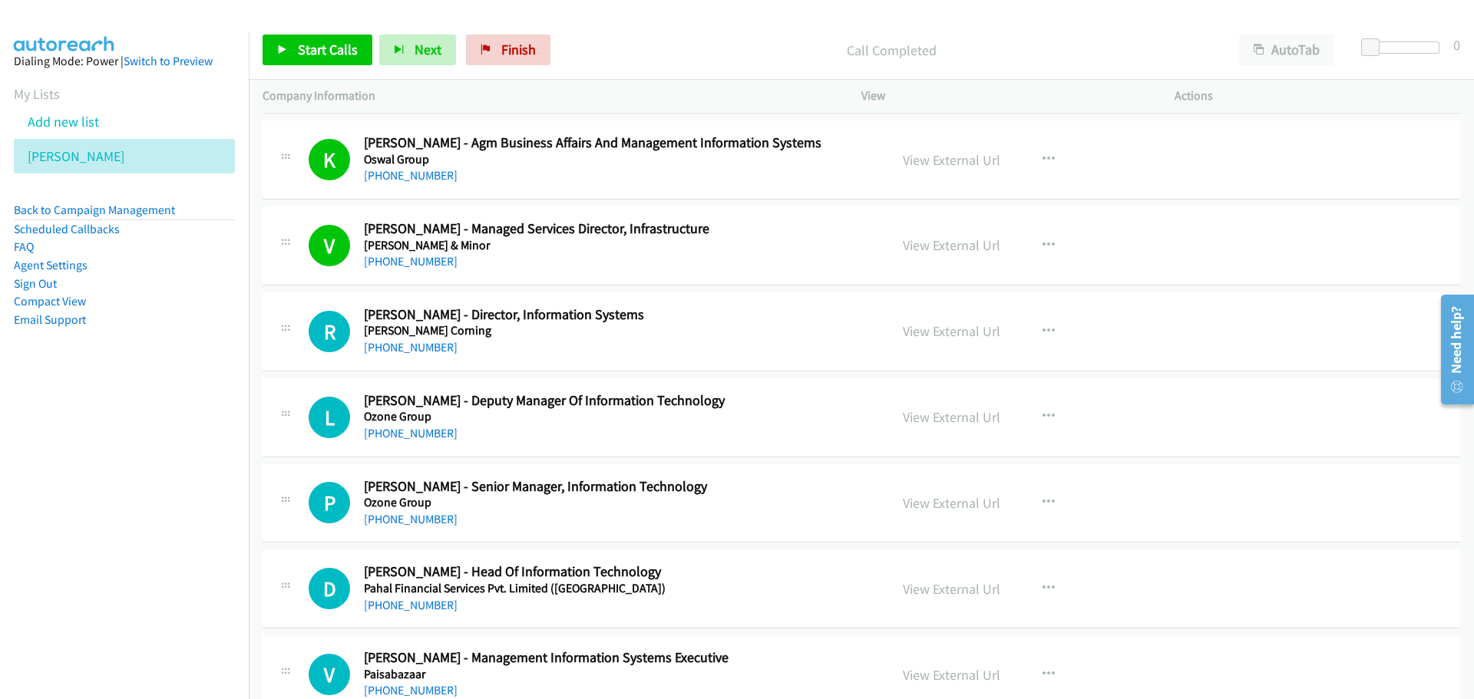
click at [292, 25] on div "Start Calls Pause Next Finish Call Completed AutoTab AutoTab 0" at bounding box center [861, 50] width 1225 height 59
click at [309, 44] on span "Start Calls" at bounding box center [328, 50] width 60 height 18
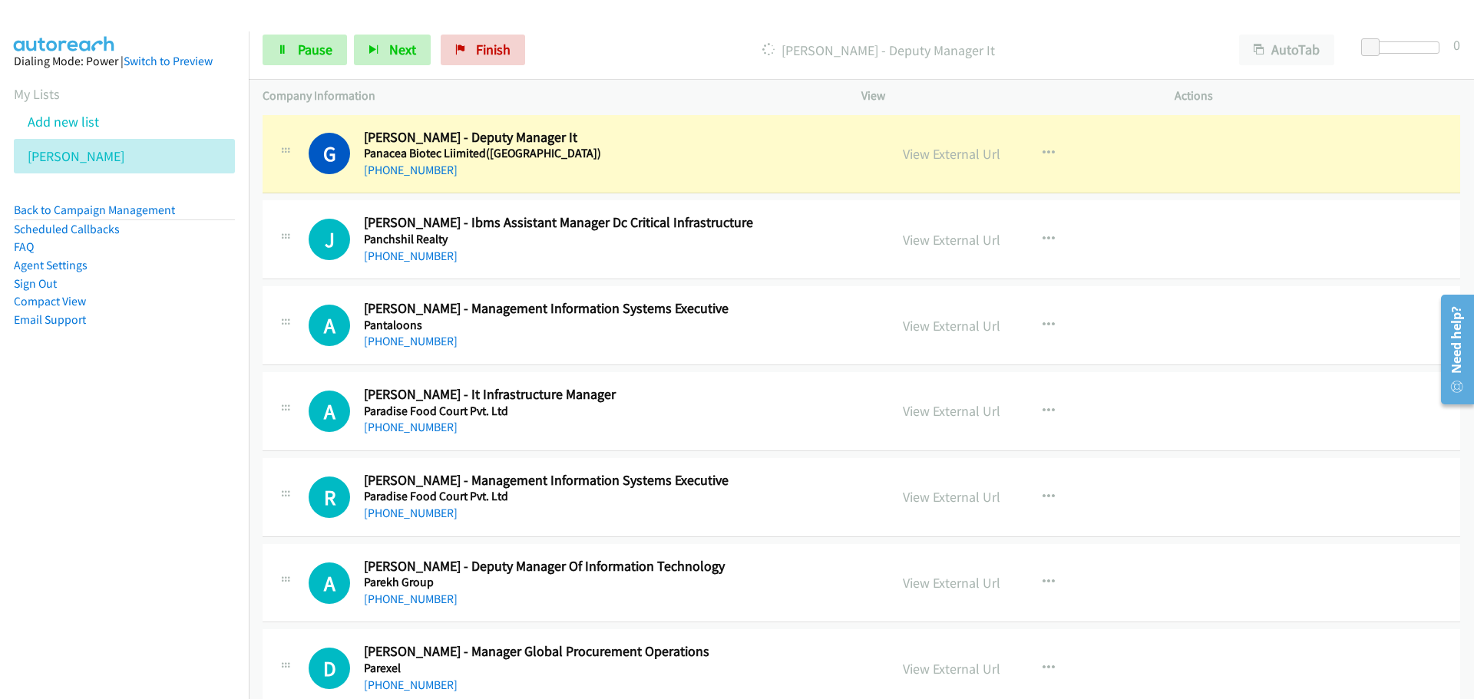
scroll to position [14275, 0]
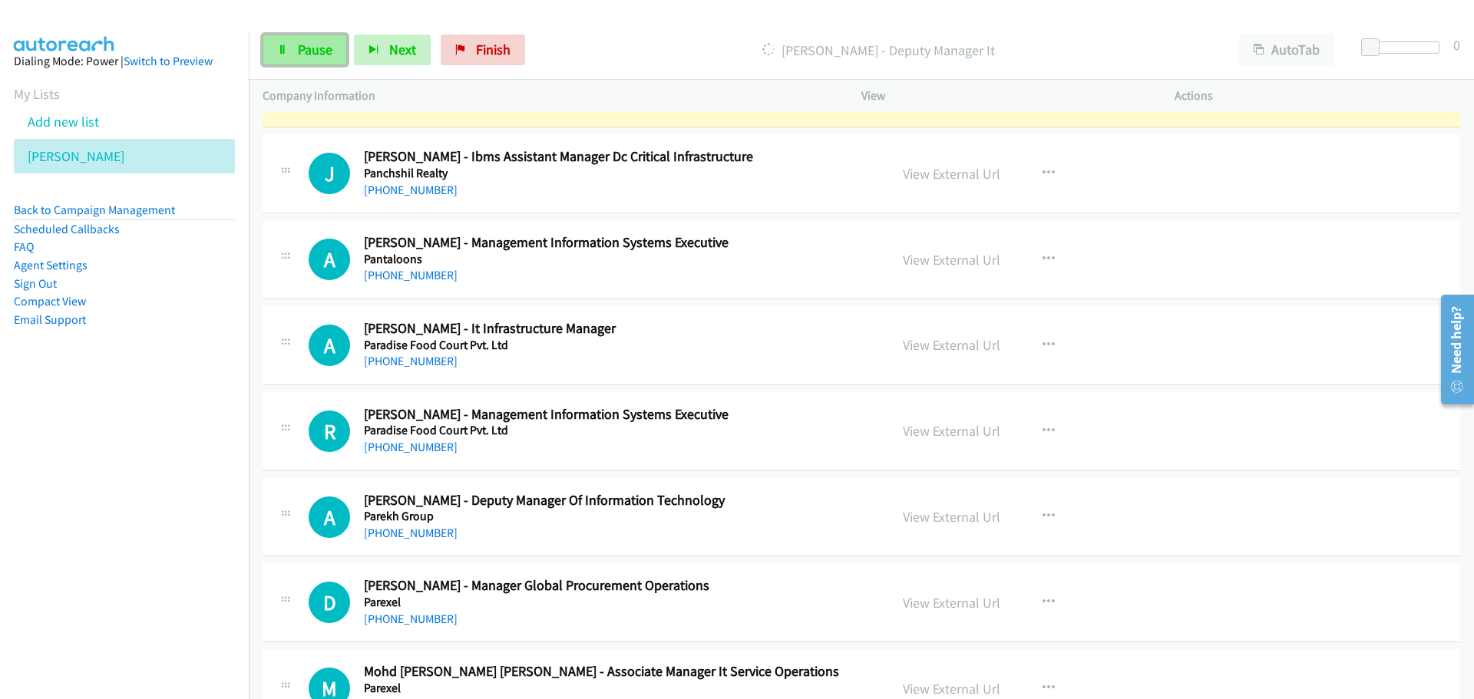
click at [306, 58] on span "Pause" at bounding box center [315, 50] width 35 height 18
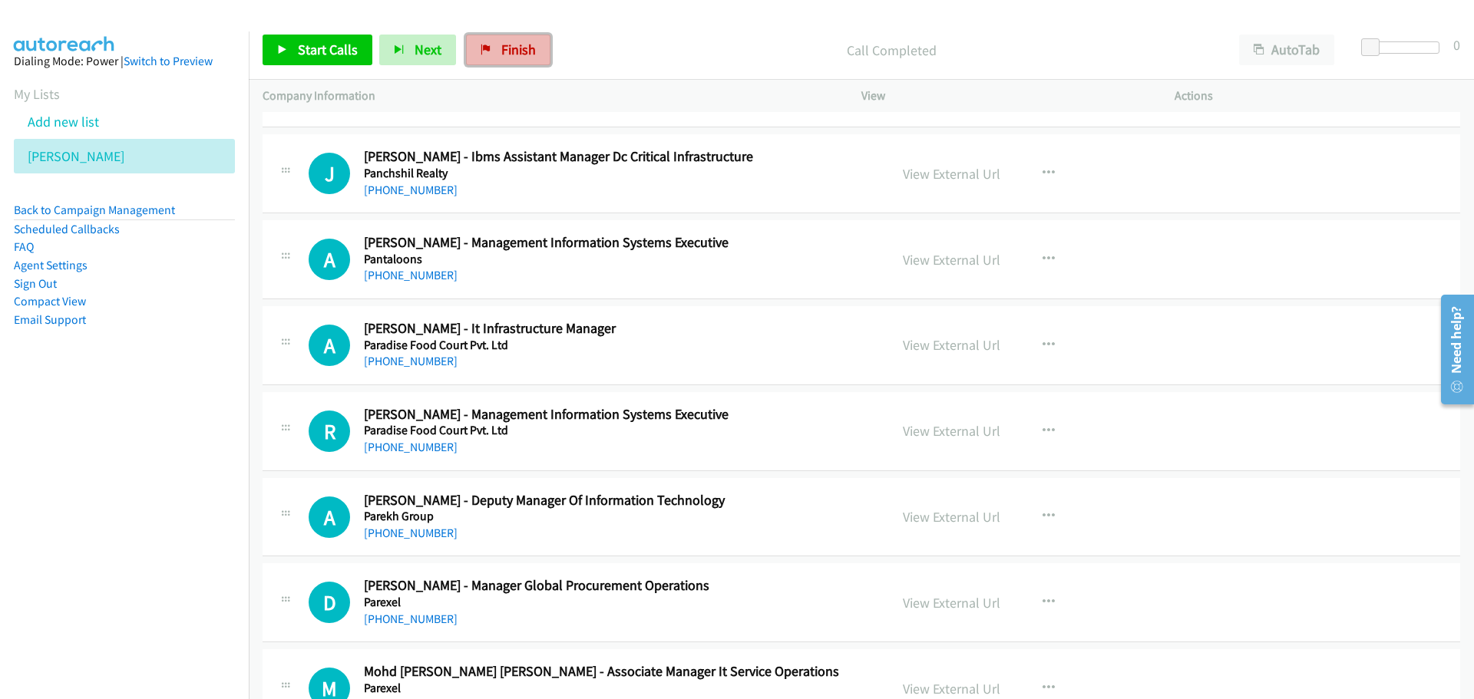
click at [512, 36] on link "Finish" at bounding box center [508, 50] width 84 height 31
